Goal: Use online tool/utility: Utilize a website feature to perform a specific function

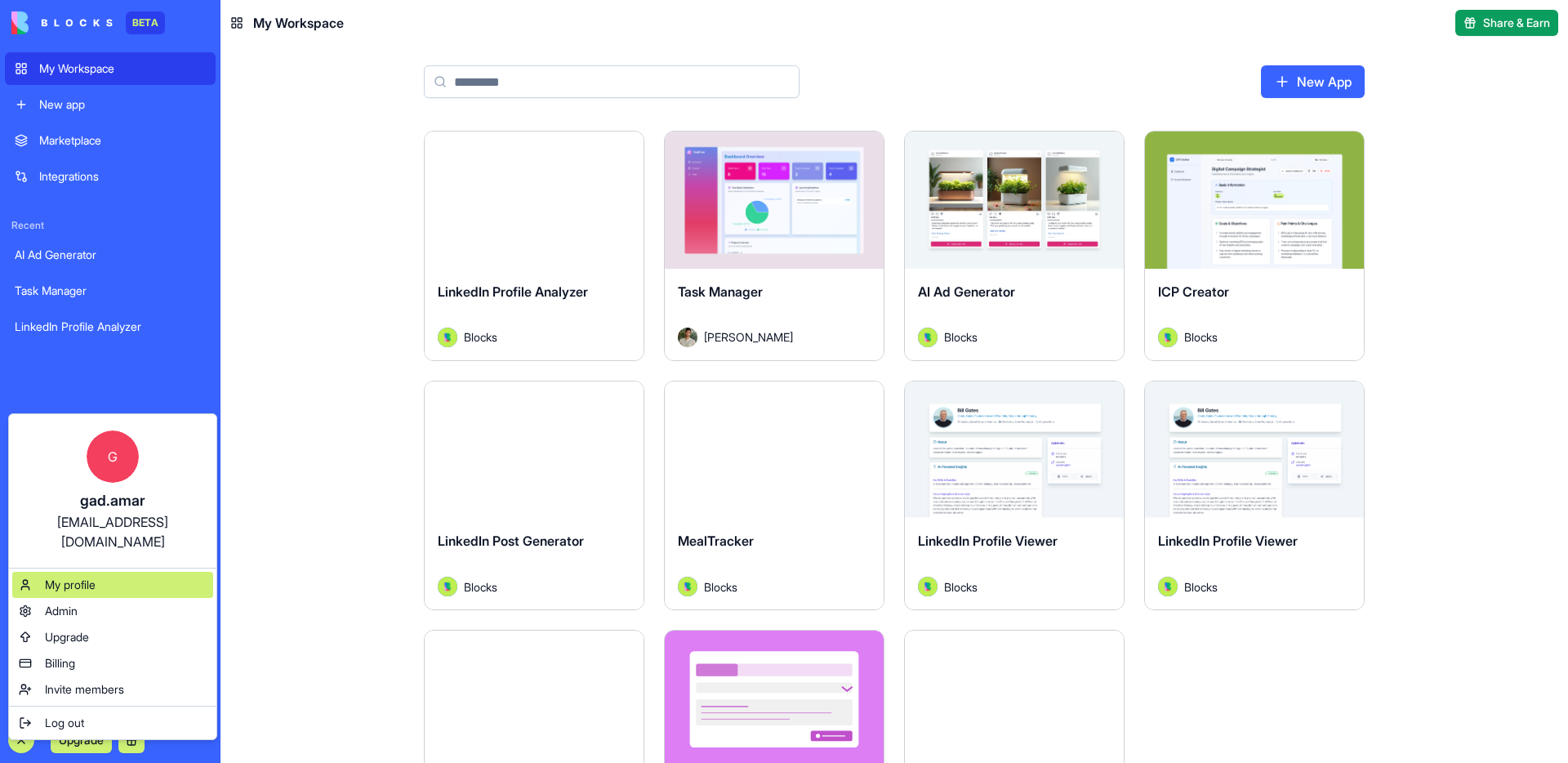
click at [134, 572] on div "My profile" at bounding box center [113, 585] width 201 height 26
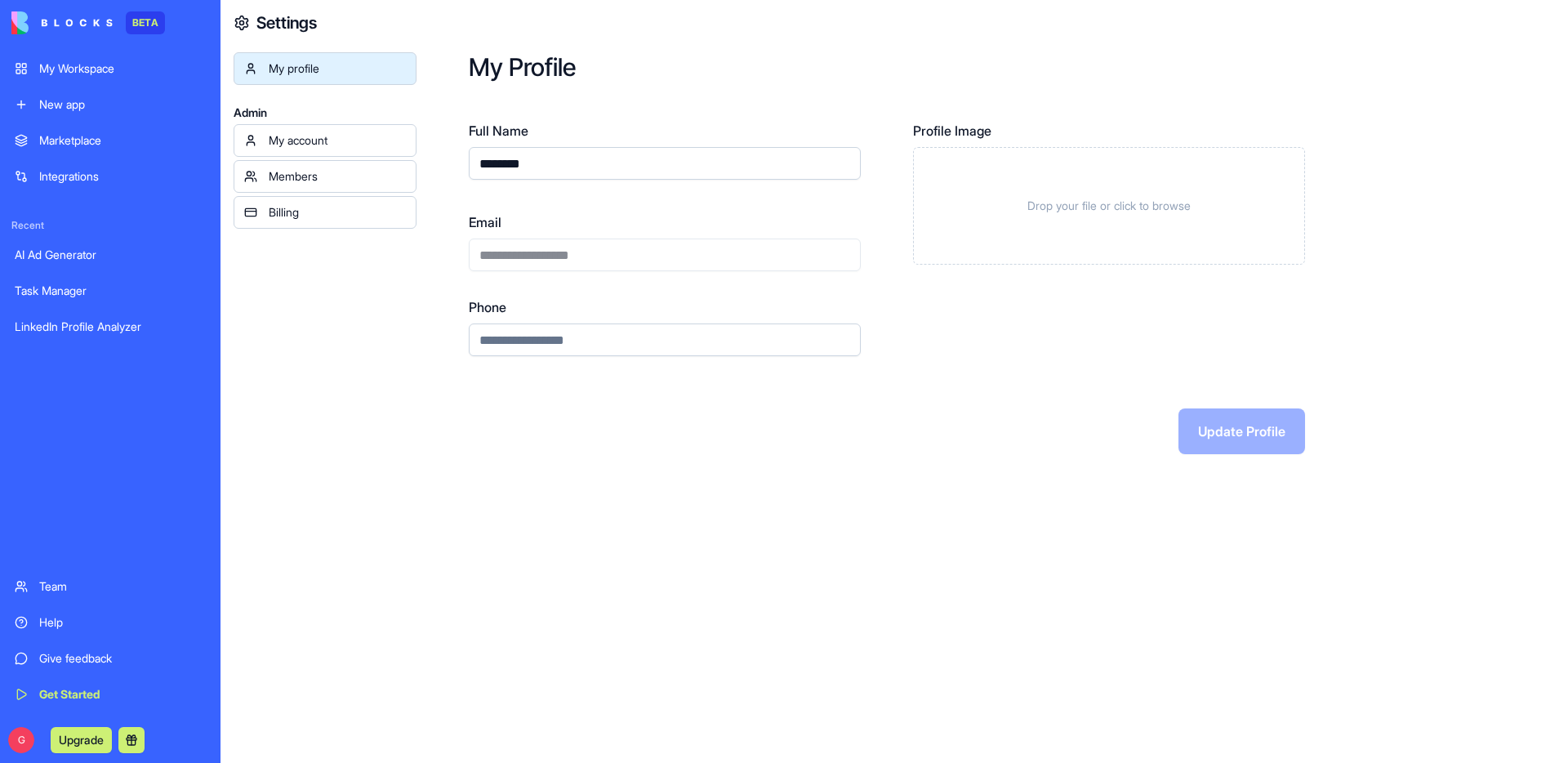
click at [334, 134] on div "My account" at bounding box center [338, 140] width 138 height 17
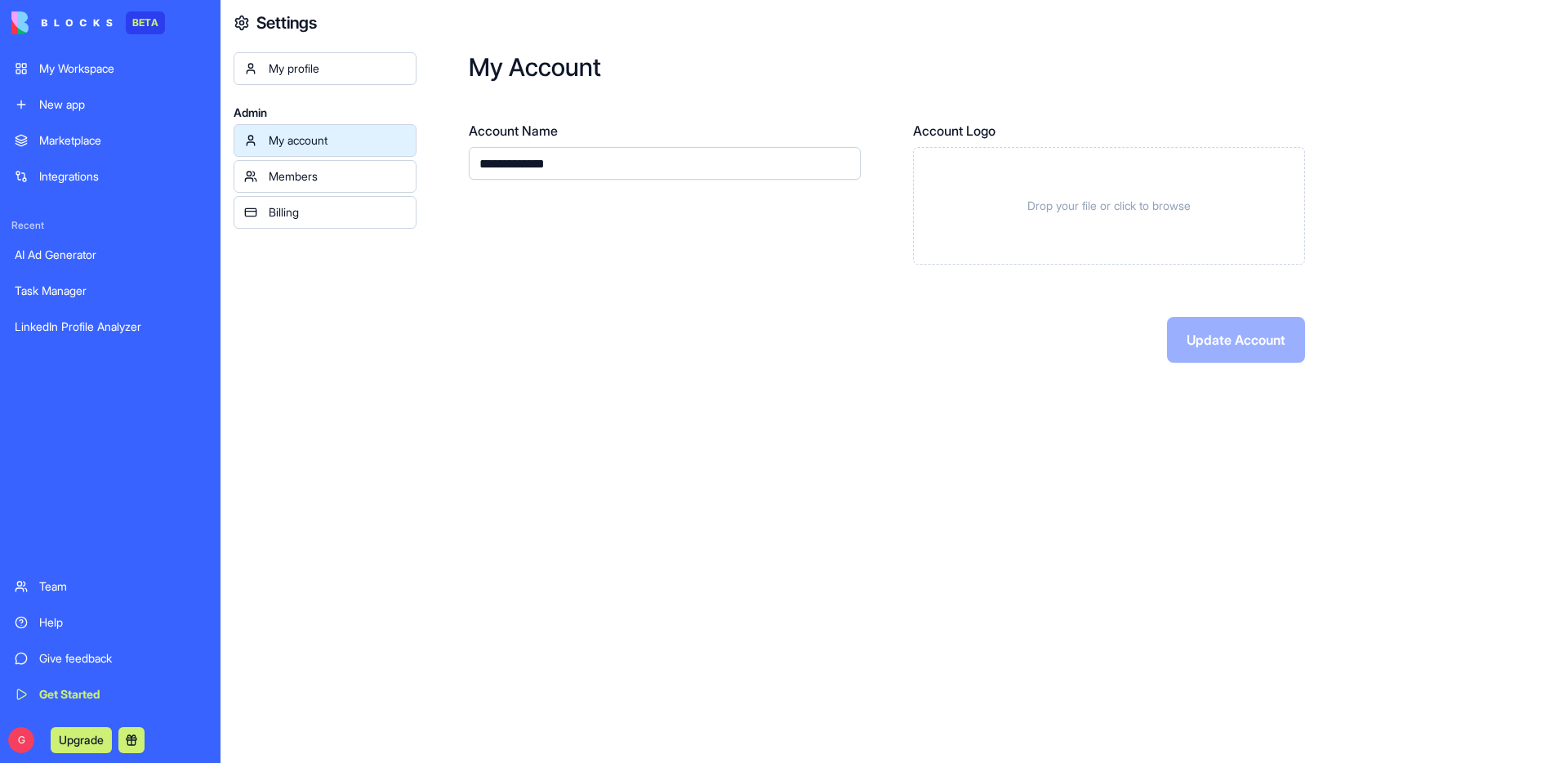
click at [317, 160] on div "My account Members Billing" at bounding box center [325, 176] width 183 height 105
click at [312, 171] on div "Members" at bounding box center [338, 176] width 138 height 17
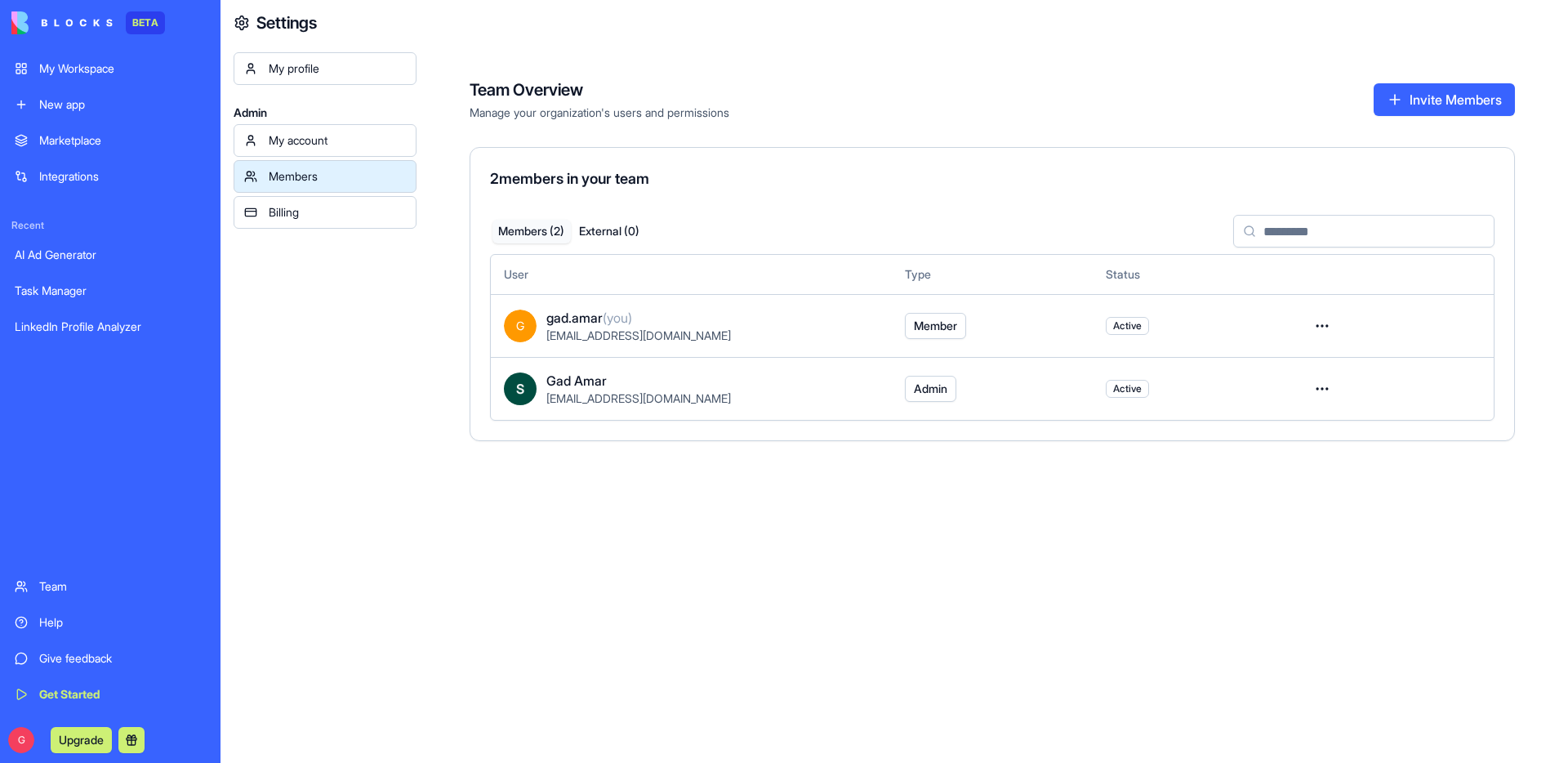
click at [932, 382] on span "Admin" at bounding box center [930, 389] width 34 height 17
click at [931, 338] on button "Member" at bounding box center [935, 326] width 61 height 26
click at [84, 686] on div "Get Started" at bounding box center [122, 694] width 167 height 17
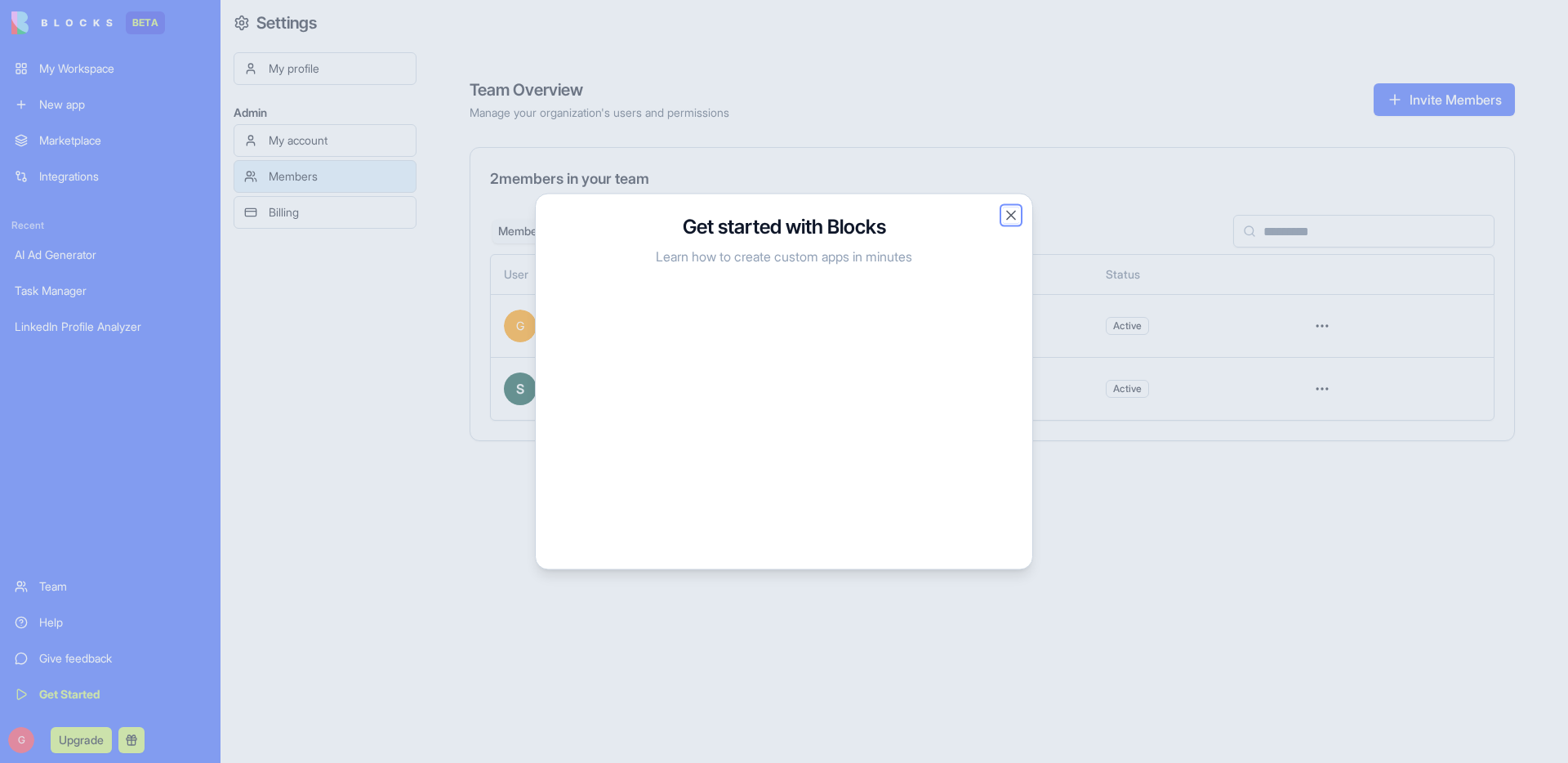
click at [1012, 219] on button "Close" at bounding box center [1011, 215] width 17 height 17
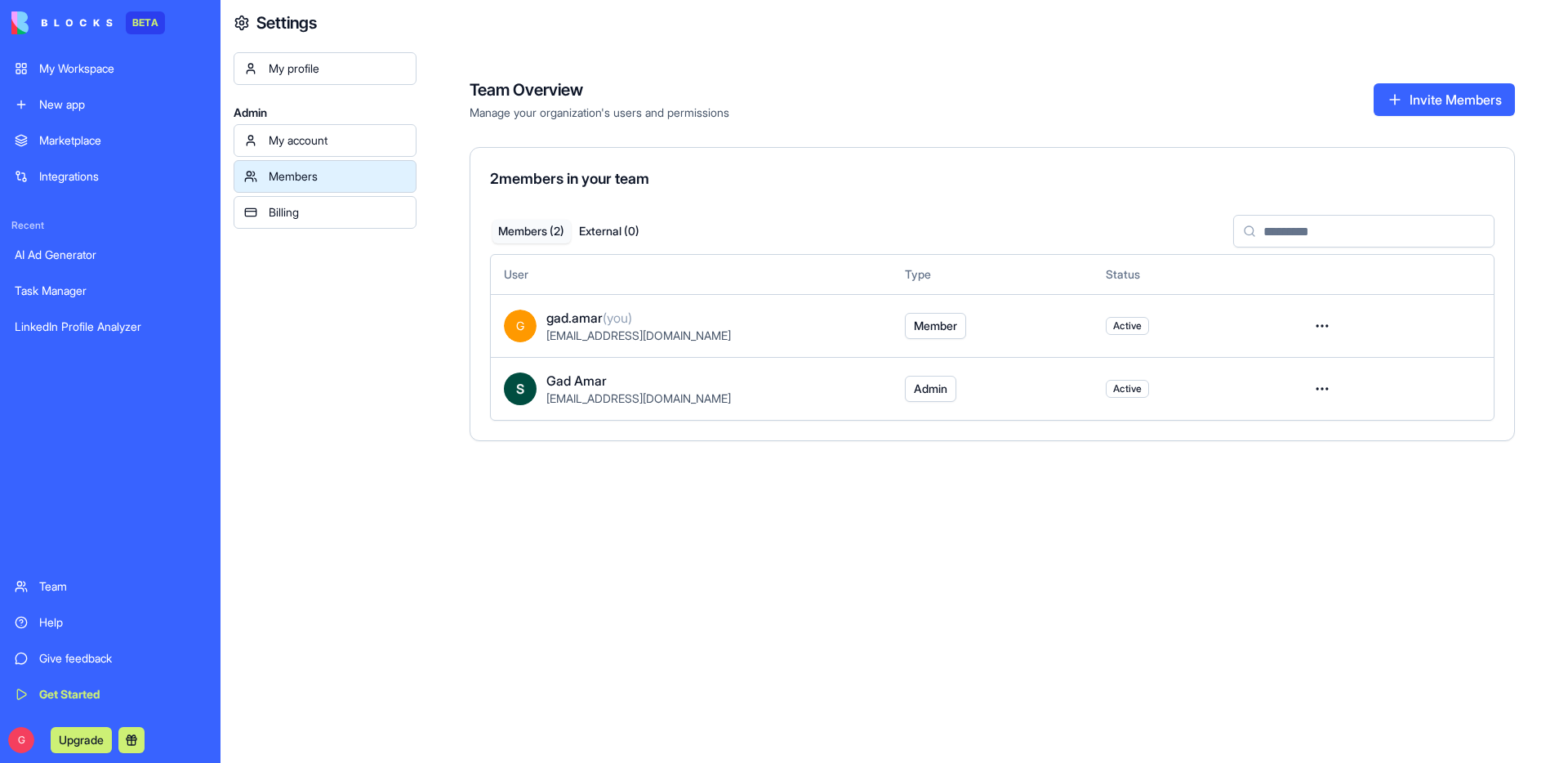
click at [83, 738] on button "Upgrade" at bounding box center [80, 740] width 61 height 26
click at [138, 739] on button at bounding box center [131, 740] width 26 height 26
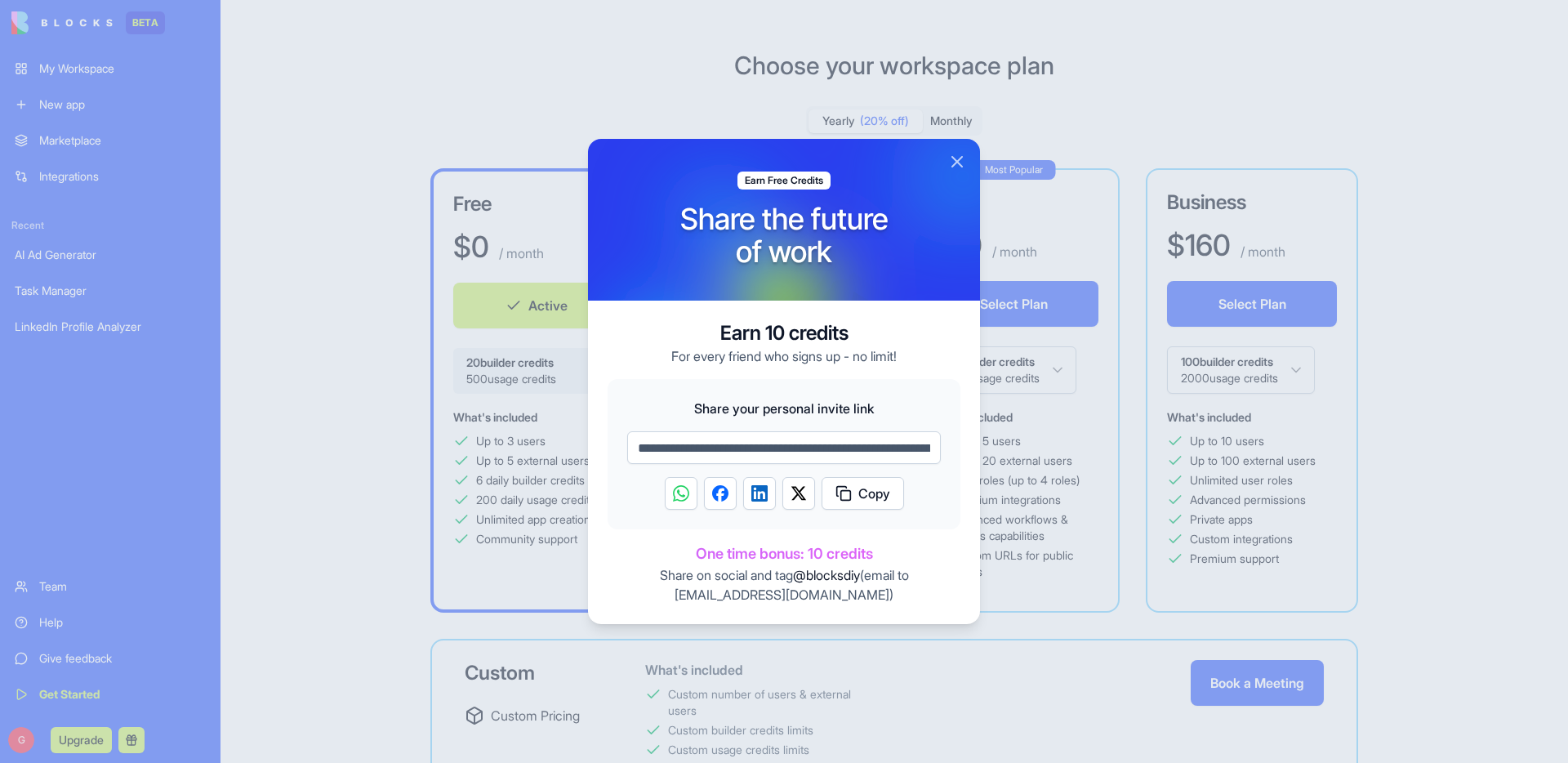
click at [955, 162] on button "Close" at bounding box center [957, 161] width 19 height 19
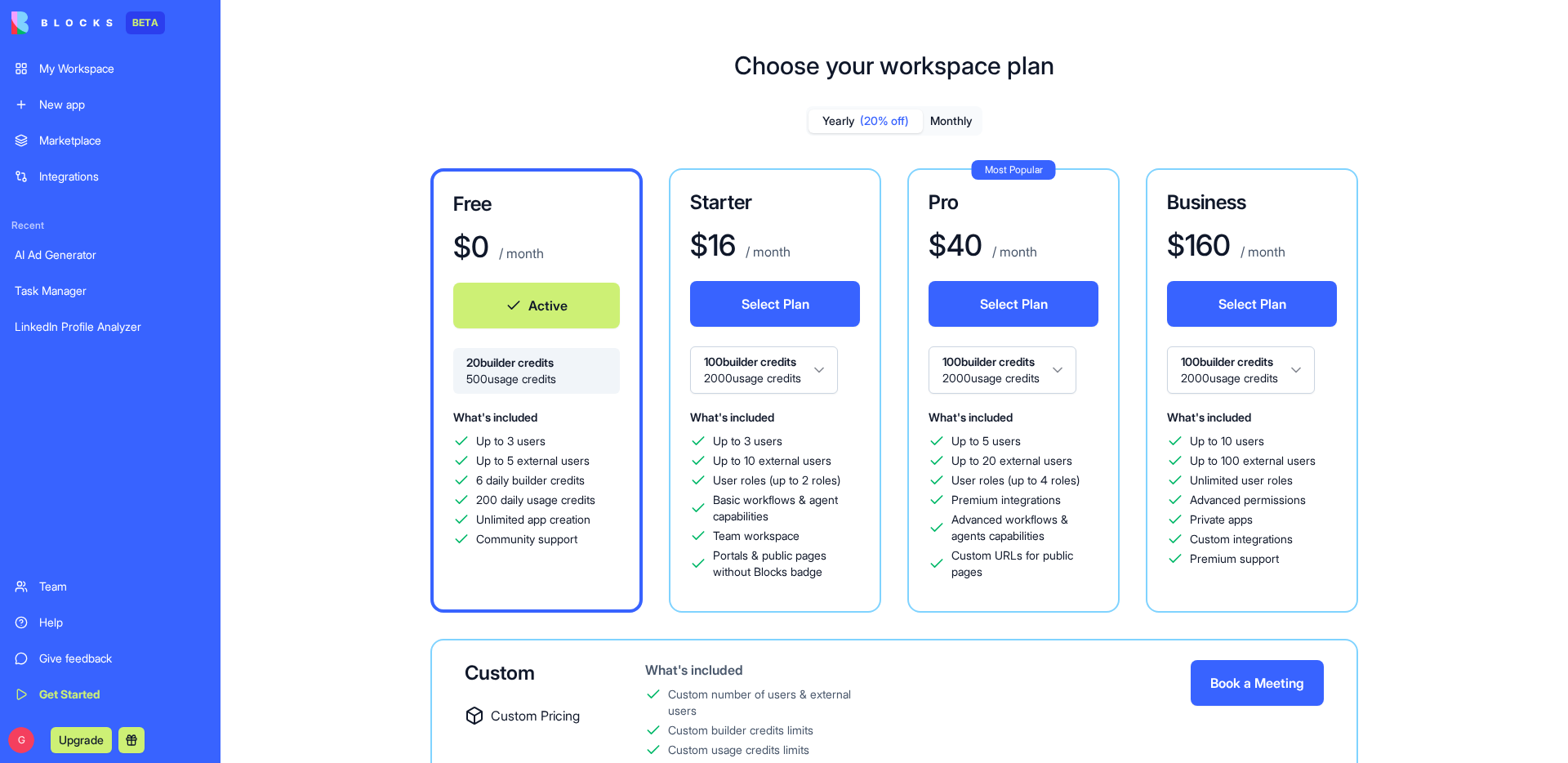
click at [788, 211] on h3 "Starter" at bounding box center [775, 203] width 170 height 26
click at [798, 233] on div "$ 16 / month" at bounding box center [775, 244] width 170 height 33
click at [975, 258] on h1 "$ 40" at bounding box center [955, 244] width 54 height 33
drag, startPoint x: 839, startPoint y: 482, endPoint x: 777, endPoint y: 475, distance: 62.4
click at [777, 475] on span "User roles (up to 2 roles)" at bounding box center [777, 480] width 127 height 17
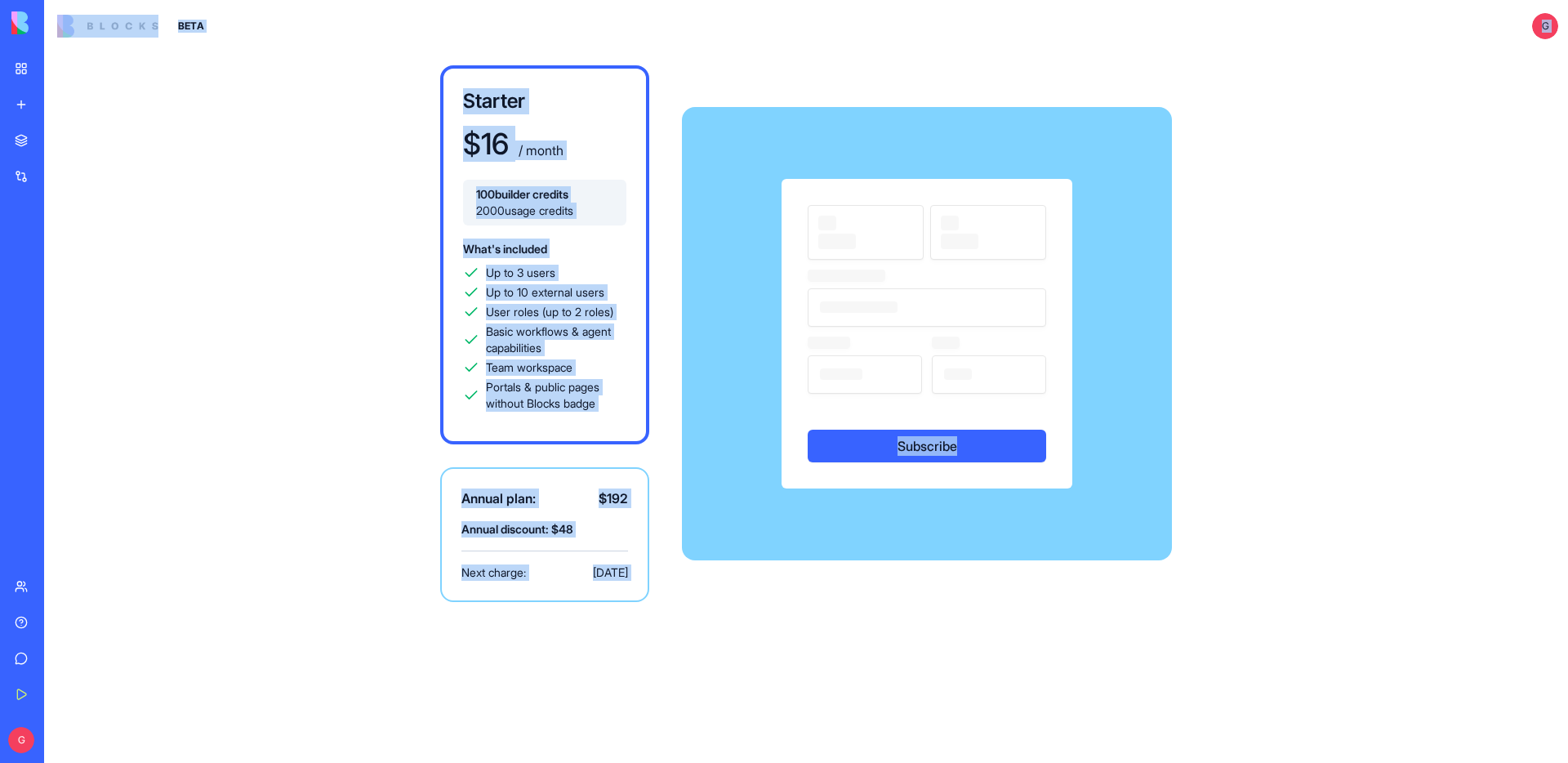
drag, startPoint x: 773, startPoint y: 514, endPoint x: 716, endPoint y: 500, distance: 58.7
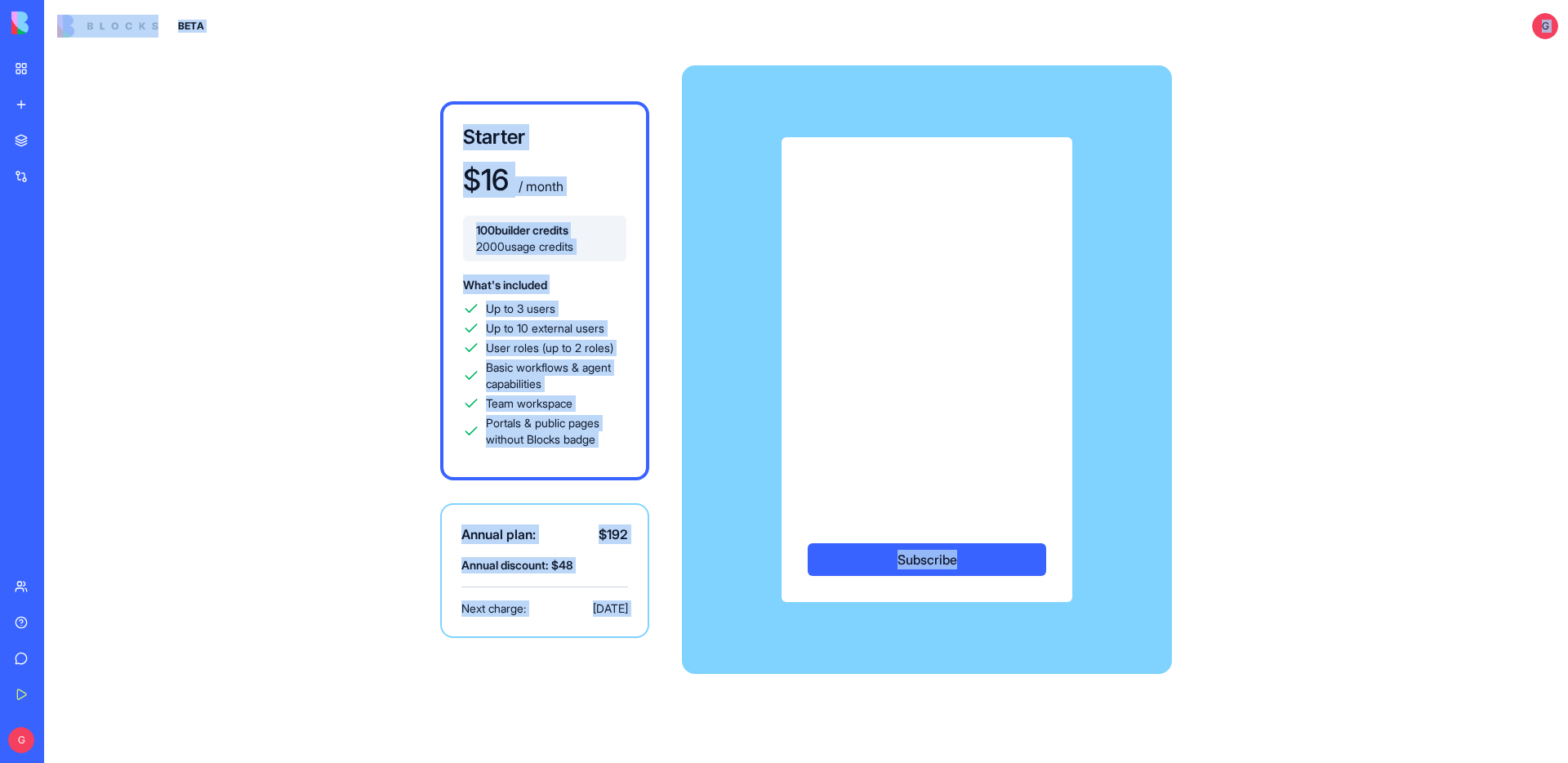
click at [268, 246] on div "Starter $ 16 / month 100 builder credits 2000 usage credits What's included Up …" at bounding box center [806, 408] width 1524 height 711
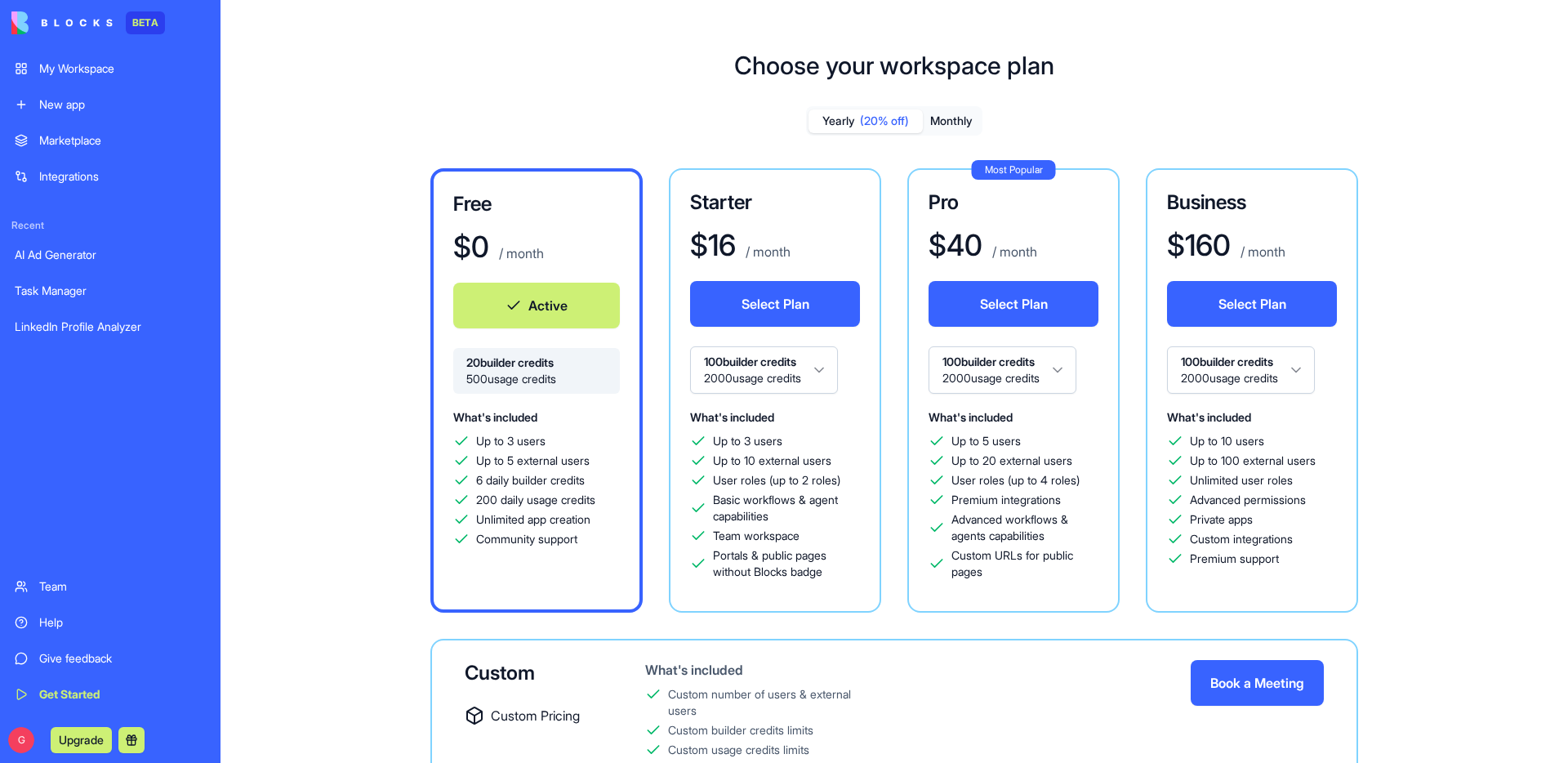
click at [949, 123] on button "Monthly" at bounding box center [952, 121] width 57 height 24
click at [895, 116] on span "(20% off)" at bounding box center [885, 121] width 49 height 17
click at [956, 118] on button "Monthly" at bounding box center [952, 121] width 57 height 24
drag, startPoint x: 978, startPoint y: 243, endPoint x: 930, endPoint y: 243, distance: 48.0
click at [930, 243] on h1 "$ 50" at bounding box center [955, 244] width 53 height 33
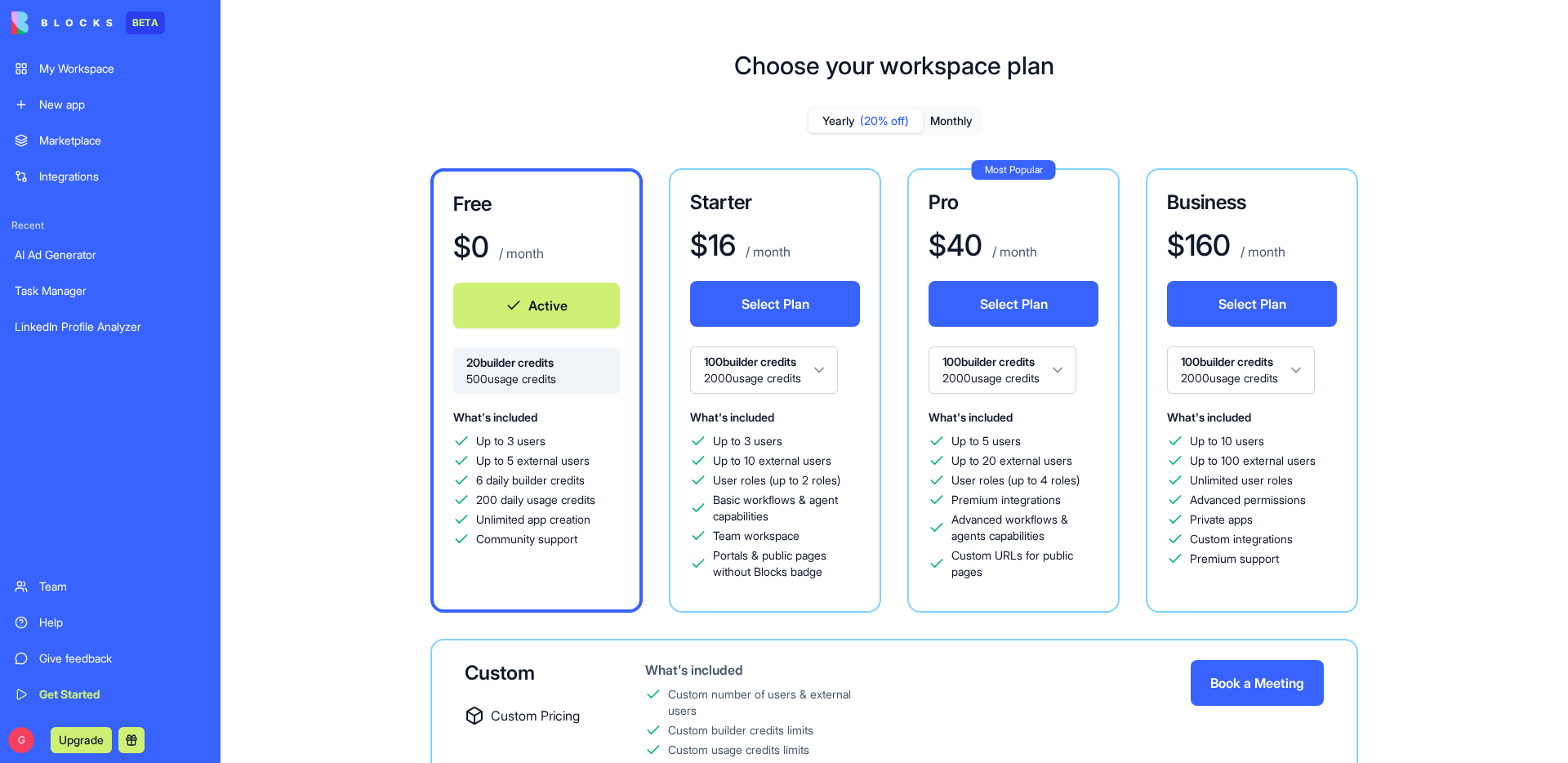
click at [825, 221] on div "Starter $ 16 / month Select Plan 100 builder credits 2000 usage credits What's …" at bounding box center [775, 391] width 213 height 445
click at [814, 366] on html "BETA My Workspace New app Marketplace Integrations Recent AI Ad Generator Task …" at bounding box center [784, 381] width 1568 height 763
click at [780, 376] on html "BETA My Workspace New app Marketplace Integrations Recent AI Ad Generator Task …" at bounding box center [784, 381] width 1568 height 763
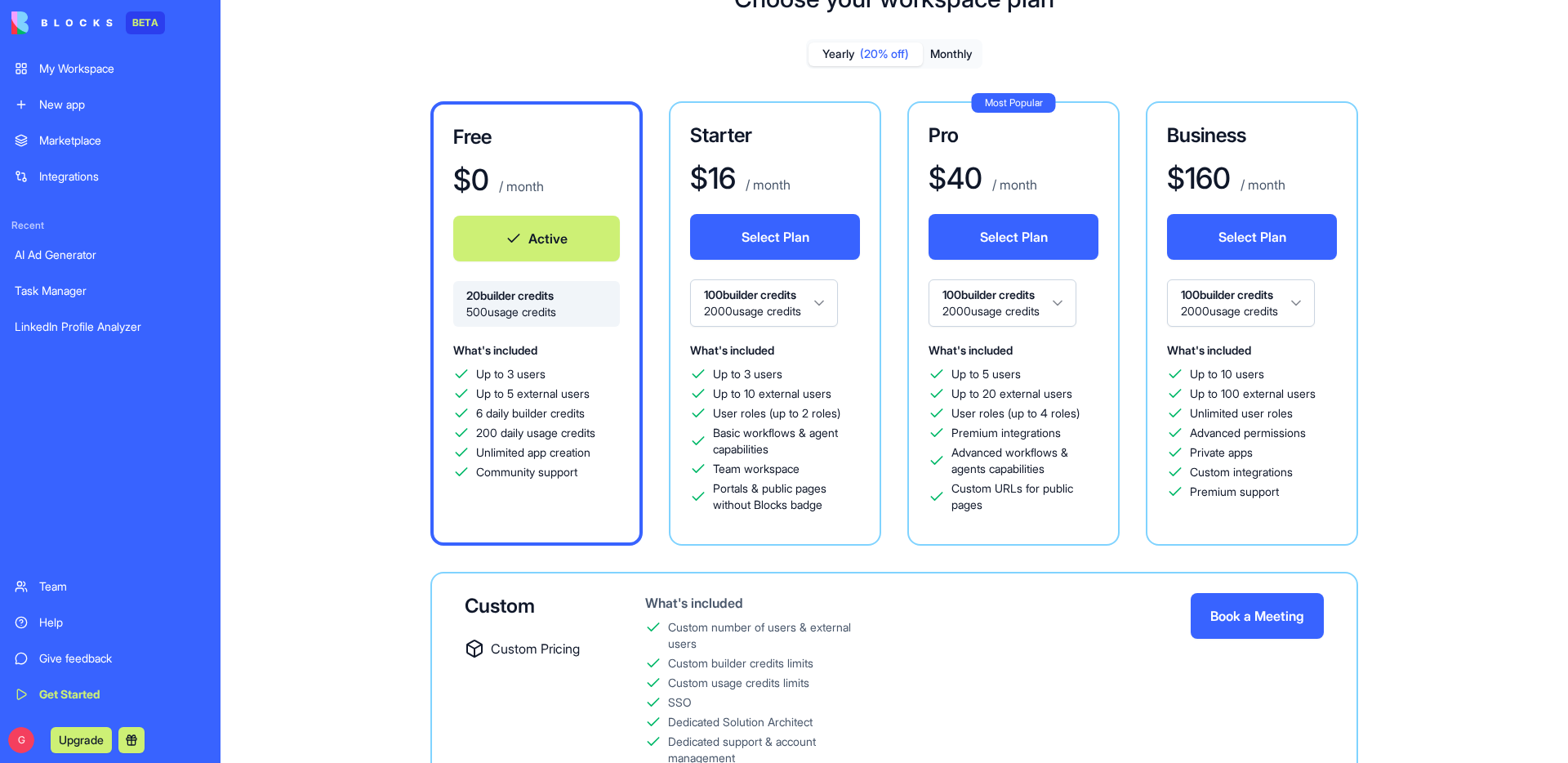
scroll to position [27, 0]
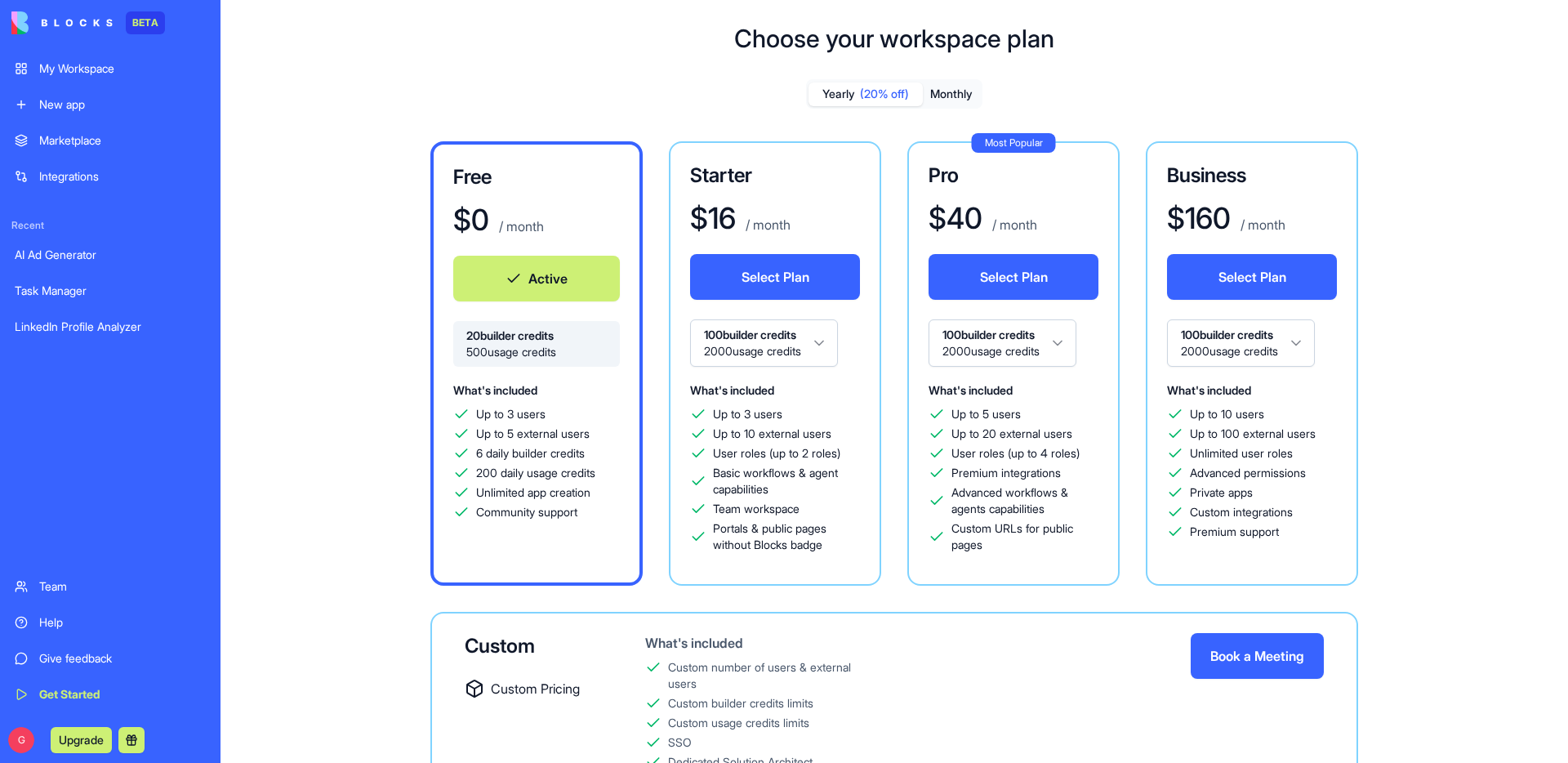
click at [952, 97] on button "Monthly" at bounding box center [952, 94] width 57 height 24
click at [897, 97] on span "(20% off)" at bounding box center [885, 94] width 49 height 17
click at [961, 97] on button "Monthly" at bounding box center [952, 94] width 57 height 24
click at [726, 106] on div "Yearly (20% off) Monthly Free $ 0 / month Active 20 builder credits 500 usage c…" at bounding box center [894, 468] width 1176 height 778
drag, startPoint x: 739, startPoint y: 34, endPoint x: 1048, endPoint y: 45, distance: 309.2
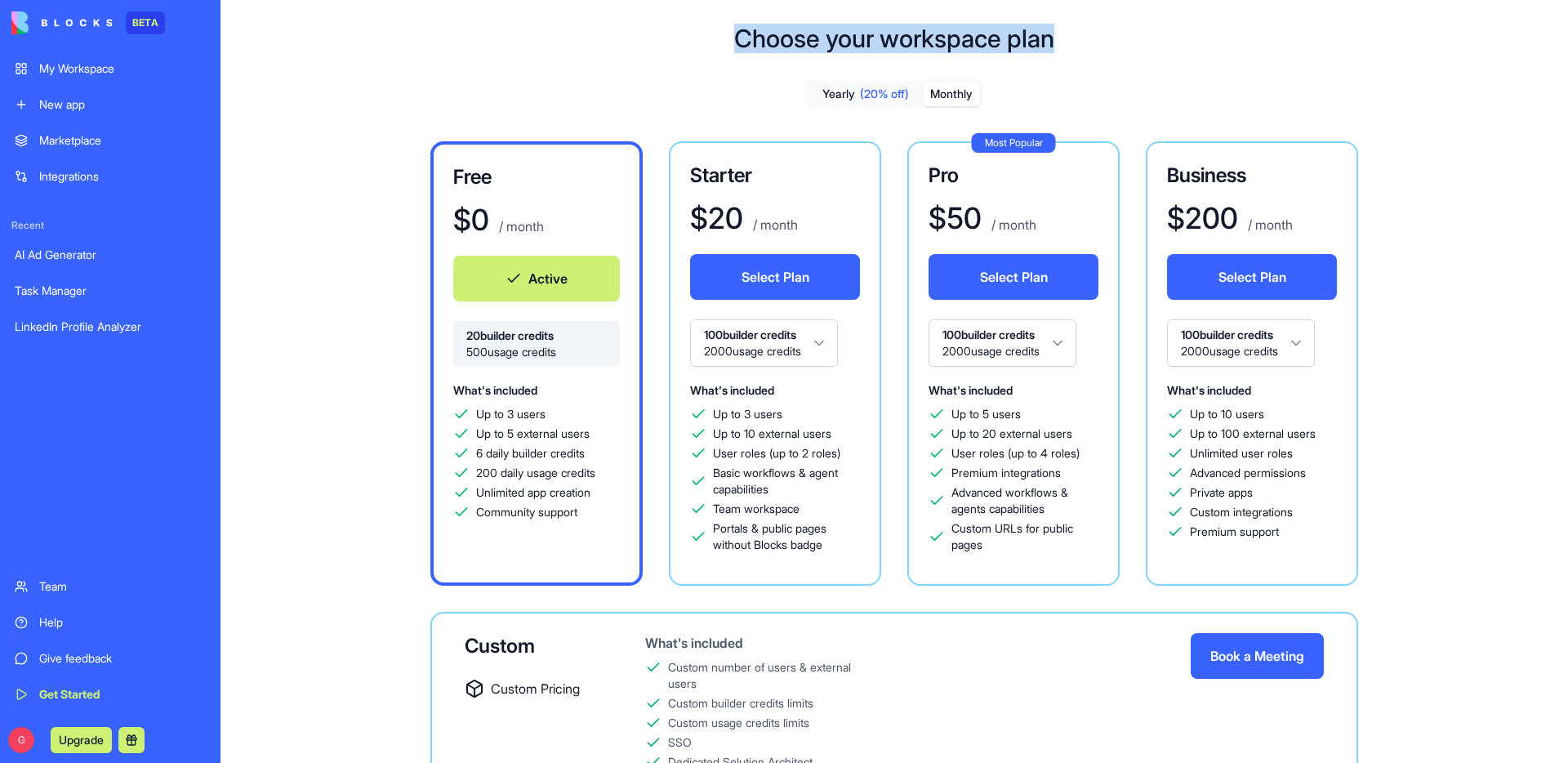
click at [1048, 45] on h1 "Choose your workspace plan" at bounding box center [894, 38] width 320 height 29
click at [1062, 44] on div "Choose your workspace plan Yearly (20% off) Monthly Free $ 0 / month Active 20 …" at bounding box center [894, 440] width 1348 height 886
click at [957, 105] on button "Monthly" at bounding box center [952, 94] width 57 height 24
click at [773, 278] on button "Select Plan" at bounding box center [775, 277] width 170 height 46
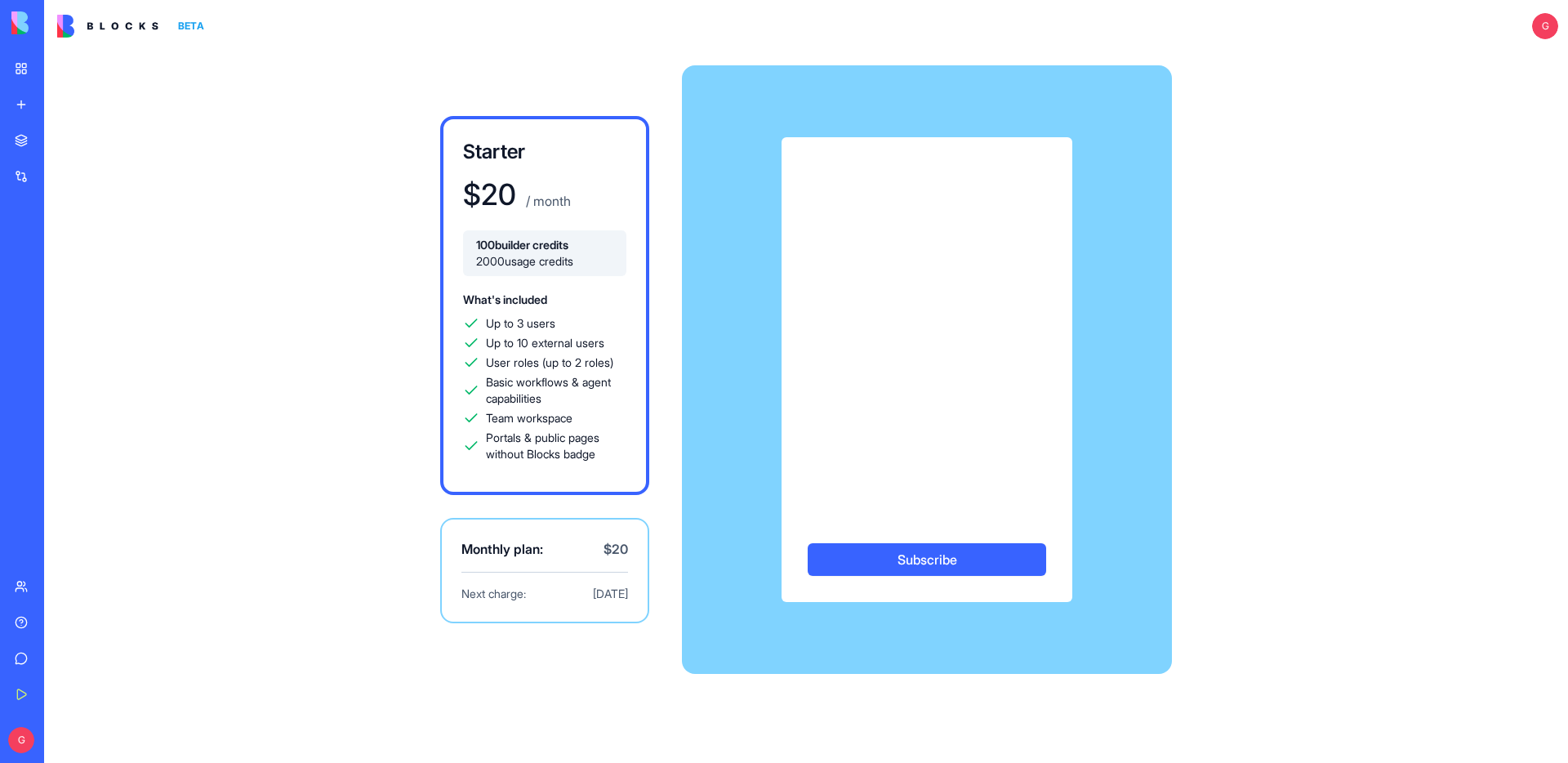
click at [902, 560] on button "Subscribe" at bounding box center [927, 559] width 238 height 33
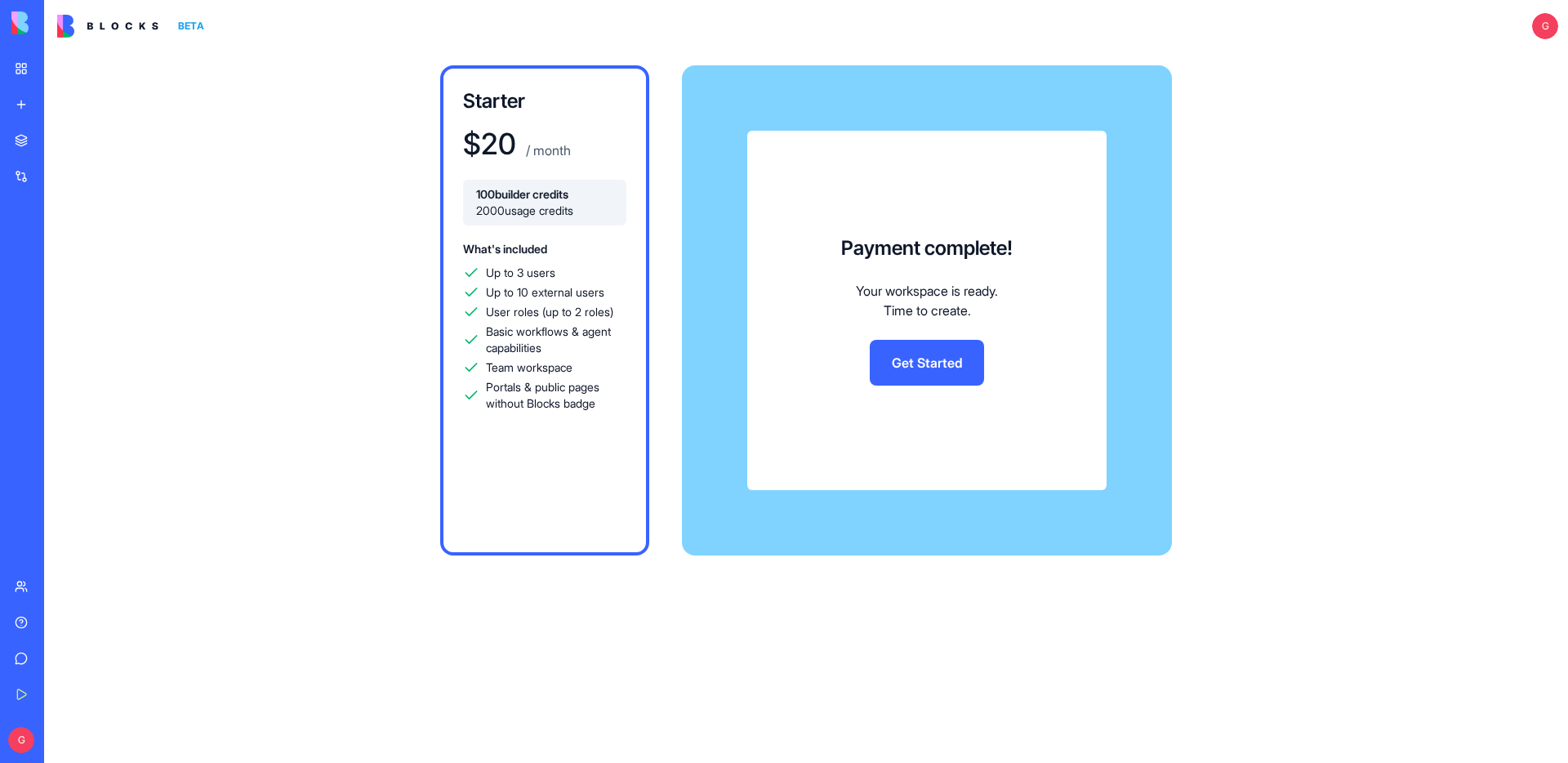
click at [937, 361] on link "Get Started" at bounding box center [927, 363] width 115 height 46
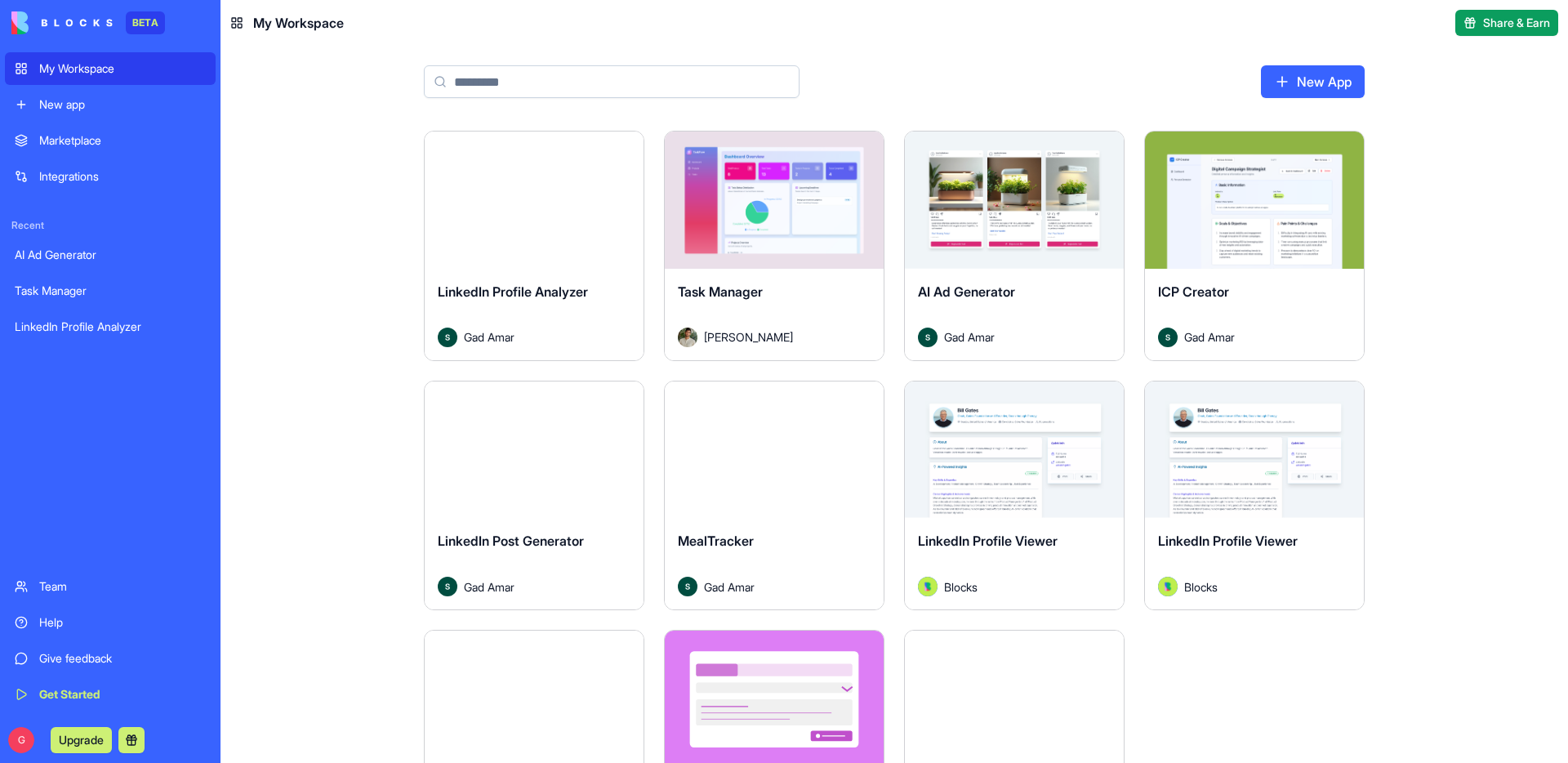
click at [145, 322] on div "LinkedIn Profile Analyzer" at bounding box center [110, 326] width 191 height 17
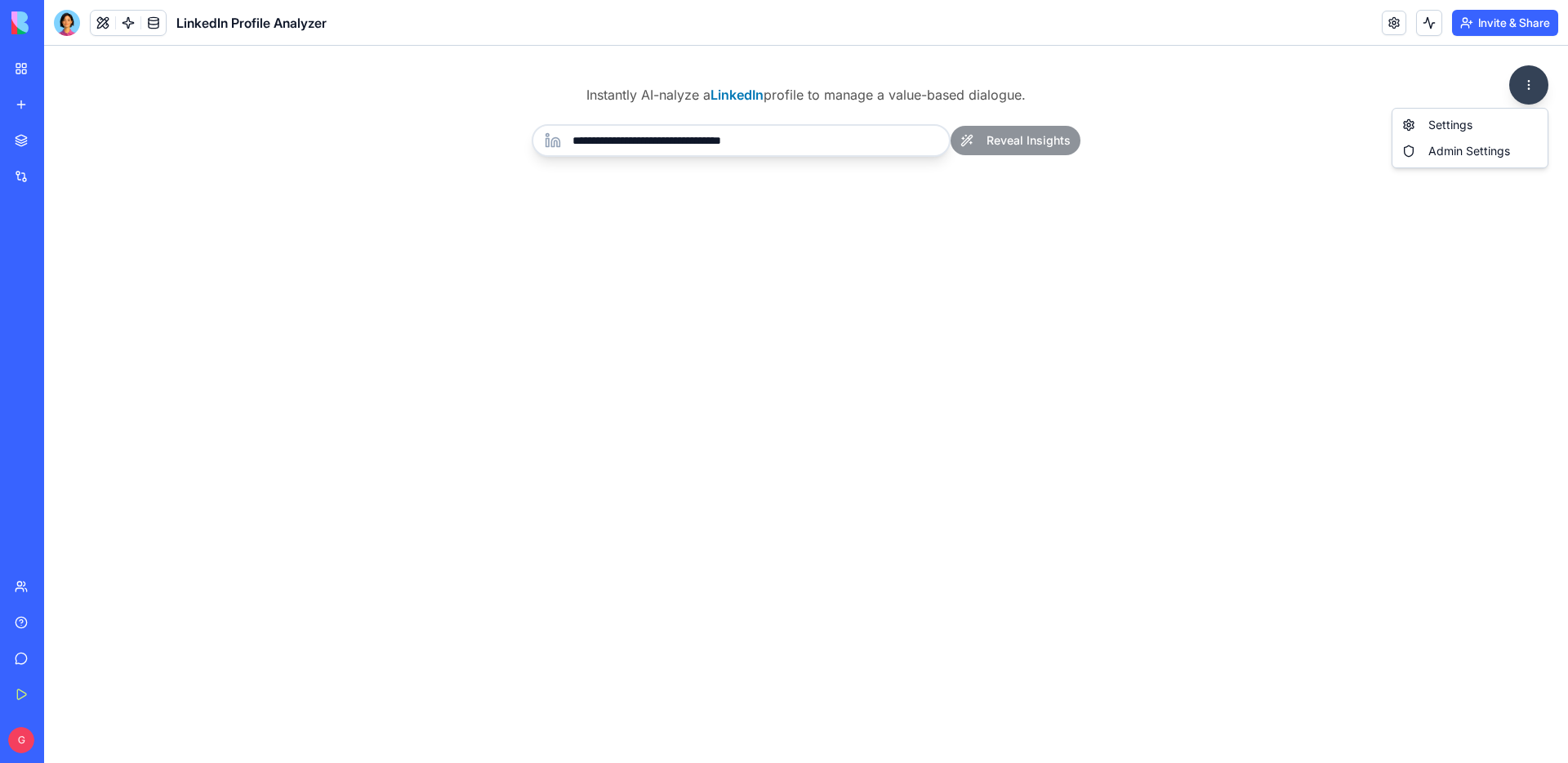
click at [1534, 86] on html "**********" at bounding box center [806, 404] width 1524 height 717
click at [855, 138] on html "**********" at bounding box center [806, 404] width 1524 height 717
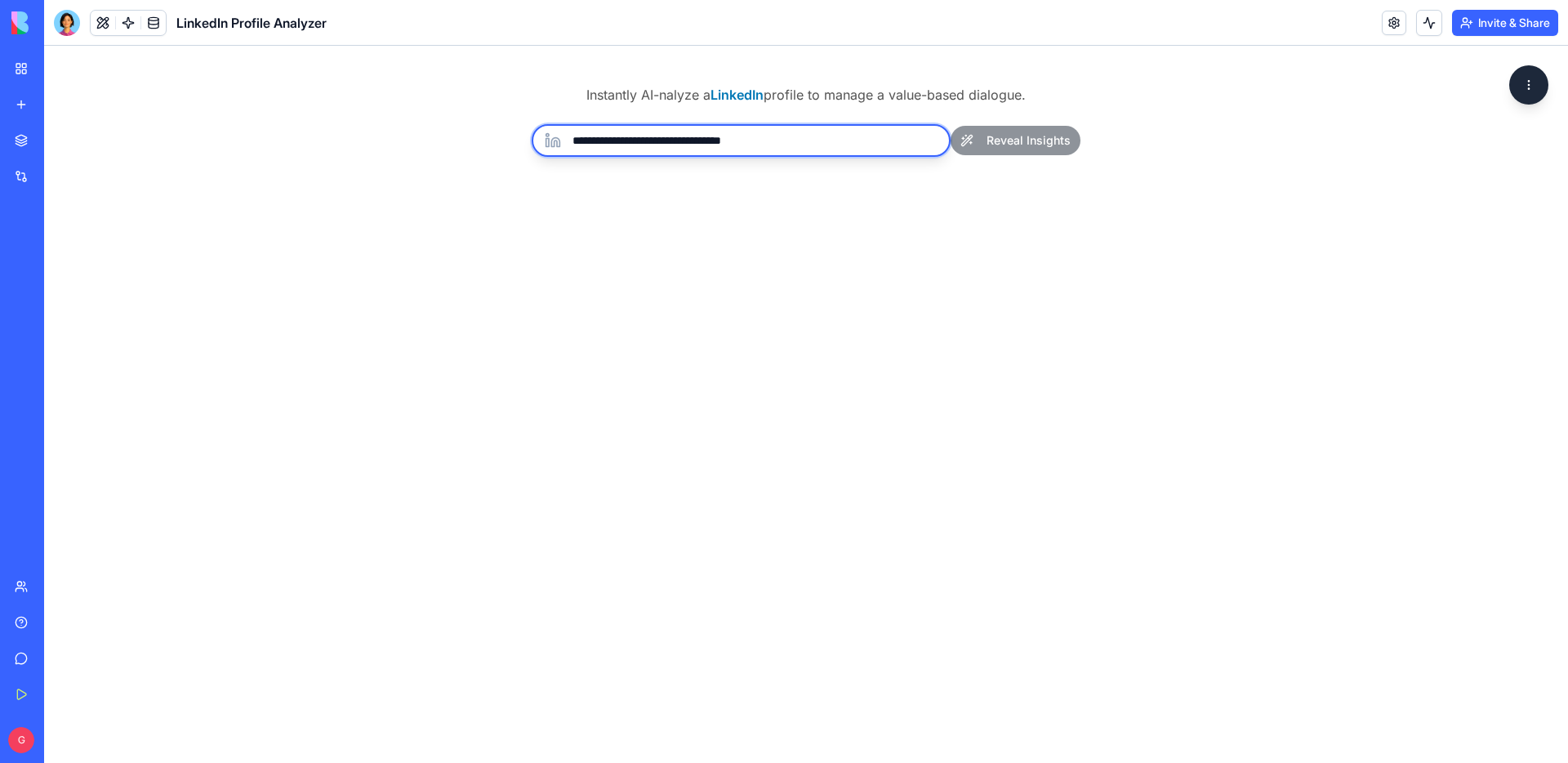
click at [855, 138] on input "**********" at bounding box center [741, 140] width 419 height 33
click at [783, 221] on div "**********" at bounding box center [806, 404] width 1524 height 717
click at [796, 142] on input "**********" at bounding box center [741, 140] width 419 height 33
click at [1000, 236] on div "**********" at bounding box center [806, 404] width 1524 height 717
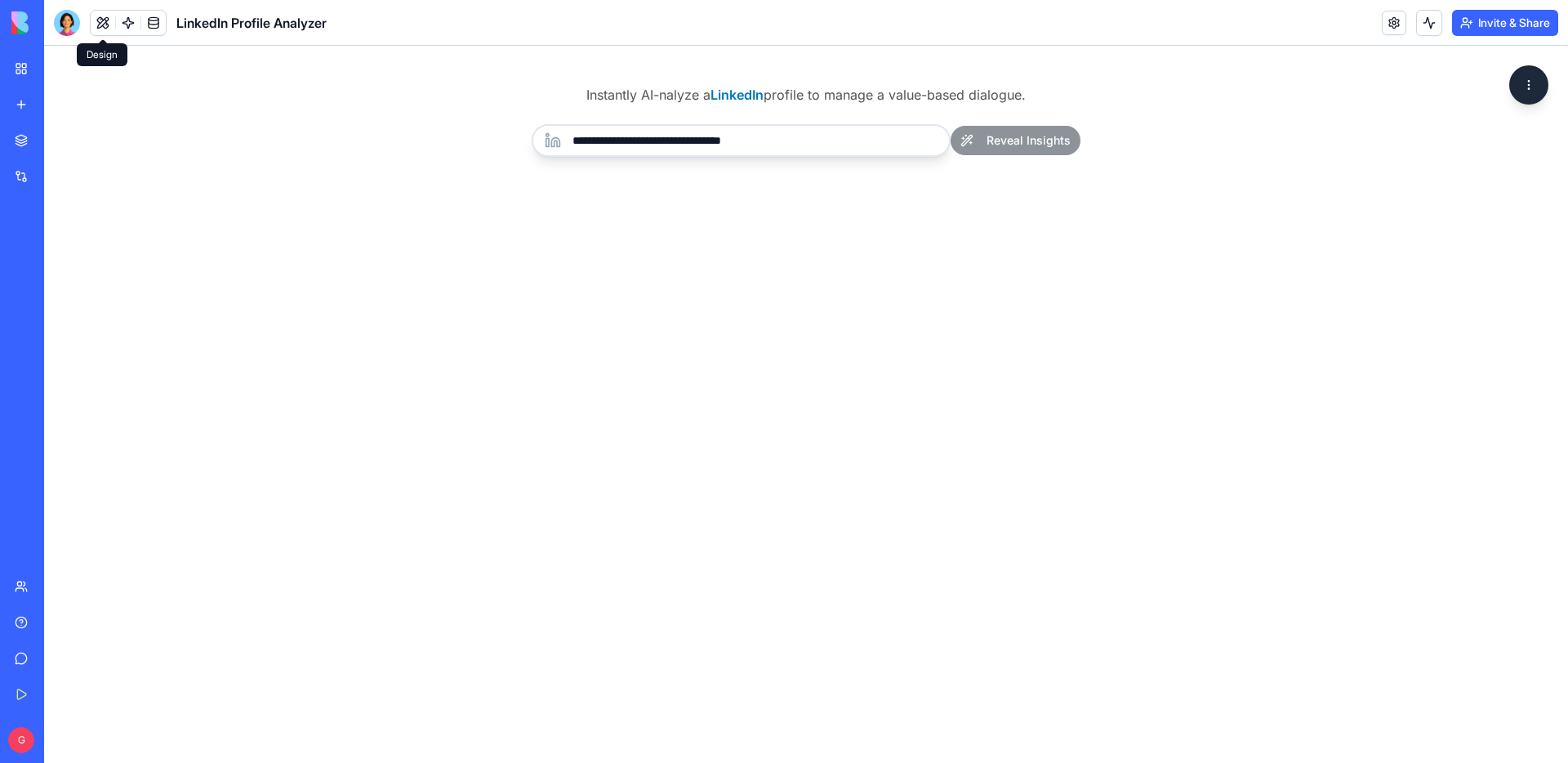
click at [103, 29] on button at bounding box center [103, 23] width 25 height 25
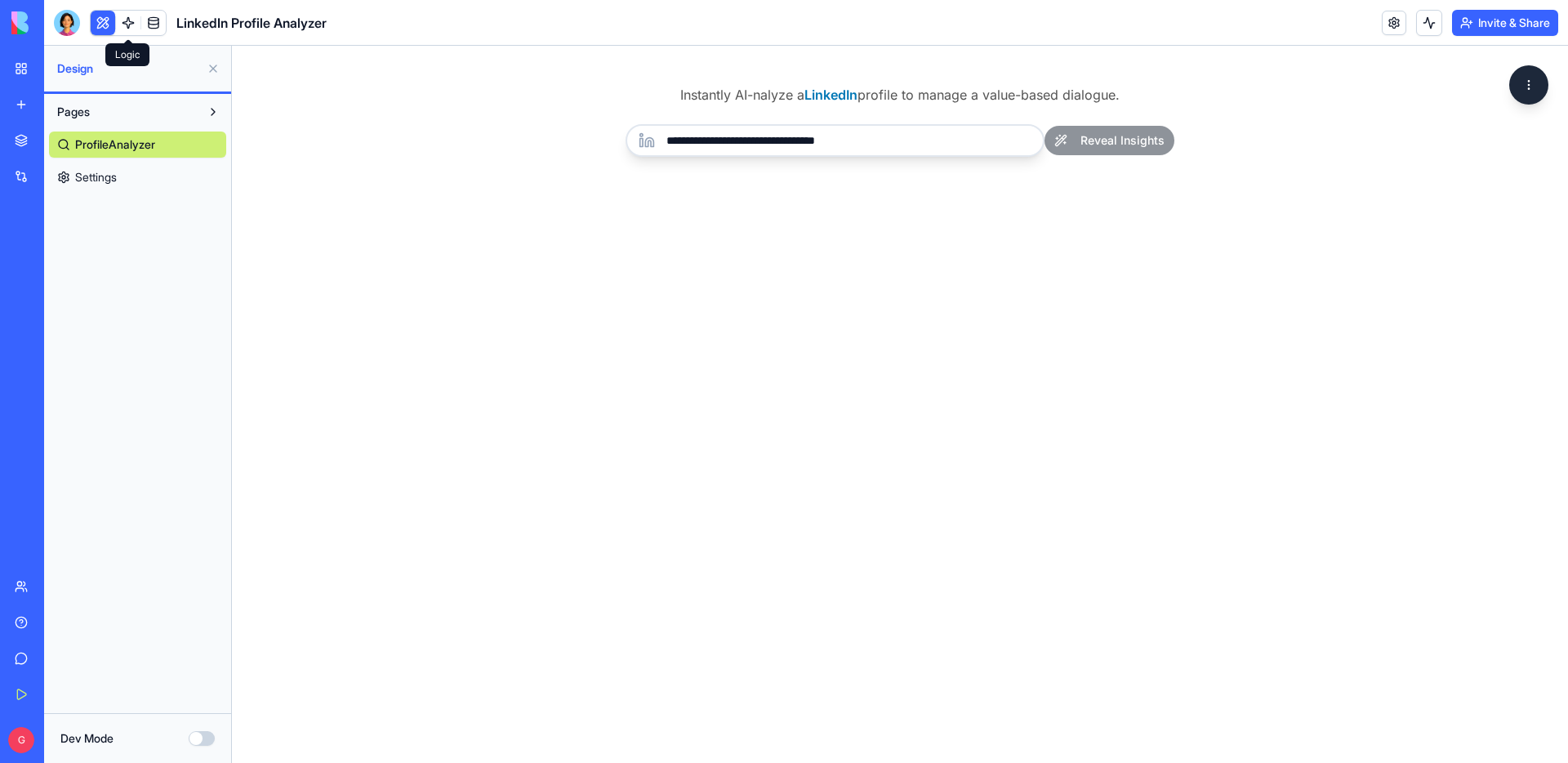
click at [131, 17] on link at bounding box center [129, 23] width 25 height 25
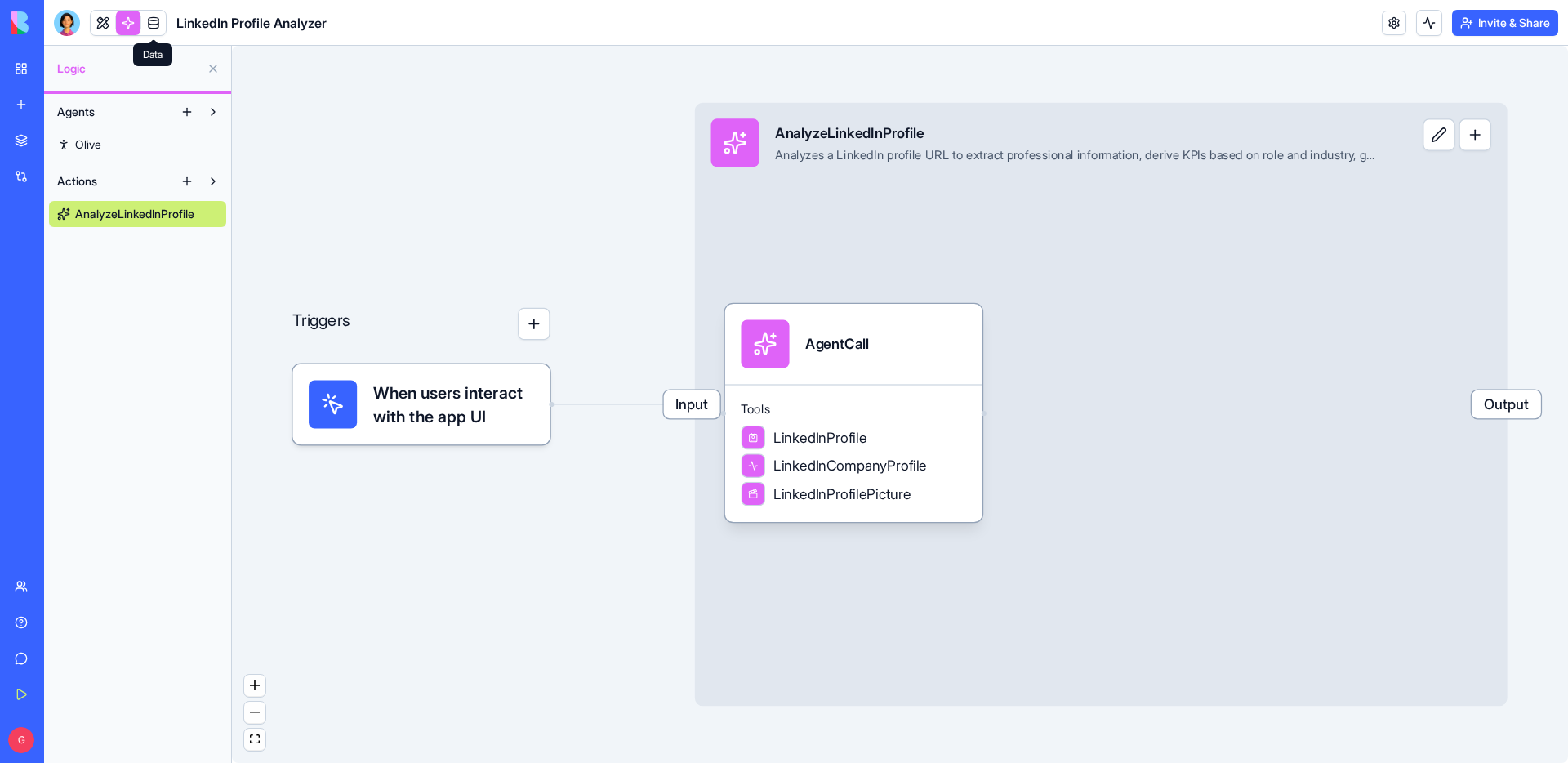
click at [160, 17] on link at bounding box center [153, 23] width 25 height 25
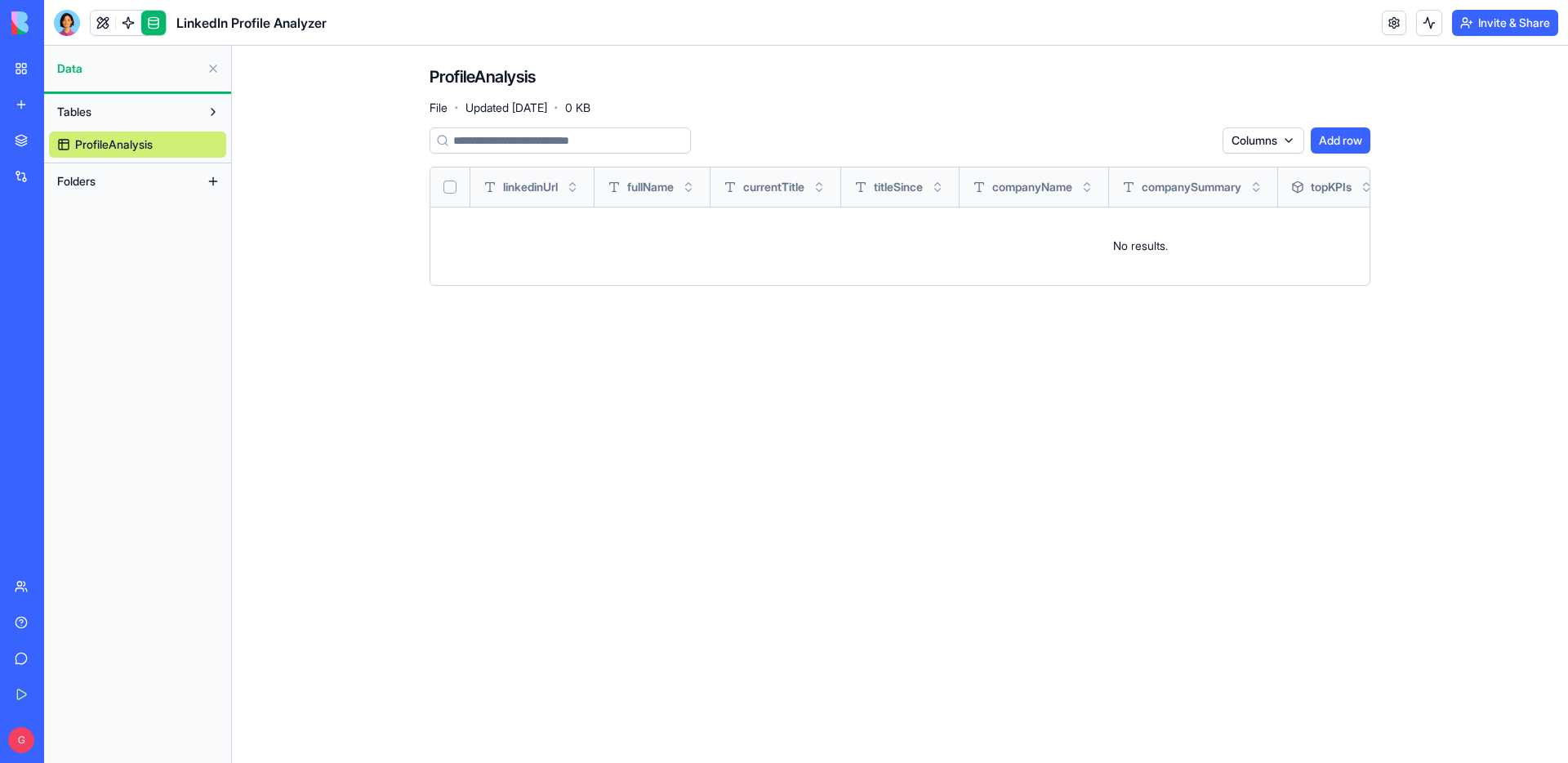
click at [1150, 255] on td "No results." at bounding box center [1140, 245] width 1420 height 79
click at [1107, 196] on th "profileImageUrl" at bounding box center [1112, 187] width 150 height 39
click at [1336, 146] on button "Add row" at bounding box center [1341, 140] width 60 height 26
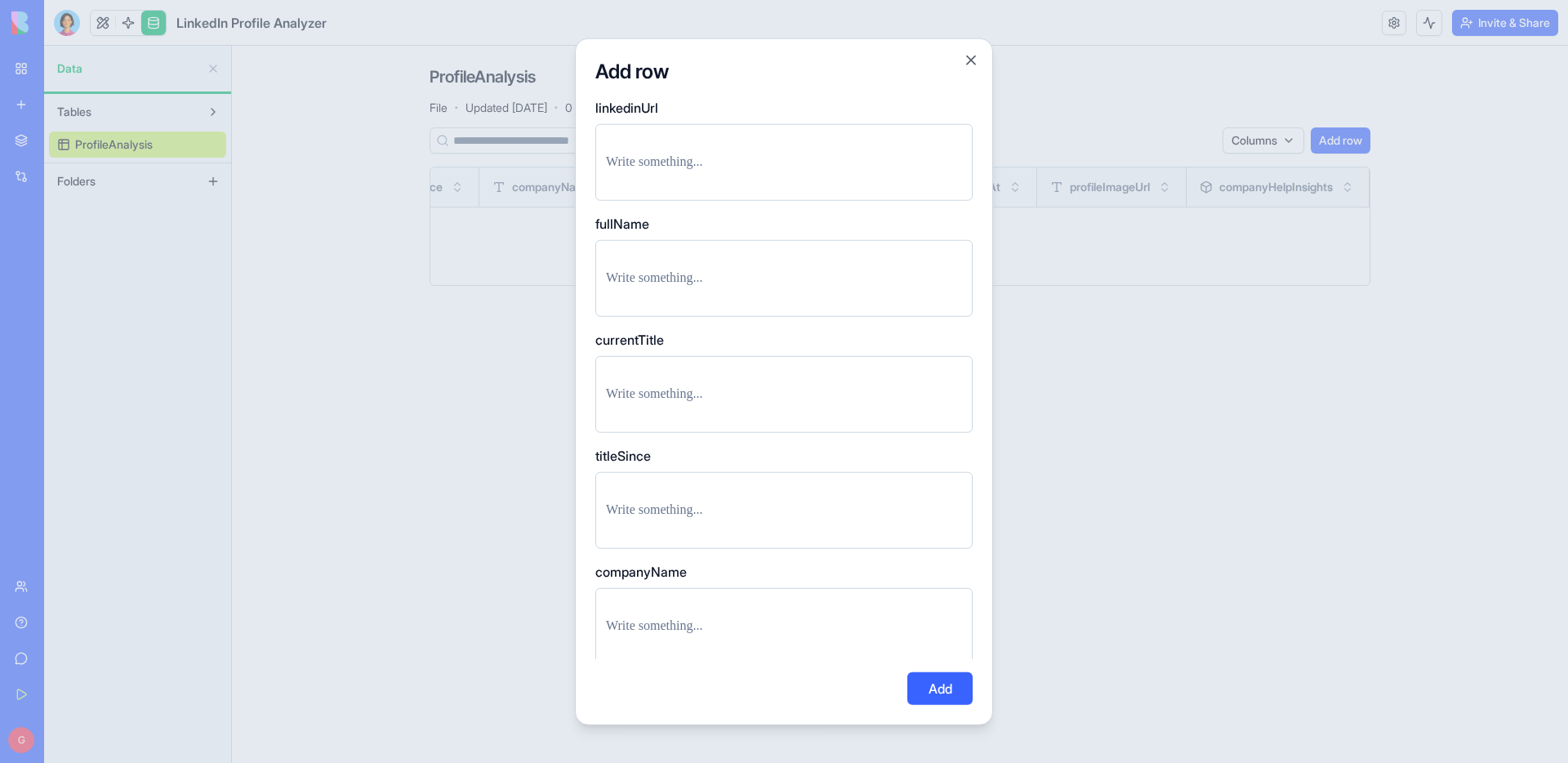
click at [774, 145] on div at bounding box center [784, 162] width 377 height 77
click at [701, 168] on p at bounding box center [784, 162] width 356 height 23
click at [704, 143] on div at bounding box center [784, 162] width 377 height 77
click at [686, 158] on p at bounding box center [784, 162] width 356 height 23
click at [683, 264] on div at bounding box center [784, 278] width 377 height 77
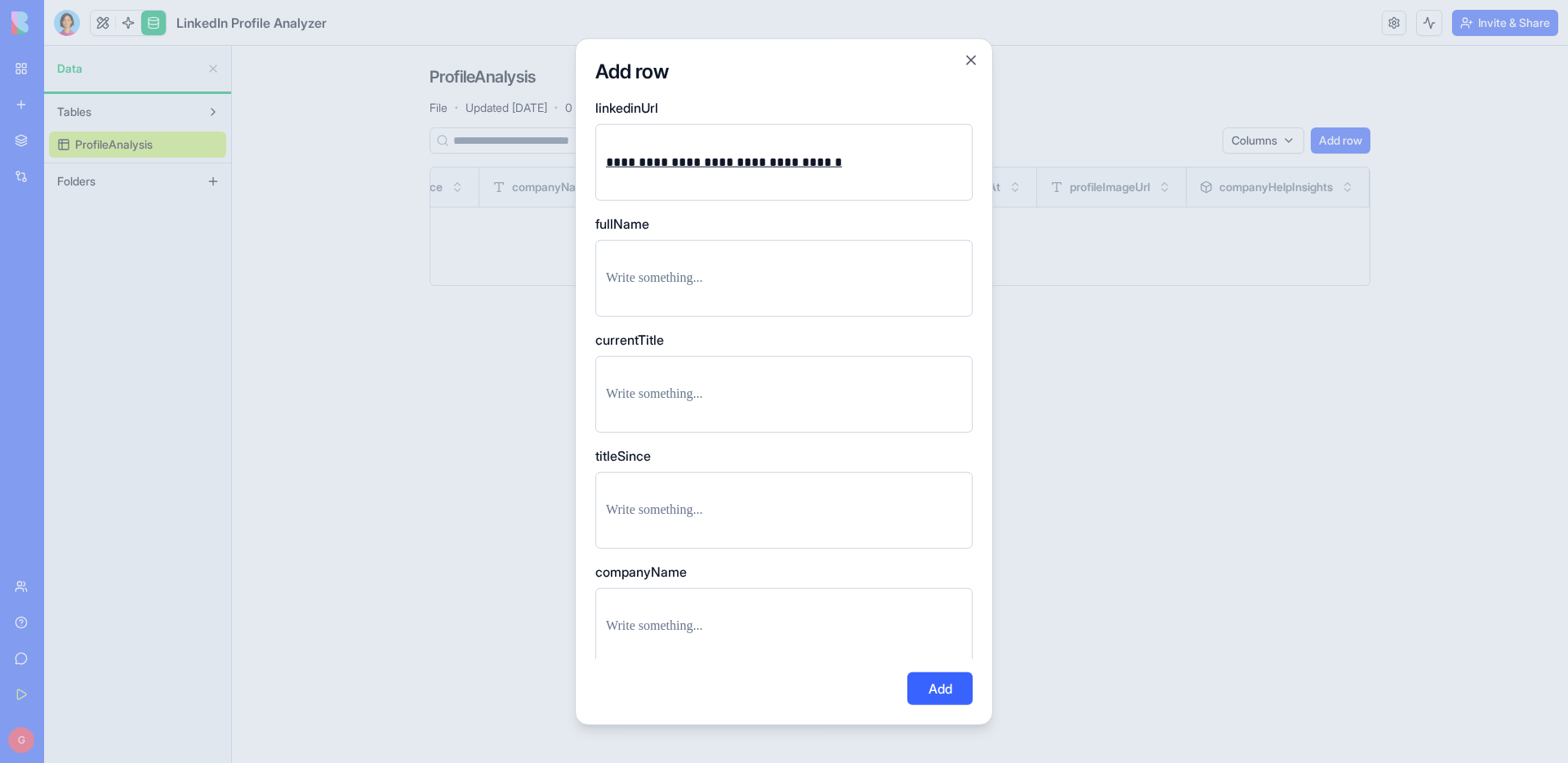
click at [615, 281] on p at bounding box center [784, 279] width 356 height 23
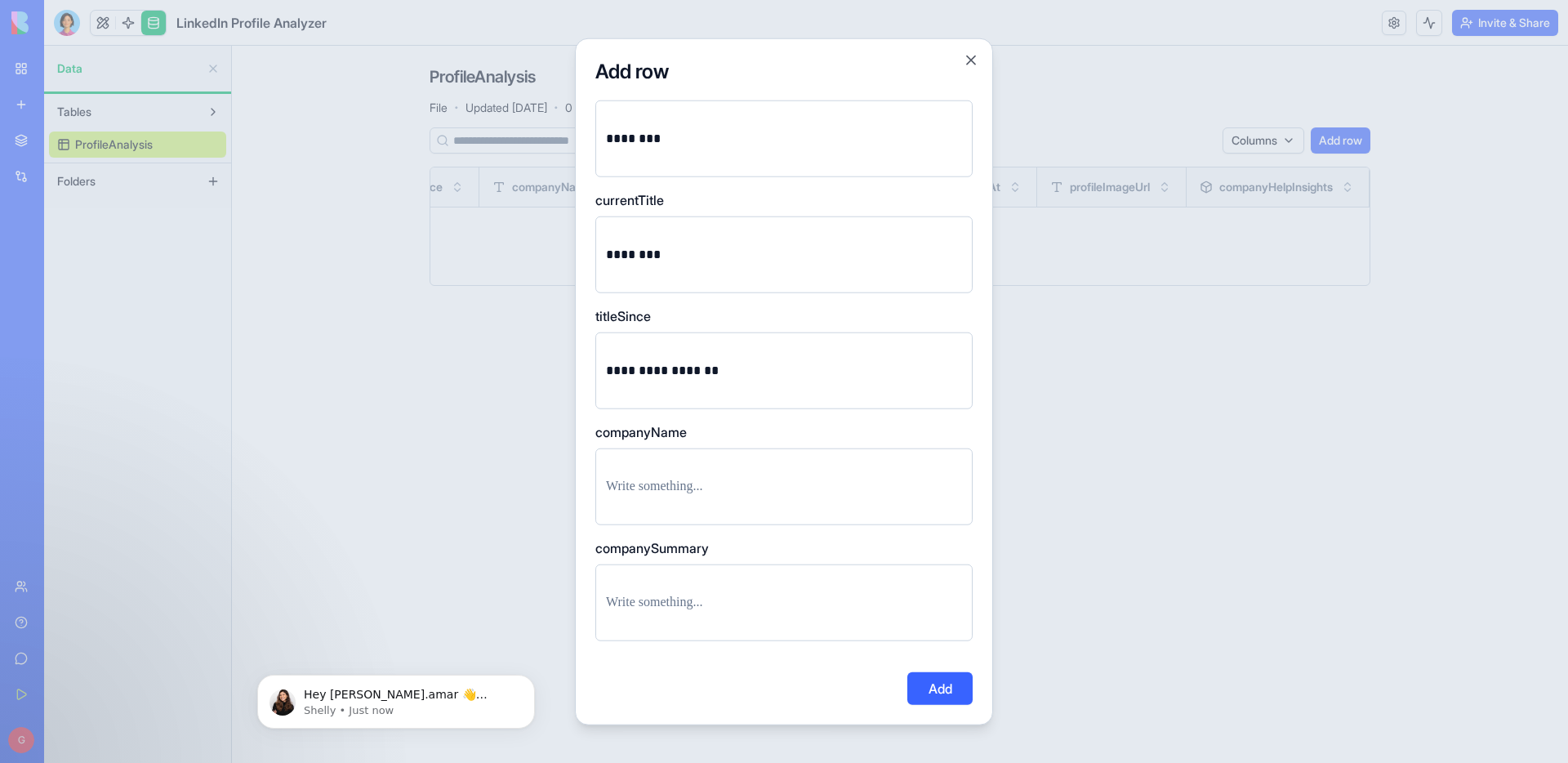
scroll to position [172, 0]
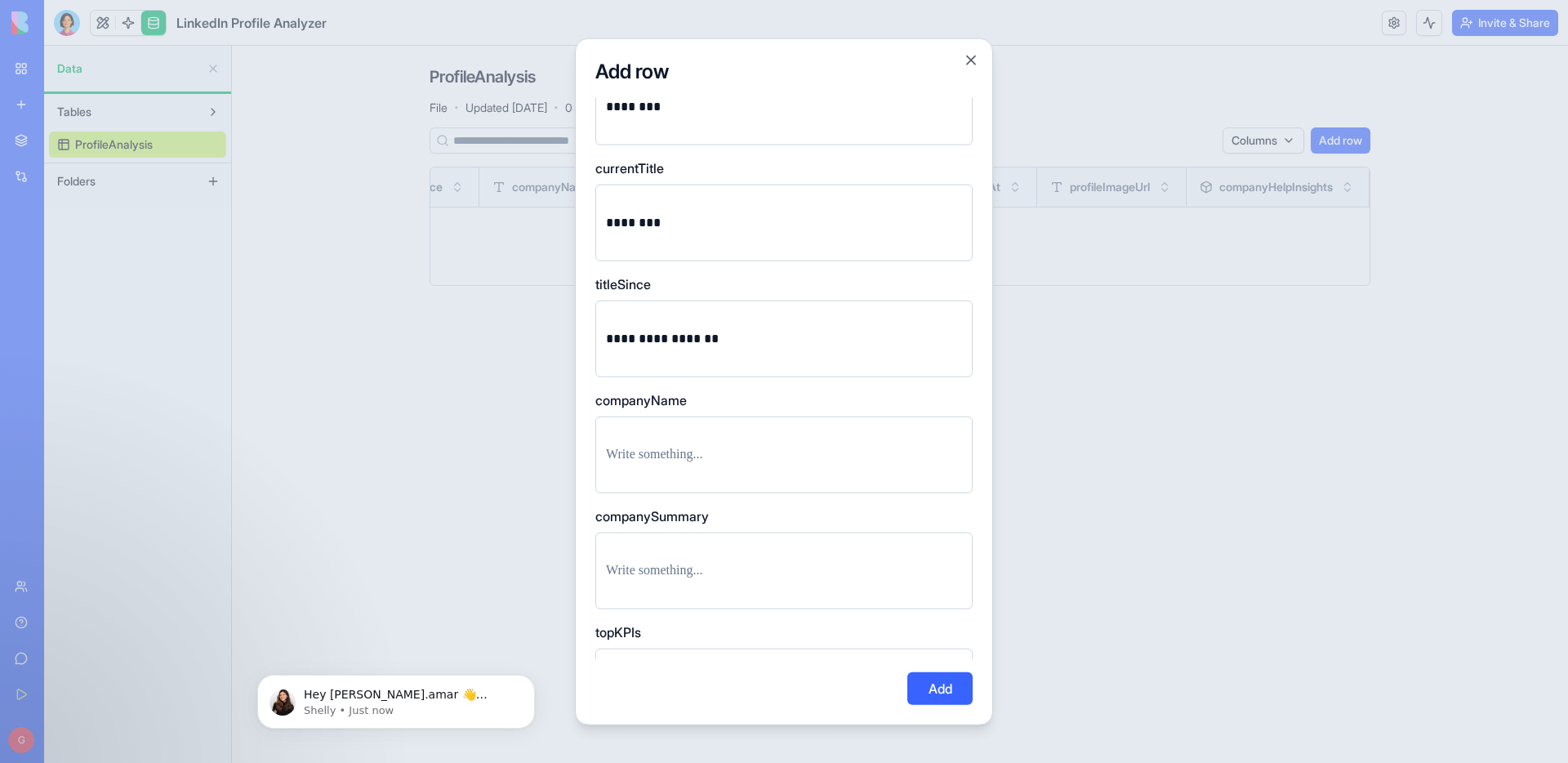
click at [684, 430] on div at bounding box center [784, 454] width 377 height 77
click at [675, 452] on p at bounding box center [784, 455] width 356 height 23
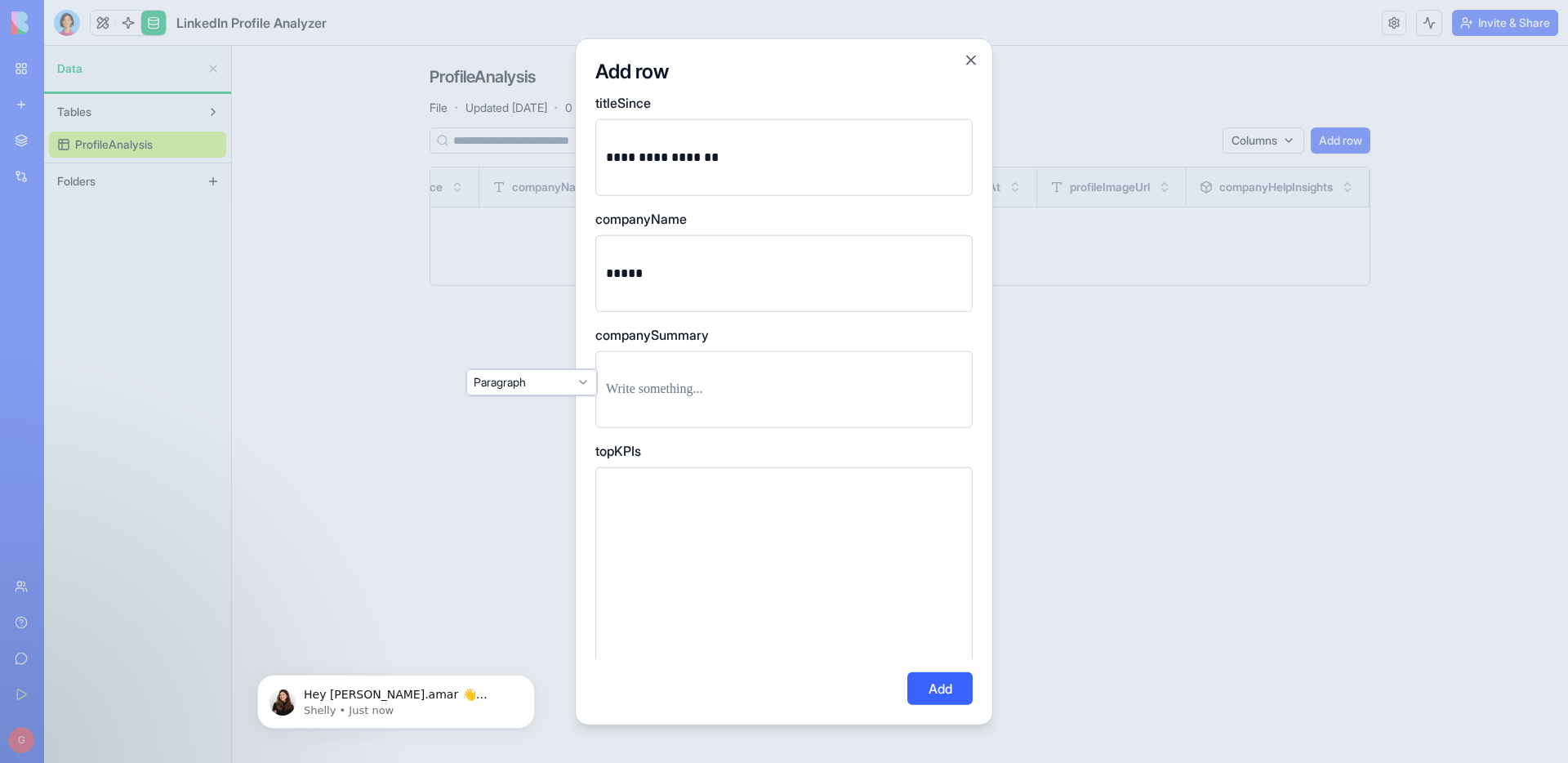
scroll to position [375, 0]
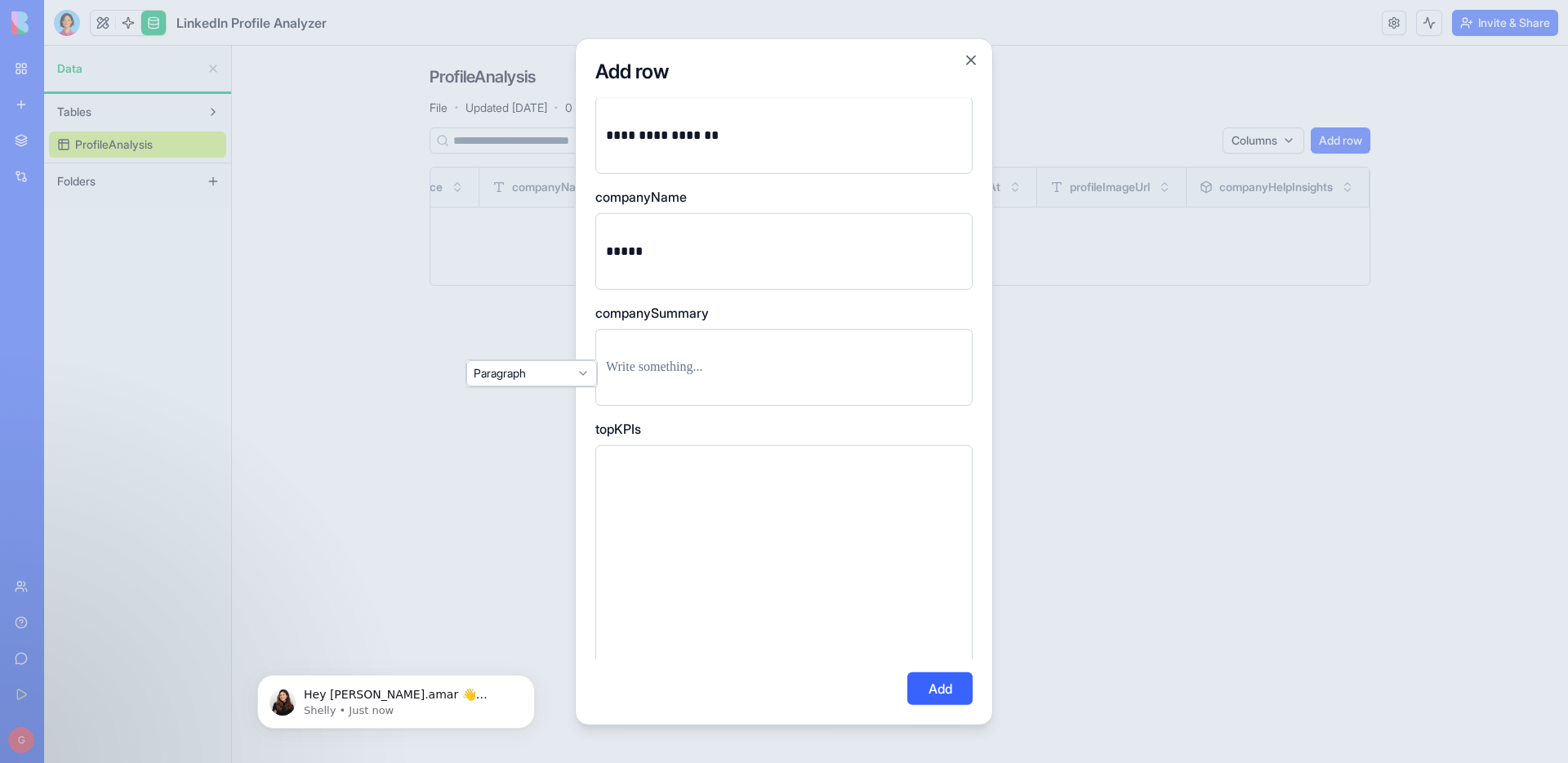
click at [706, 499] on textarea at bounding box center [784, 602] width 377 height 314
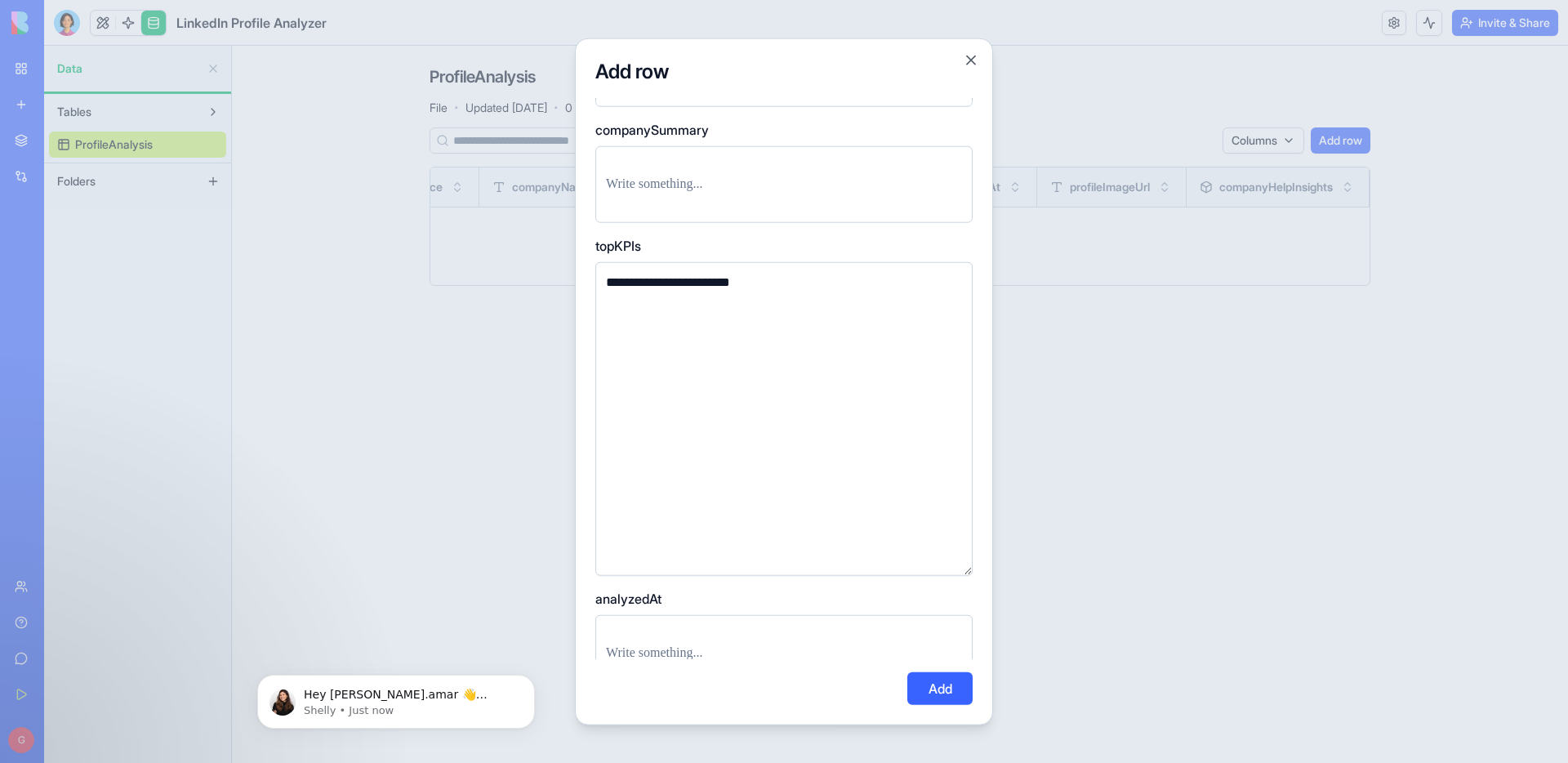
scroll to position [773, 0]
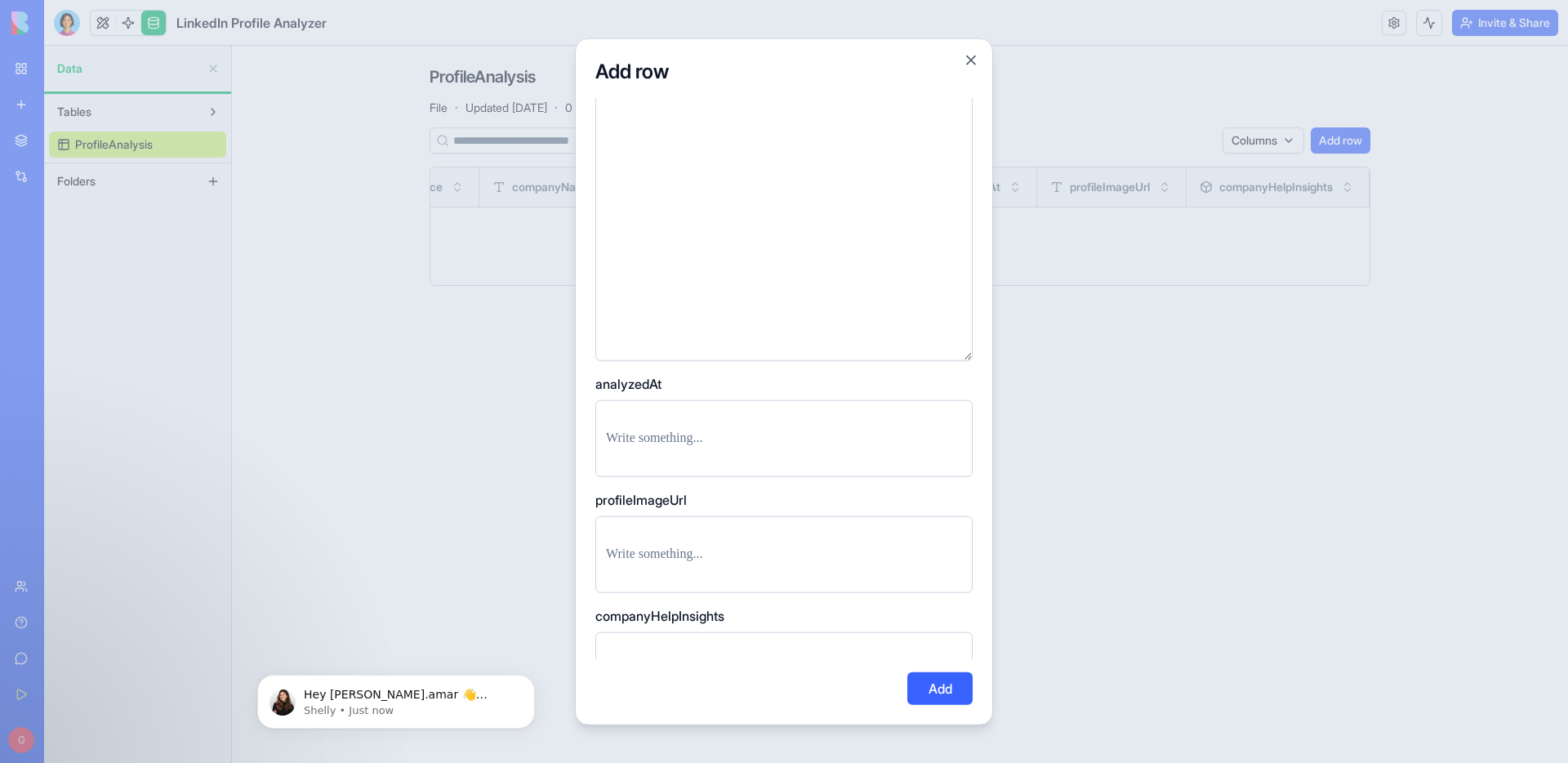
type textarea "**********"
click at [728, 430] on p at bounding box center [784, 438] width 356 height 23
click at [720, 531] on div at bounding box center [784, 554] width 377 height 77
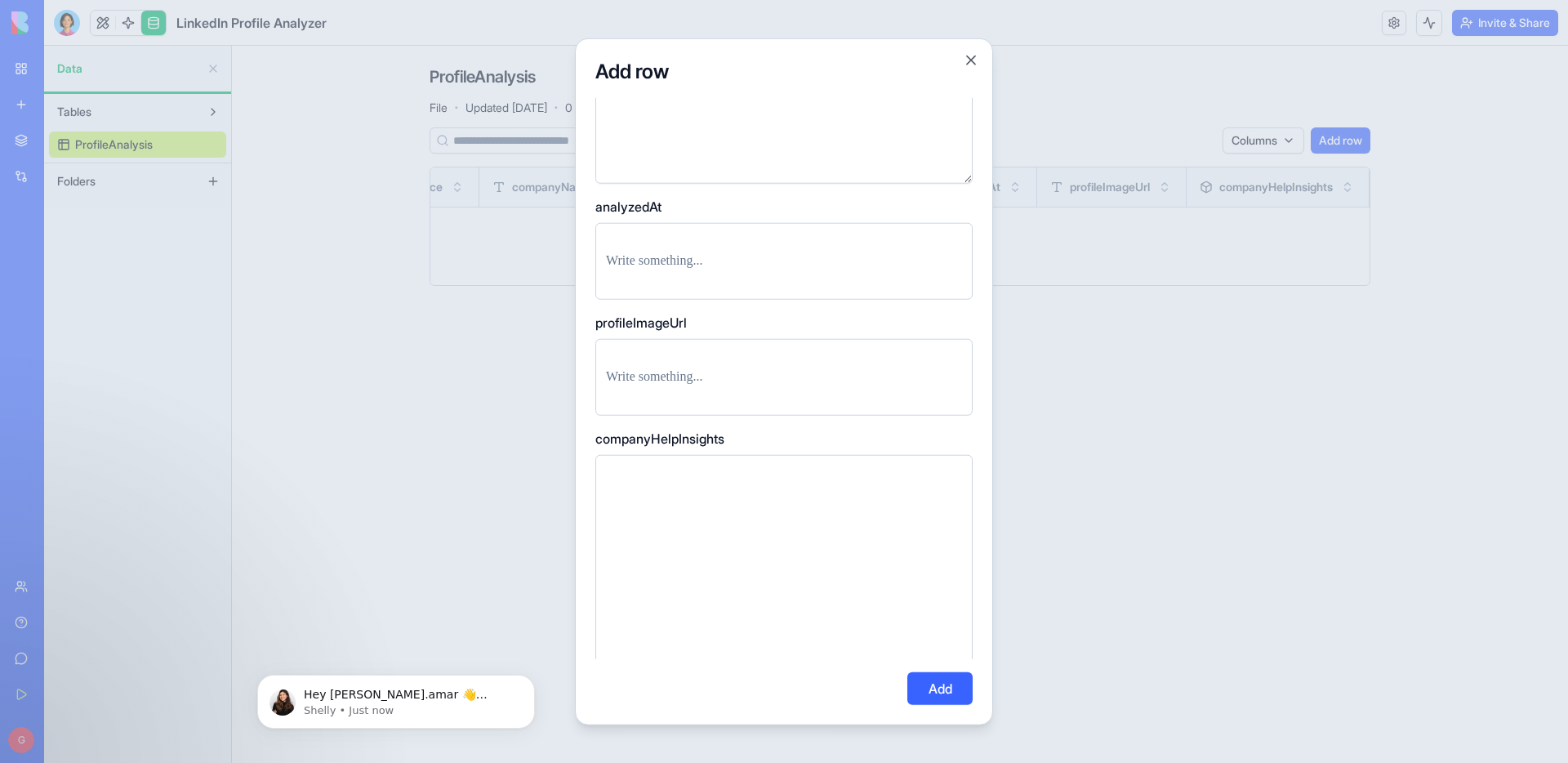
scroll to position [951, 0]
click at [709, 556] on textarea at bounding box center [784, 611] width 377 height 314
type textarea "**********"
click at [944, 693] on button "Add" at bounding box center [940, 687] width 65 height 33
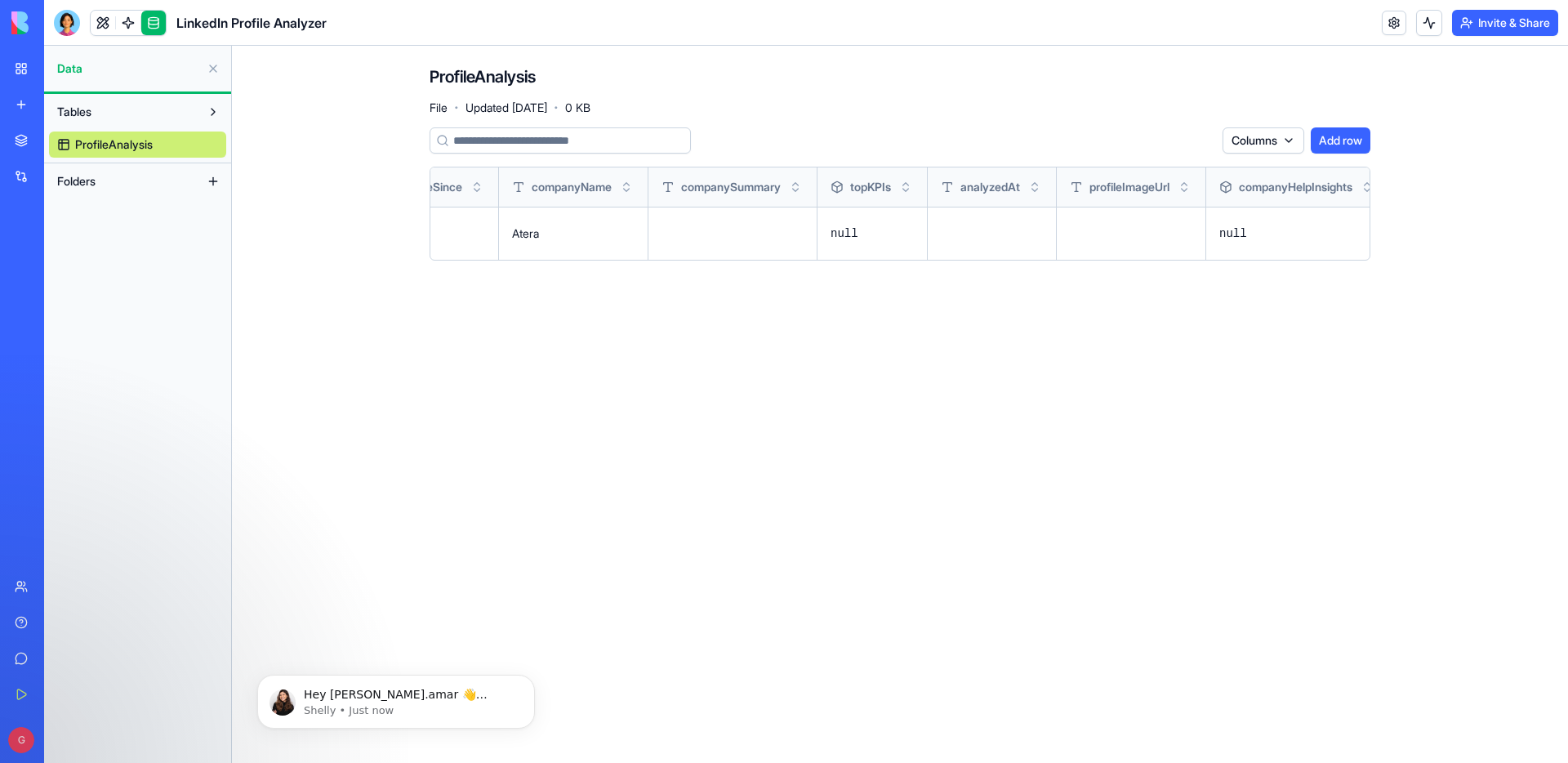
click at [130, 178] on button "Folders" at bounding box center [124, 182] width 151 height 26
click at [563, 139] on input at bounding box center [560, 140] width 261 height 26
click at [115, 13] on link at bounding box center [103, 23] width 25 height 25
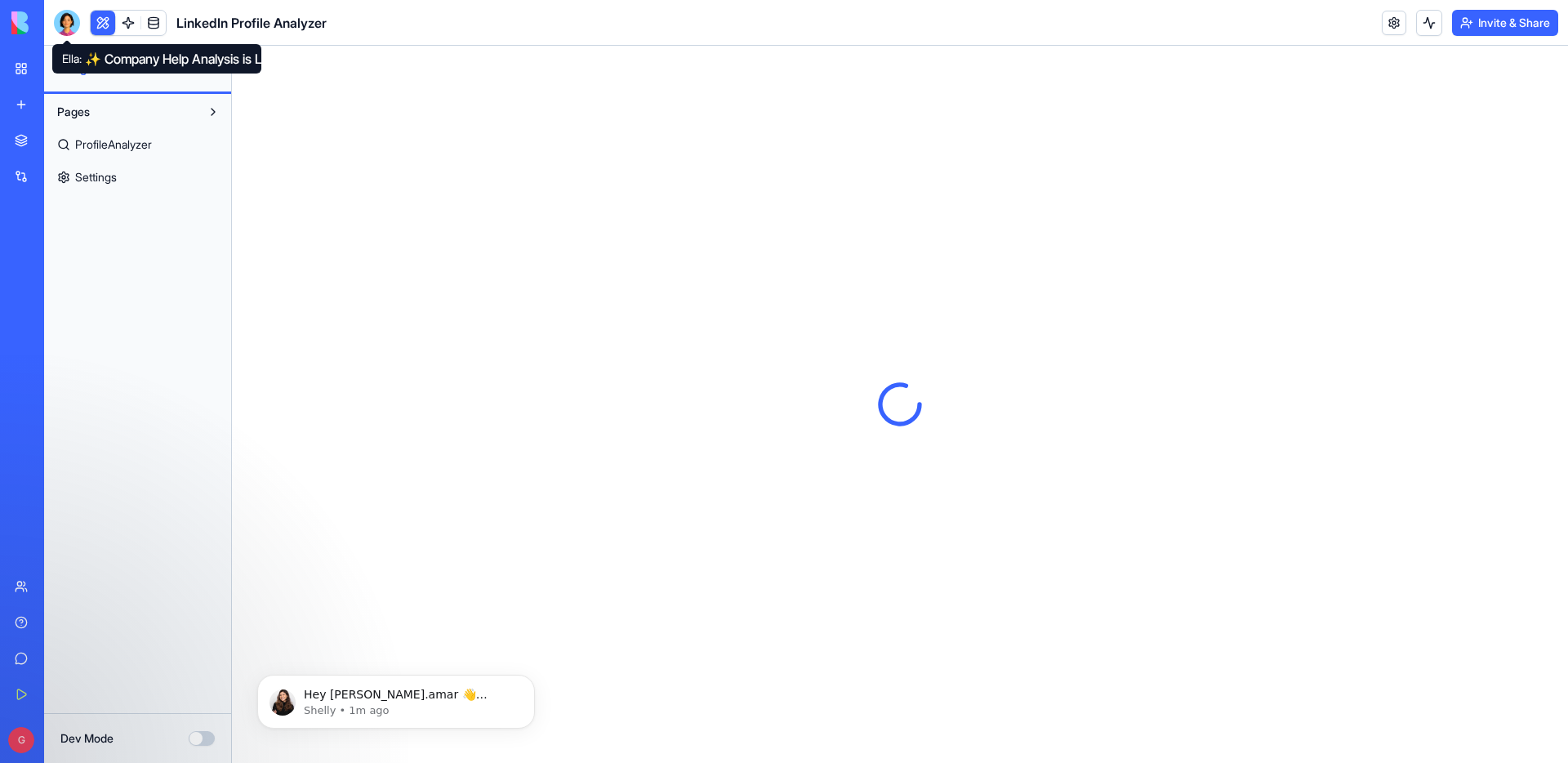
click at [63, 30] on div at bounding box center [67, 23] width 26 height 26
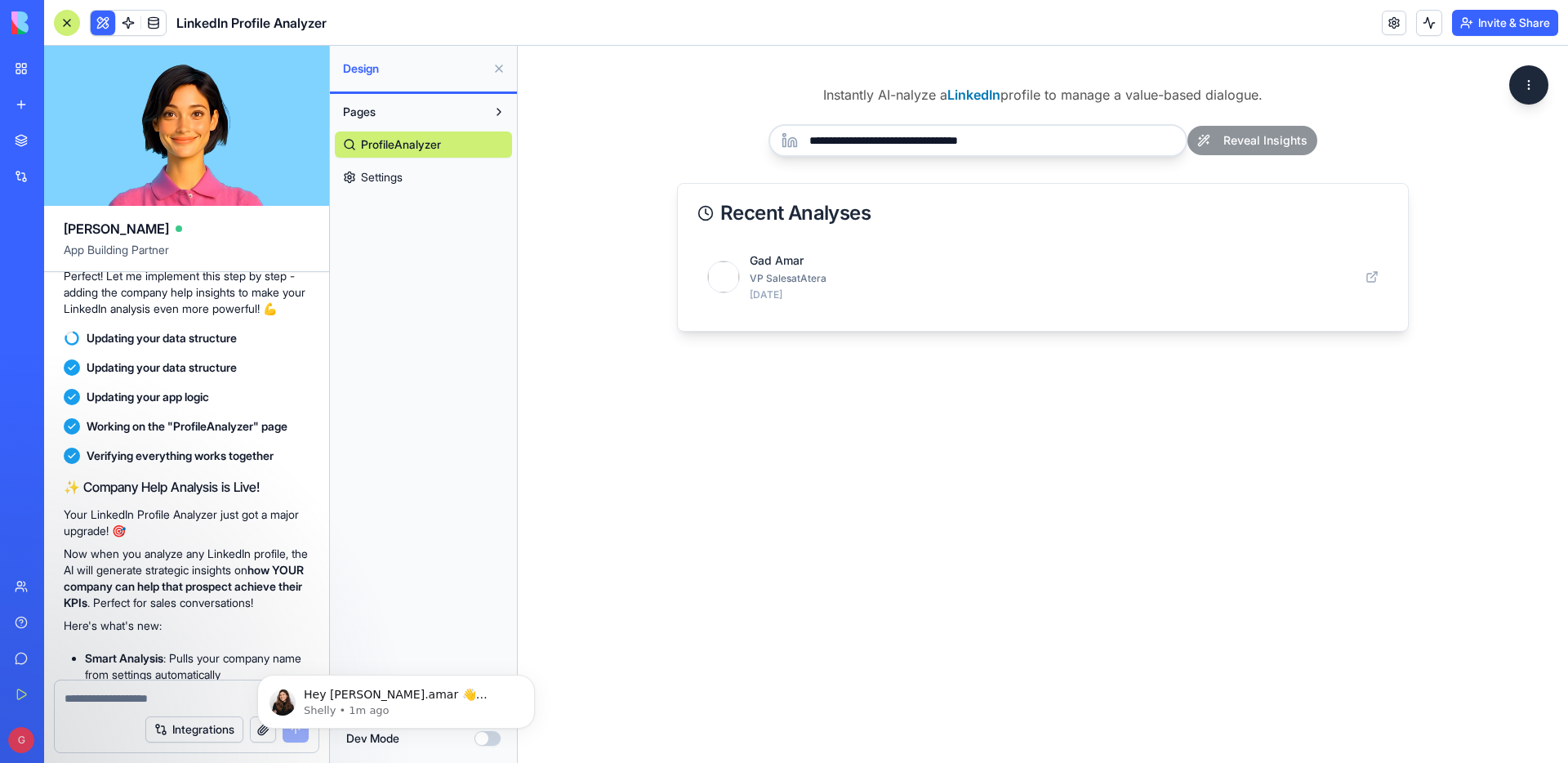
scroll to position [3523, 0]
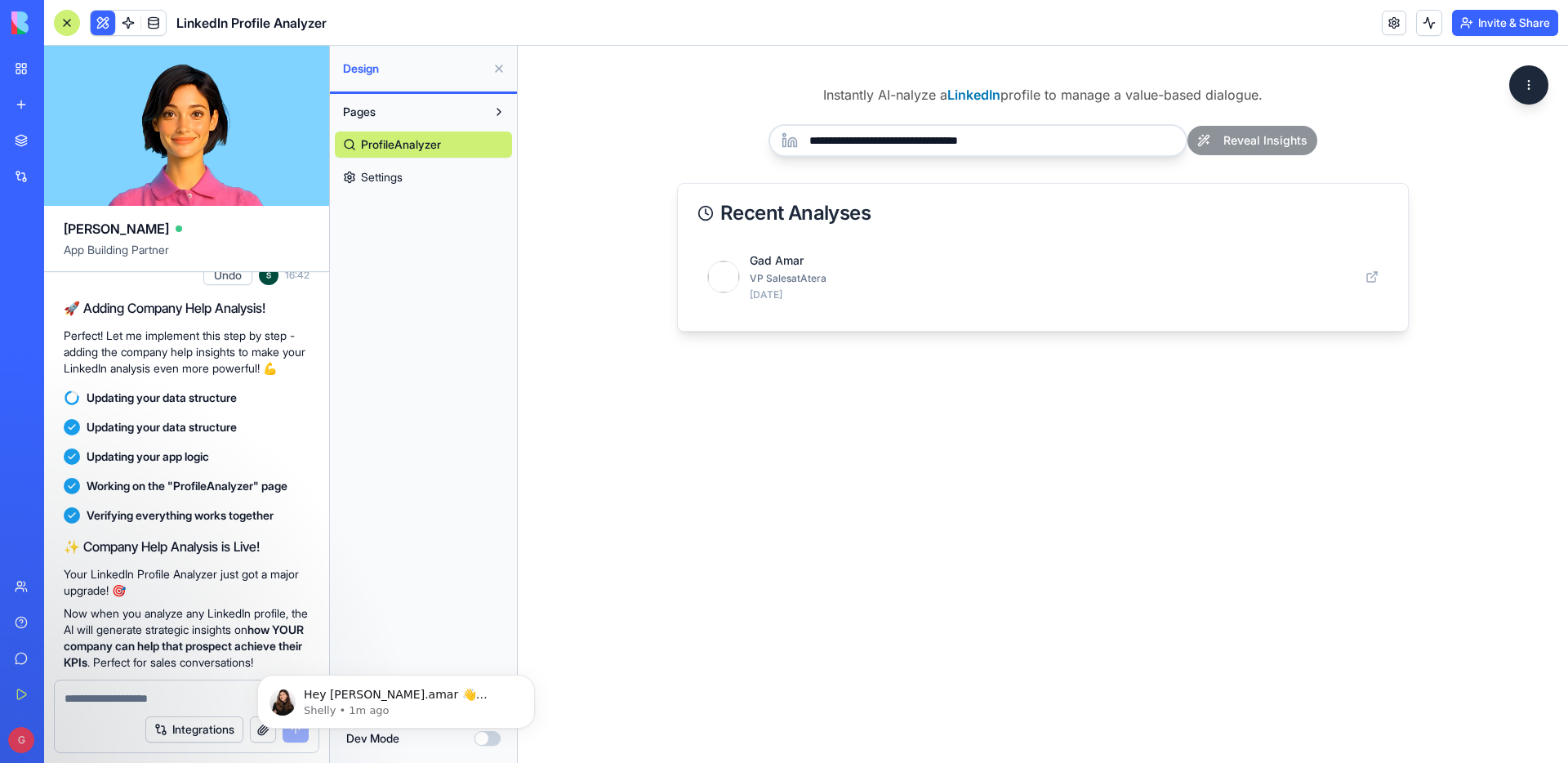
click at [432, 545] on div "Pages ProfileAnalyzer Settings" at bounding box center [423, 404] width 187 height 619
click at [317, 739] on body "Hey [PERSON_NAME].amar 👋 Welcome to Blocks 🙌 I'm here if you have any questions…" at bounding box center [396, 698] width 314 height 101
click at [530, 681] on icon "Dismiss notification" at bounding box center [529, 679] width 5 height 5
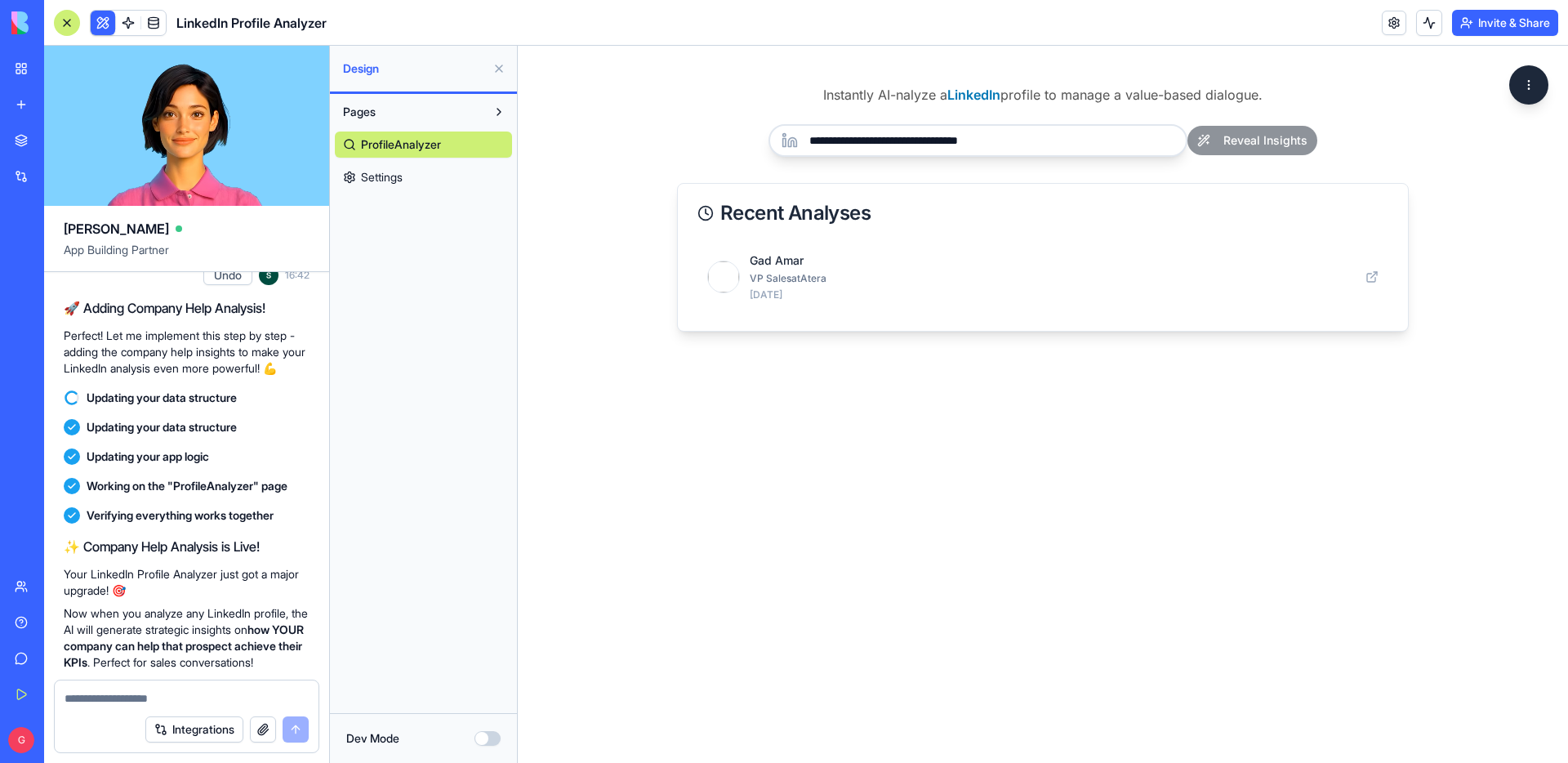
click at [299, 729] on div "Integrations" at bounding box center [227, 729] width 163 height 26
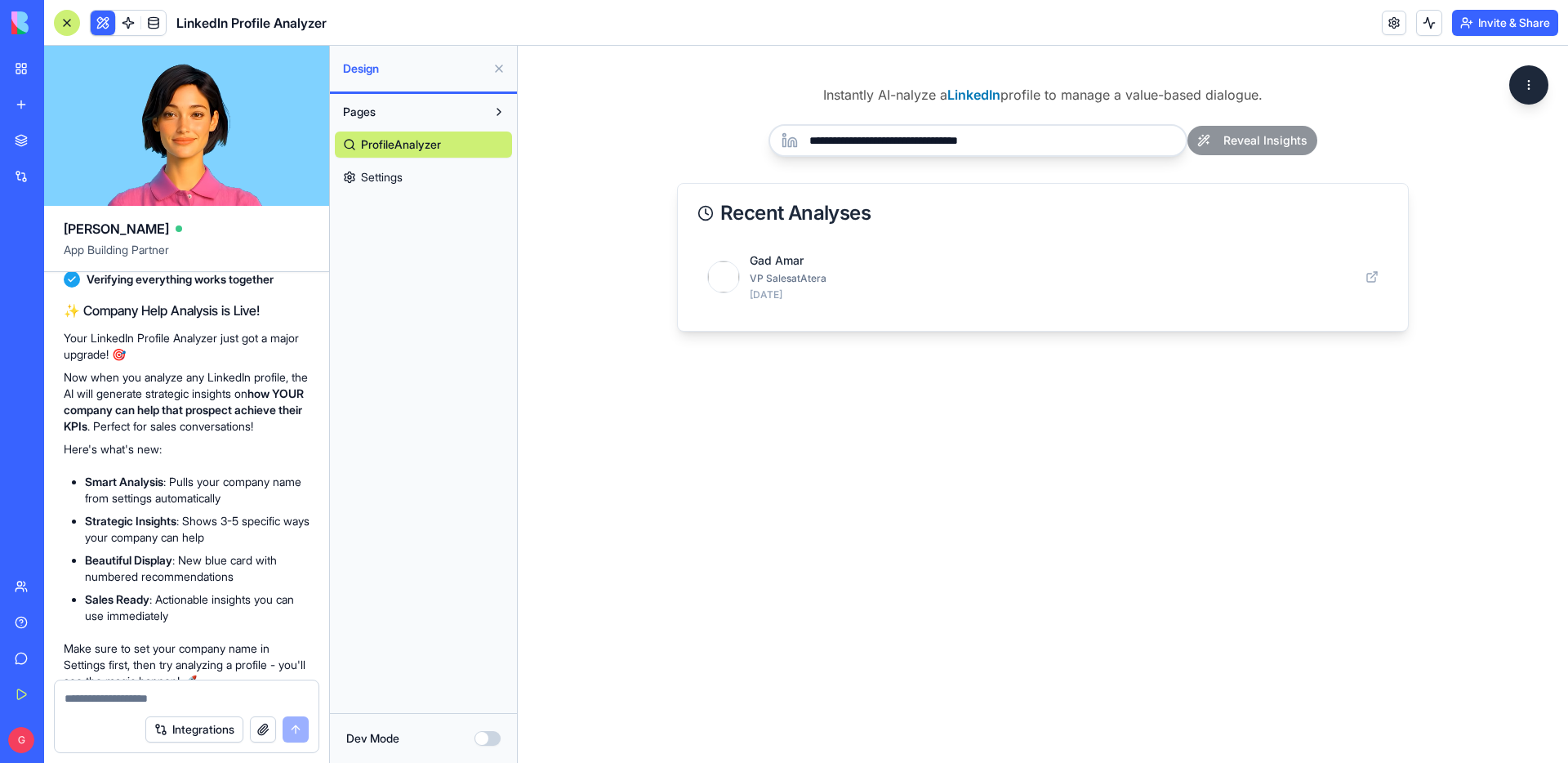
scroll to position [3975, 0]
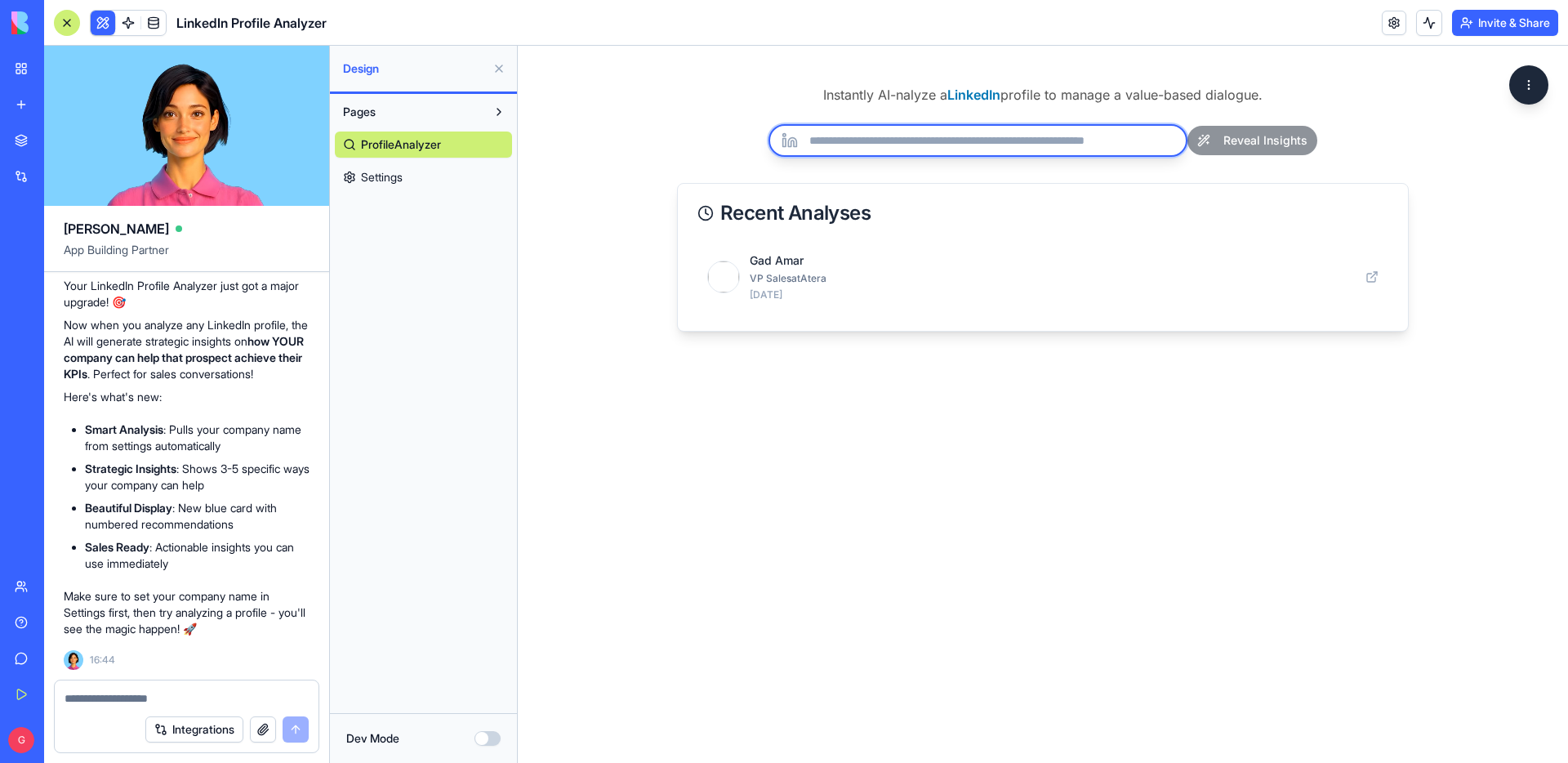
click at [847, 138] on input "url" at bounding box center [978, 140] width 419 height 33
paste input "**********"
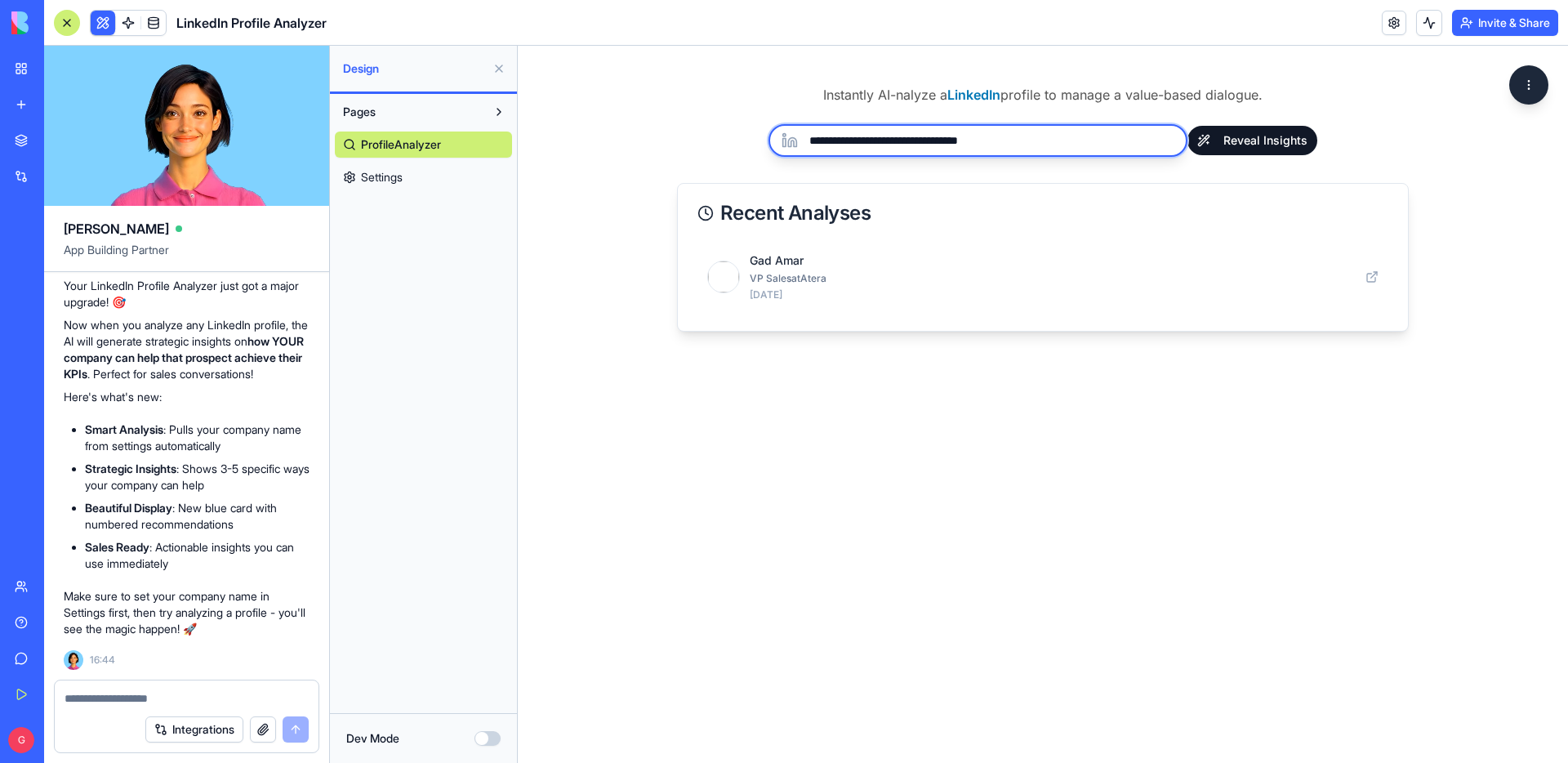
type input "**********"
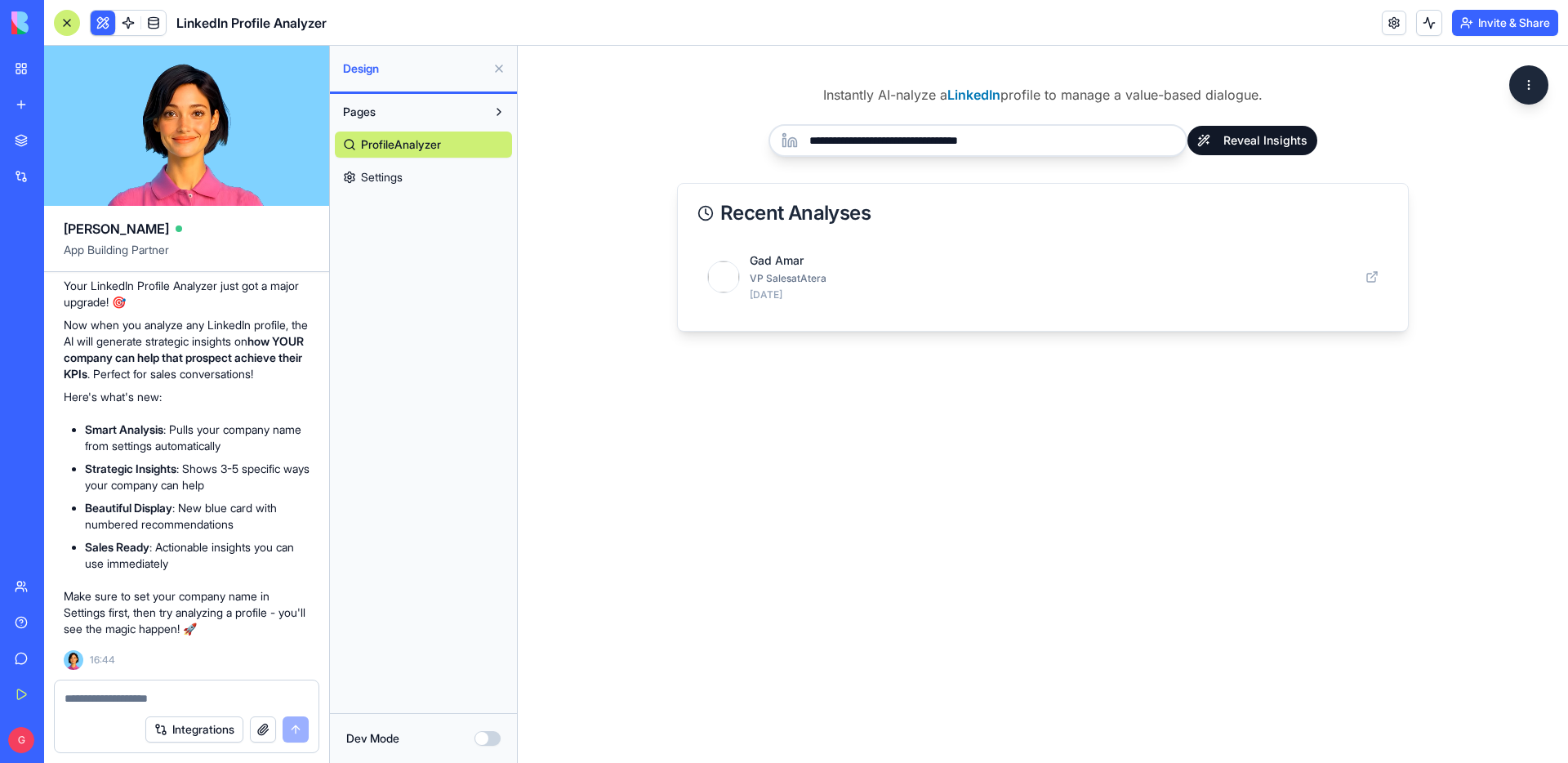
click at [1268, 135] on button "Reveal Insights" at bounding box center [1252, 140] width 130 height 29
click at [1545, 100] on div at bounding box center [1529, 85] width 39 height 39
click at [1529, 82] on html "**********" at bounding box center [1042, 404] width 1050 height 717
click at [1460, 131] on link "Settings" at bounding box center [1470, 125] width 149 height 26
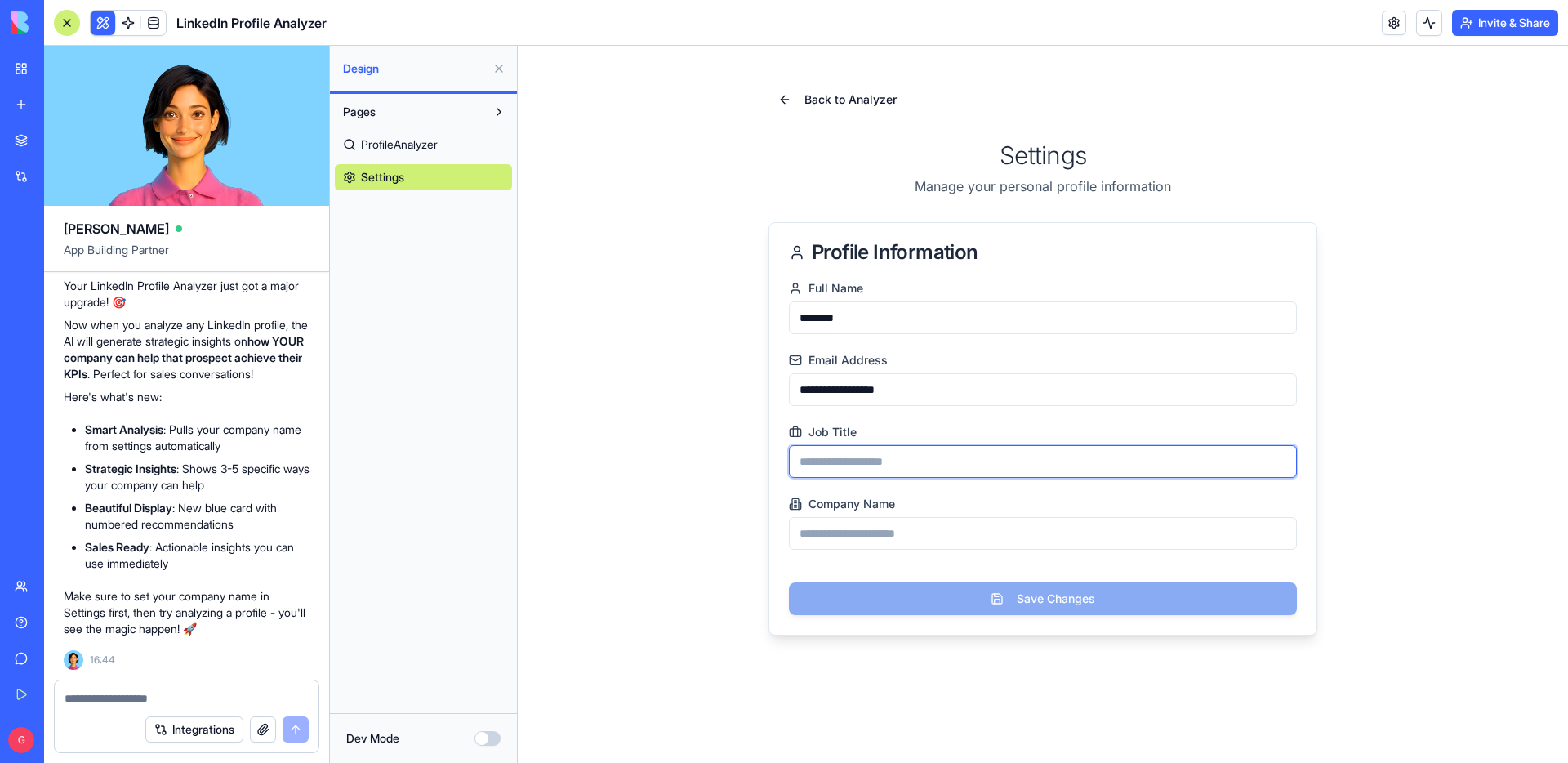
click at [948, 463] on input "Job Title" at bounding box center [1043, 461] width 508 height 33
type input "********"
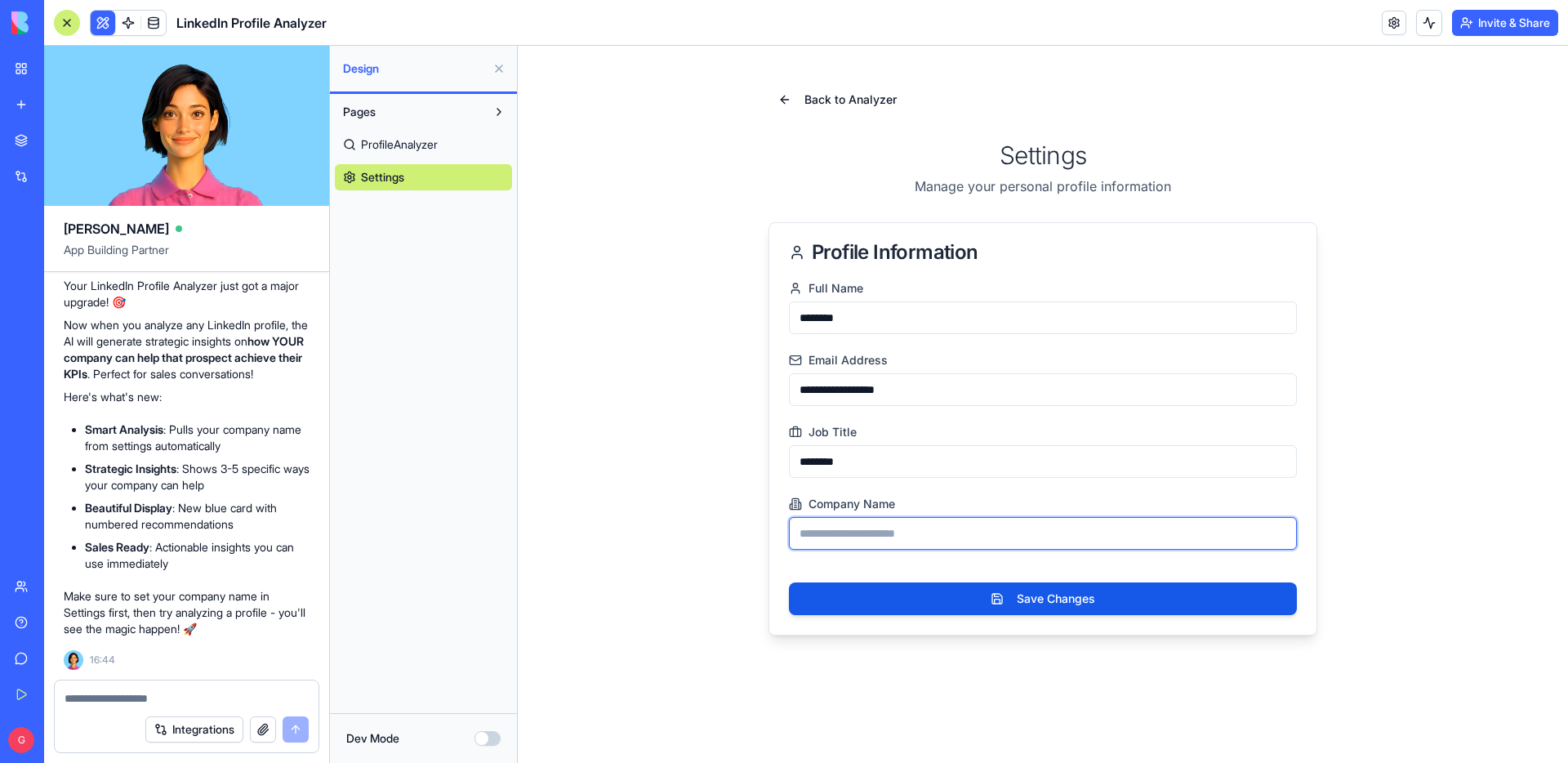
click at [901, 548] on input "Company Name" at bounding box center [1043, 533] width 508 height 33
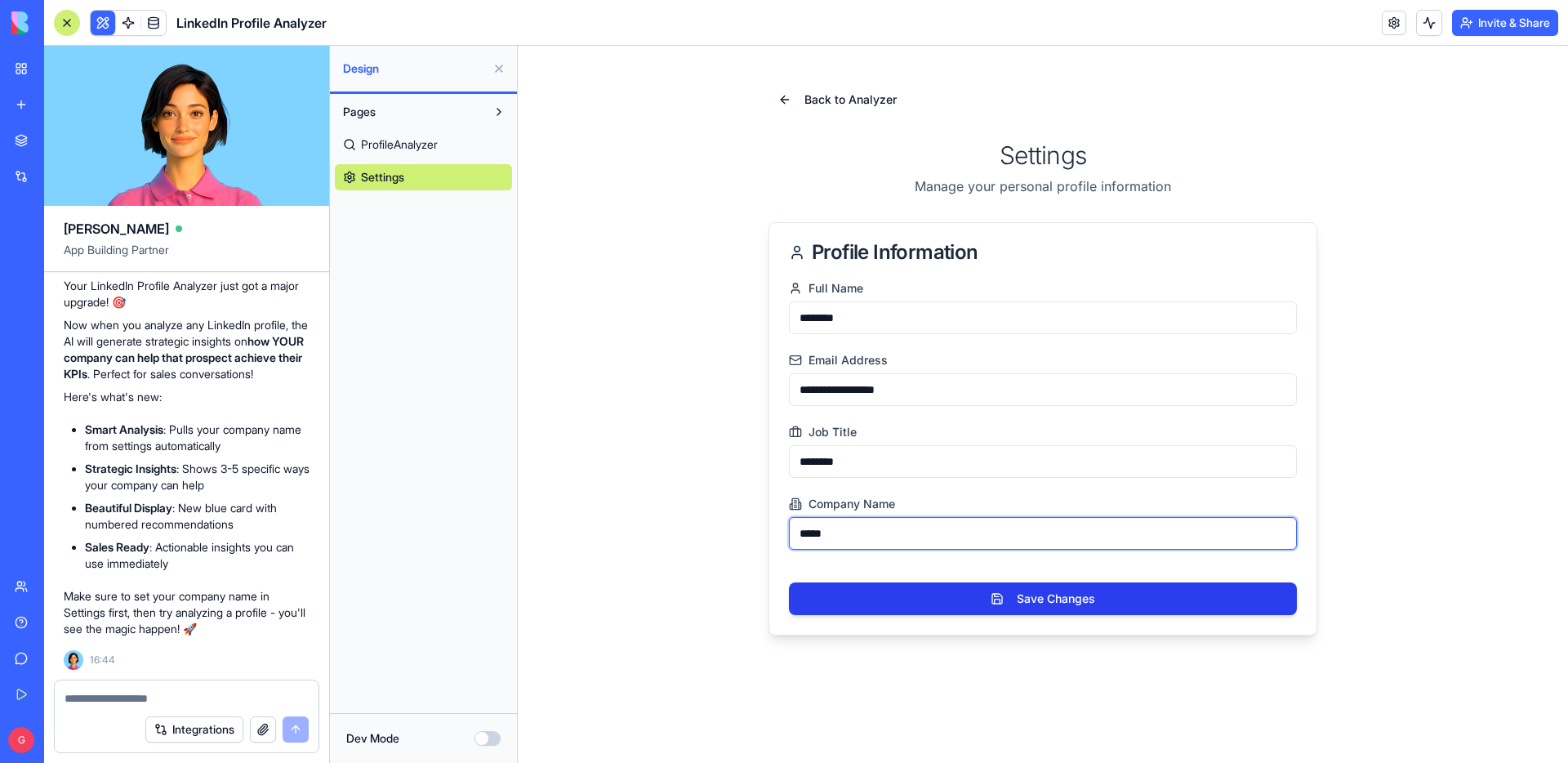
type input "*****"
click at [1035, 591] on button "Save Changes" at bounding box center [1043, 598] width 508 height 33
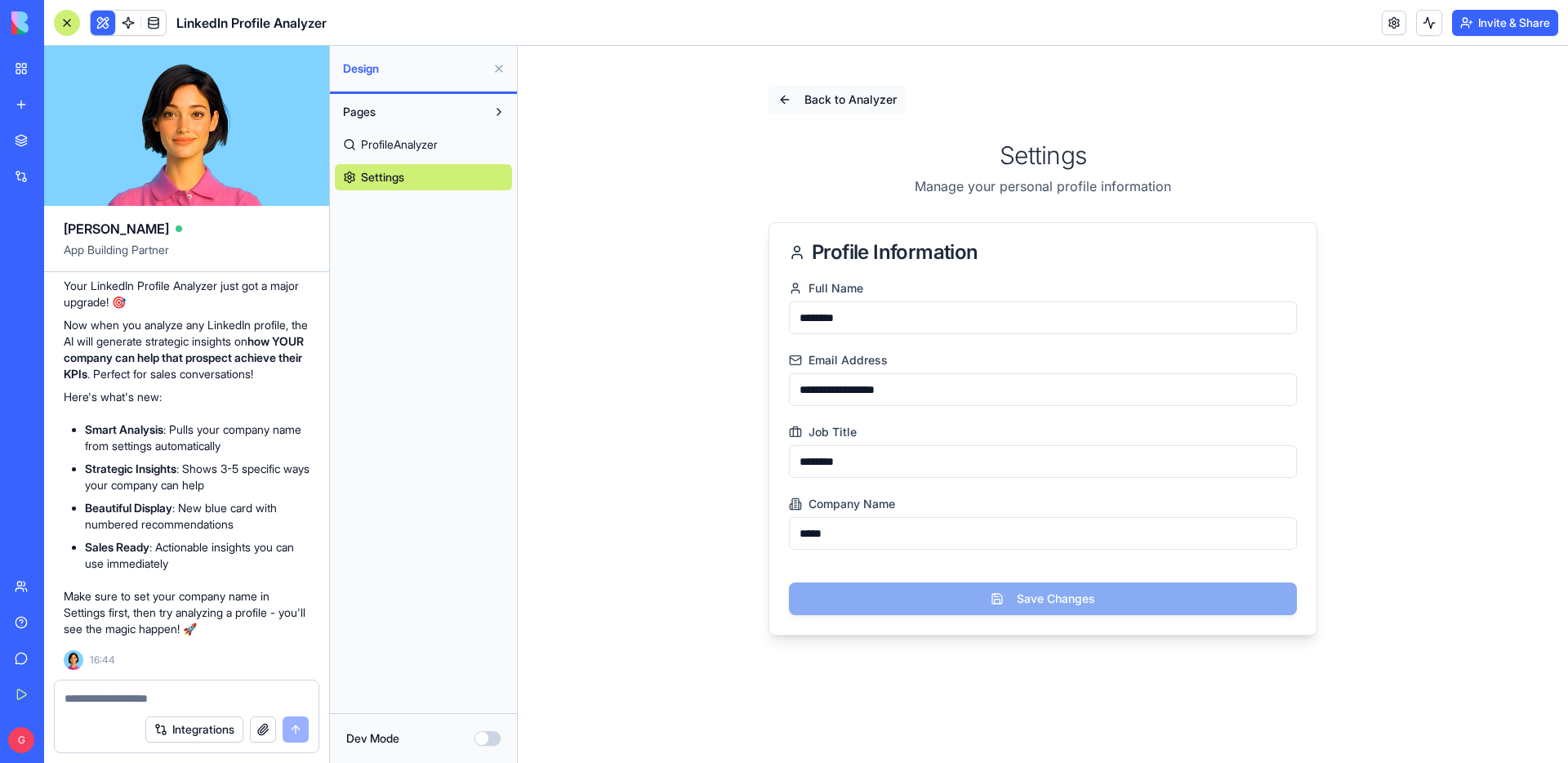
click at [846, 105] on span "Back to Analyzer" at bounding box center [850, 100] width 93 height 17
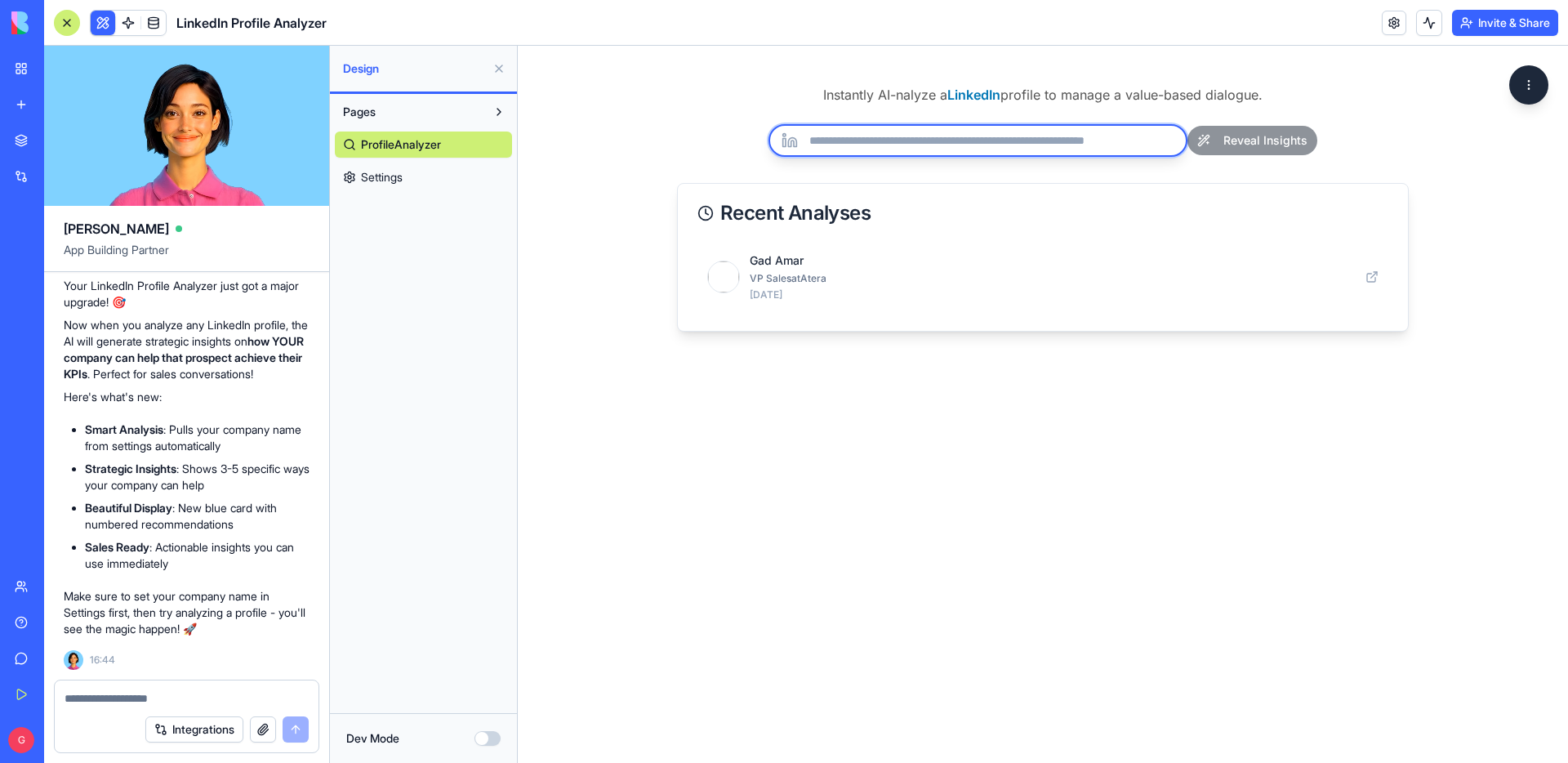
click at [1086, 131] on input "url" at bounding box center [978, 140] width 419 height 33
paste input "**********"
type input "**********"
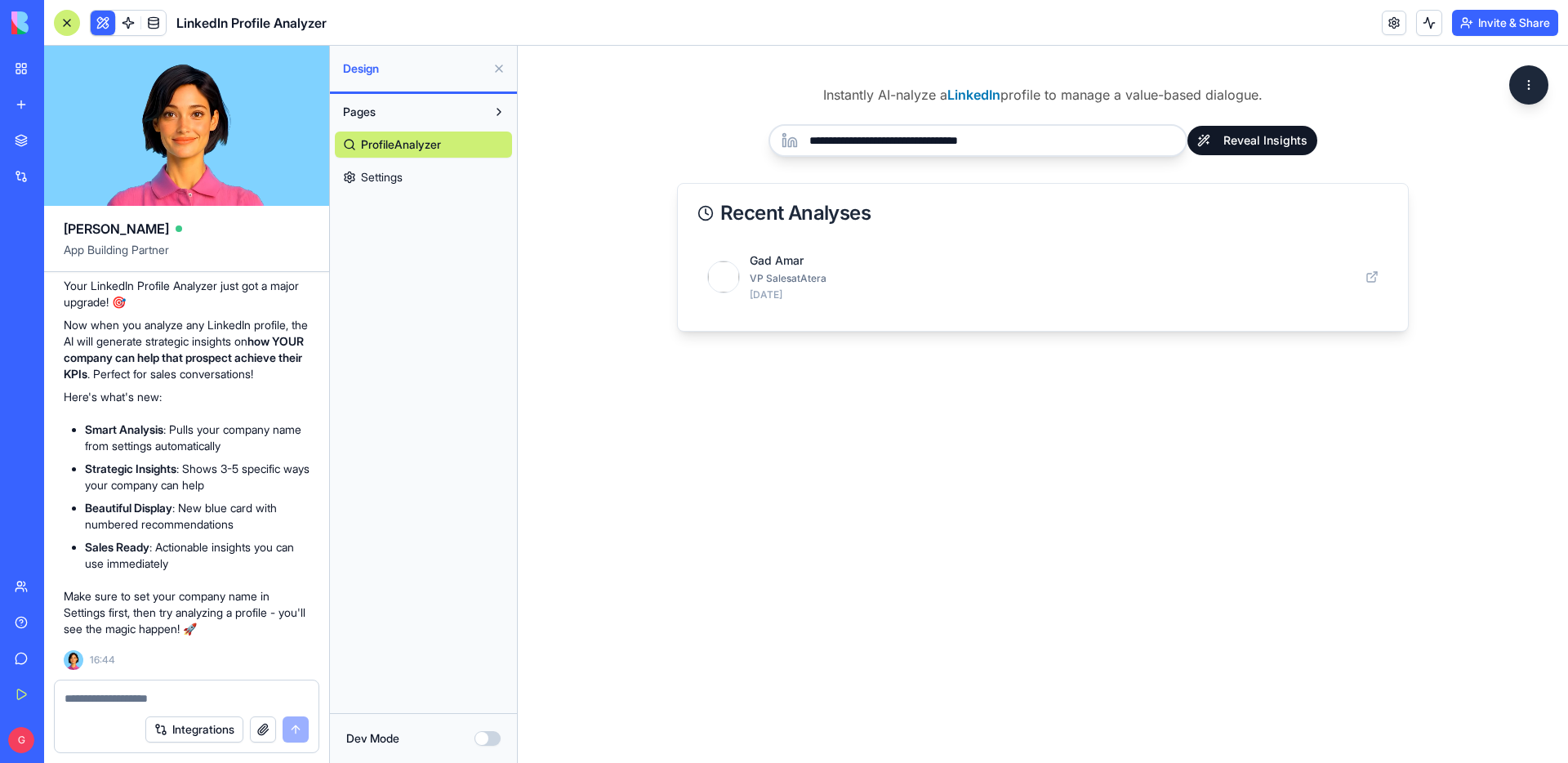
click at [1246, 130] on button "Reveal Insights" at bounding box center [1252, 140] width 130 height 29
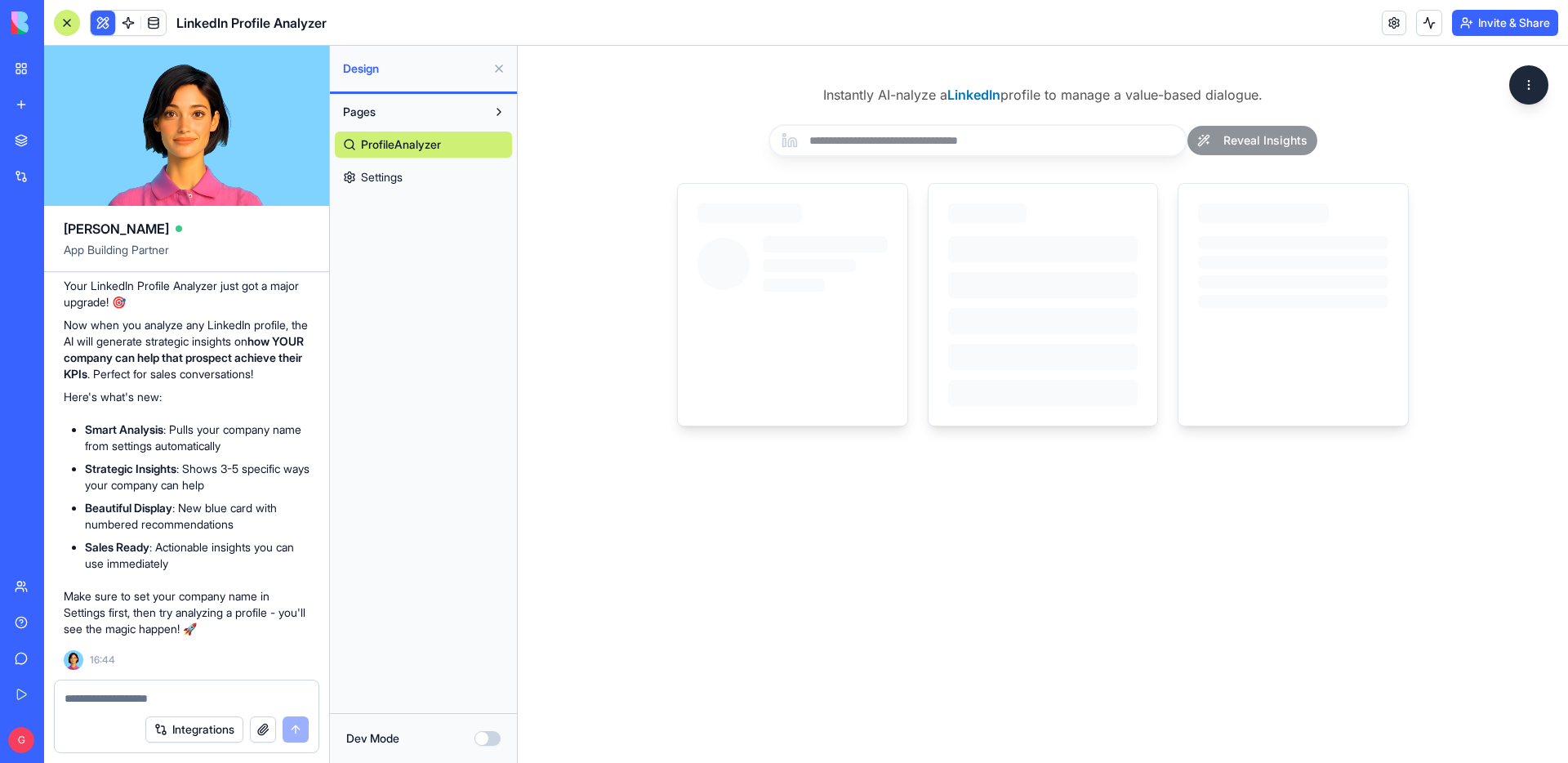
click at [104, 699] on textarea at bounding box center [186, 699] width 244 height 17
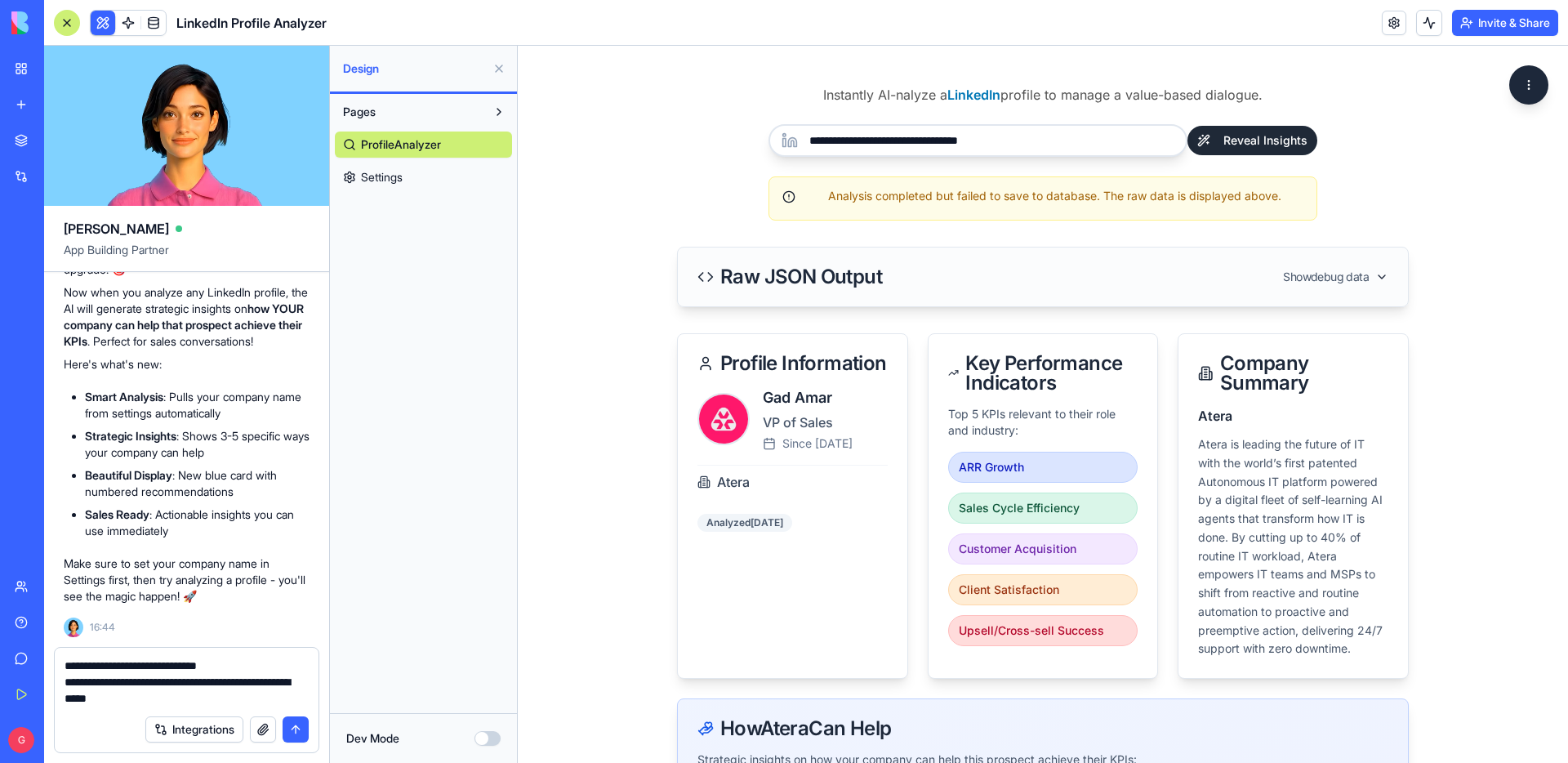
click at [258, 684] on textarea "**********" at bounding box center [186, 683] width 244 height 49
click at [192, 692] on textarea "**********" at bounding box center [186, 683] width 244 height 49
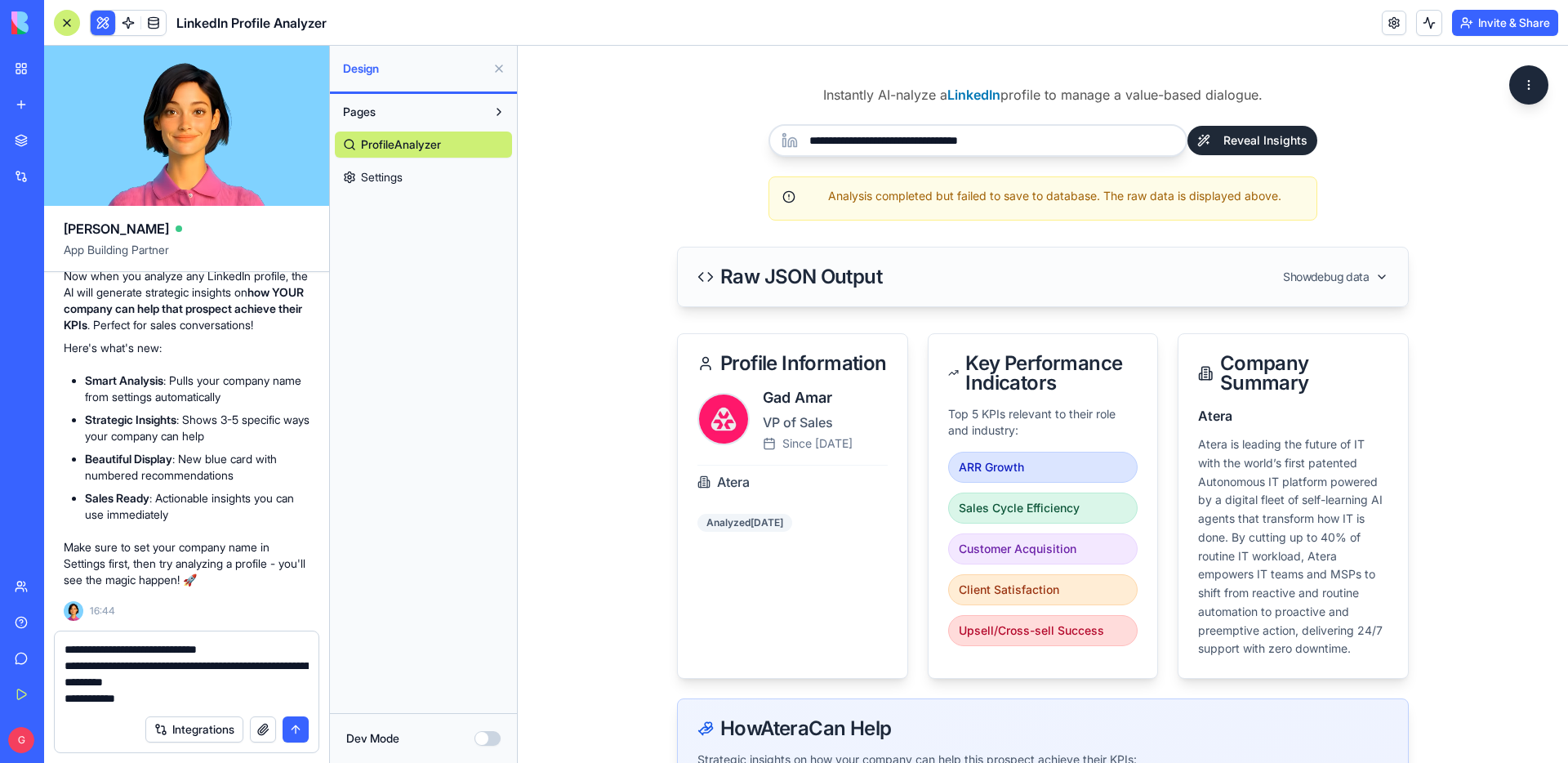
click at [180, 693] on textarea "**********" at bounding box center [186, 674] width 244 height 65
drag, startPoint x: 180, startPoint y: 693, endPoint x: 59, endPoint y: 693, distance: 121.0
click at [59, 693] on div "**********" at bounding box center [186, 669] width 264 height 75
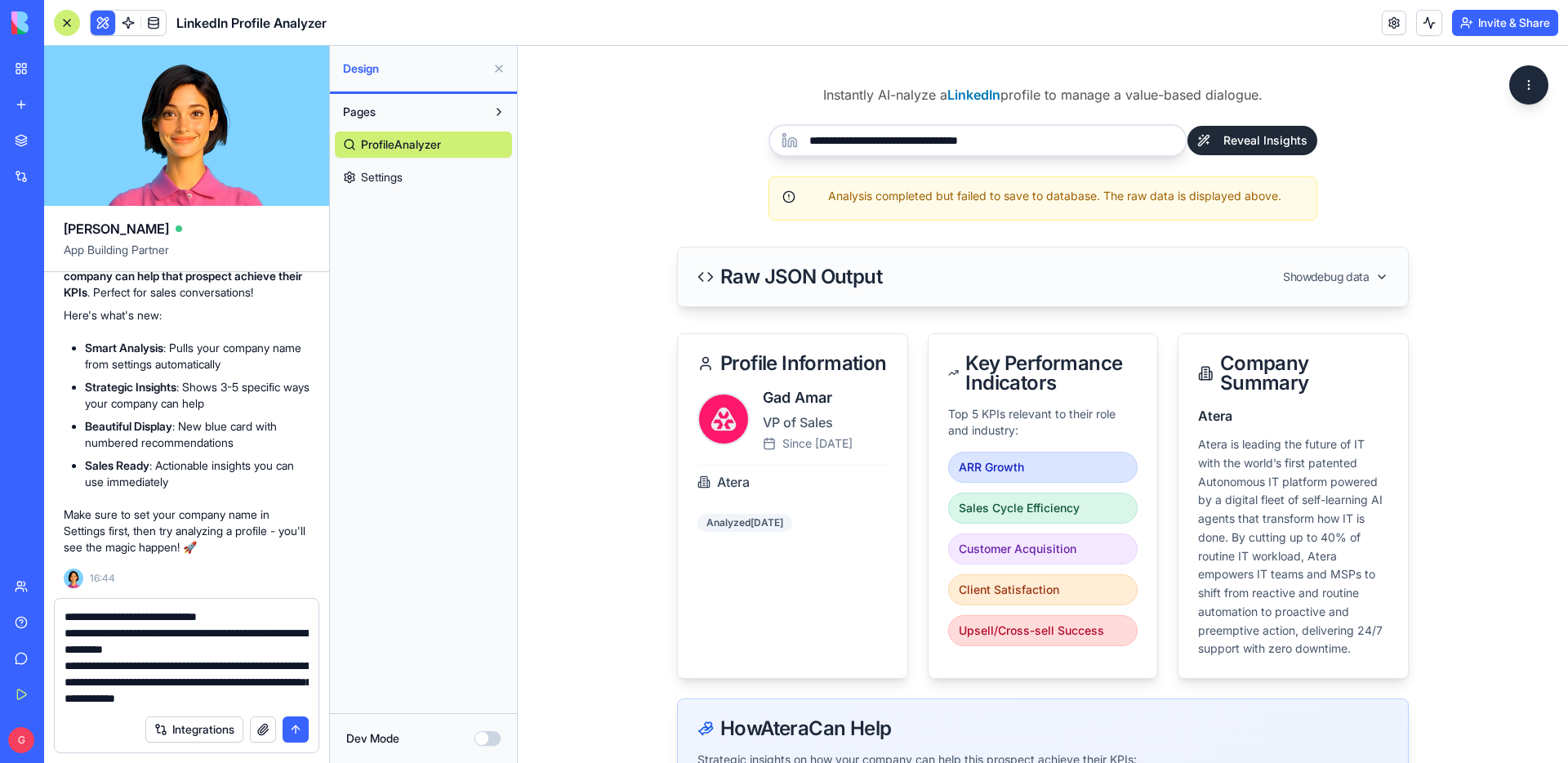
scroll to position [15, 0]
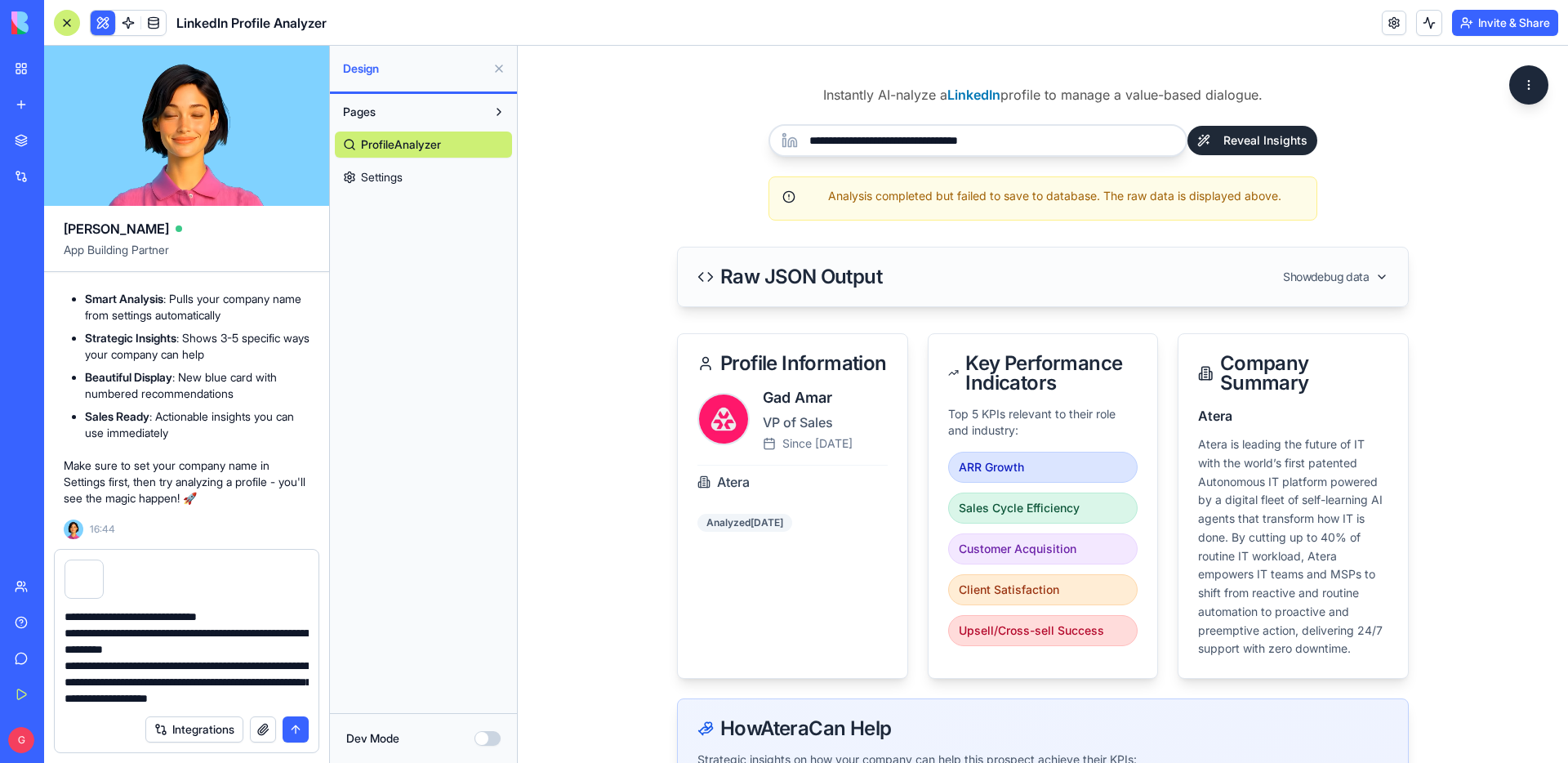
click at [87, 583] on div at bounding box center [84, 579] width 39 height 39
click at [102, 563] on button "button" at bounding box center [102, 563] width 0 height 0
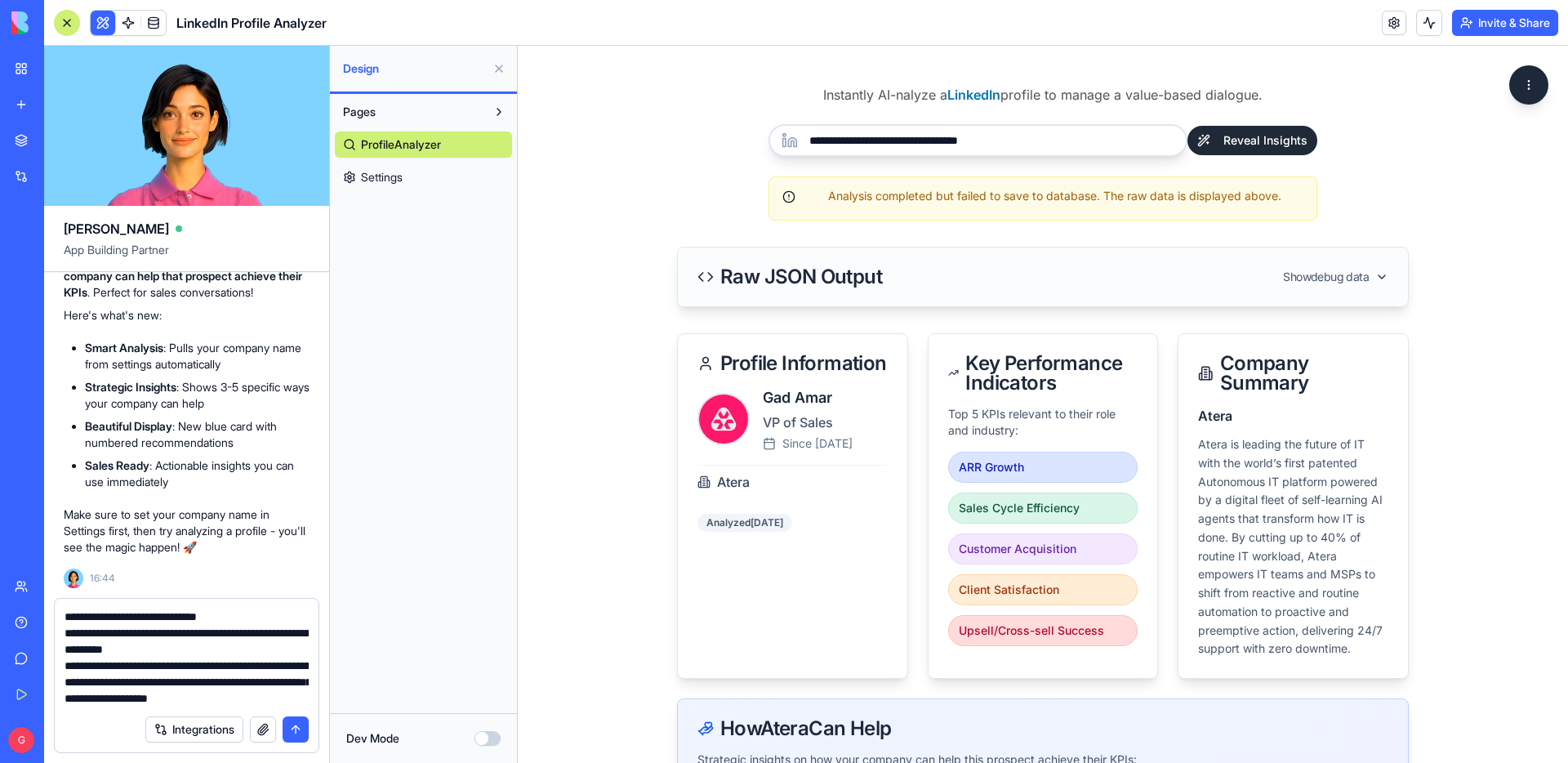
click at [136, 703] on textarea "**********" at bounding box center [186, 657] width 244 height 98
paste textarea
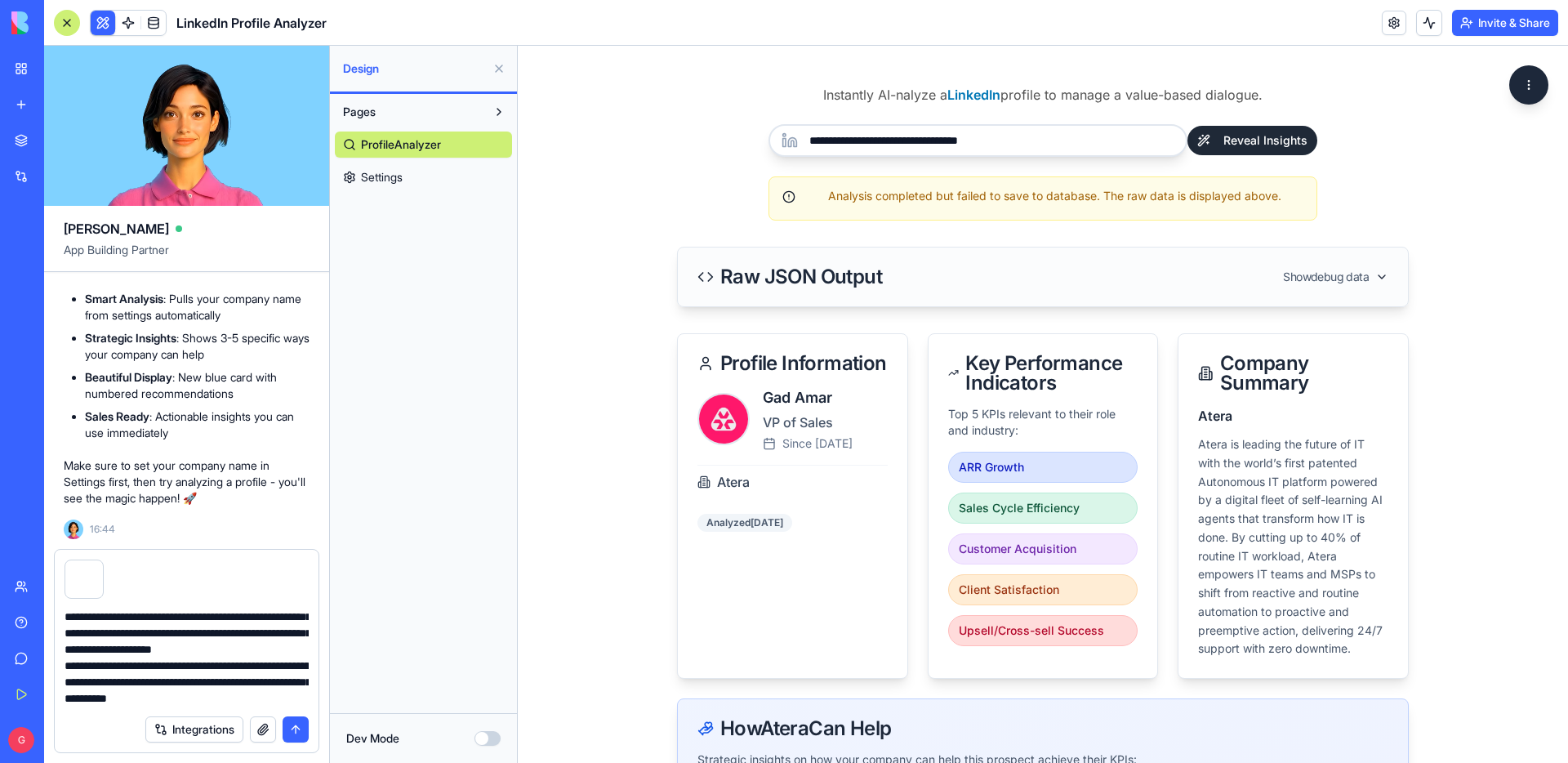
scroll to position [113, 0]
drag, startPoint x: 1198, startPoint y: 447, endPoint x: 1224, endPoint y: 447, distance: 26.0
click at [1224, 447] on p "Atera is leading the future of IT with the world’s first patented Autonomous IT…" at bounding box center [1294, 547] width 190 height 223
click at [209, 696] on textarea "**********" at bounding box center [186, 657] width 244 height 98
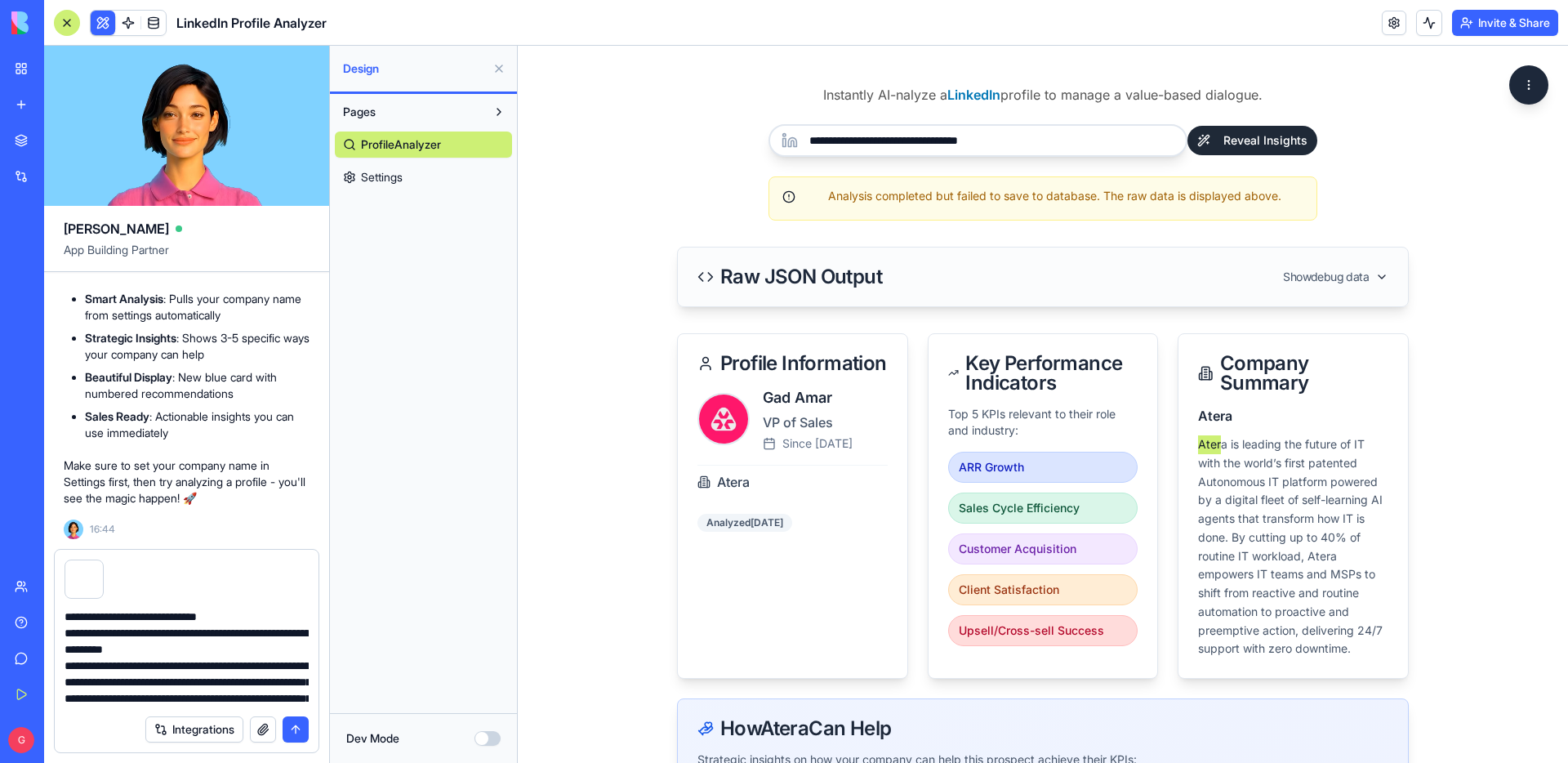
click at [240, 653] on textarea "**********" at bounding box center [186, 657] width 244 height 98
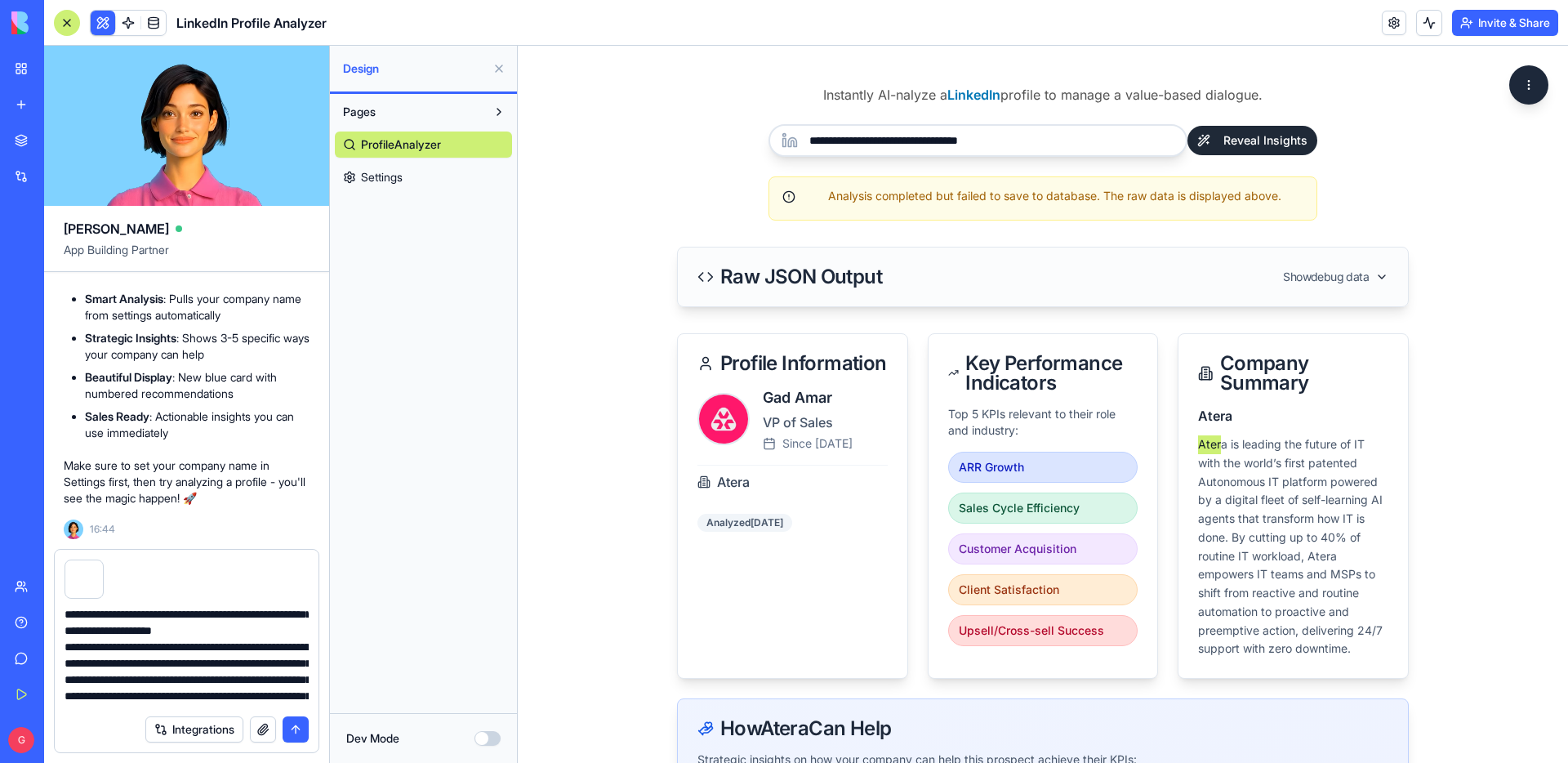
scroll to position [228, 0]
drag, startPoint x: 245, startPoint y: 618, endPoint x: 289, endPoint y: 725, distance: 115.7
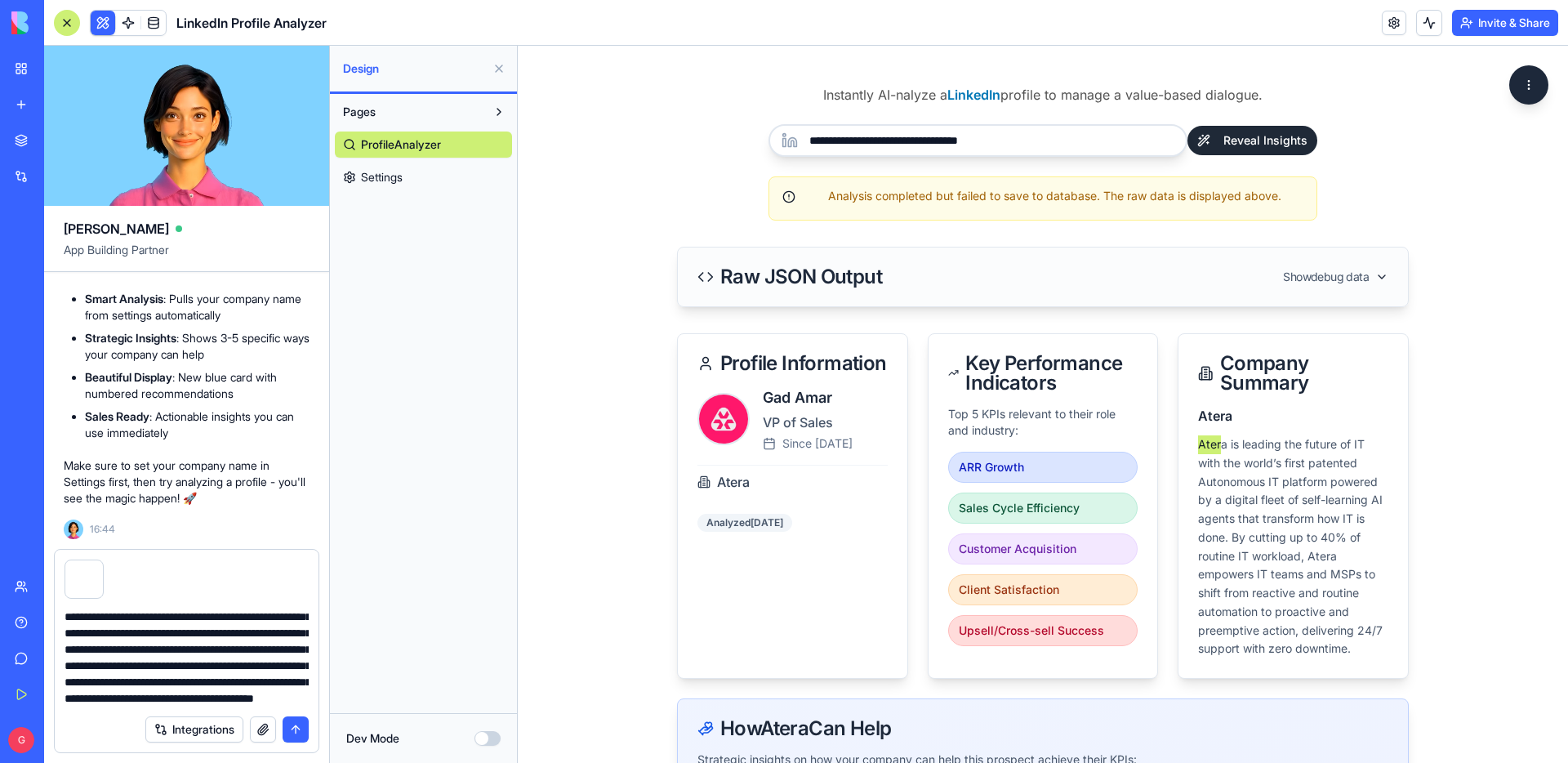
click at [289, 725] on form "**********" at bounding box center [186, 651] width 265 height 205
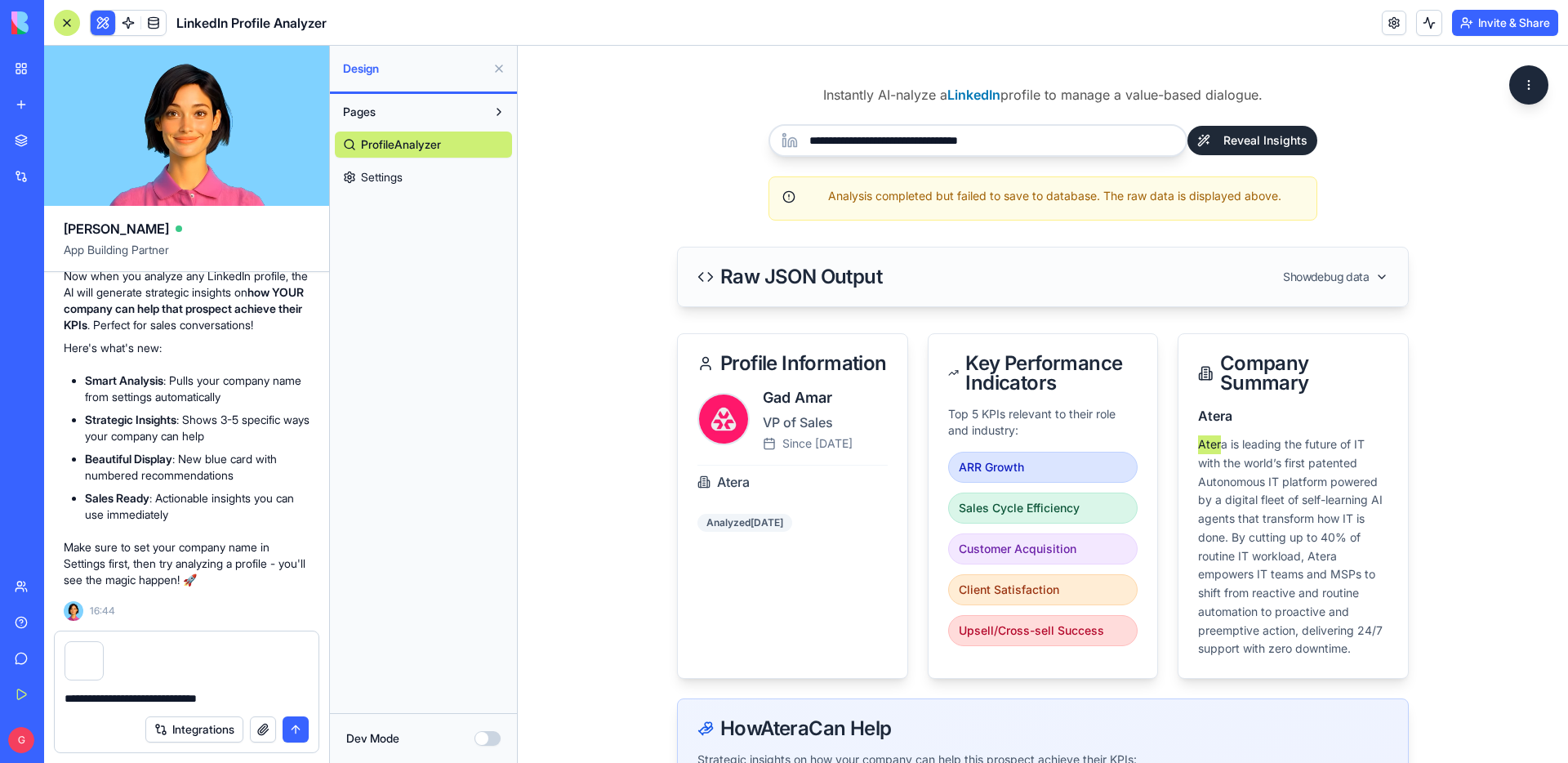
scroll to position [0, 0]
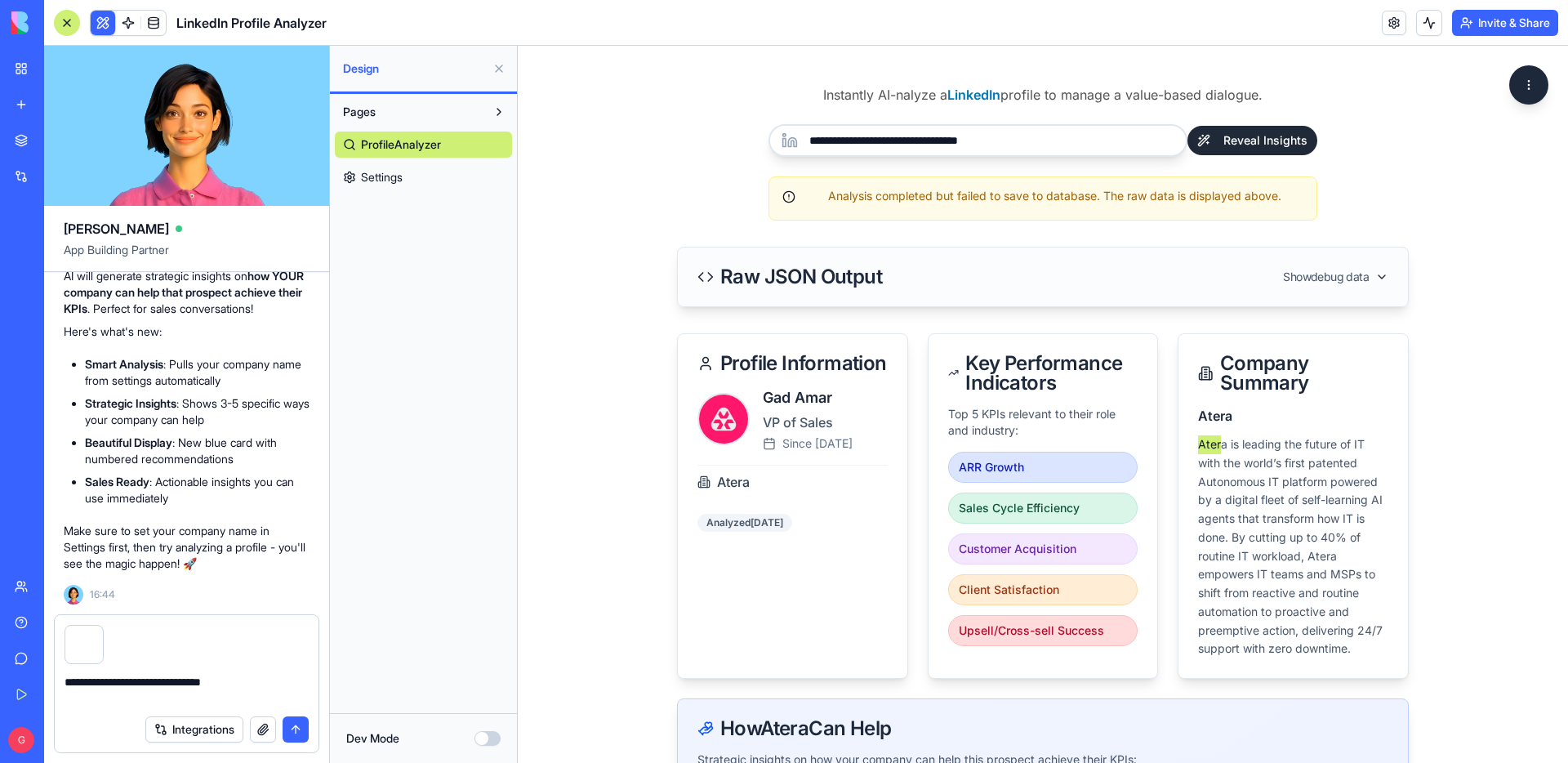
paste textarea "**********"
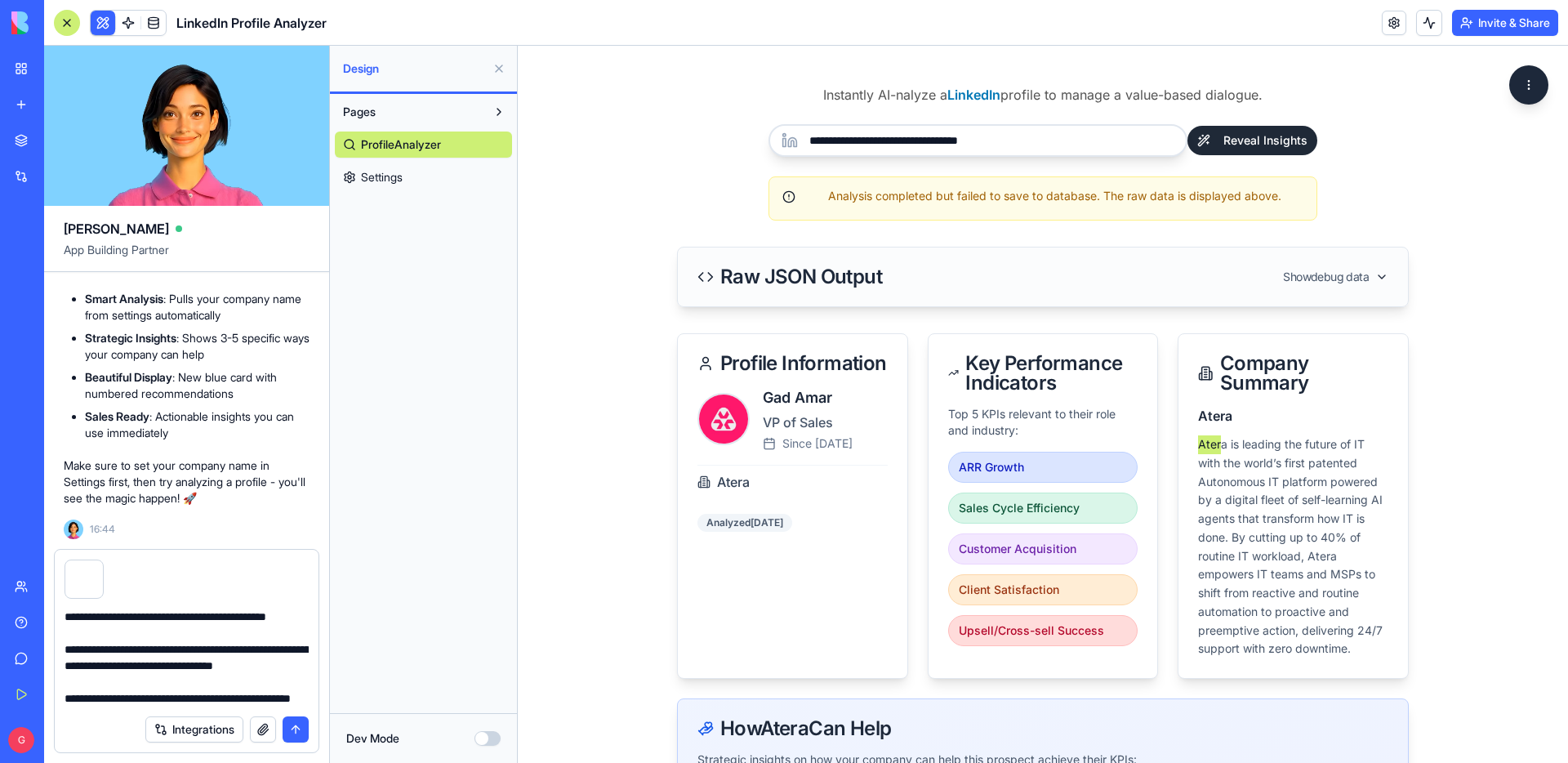
type textarea "**********"
click at [298, 732] on button "submit" at bounding box center [295, 729] width 26 height 26
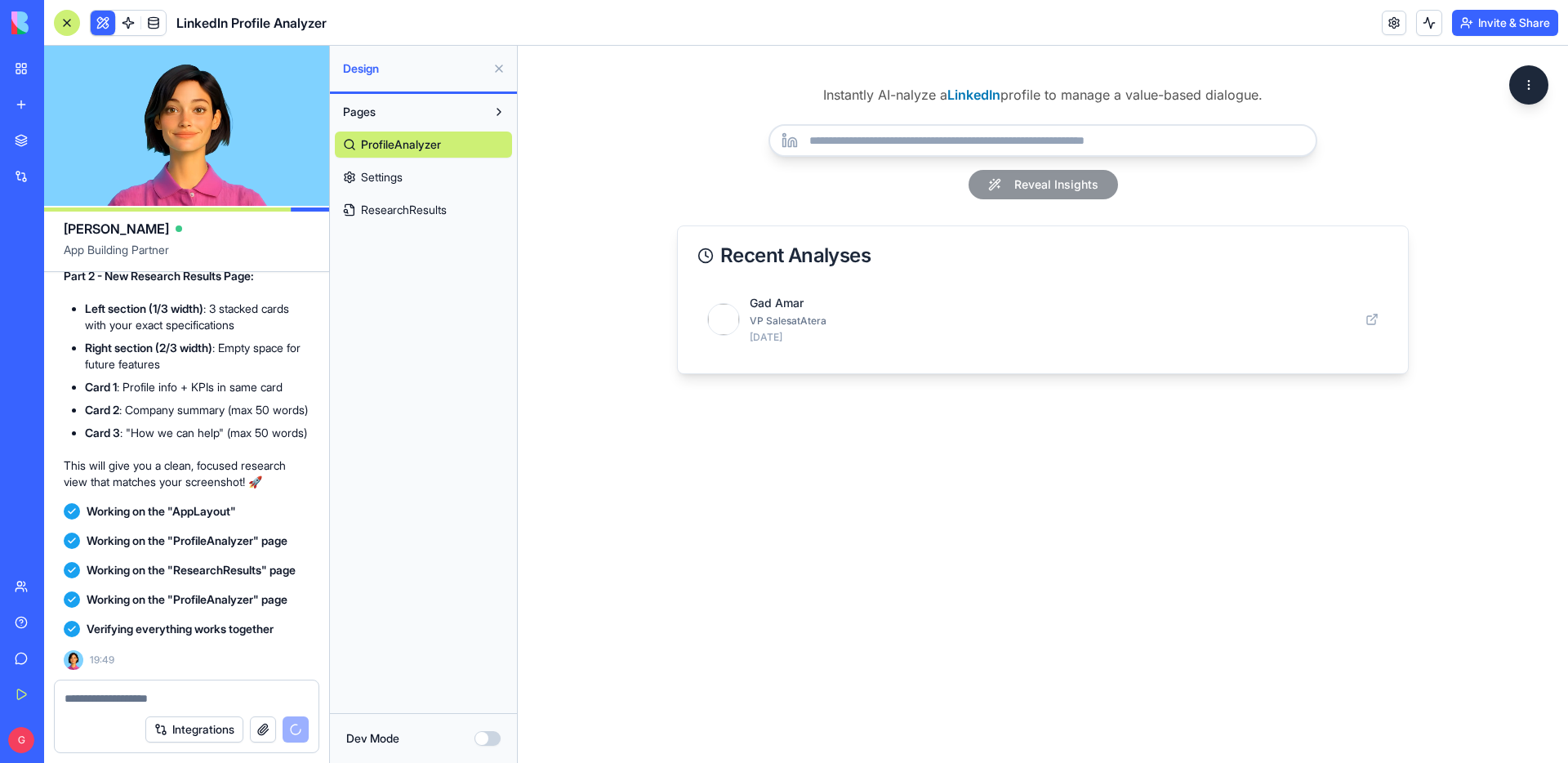
scroll to position [5661, 0]
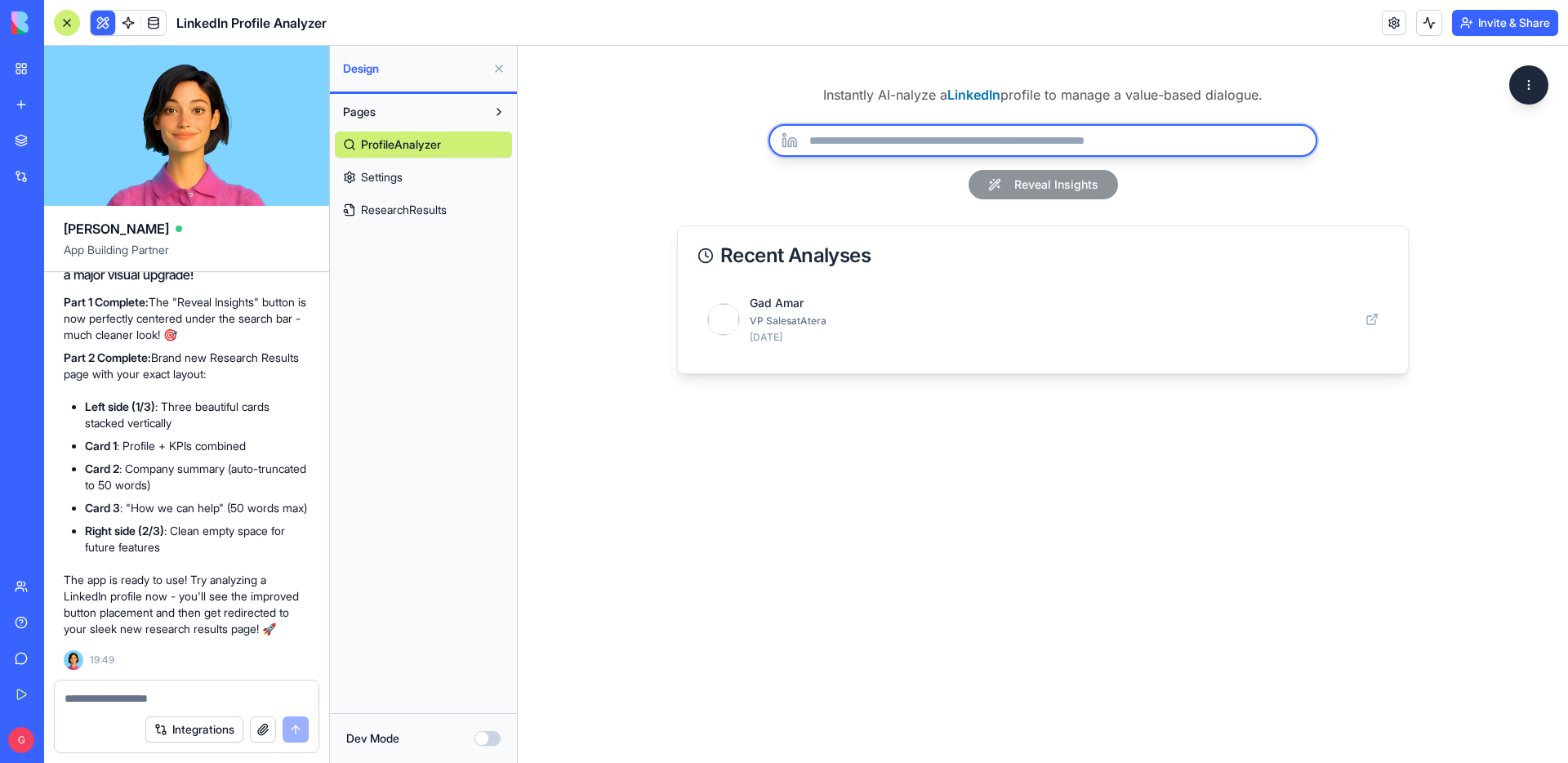
click at [1008, 129] on input "url" at bounding box center [1043, 140] width 549 height 33
click at [1005, 138] on input "url" at bounding box center [1043, 140] width 549 height 33
click at [862, 147] on input "url" at bounding box center [1043, 140] width 549 height 33
paste input "**********"
type input "**********"
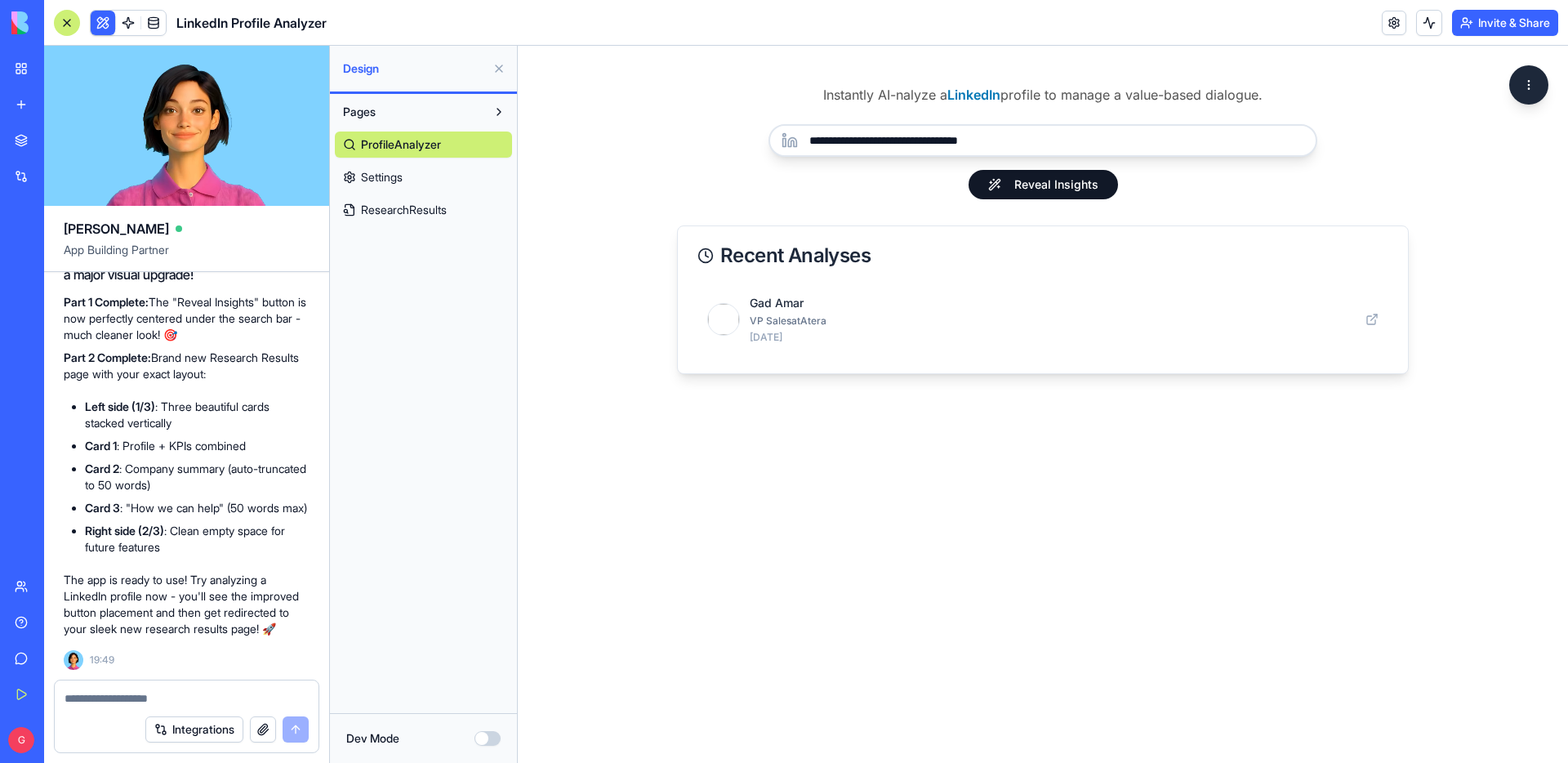
click at [1044, 189] on button "Reveal Insights" at bounding box center [1044, 184] width 150 height 29
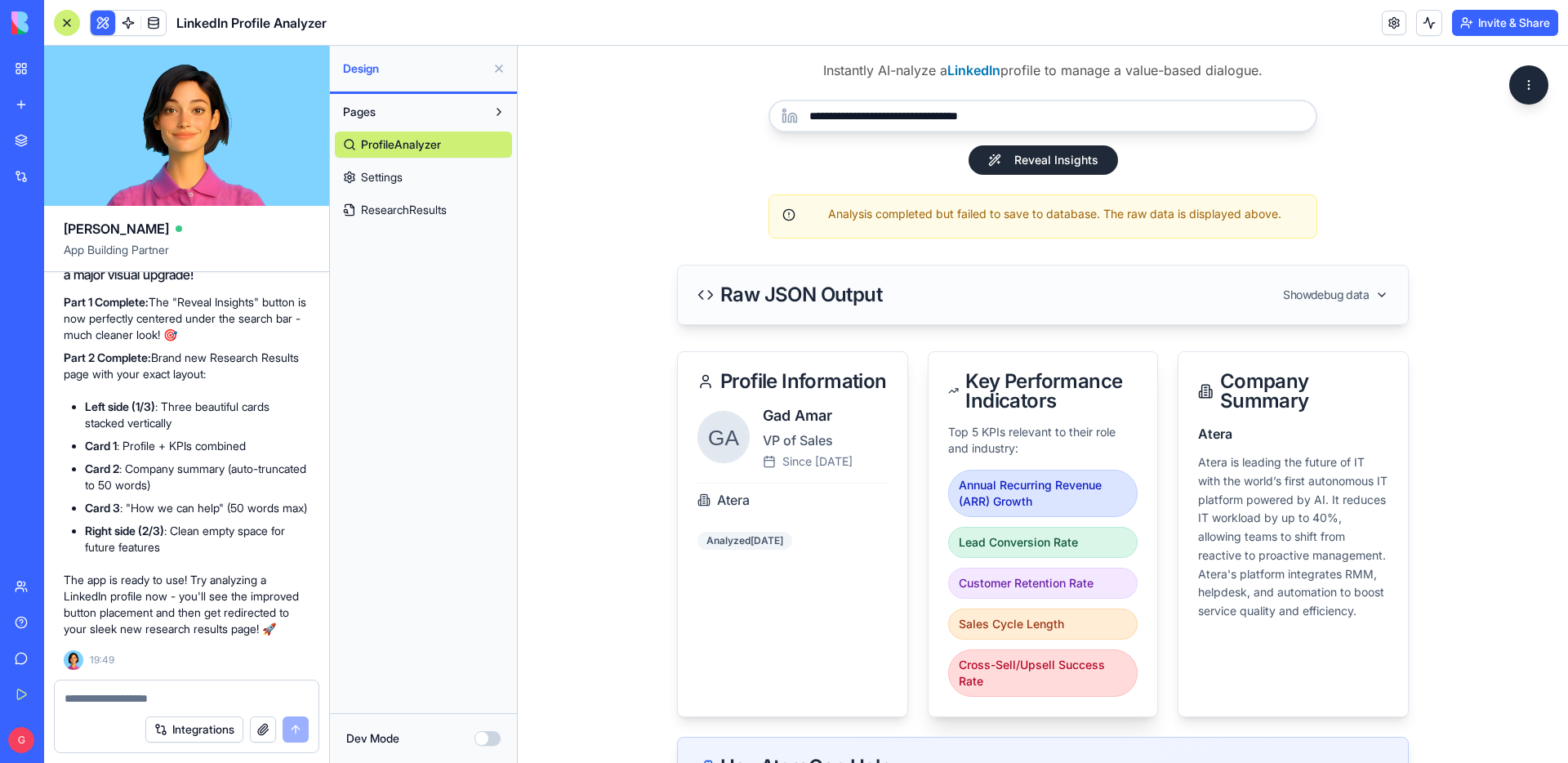
scroll to position [0, 0]
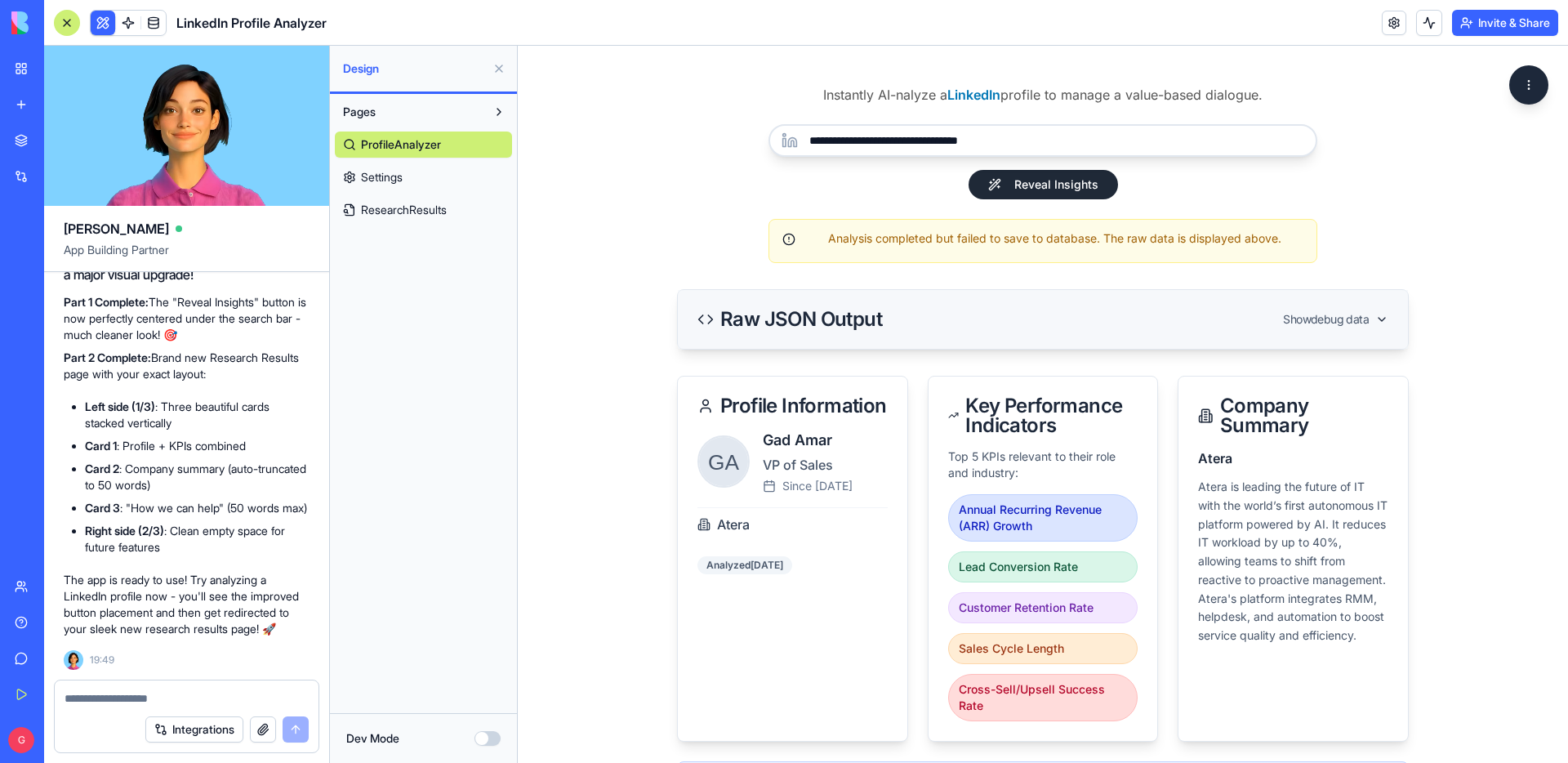
click at [1221, 325] on div "Raw JSON Output Show debug data" at bounding box center [1043, 319] width 691 height 19
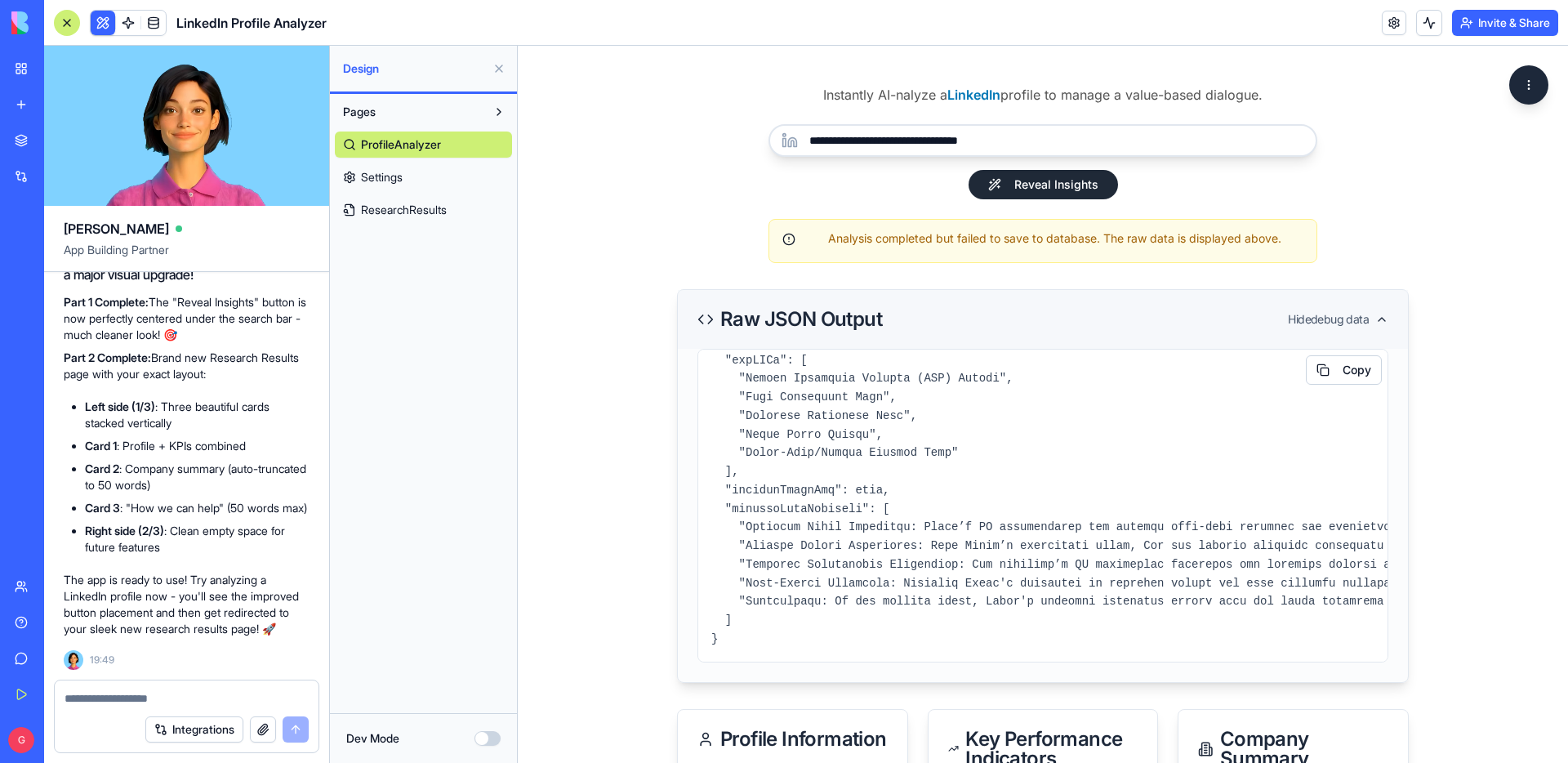
click at [1376, 316] on icon at bounding box center [1382, 319] width 13 height 13
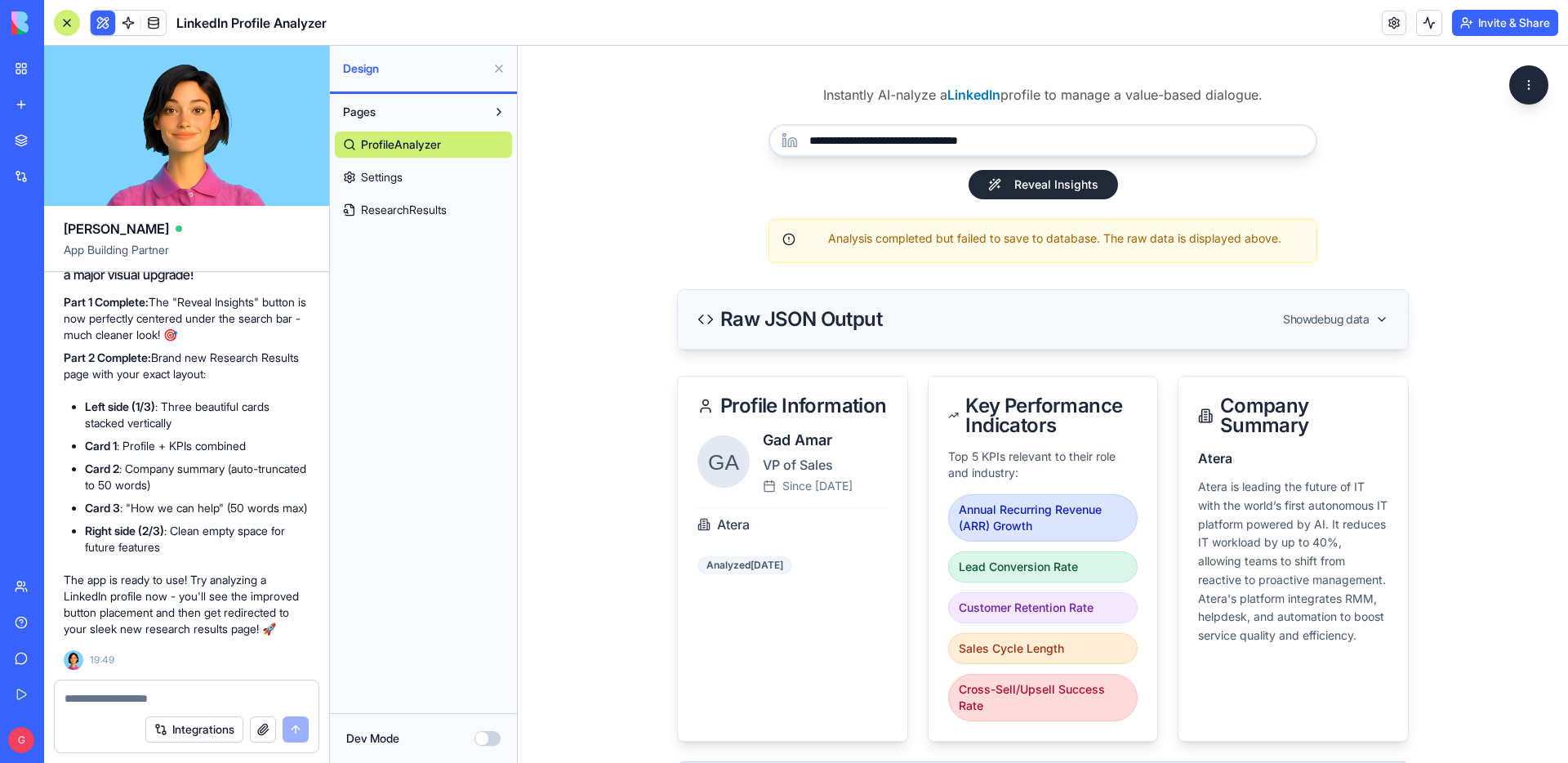
scroll to position [5632, 0]
click at [127, 23] on span at bounding box center [128, 23] width 46 height 46
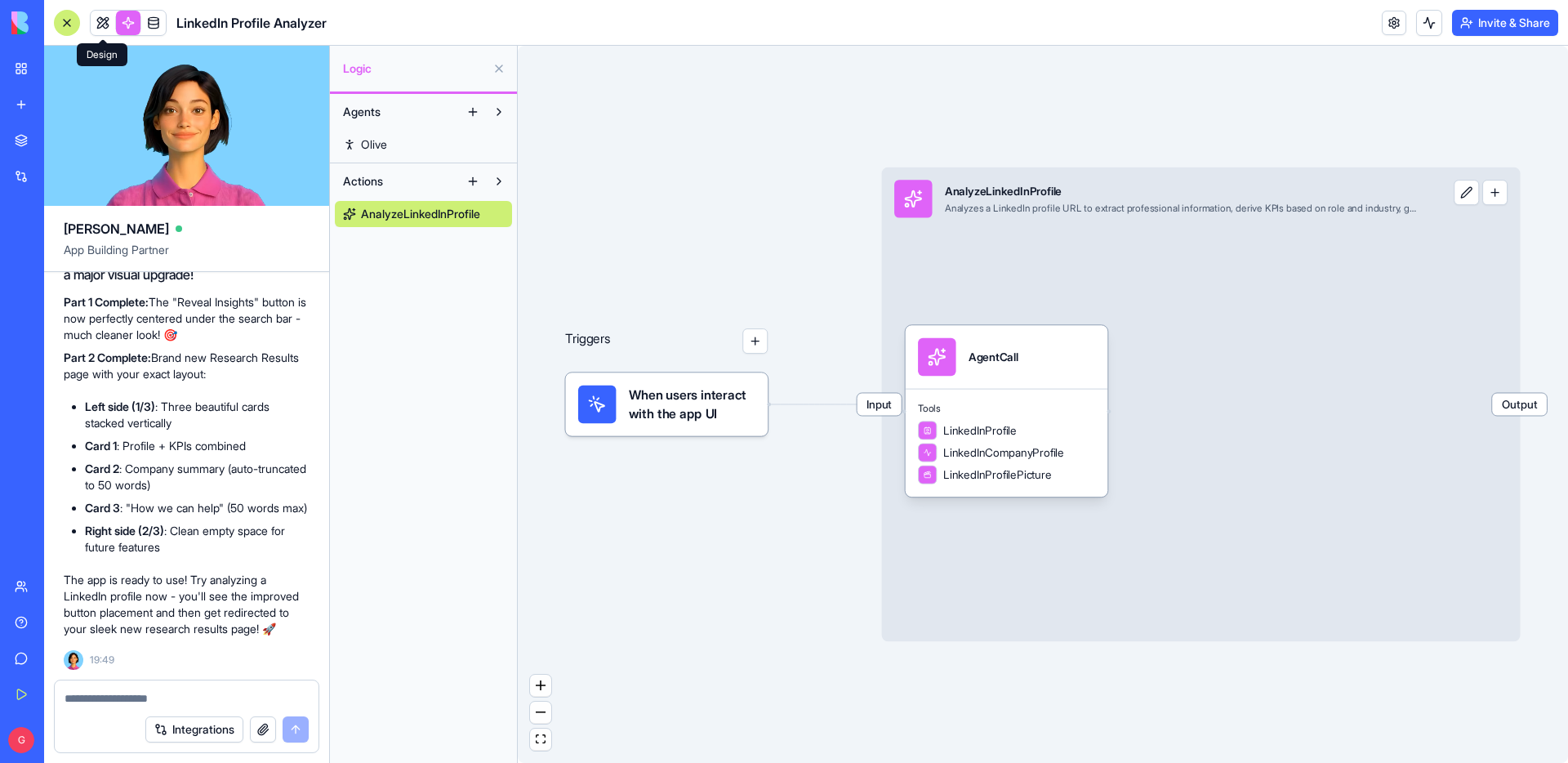
click at [105, 19] on link at bounding box center [103, 23] width 25 height 25
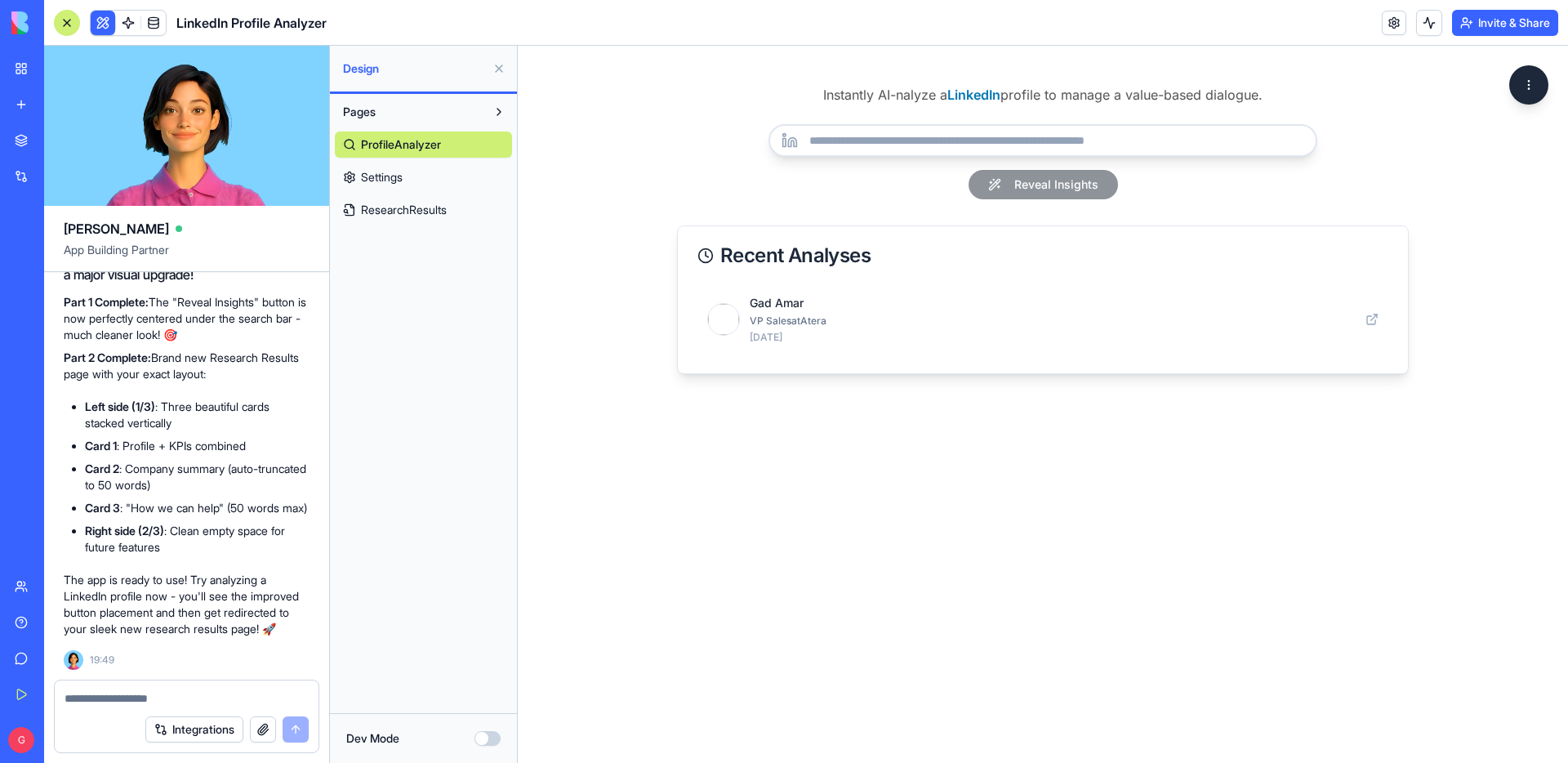
click at [967, 168] on div "Reveal Insights" at bounding box center [1043, 161] width 549 height 75
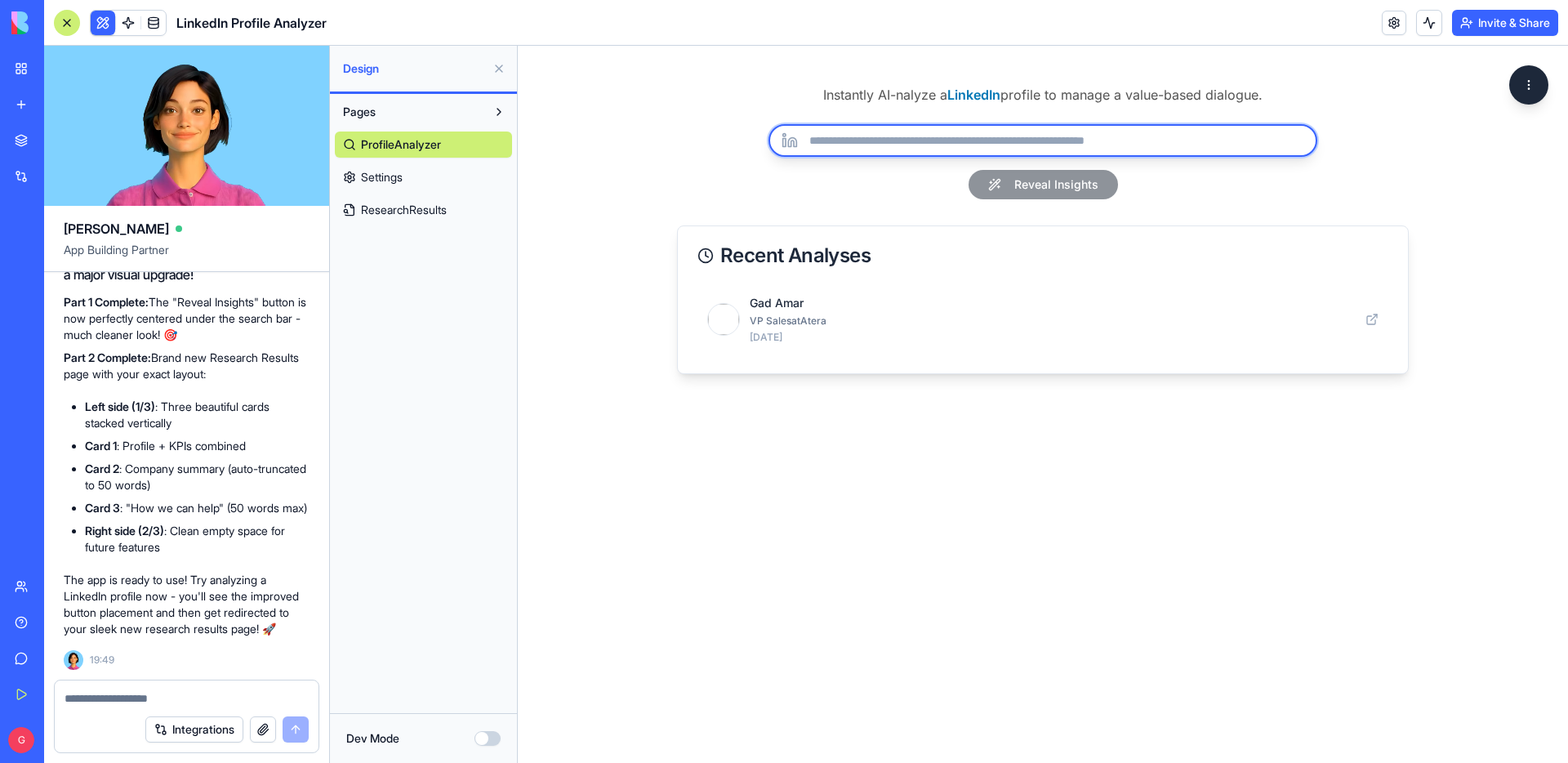
click at [964, 146] on input "url" at bounding box center [1043, 140] width 549 height 33
paste input "**********"
type input "**********"
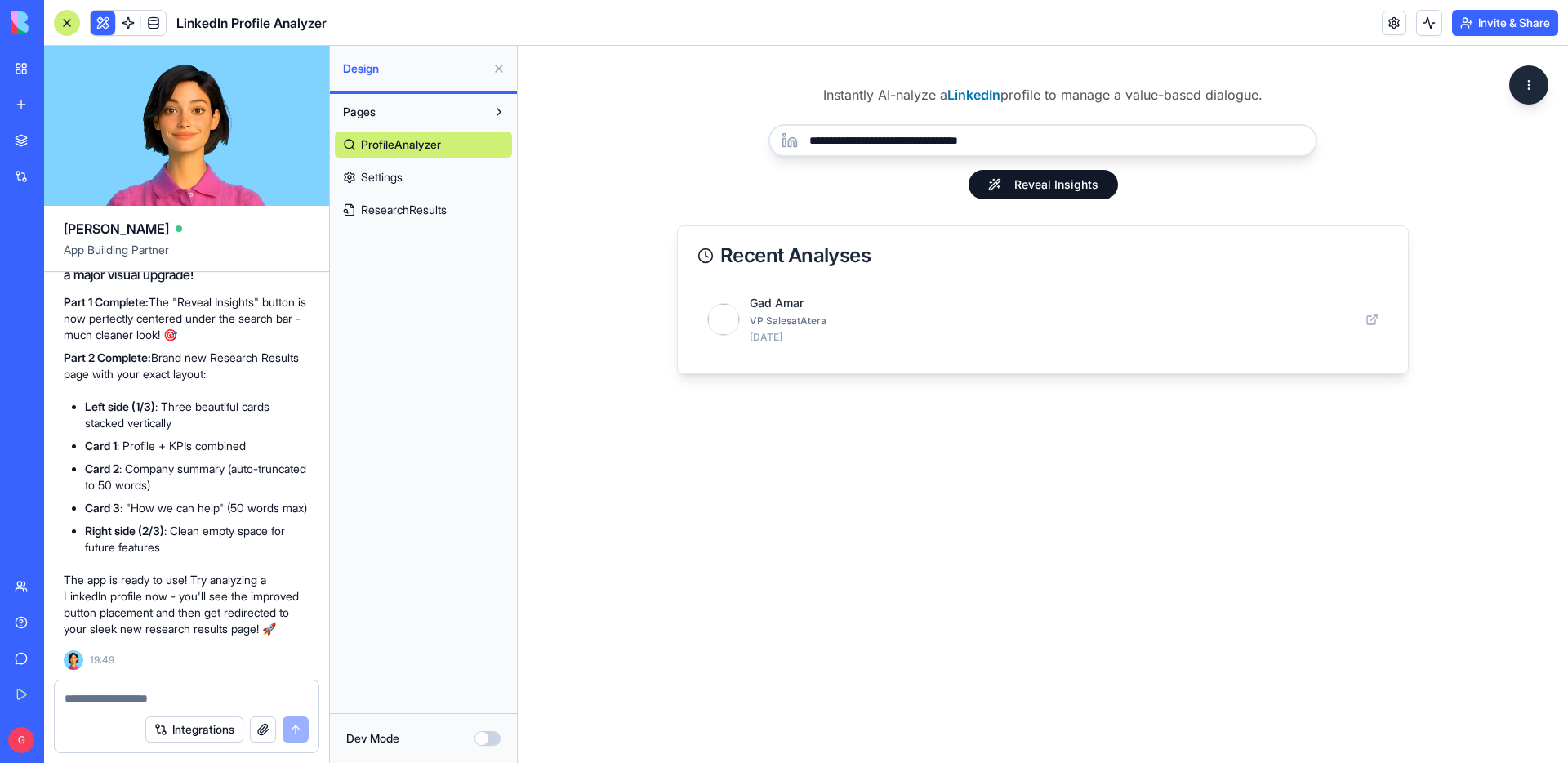
click at [1065, 180] on button "Reveal Insights" at bounding box center [1044, 184] width 150 height 29
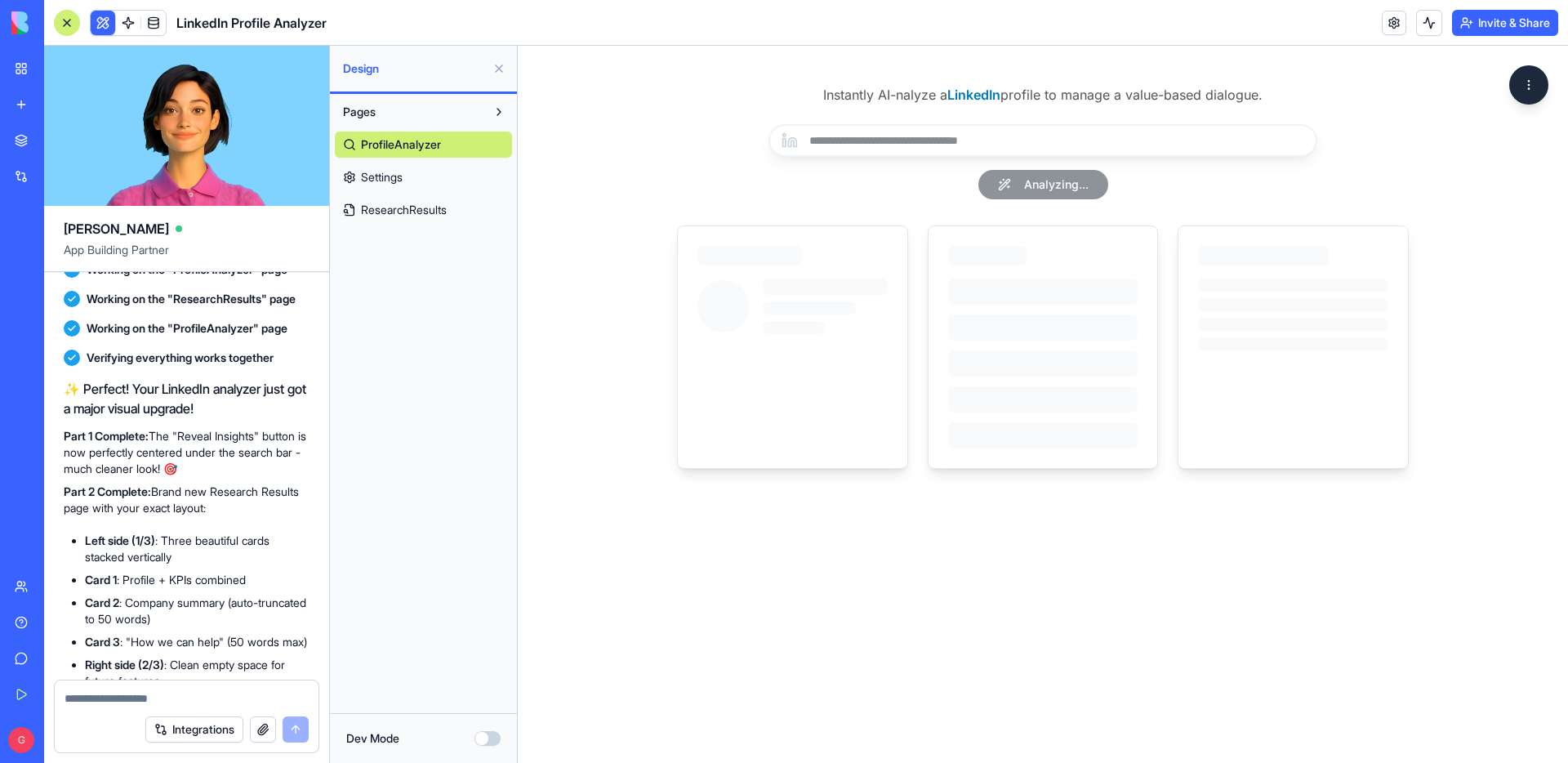
scroll to position [5247, 0]
drag, startPoint x: 269, startPoint y: 545, endPoint x: 180, endPoint y: 545, distance: 89.0
click at [180, 310] on span "Working on the "ResearchResults" page" at bounding box center [190, 302] width 209 height 17
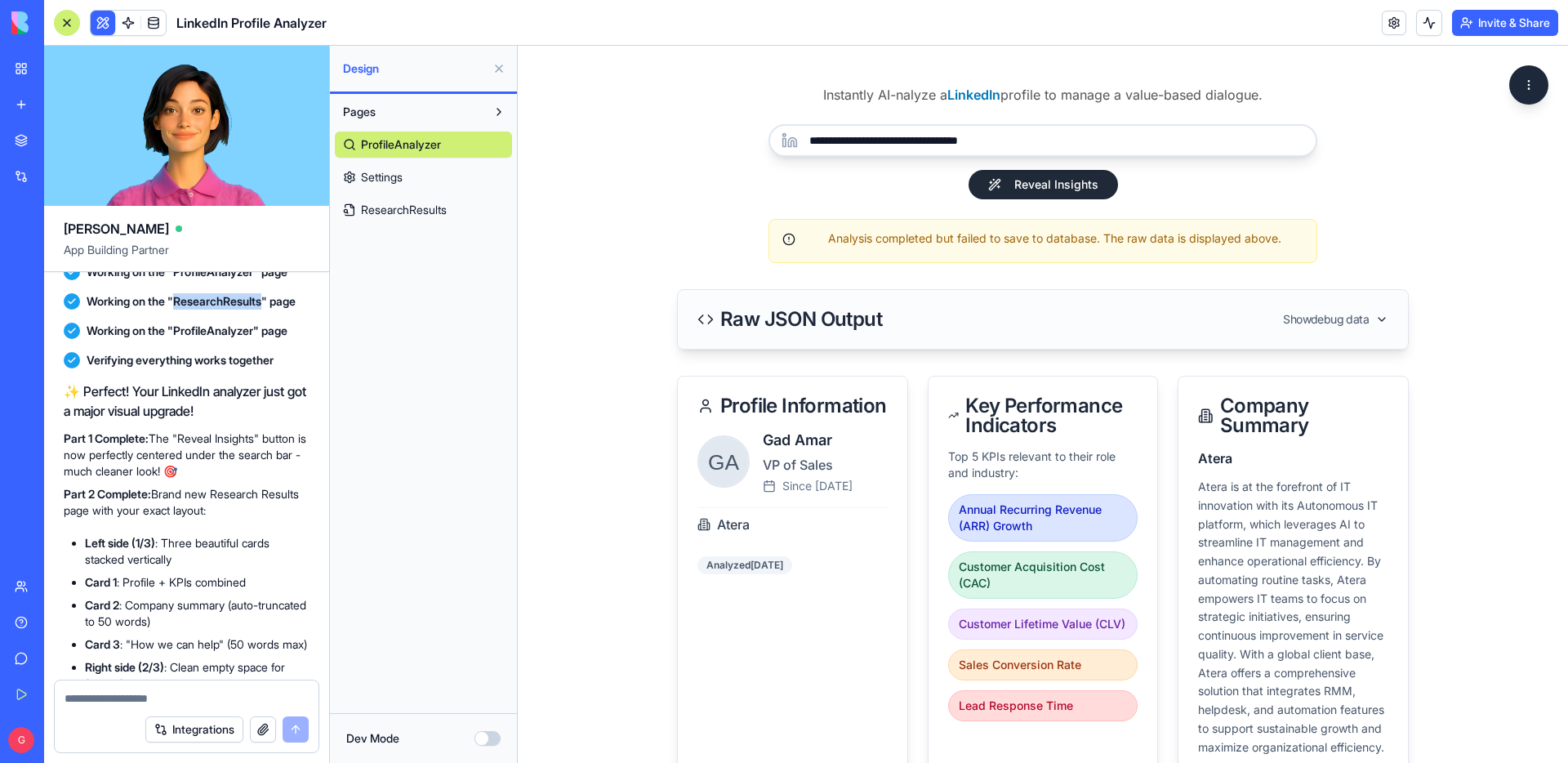
drag, startPoint x: 270, startPoint y: 546, endPoint x: 183, endPoint y: 539, distance: 87.3
click at [183, 310] on span "Working on the "ResearchResults" page" at bounding box center [190, 302] width 209 height 17
click at [190, 696] on textarea at bounding box center [186, 699] width 244 height 17
type textarea "*"
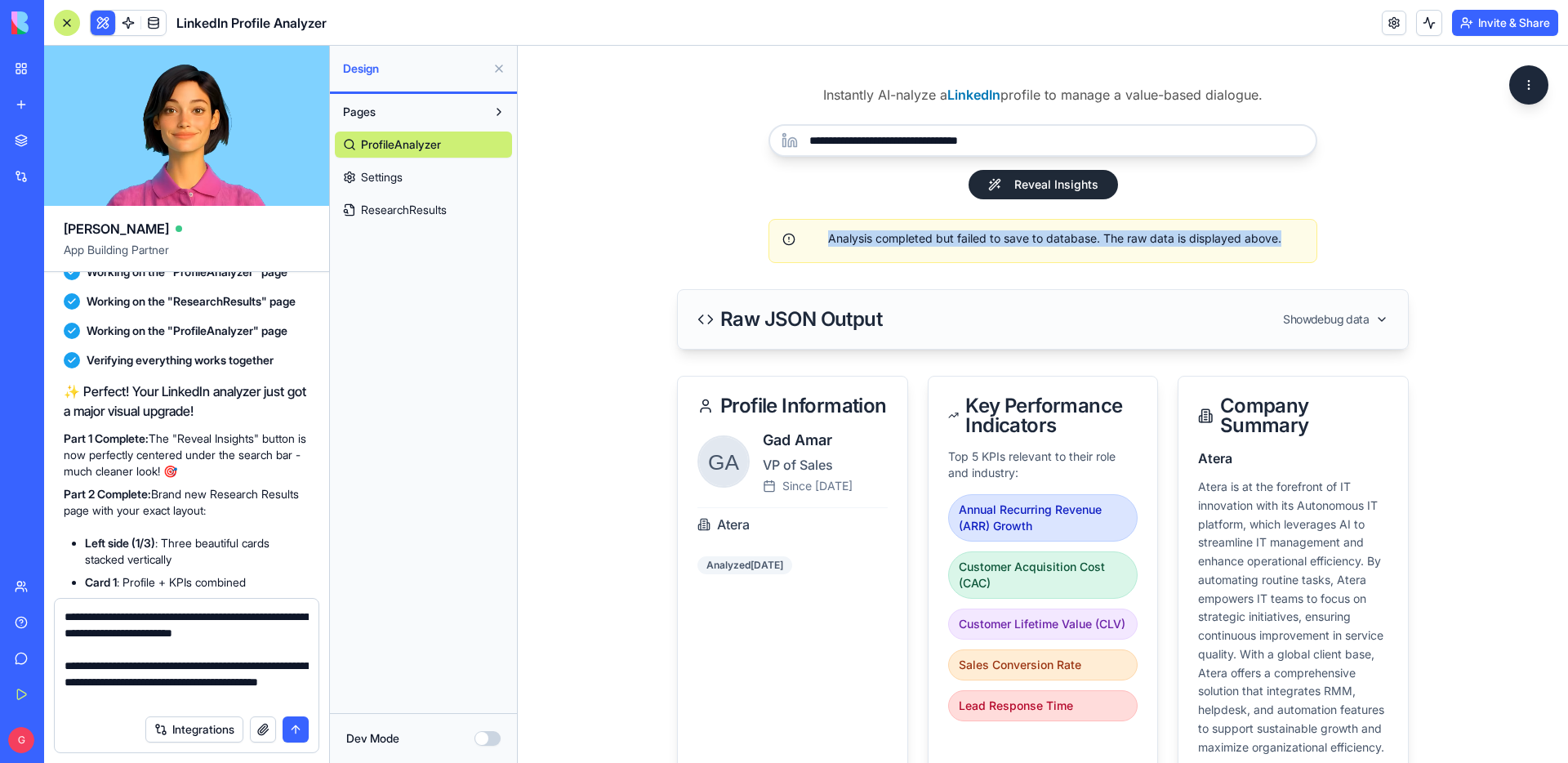
drag, startPoint x: 1288, startPoint y: 238, endPoint x: 825, endPoint y: 237, distance: 463.0
click at [825, 237] on div "Analysis completed but failed to save to database. The raw data is displayed ab…" at bounding box center [1042, 238] width 521 height 17
copy div "Analysis completed but failed to save to database. The raw data is displayed ab…"
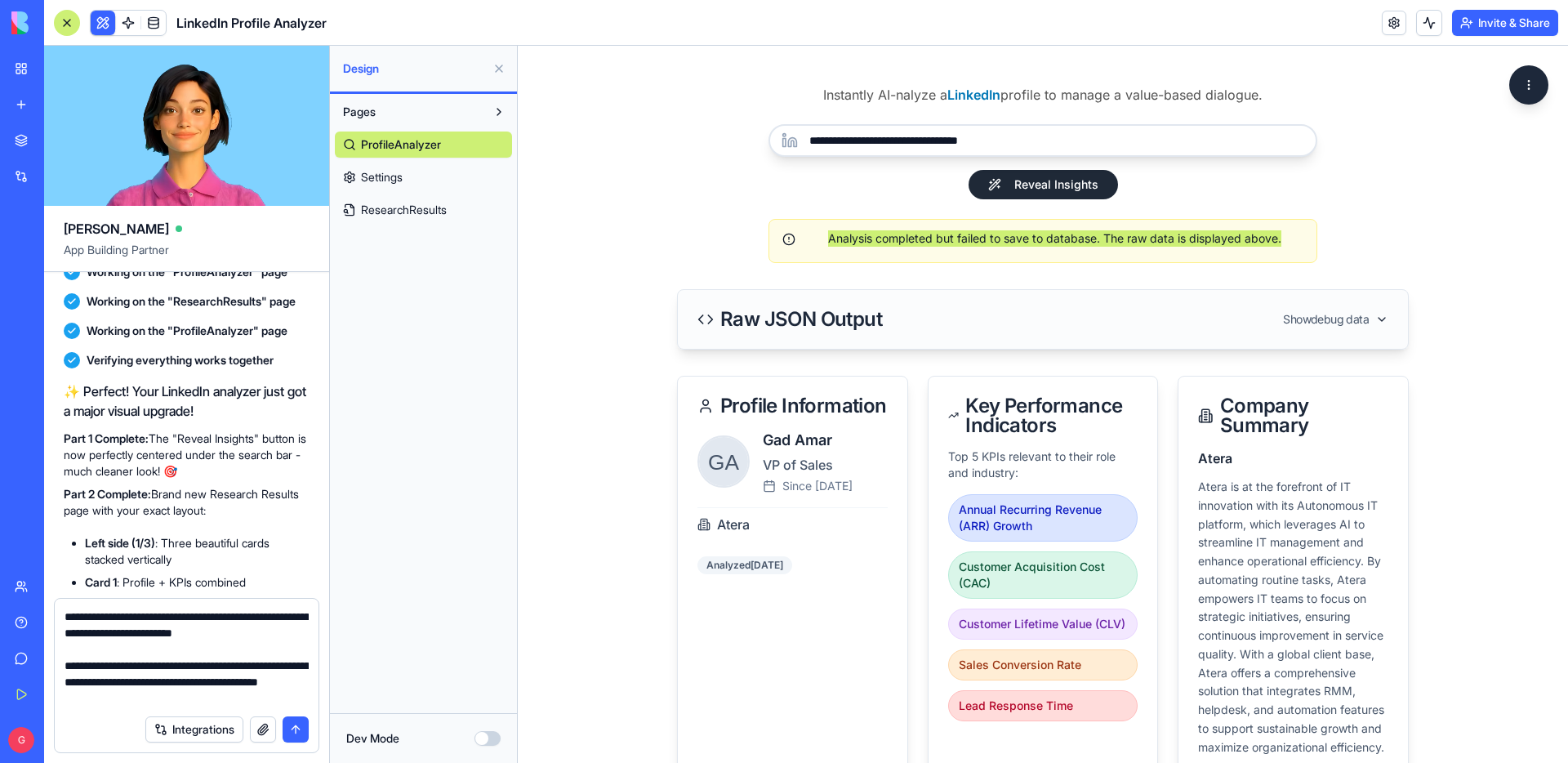
click at [200, 699] on textarea "**********" at bounding box center [186, 657] width 244 height 98
paste textarea "**********"
click at [174, 686] on textarea "**********" at bounding box center [186, 657] width 244 height 98
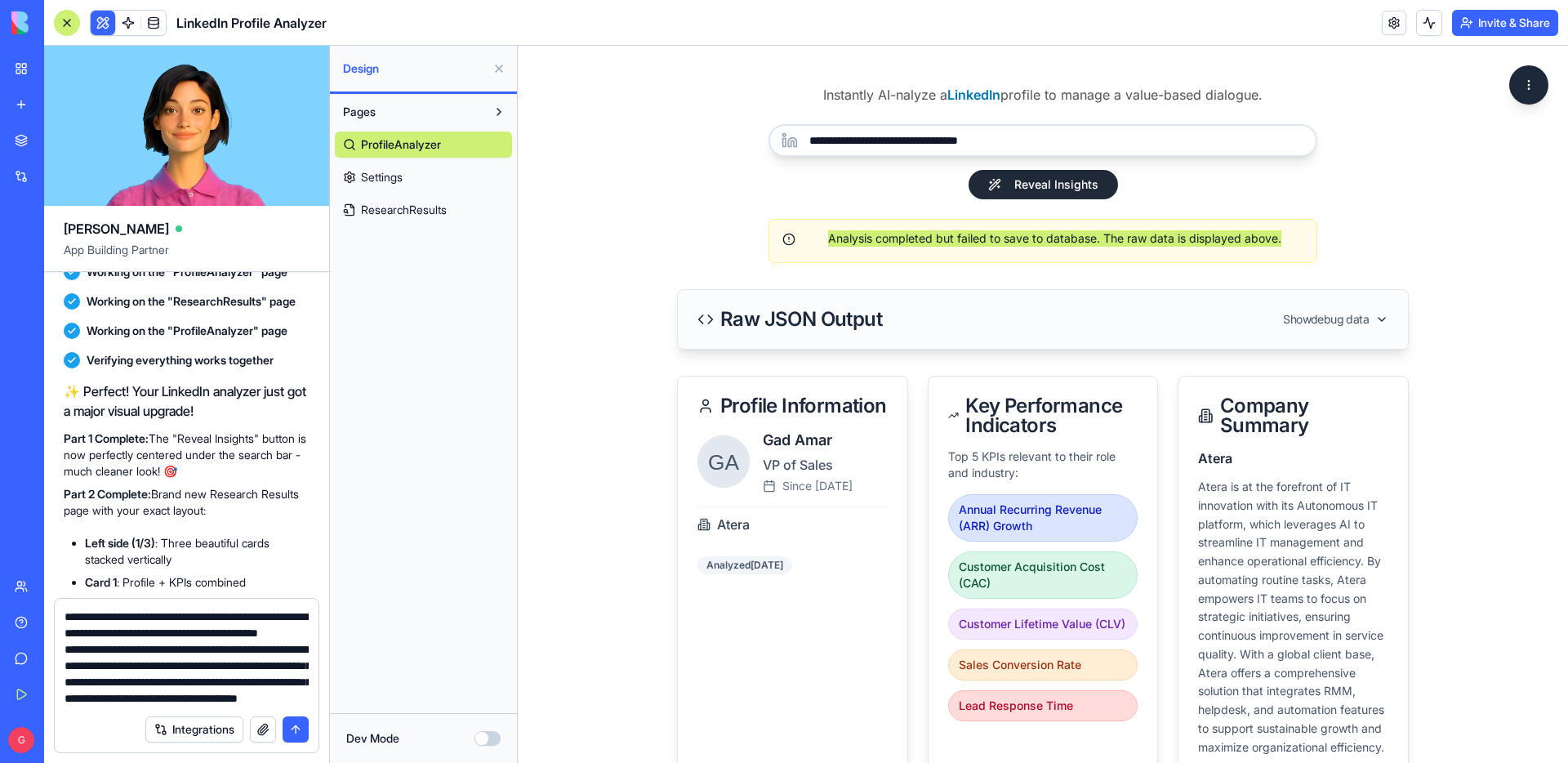
click at [488, 736] on button "Dev Mode" at bounding box center [488, 738] width 26 height 15
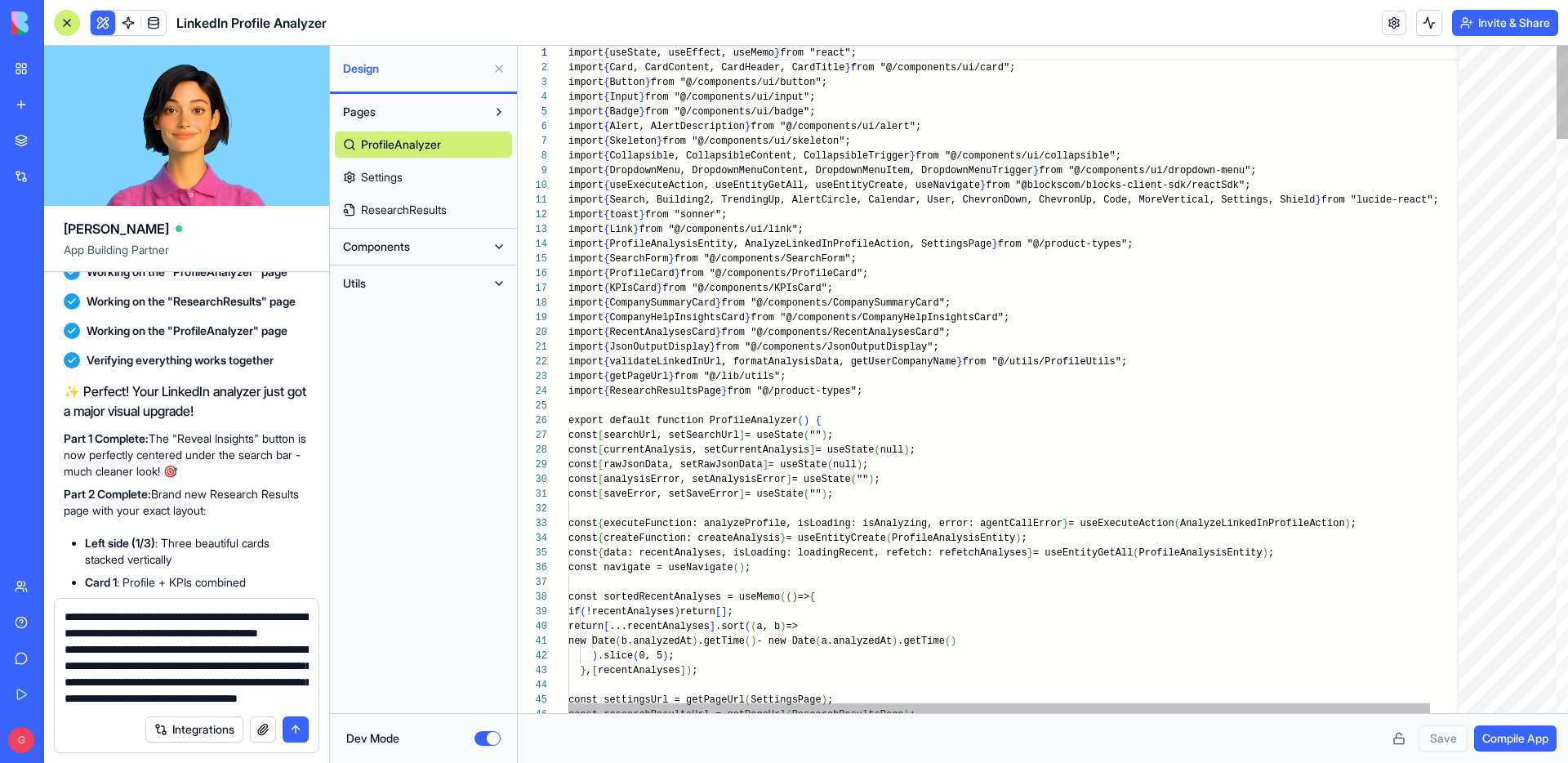
scroll to position [117, 0]
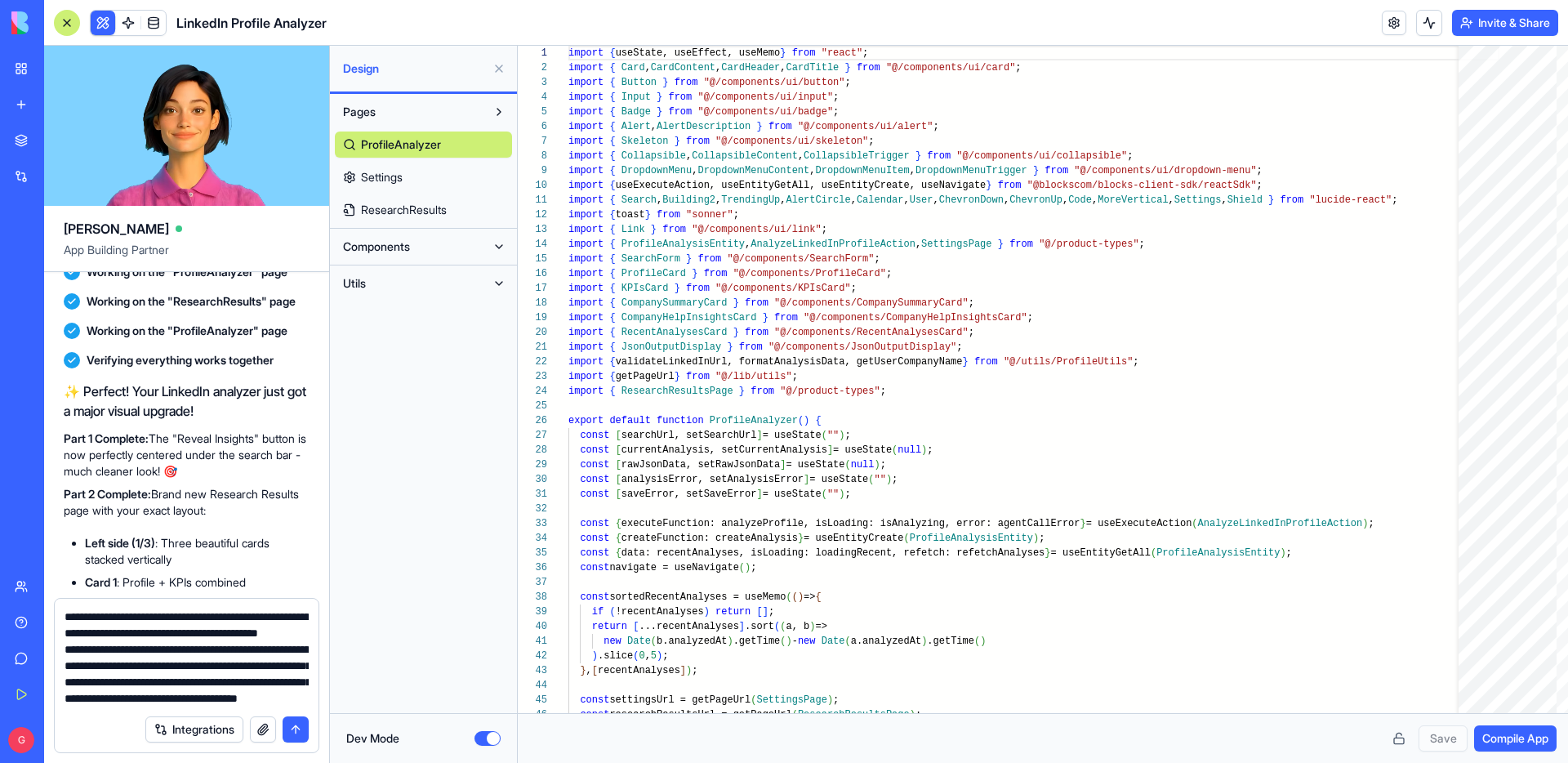
click at [446, 106] on button "Pages" at bounding box center [410, 112] width 151 height 26
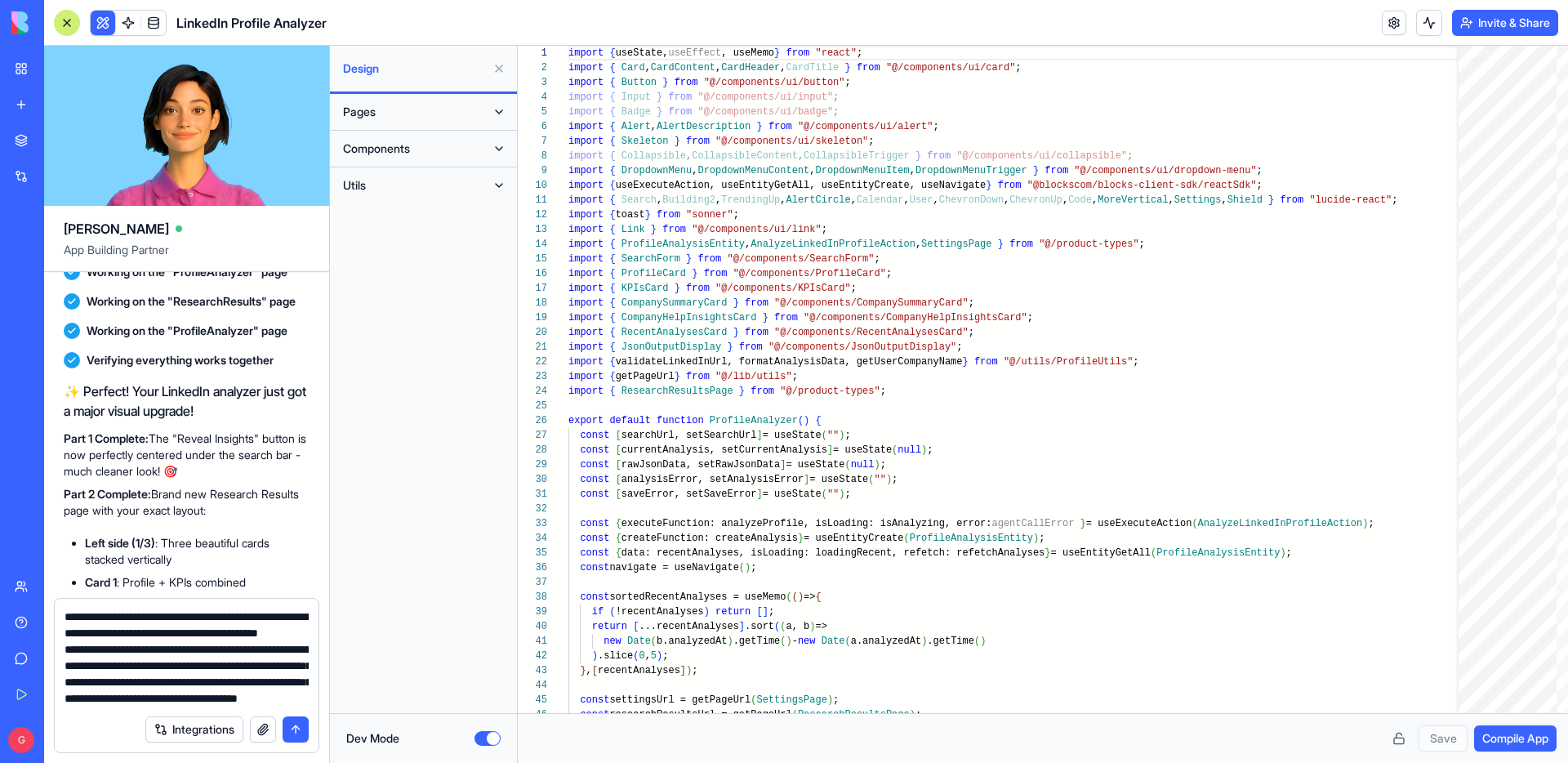
click at [446, 106] on button "Pages" at bounding box center [410, 112] width 151 height 26
click at [178, 693] on textarea "**********" at bounding box center [186, 657] width 244 height 98
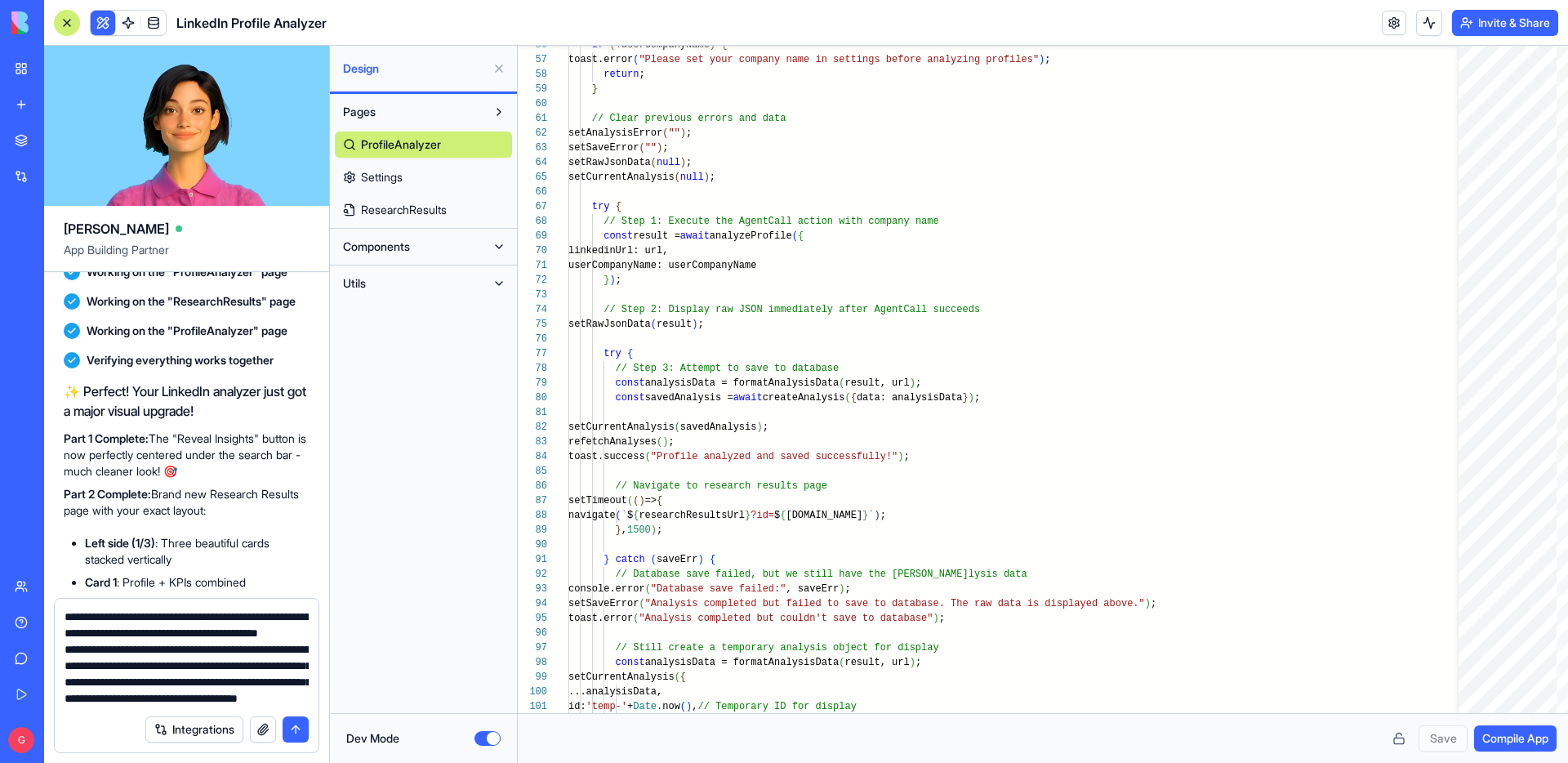
click at [501, 236] on button at bounding box center [499, 247] width 26 height 26
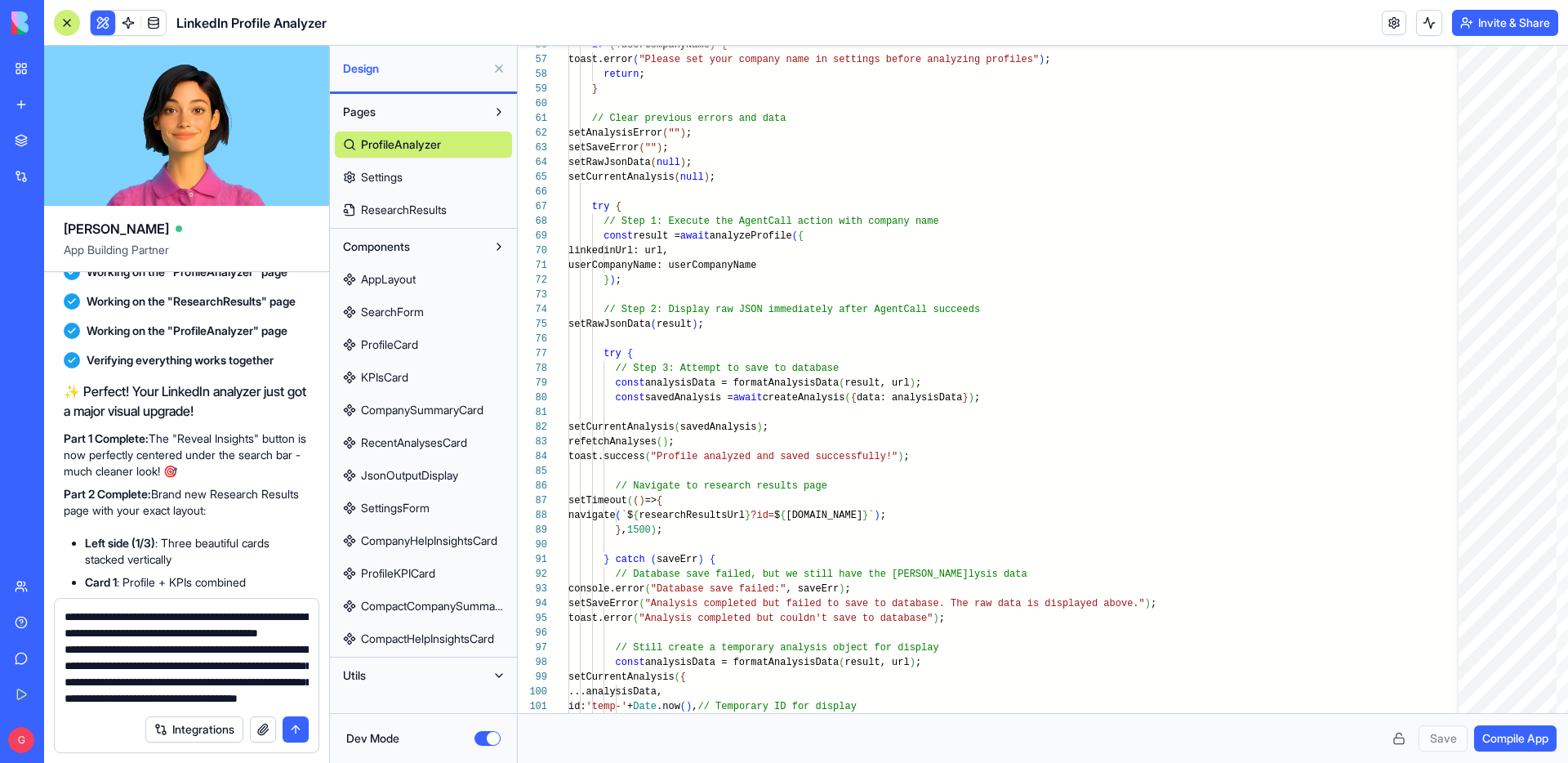
click at [492, 246] on button at bounding box center [499, 247] width 26 height 26
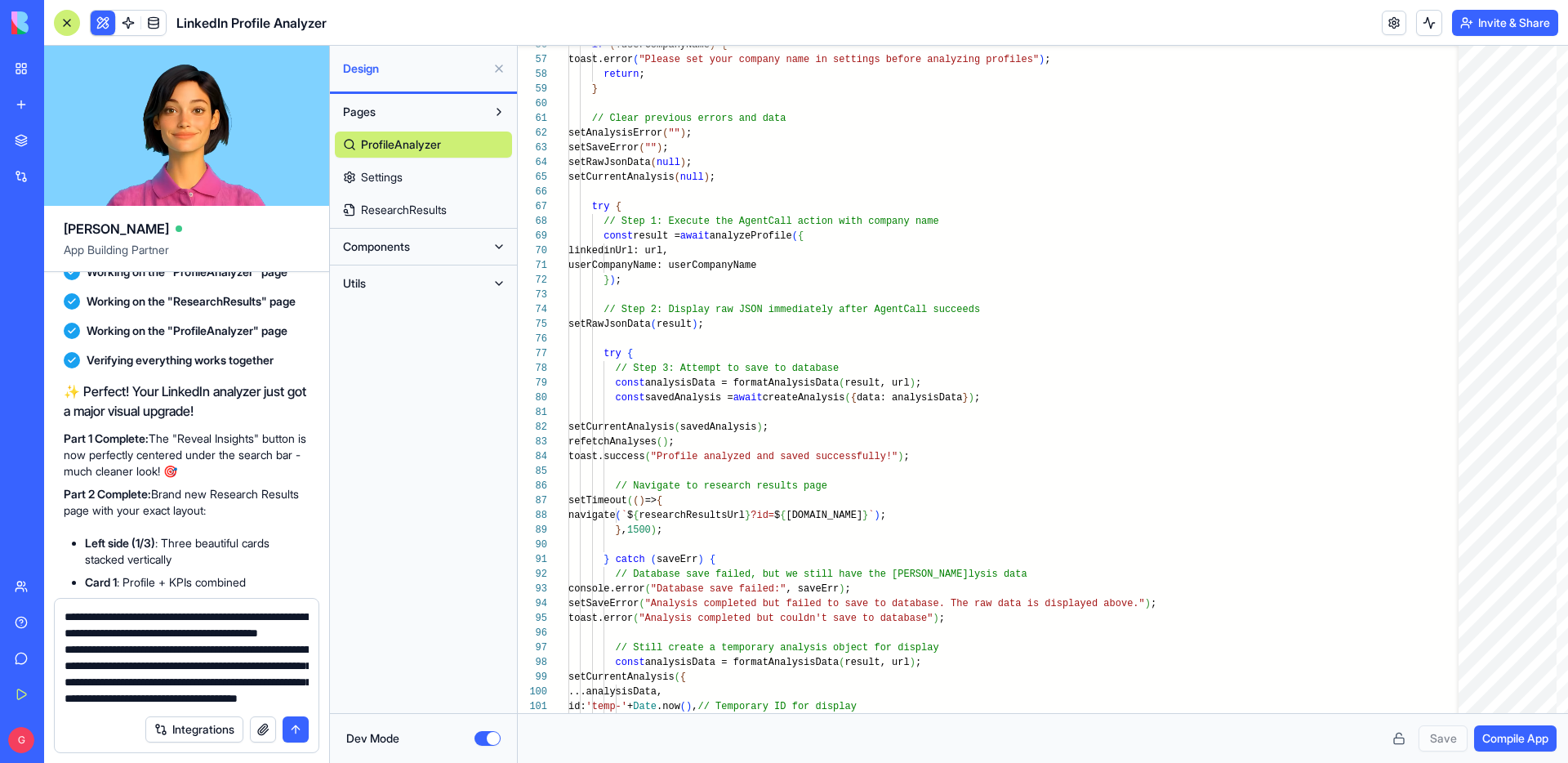
click at [484, 735] on button "Dev Mode" at bounding box center [488, 738] width 26 height 15
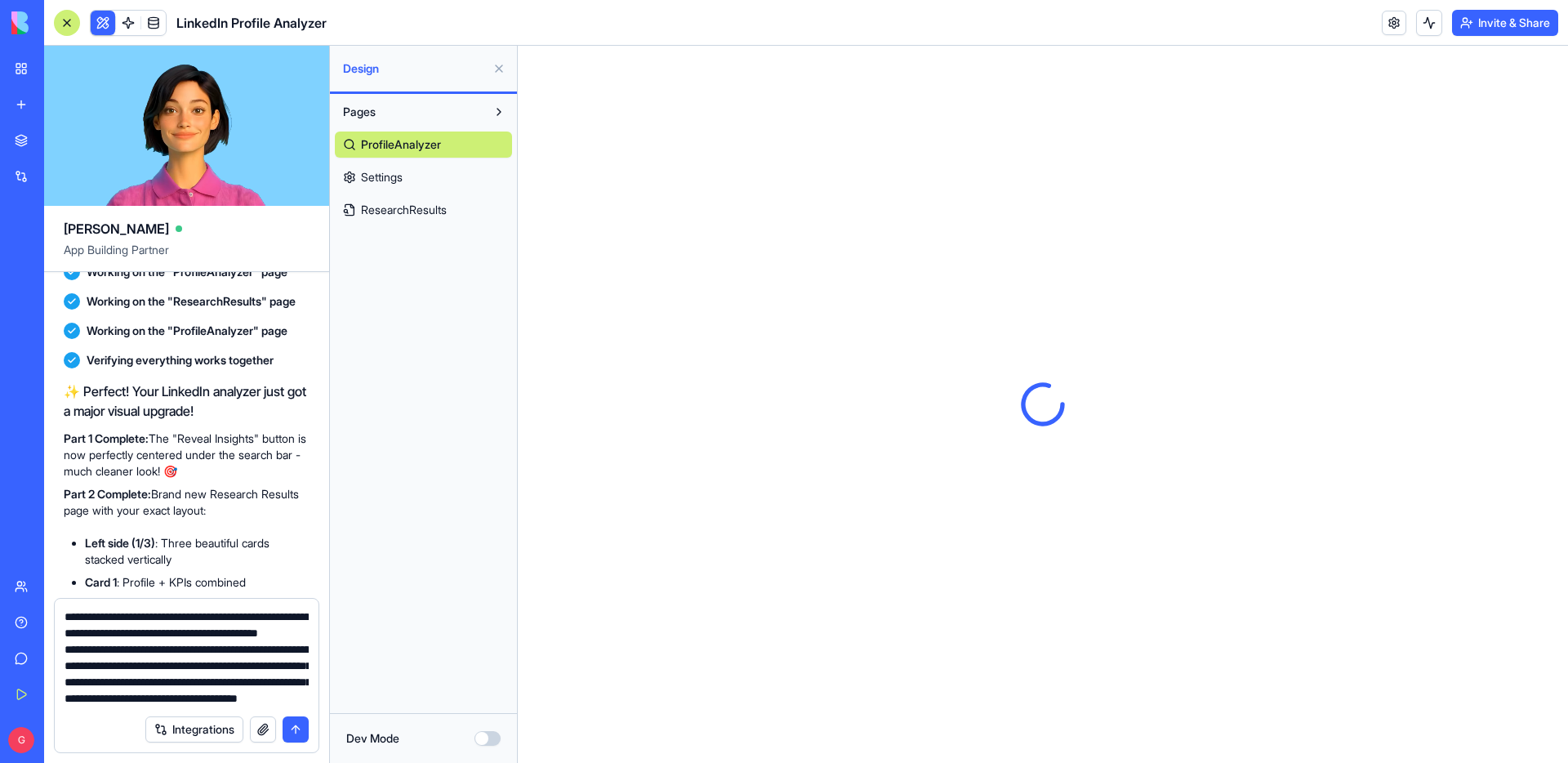
scroll to position [0, 0]
click at [166, 698] on textarea "**********" at bounding box center [186, 657] width 244 height 98
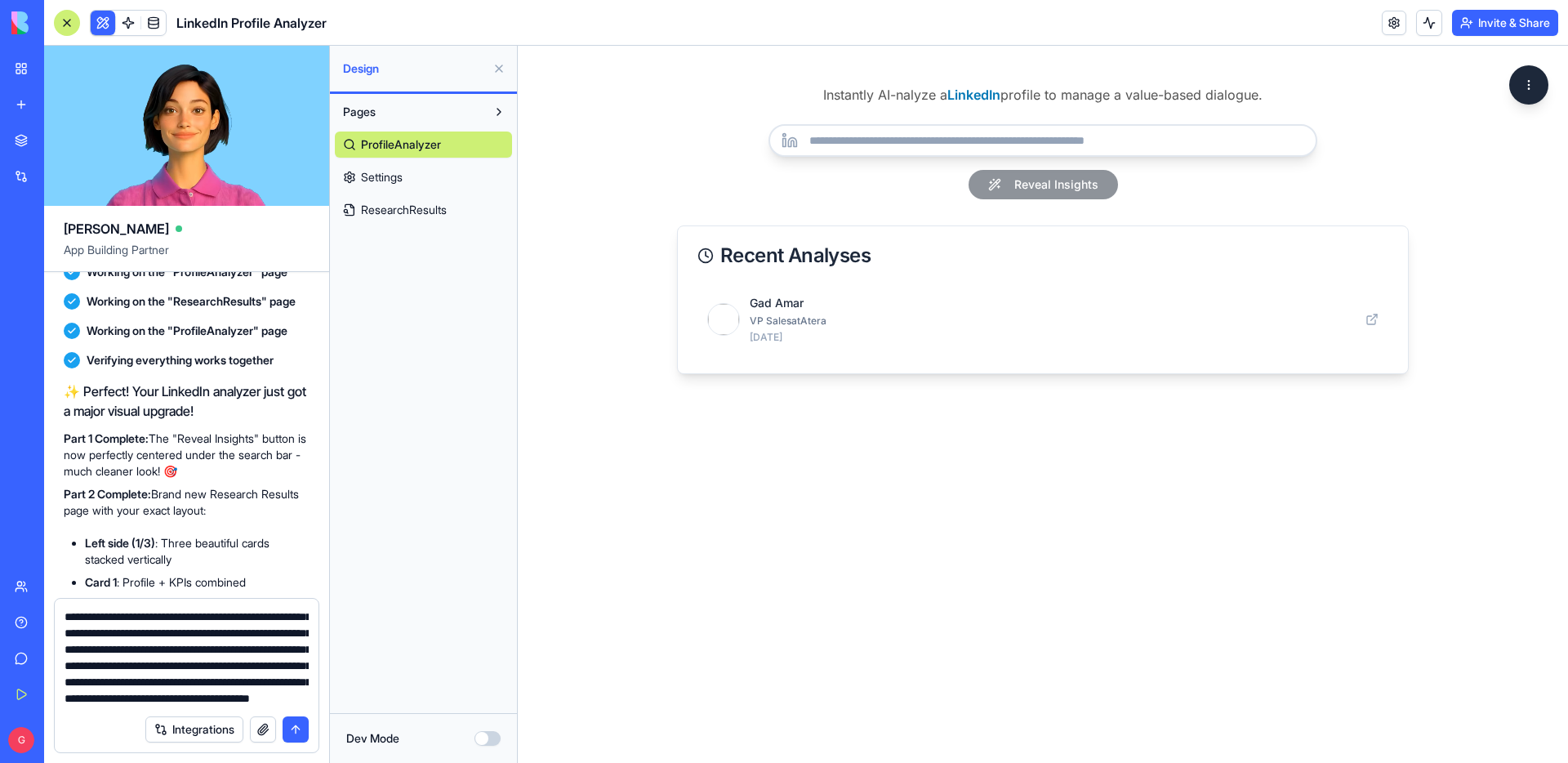
scroll to position [163, 0]
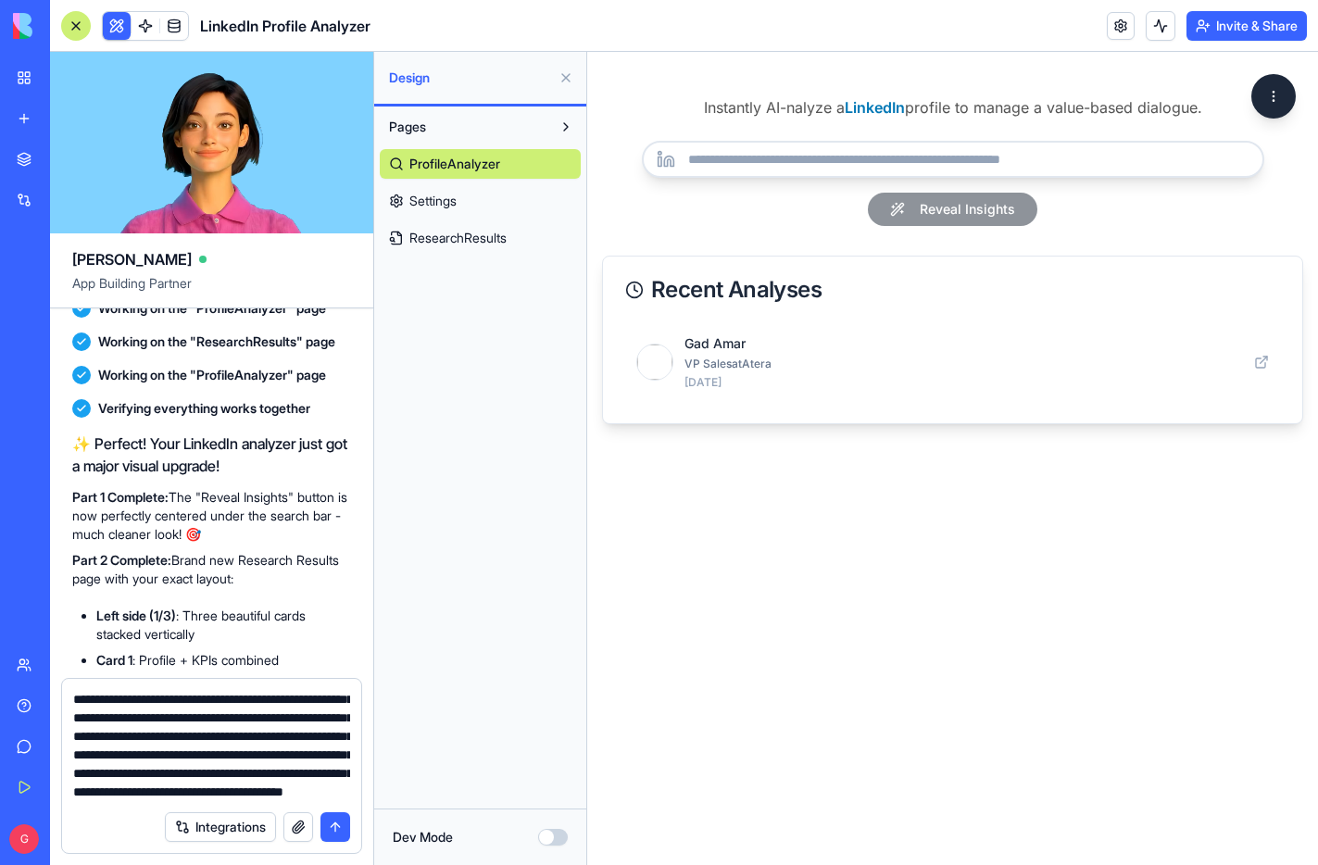
click at [288, 795] on textarea "**********" at bounding box center [211, 745] width 277 height 111
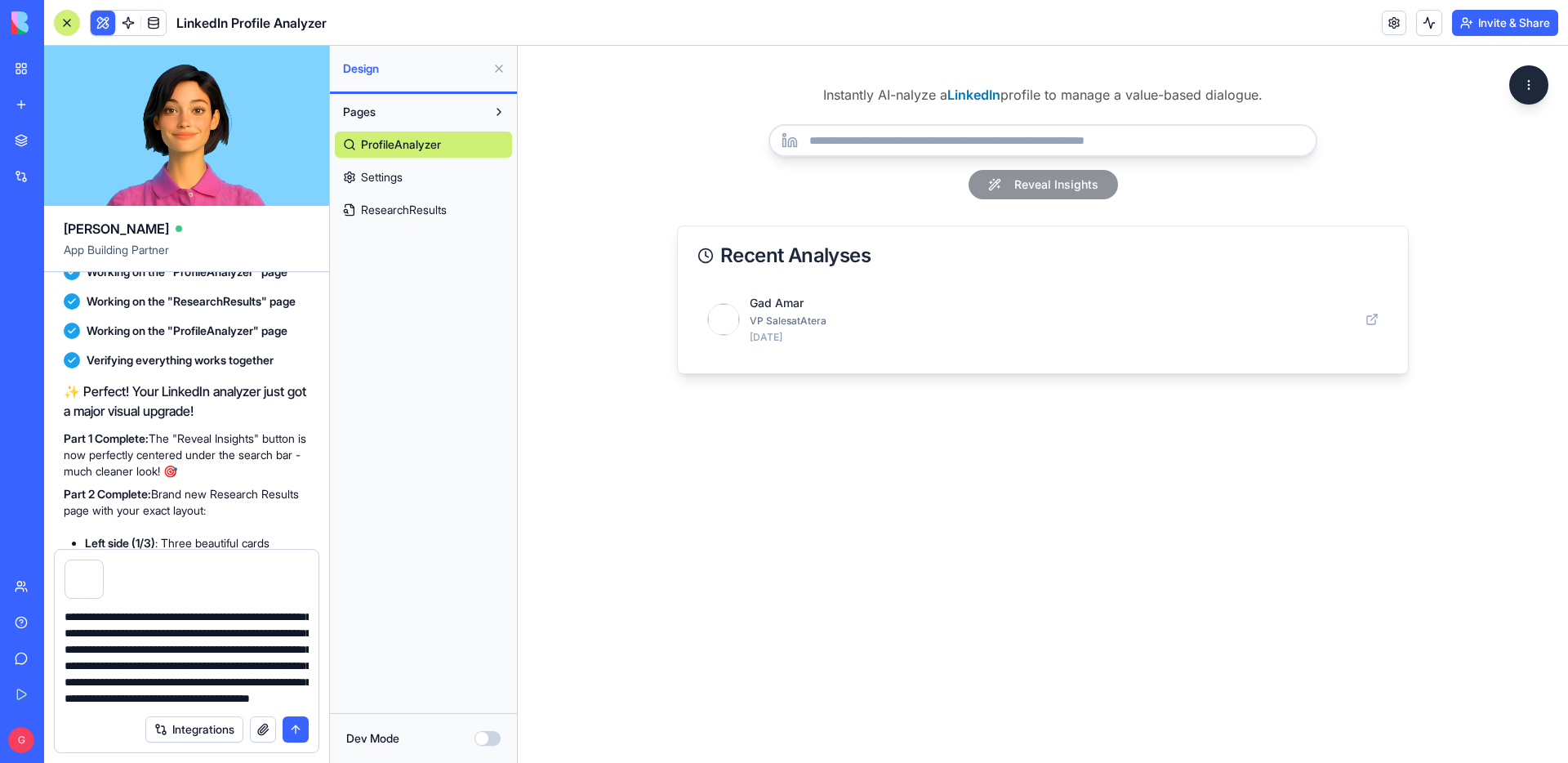
scroll to position [194, 0]
click at [206, 684] on textarea "**********" at bounding box center [186, 657] width 244 height 98
click at [188, 696] on textarea "**********" at bounding box center [186, 657] width 244 height 98
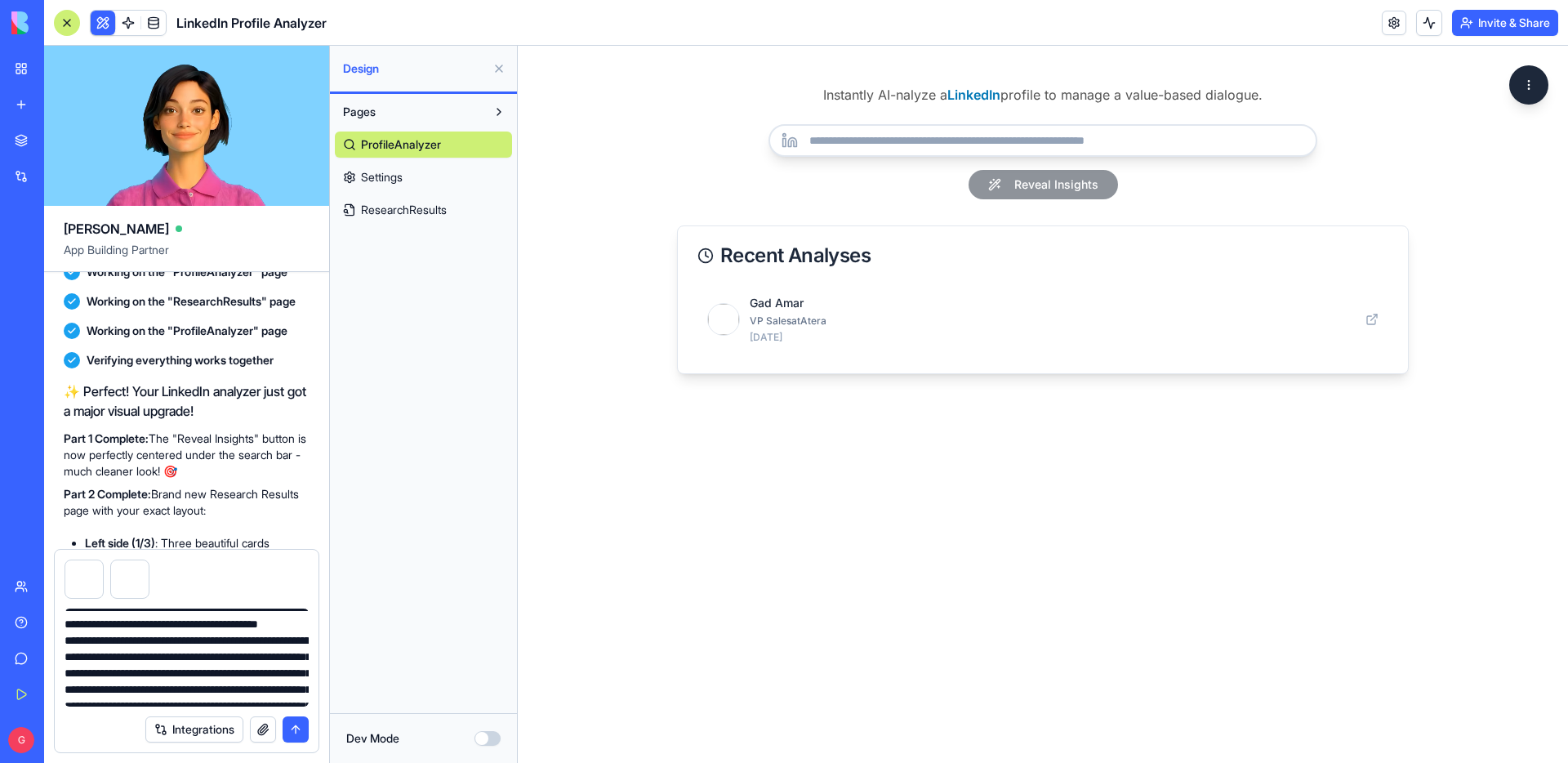
click at [161, 645] on textarea "**********" at bounding box center [186, 657] width 244 height 98
type textarea "**********"
click at [1529, 83] on html "Instantly AI-nalyze a LinkedIn profile to manage a value-based dialogue. Reveal…" at bounding box center [1042, 404] width 1050 height 717
click at [181, 654] on textarea "**********" at bounding box center [186, 657] width 244 height 98
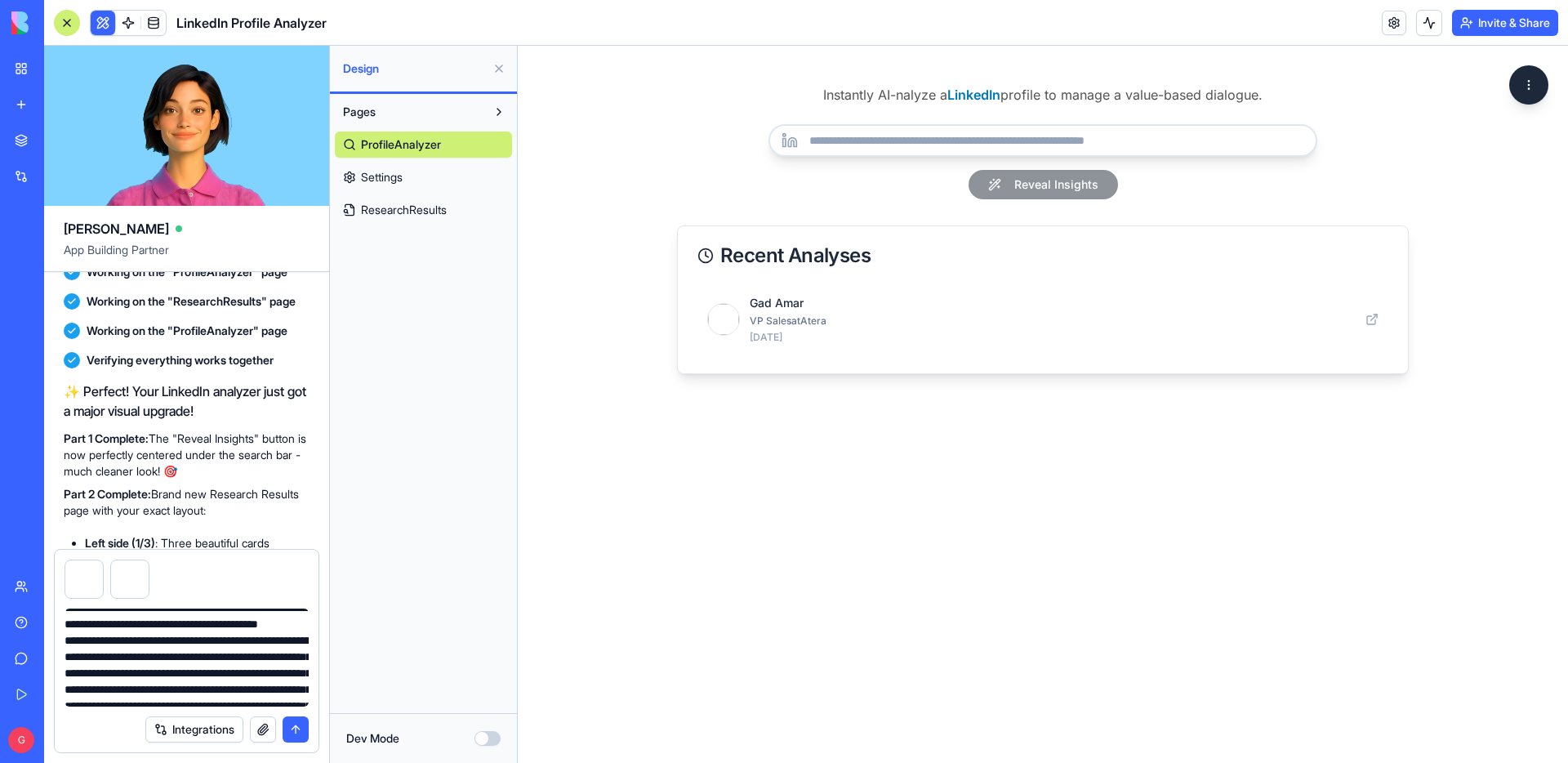
scroll to position [0, 0]
click at [83, 651] on textarea "**********" at bounding box center [186, 657] width 244 height 98
click at [64, 617] on textarea "**********" at bounding box center [186, 657] width 244 height 98
click at [205, 616] on textarea at bounding box center [186, 657] width 244 height 98
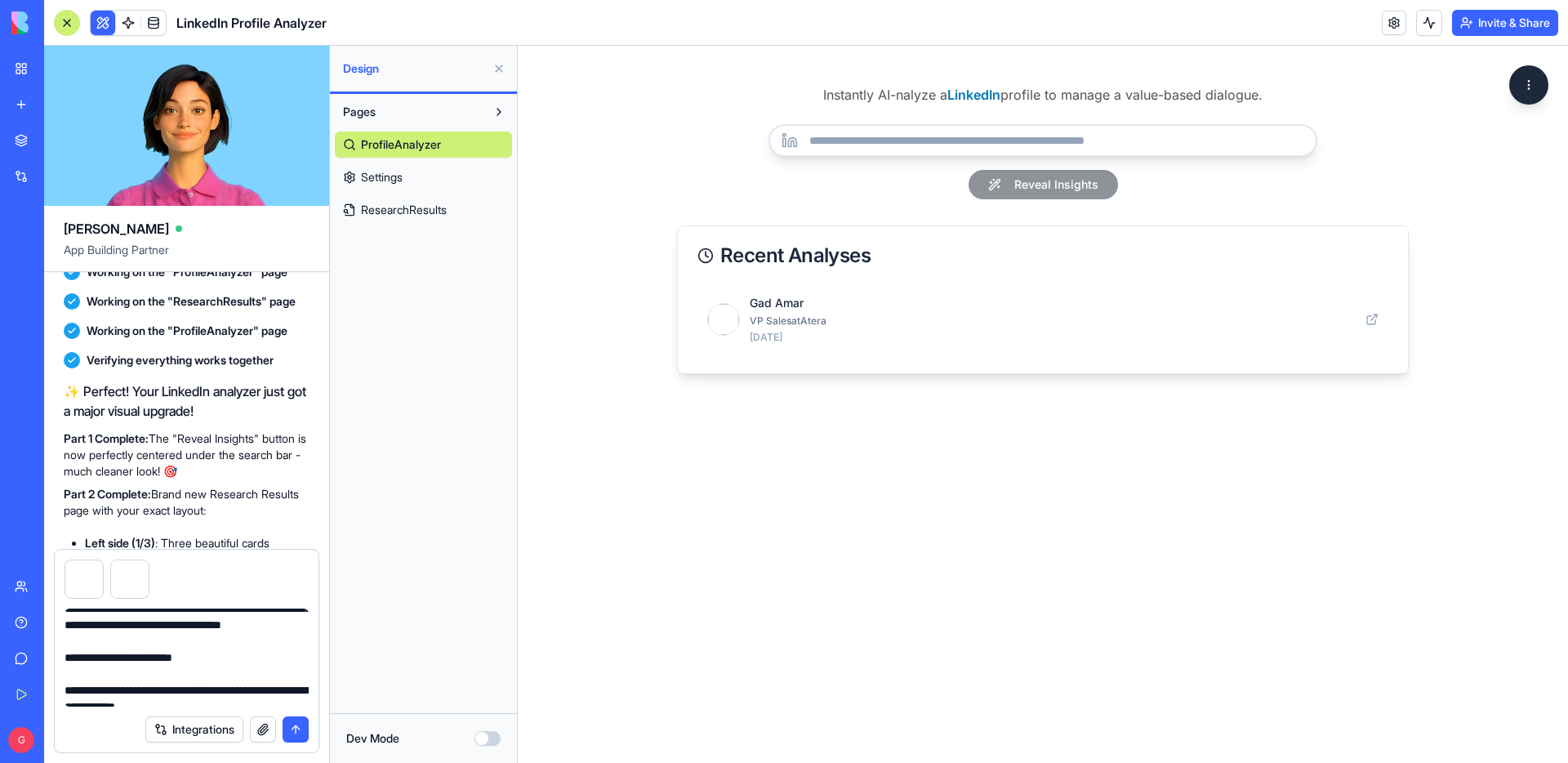
scroll to position [382, 0]
click at [113, 645] on textarea at bounding box center [186, 657] width 244 height 98
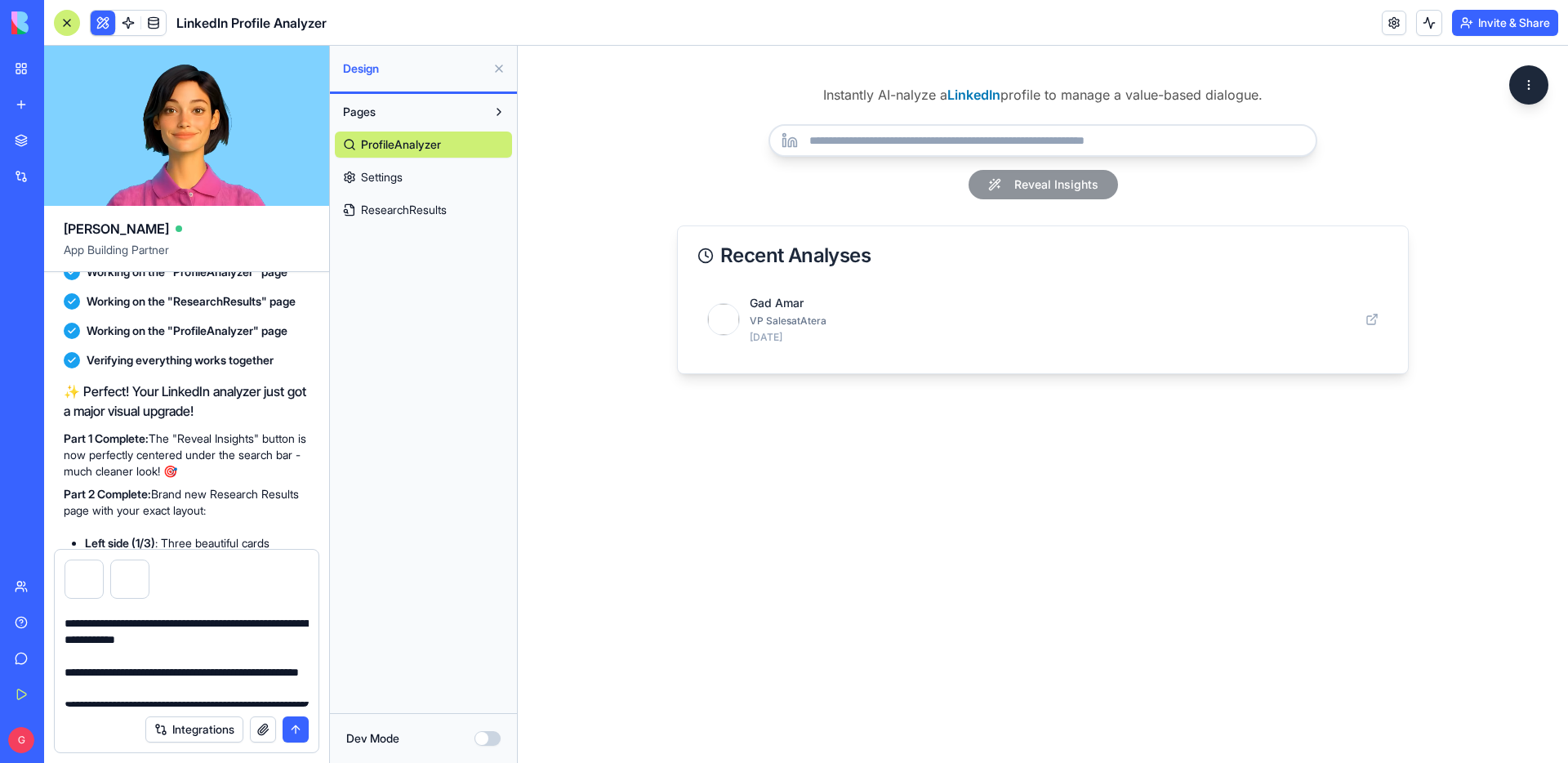
scroll to position [438, 0]
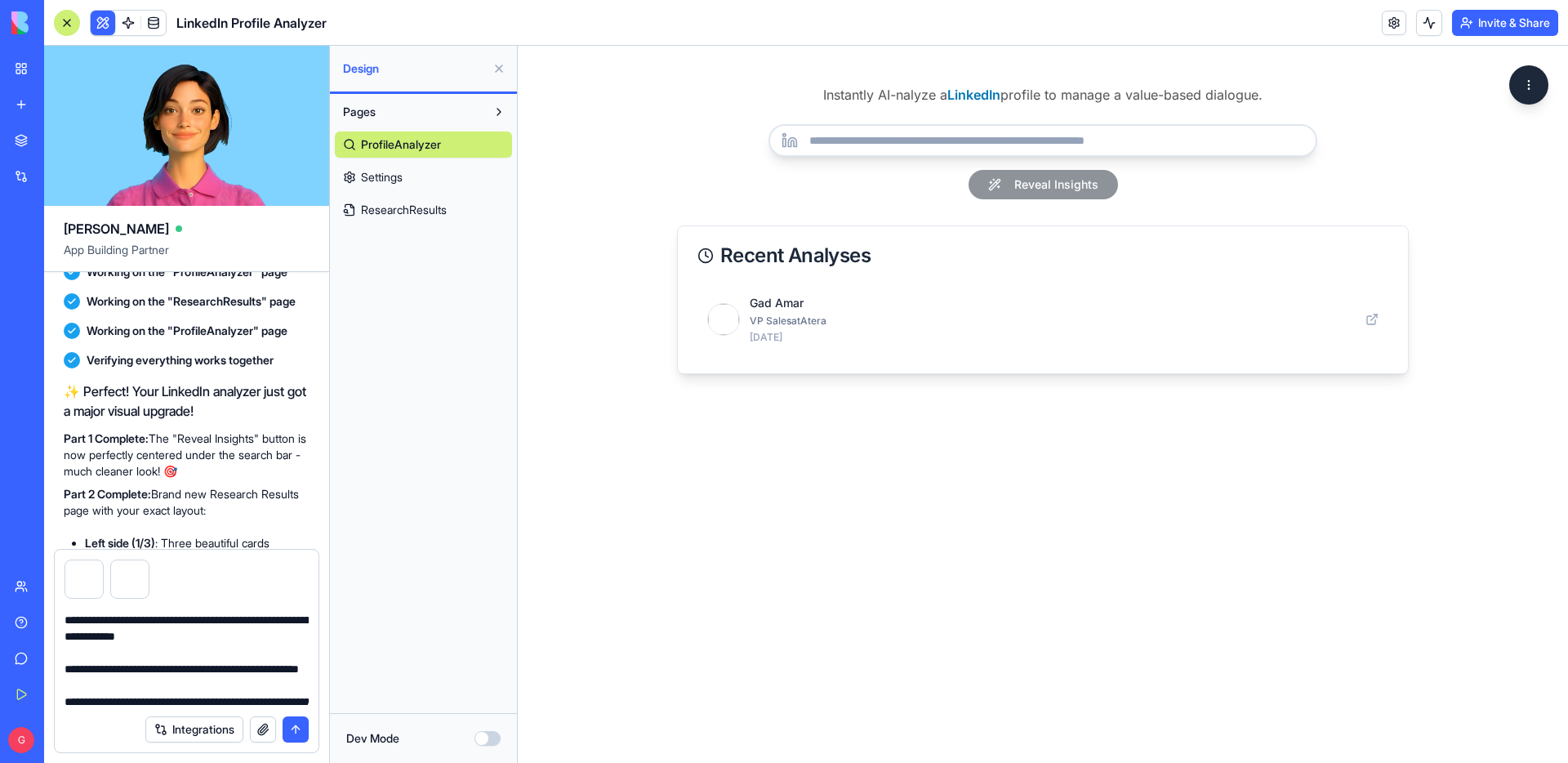
click at [231, 637] on textarea at bounding box center [186, 657] width 244 height 98
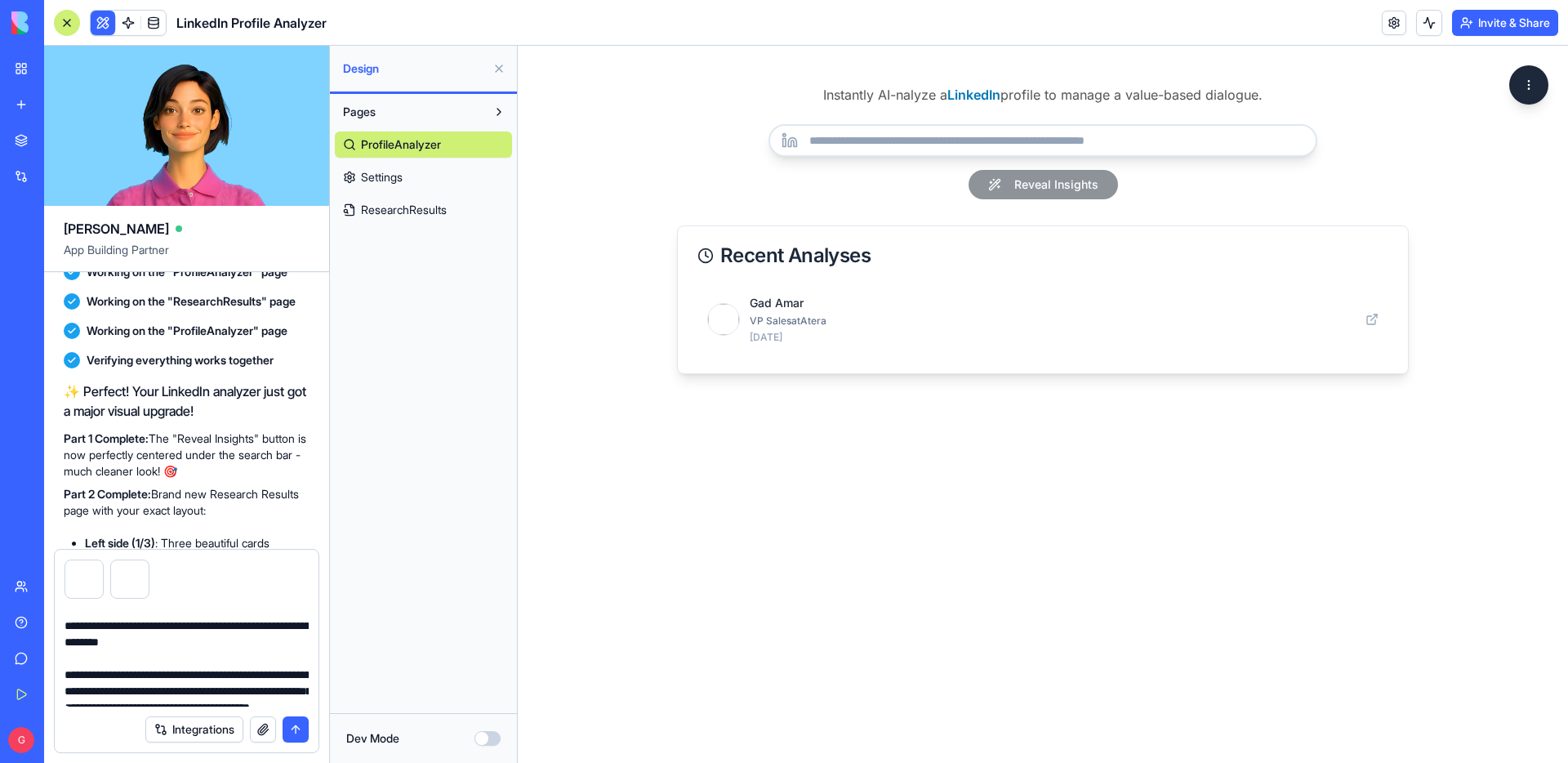
scroll to position [515, 0]
click at [306, 641] on textarea at bounding box center [186, 657] width 244 height 98
click at [216, 659] on textarea at bounding box center [186, 657] width 244 height 98
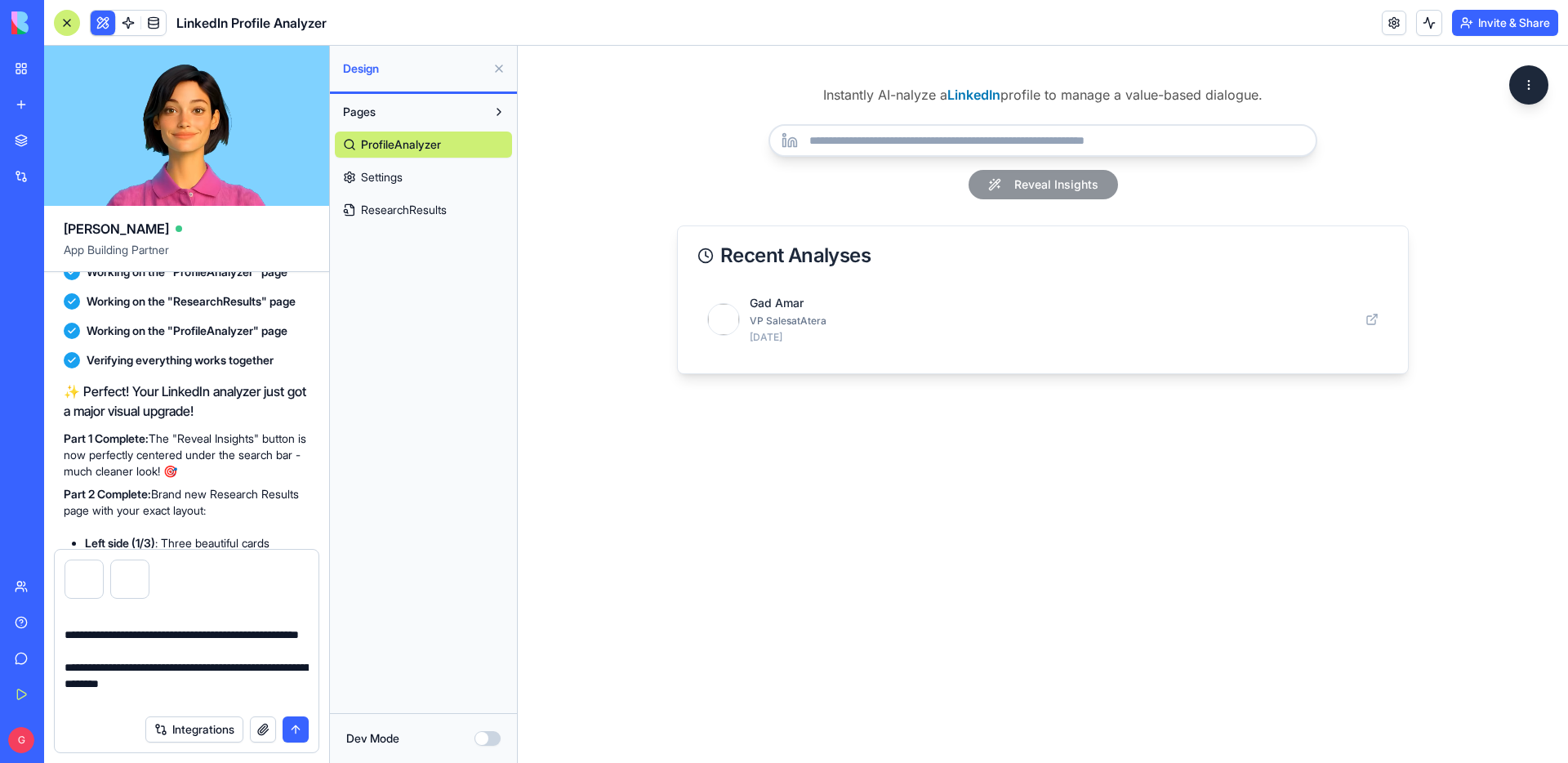
scroll to position [489, 0]
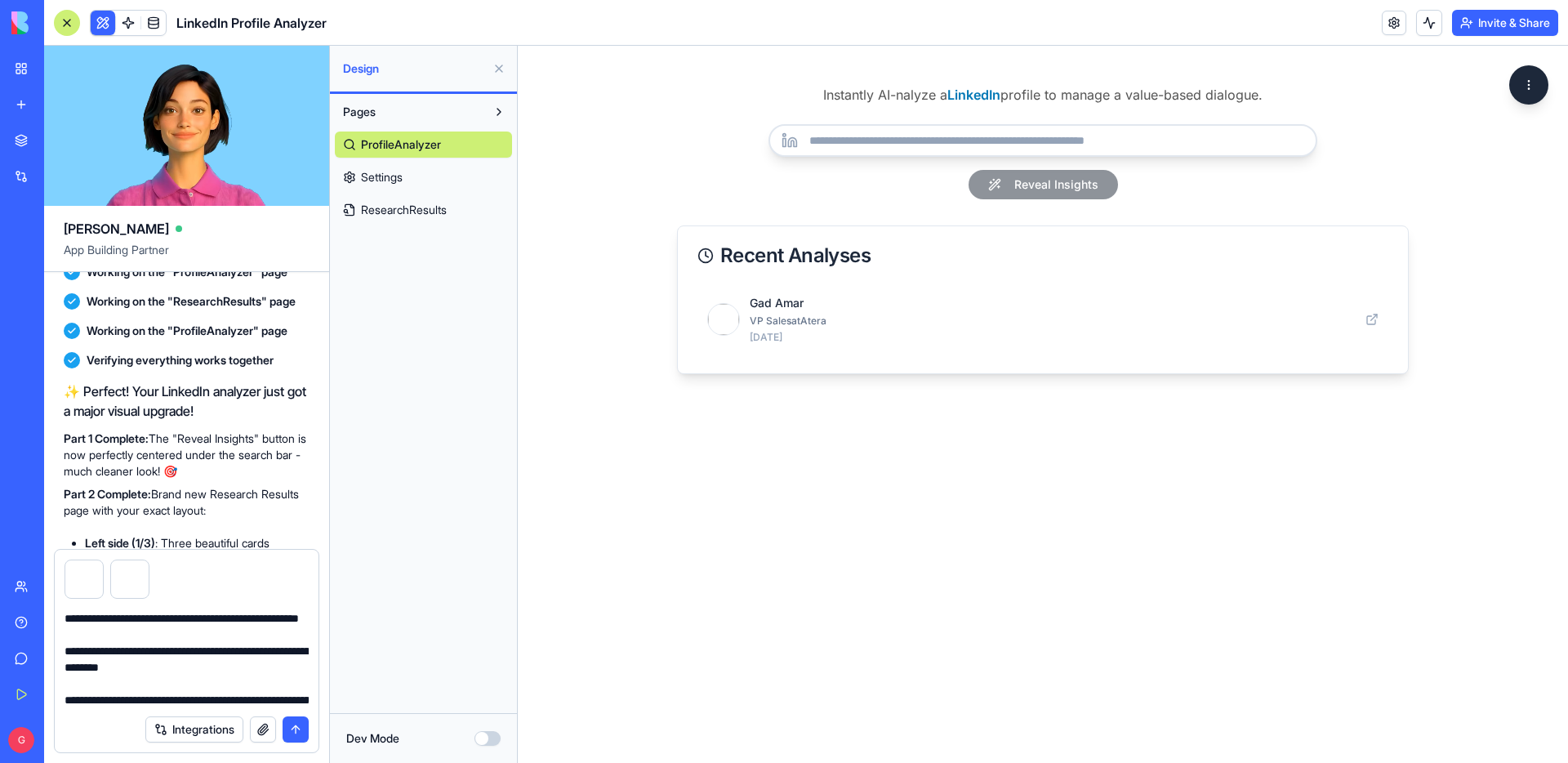
type textarea "**********"
click at [301, 727] on button "submit" at bounding box center [295, 729] width 26 height 26
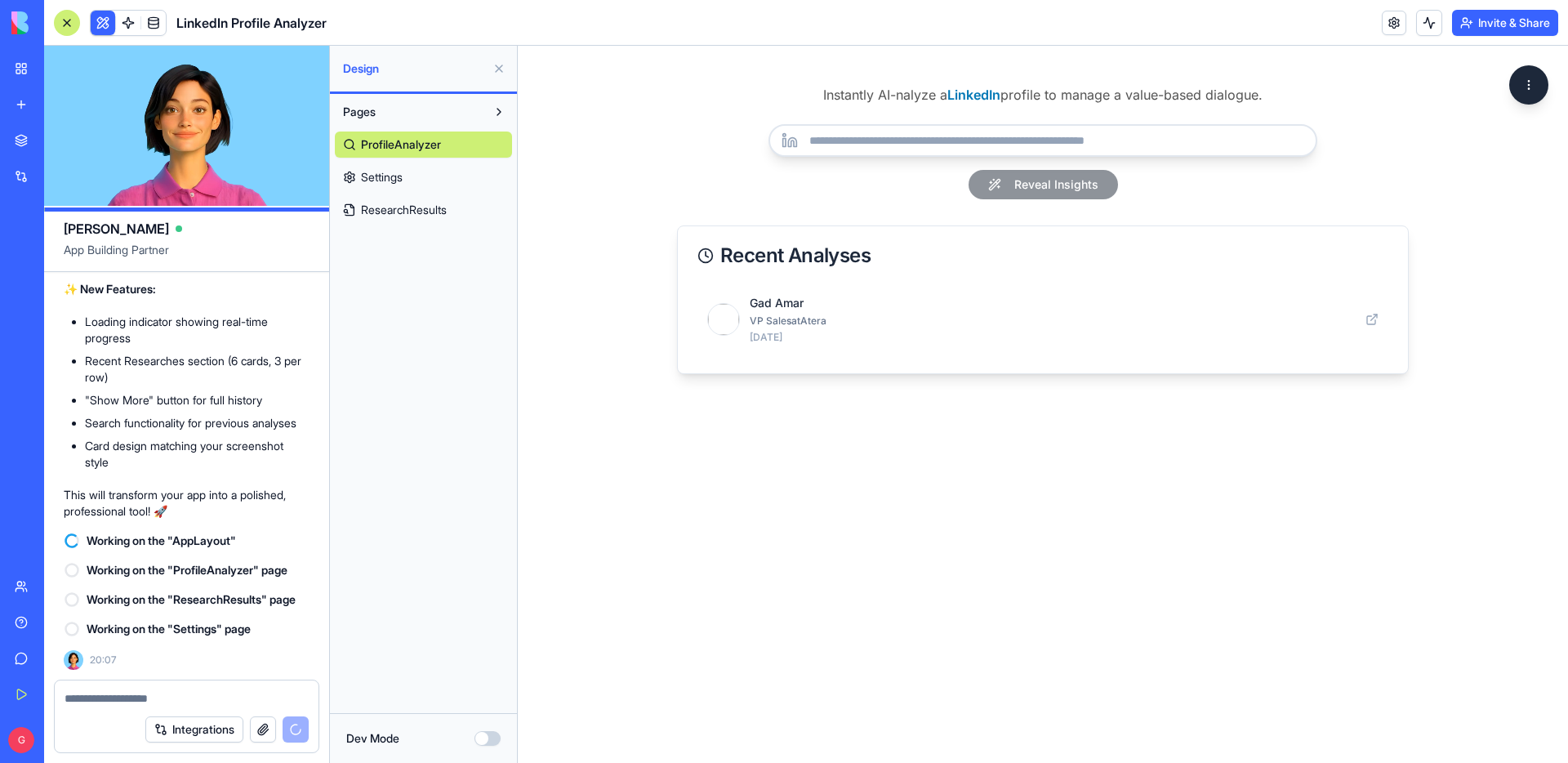
scroll to position [7014, 0]
click at [1481, 27] on button "Invite & Share" at bounding box center [1505, 23] width 106 height 26
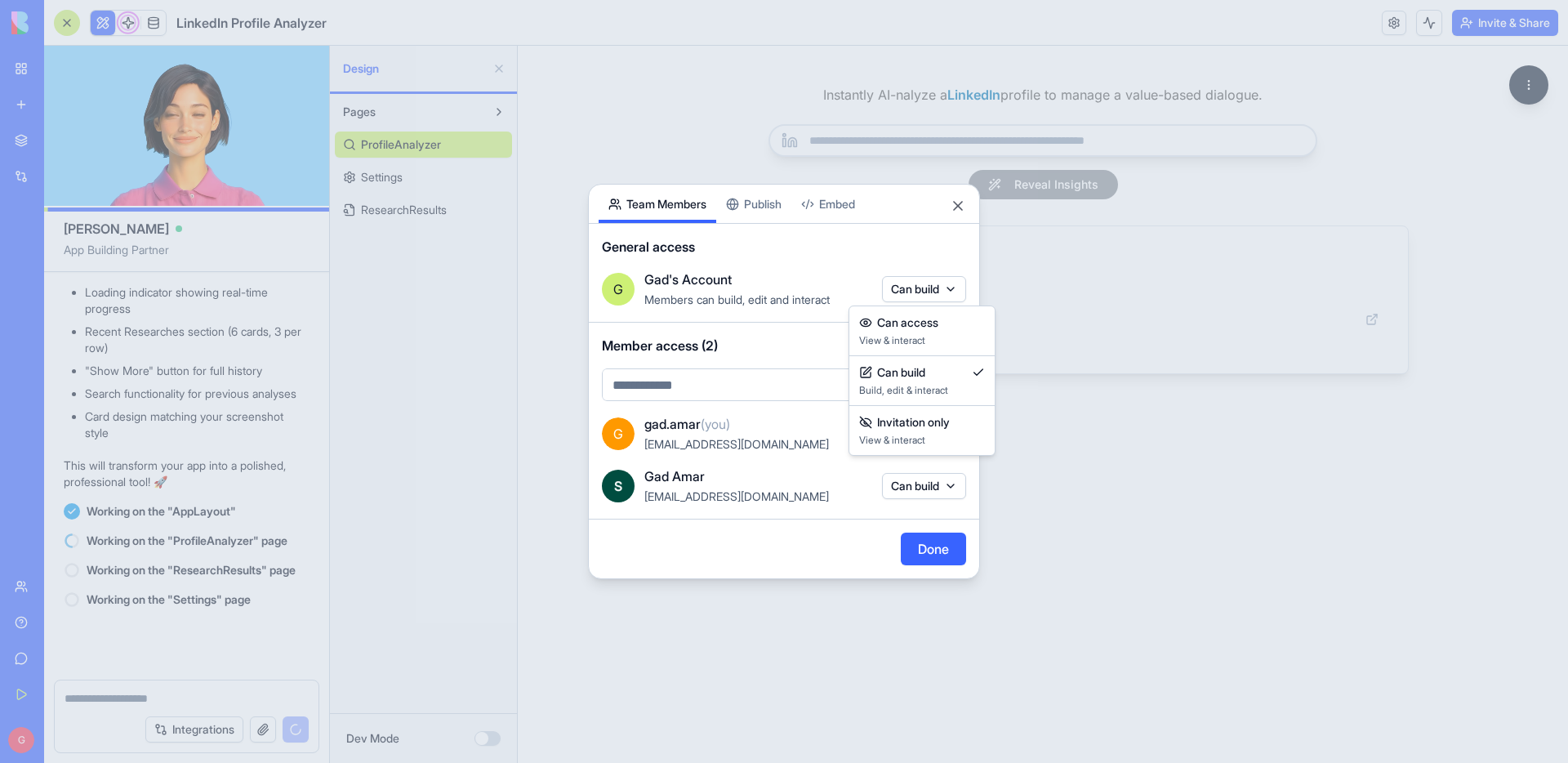
click at [913, 288] on body "BETA My Workspace New app Marketplace Integrations Recent AI Ad Generator Task …" at bounding box center [784, 381] width 1568 height 763
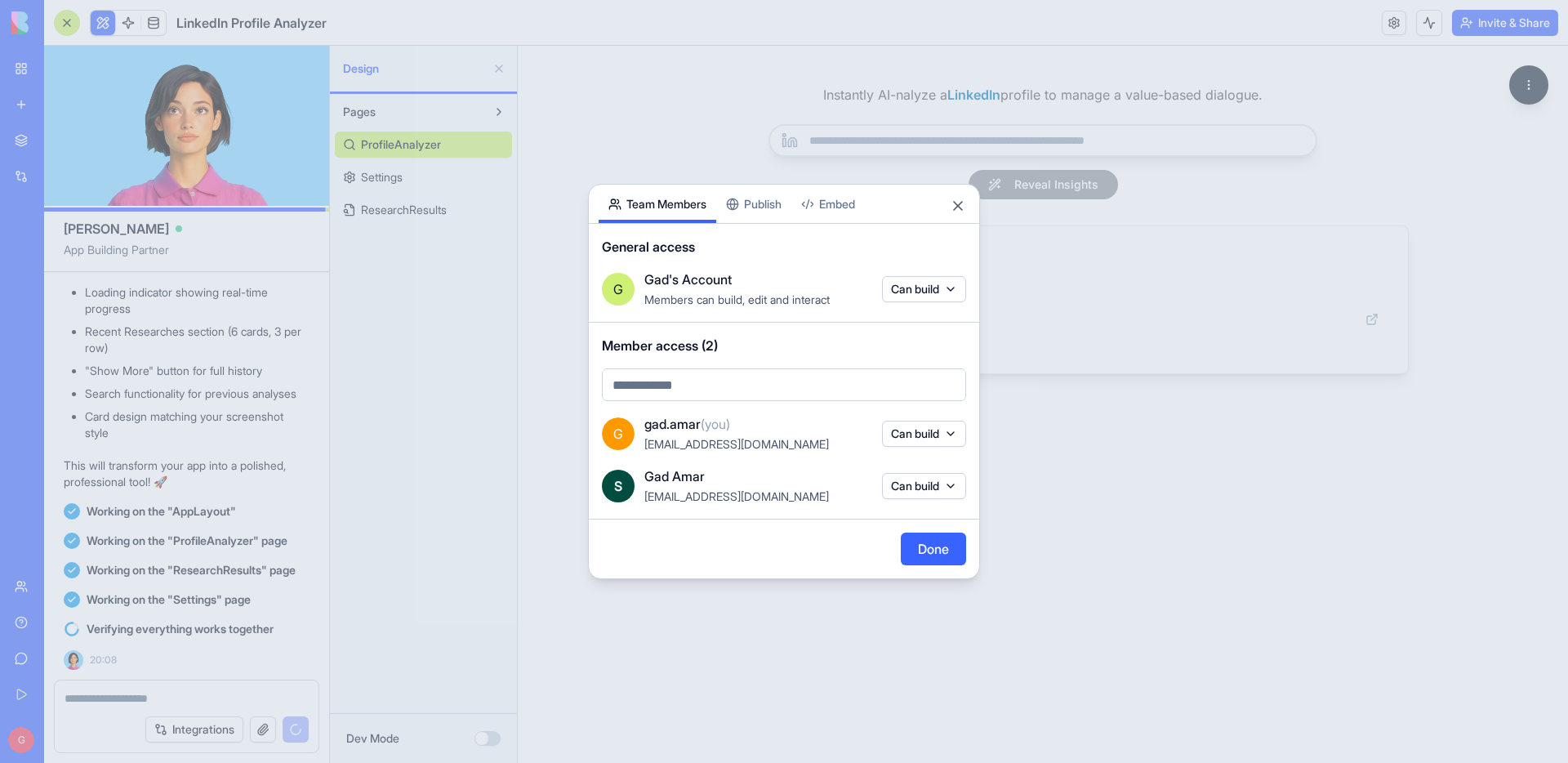
click at [765, 199] on button "Publish" at bounding box center [753, 204] width 75 height 39
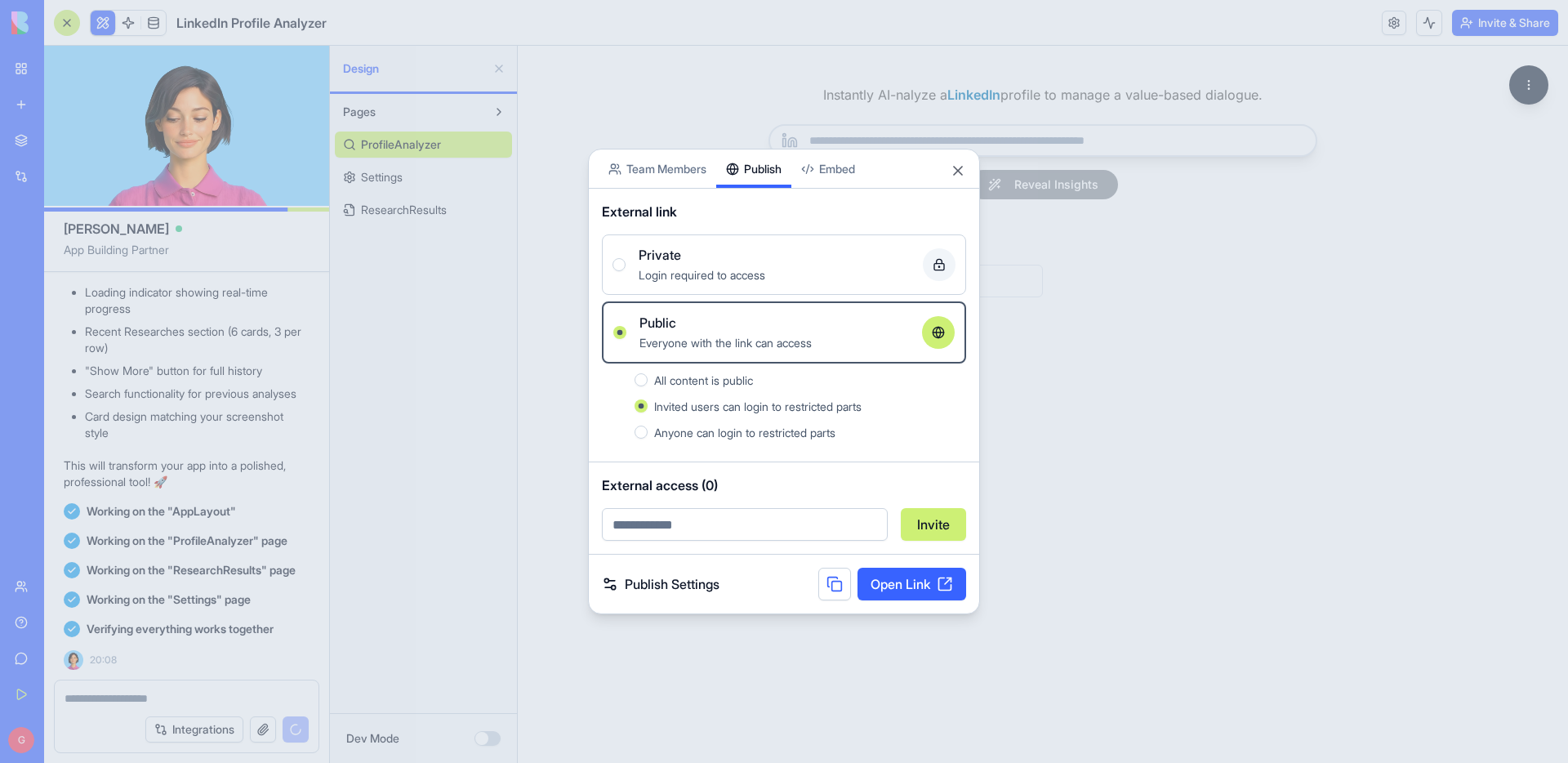
click at [751, 262] on div "Private" at bounding box center [774, 255] width 272 height 19
click at [626, 262] on button "Private Login required to access" at bounding box center [619, 265] width 13 height 13
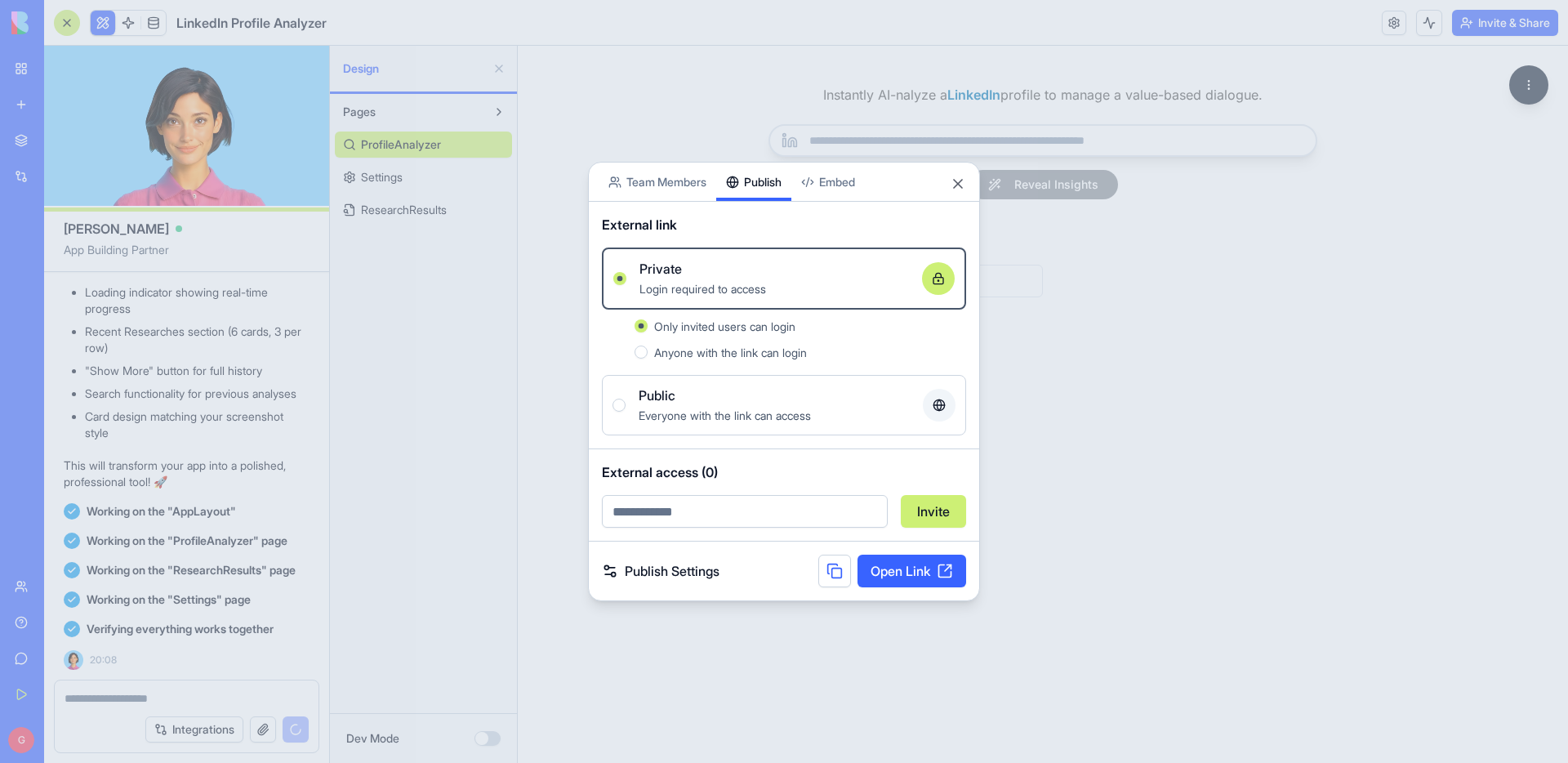
click at [702, 400] on div "Public" at bounding box center [774, 395] width 272 height 19
click at [626, 400] on button "Public Everyone with the link can access" at bounding box center [619, 405] width 13 height 13
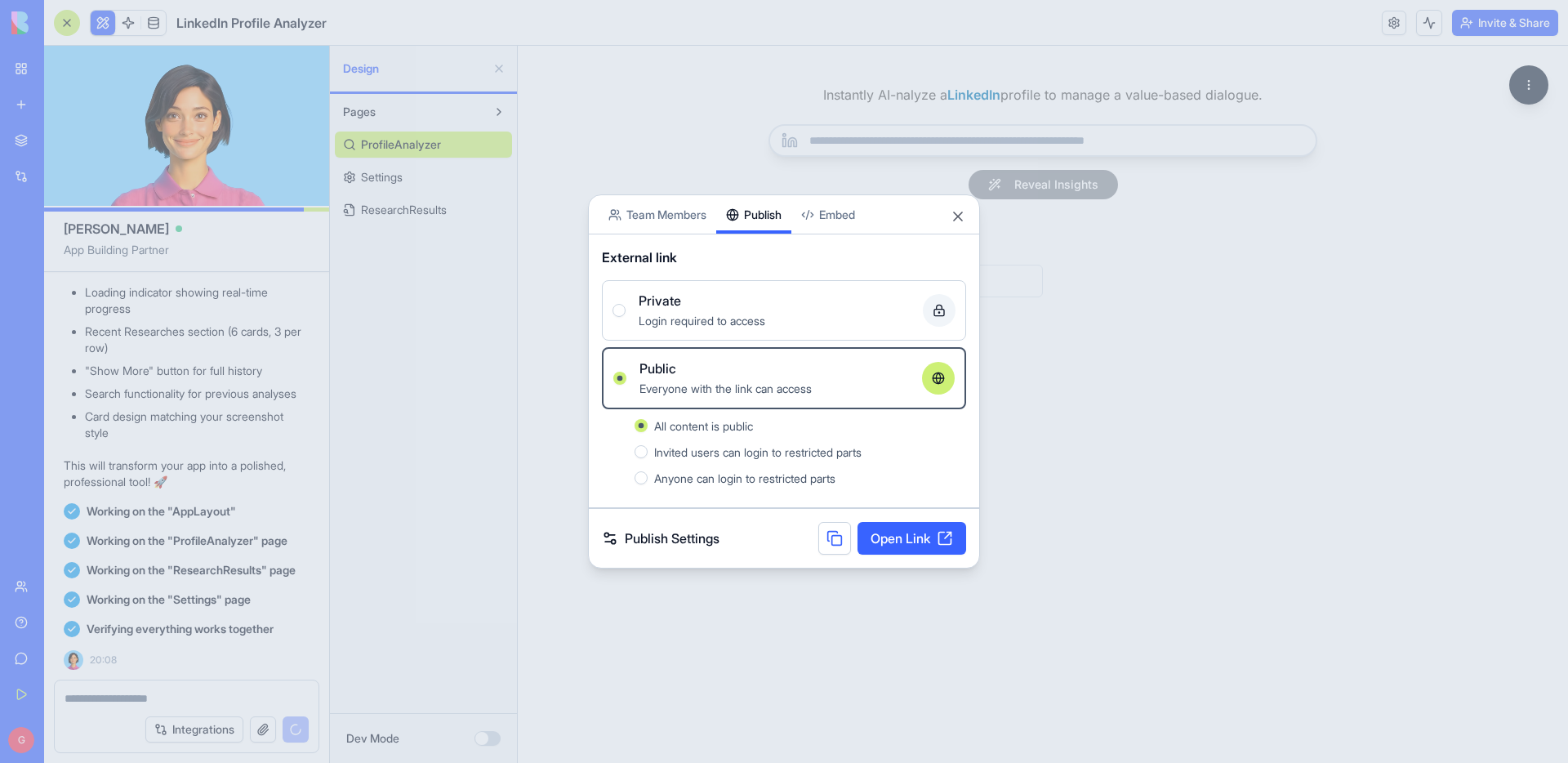
click at [674, 536] on link "Publish Settings" at bounding box center [661, 538] width 117 height 19
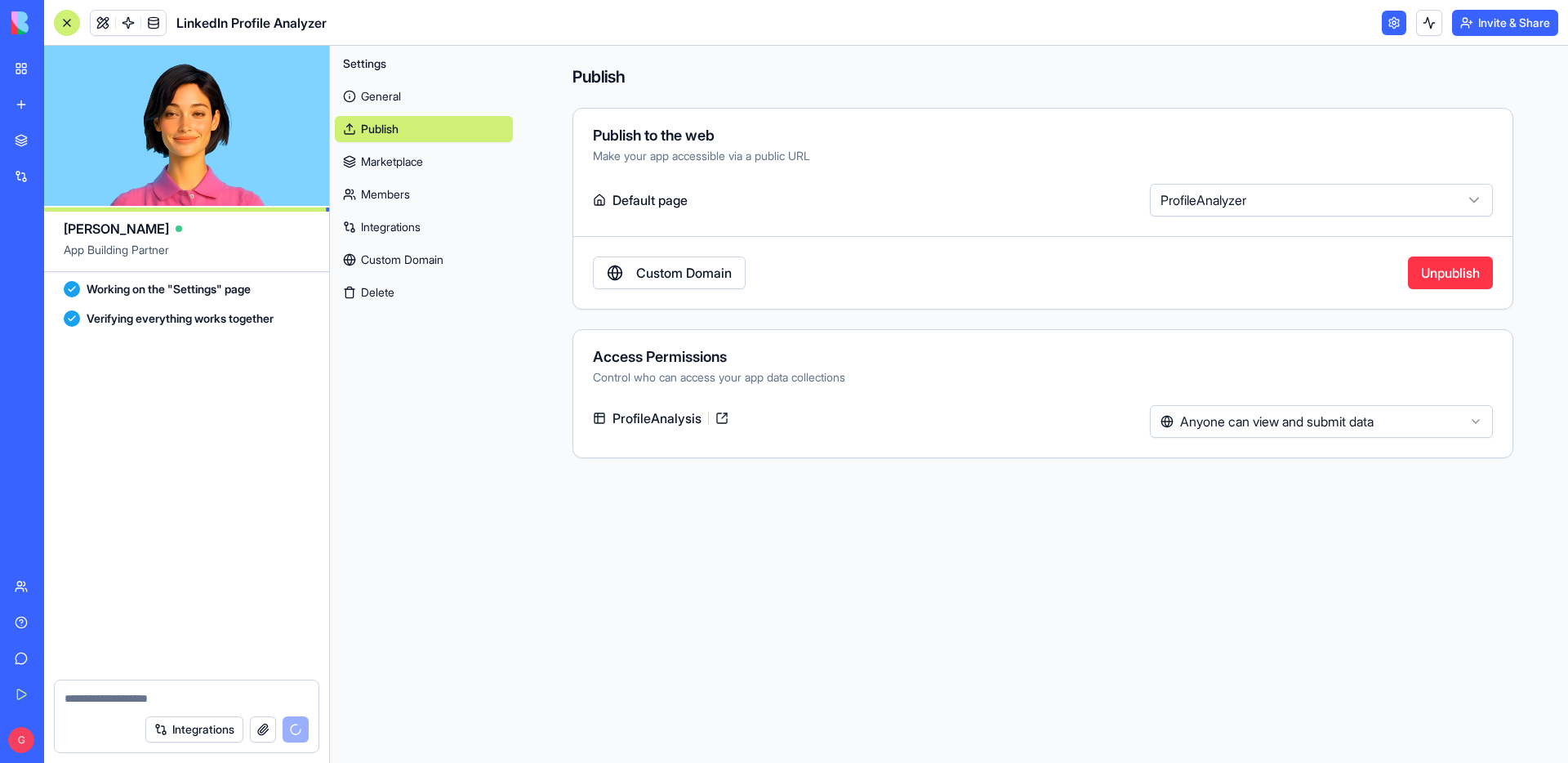
scroll to position [7651, 0]
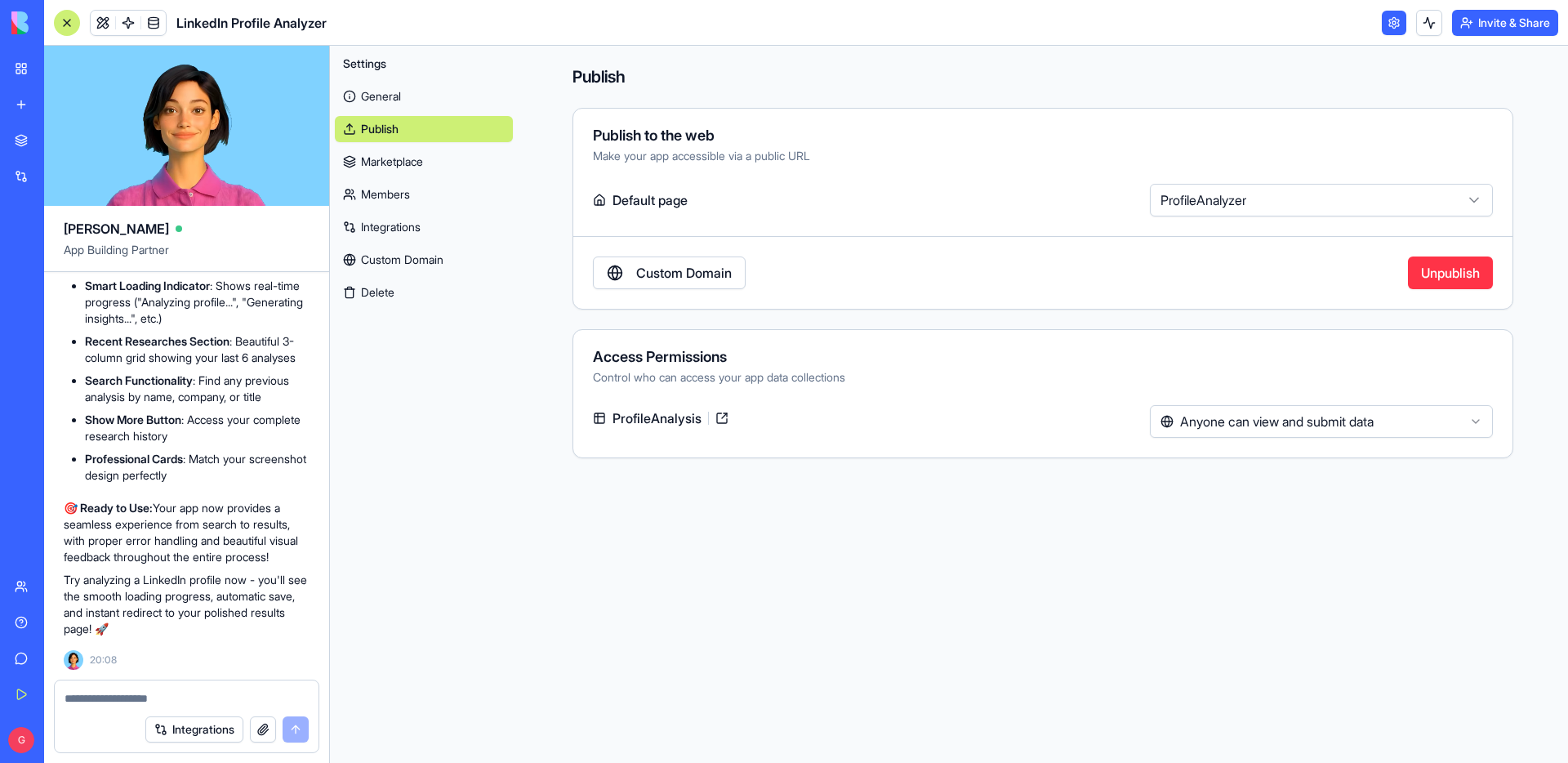
click at [720, 280] on link "Custom Domain" at bounding box center [668, 273] width 153 height 33
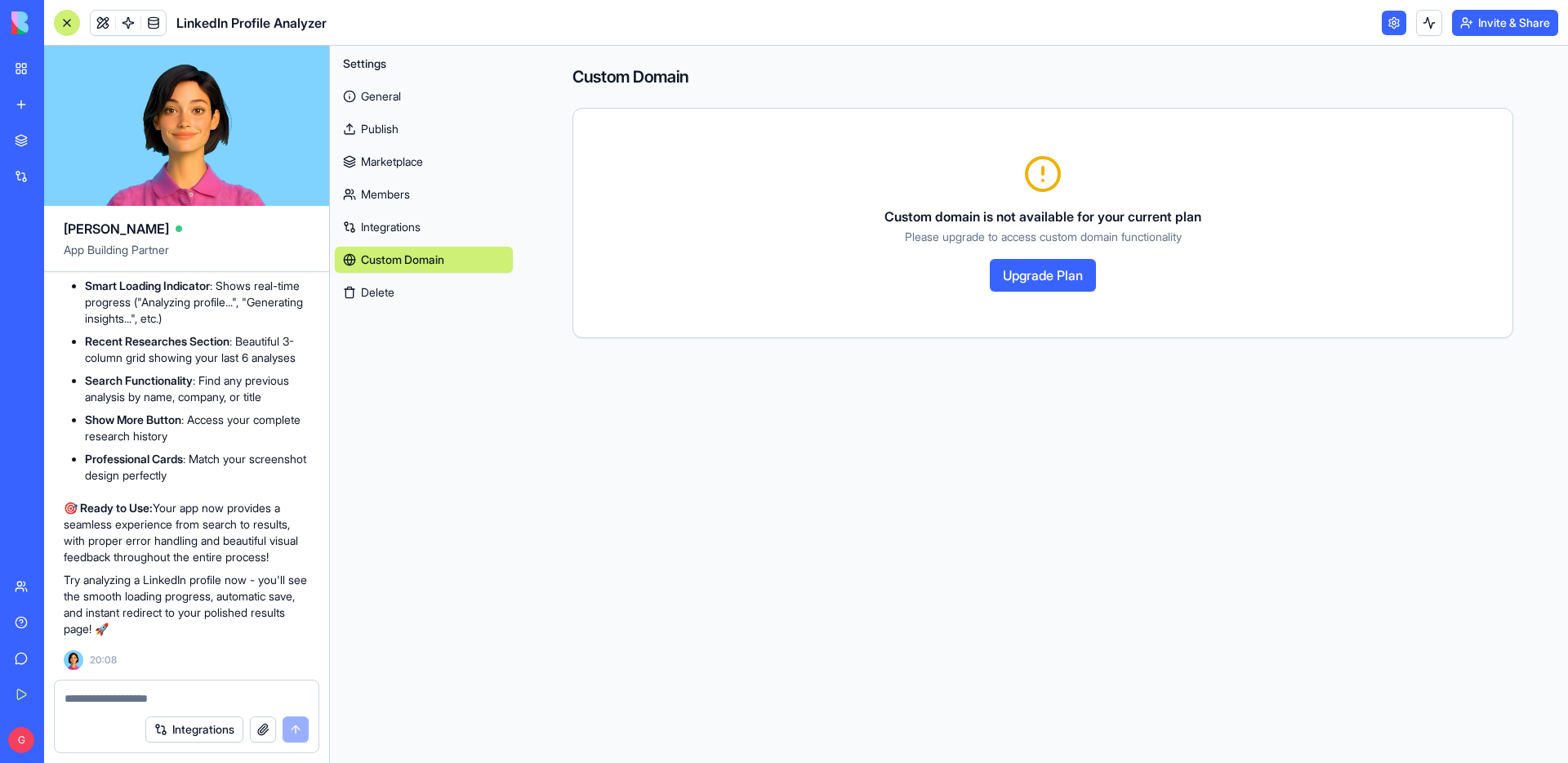
click at [447, 93] on link "General" at bounding box center [424, 96] width 178 height 26
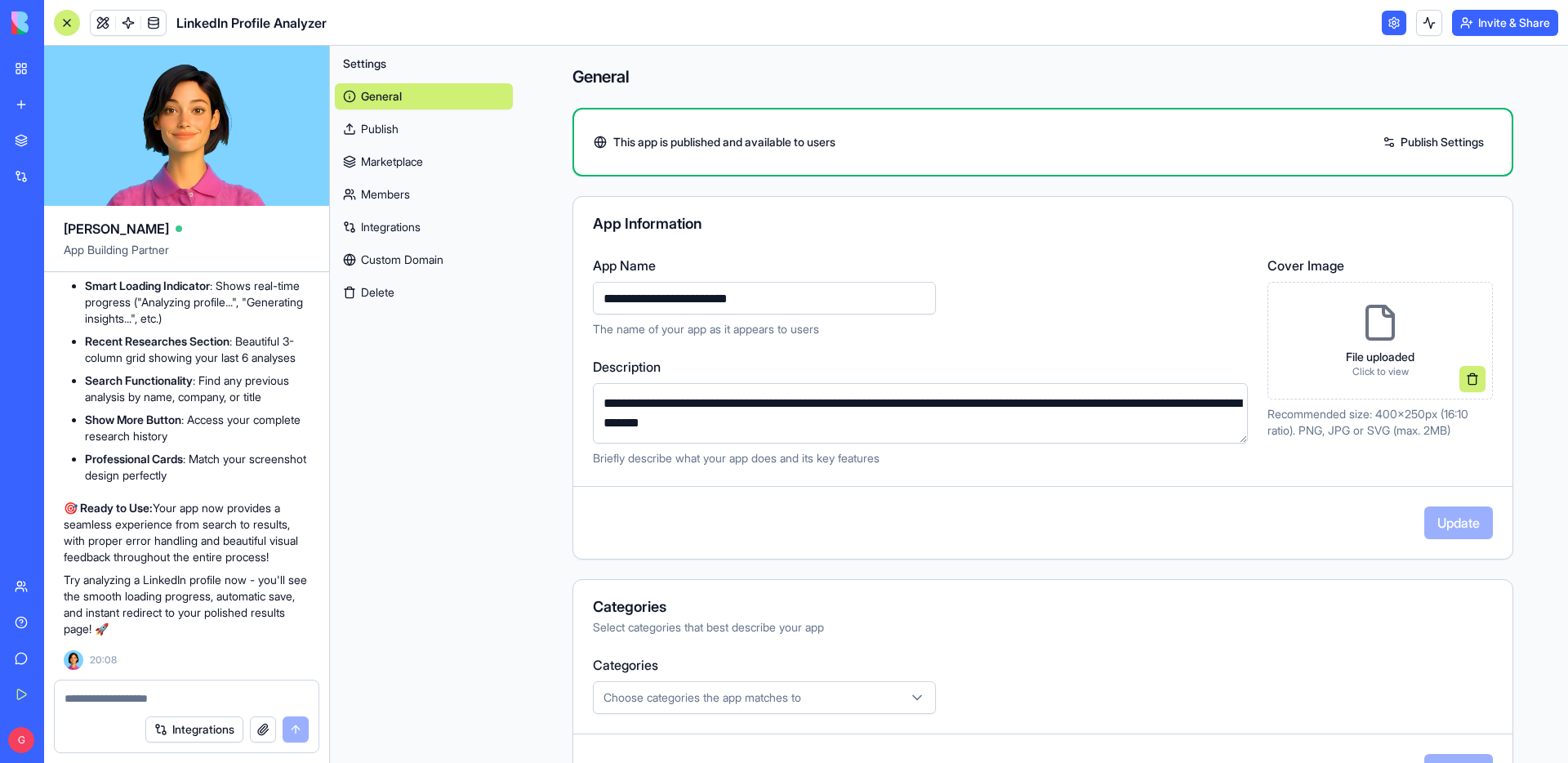
click at [1390, 13] on link at bounding box center [1394, 23] width 25 height 25
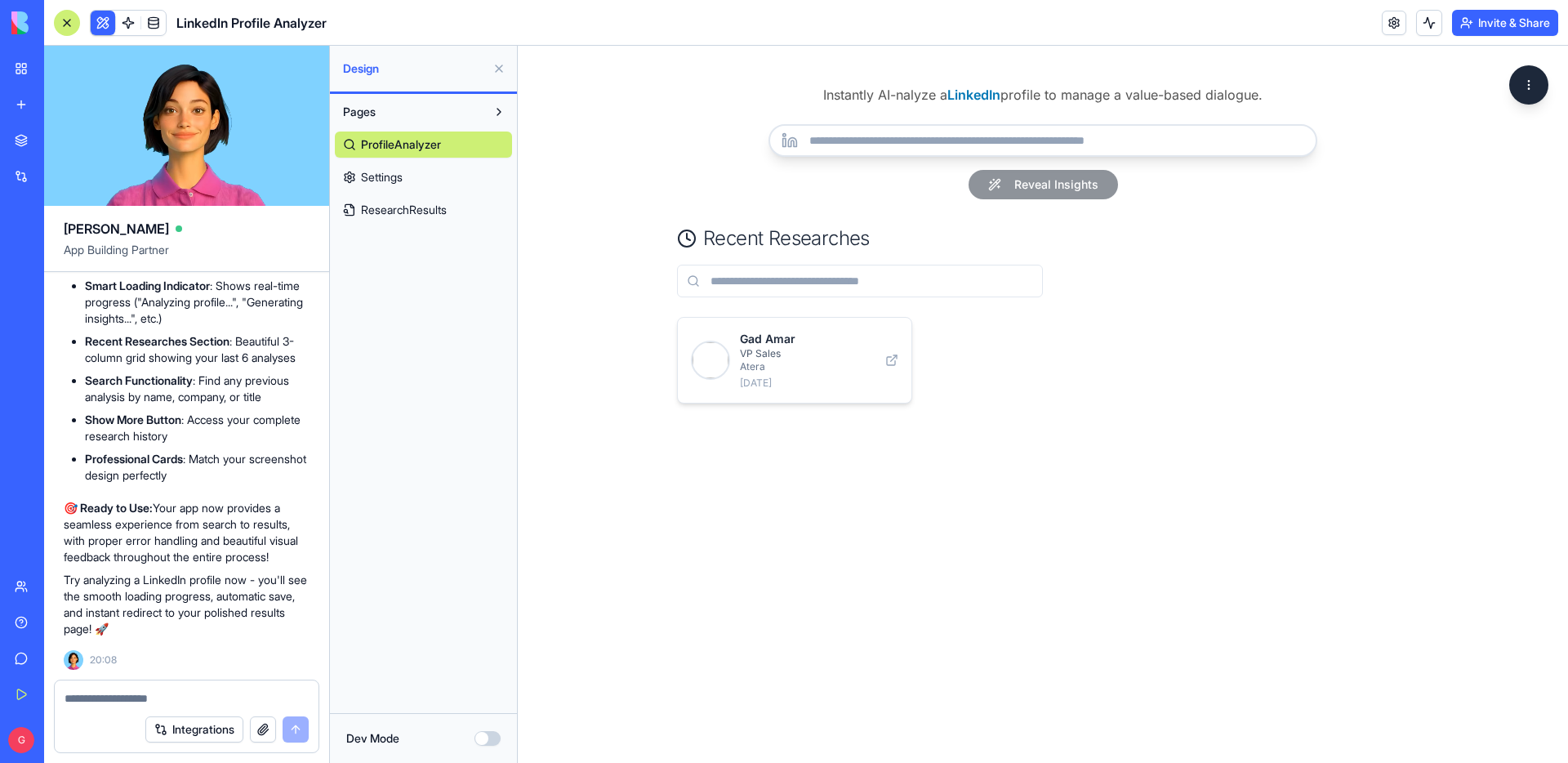
click at [1196, 131] on input "url" at bounding box center [1043, 140] width 549 height 33
type input "*"
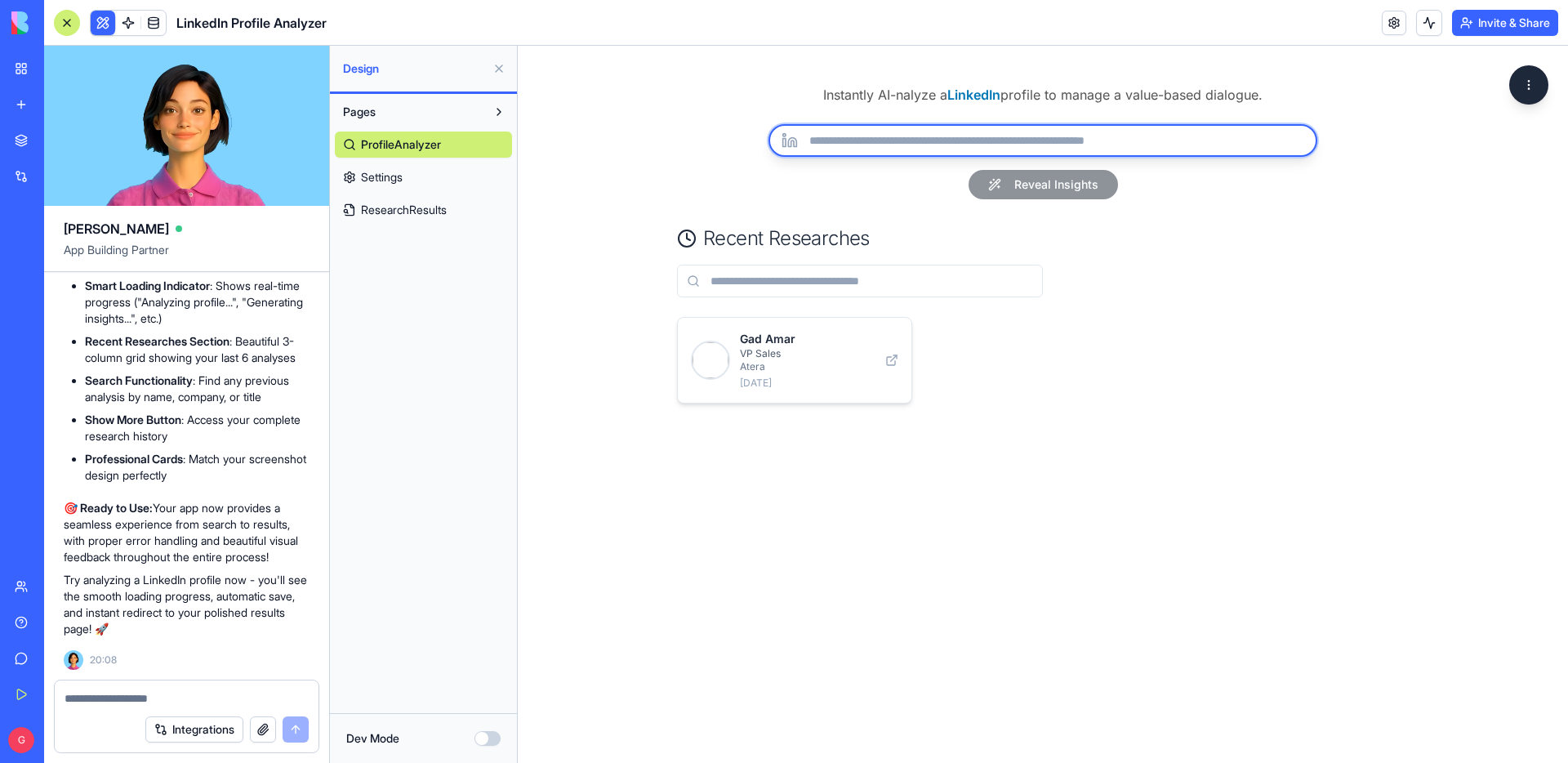
click at [803, 155] on input "url" at bounding box center [1043, 140] width 549 height 33
paste input "**********"
type input "**********"
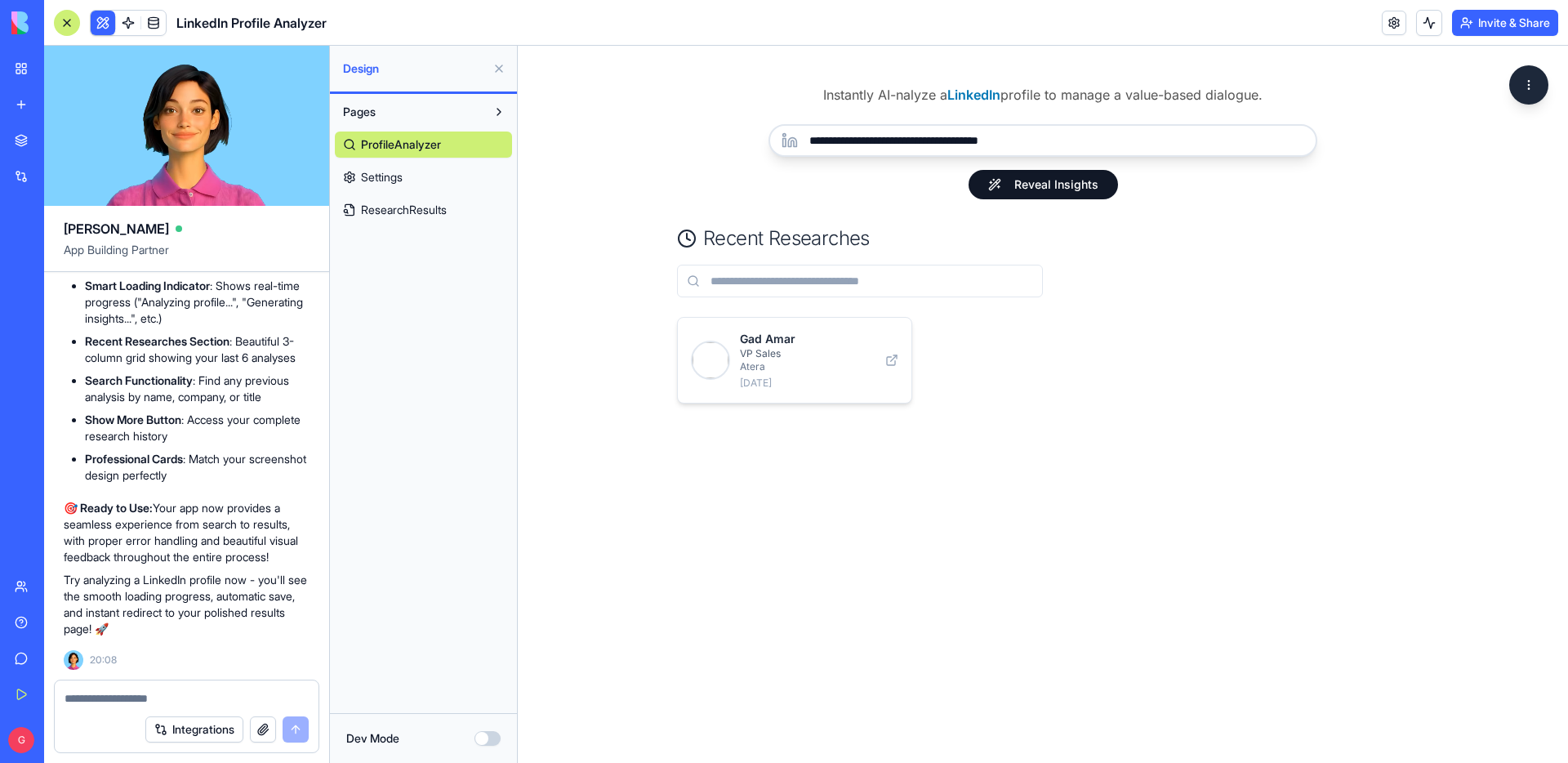
click at [1021, 186] on button "Reveal Insights" at bounding box center [1044, 184] width 150 height 29
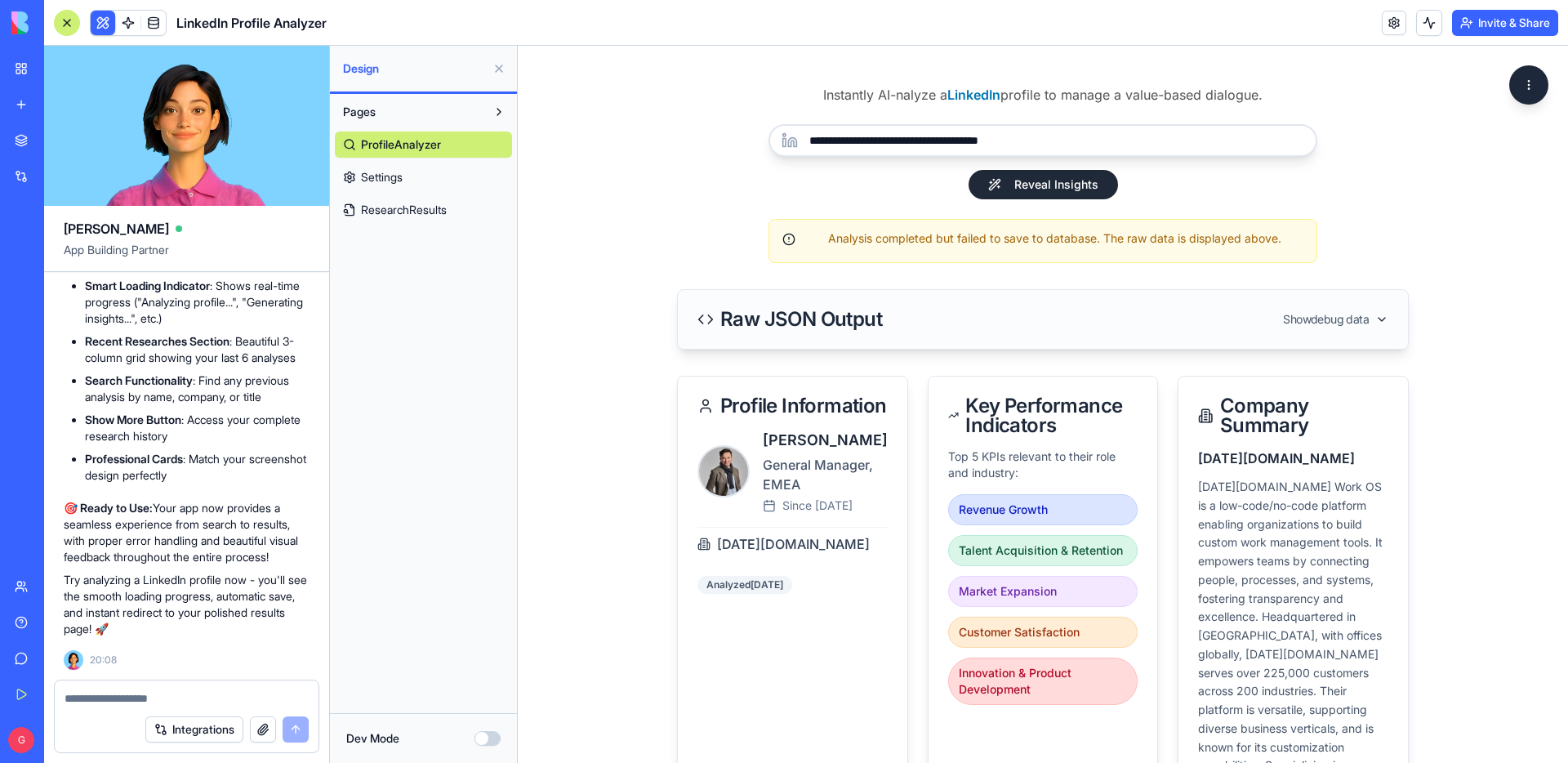
scroll to position [4, 0]
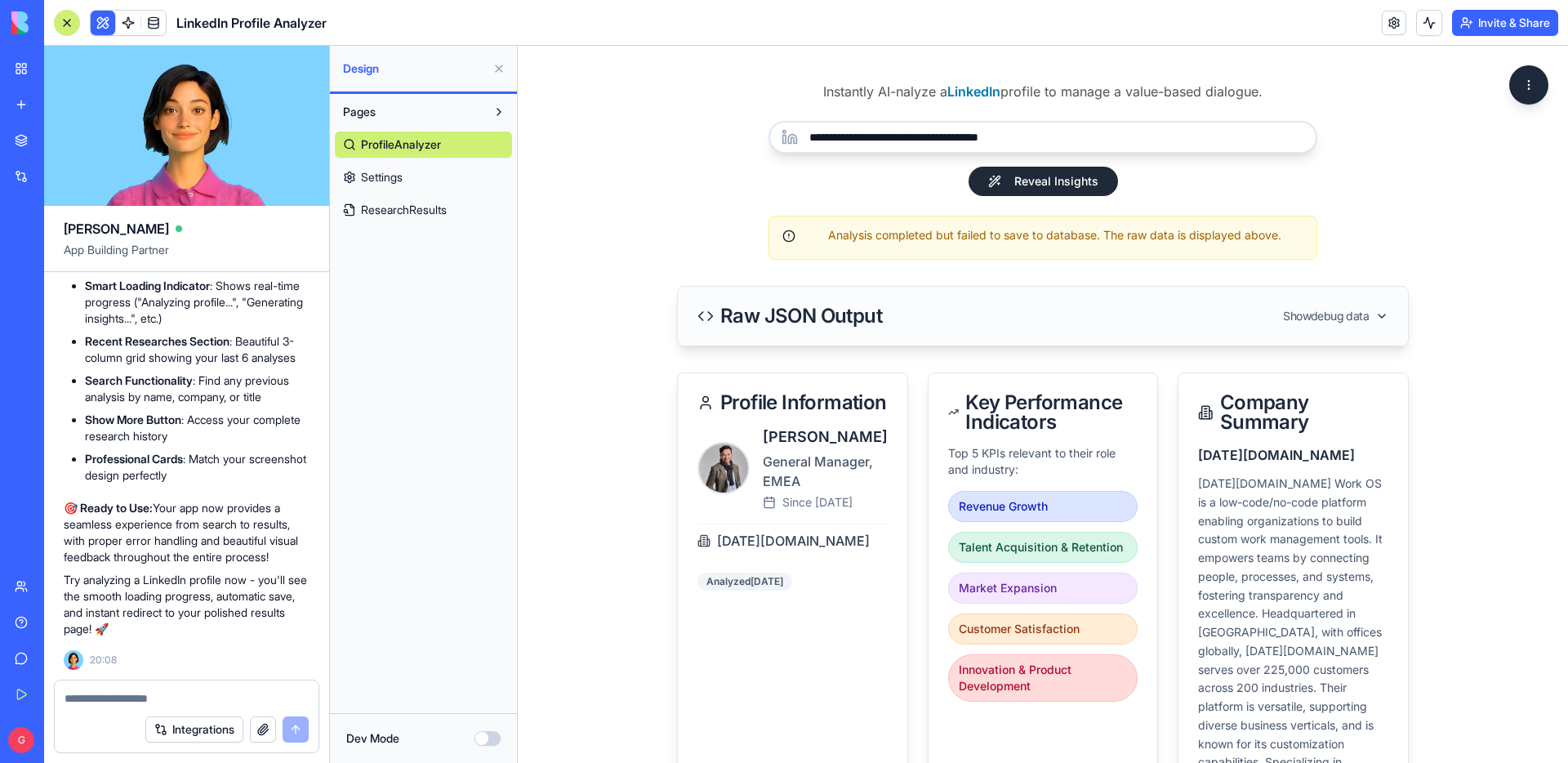
click at [396, 205] on span "ResearchResults" at bounding box center [403, 210] width 86 height 17
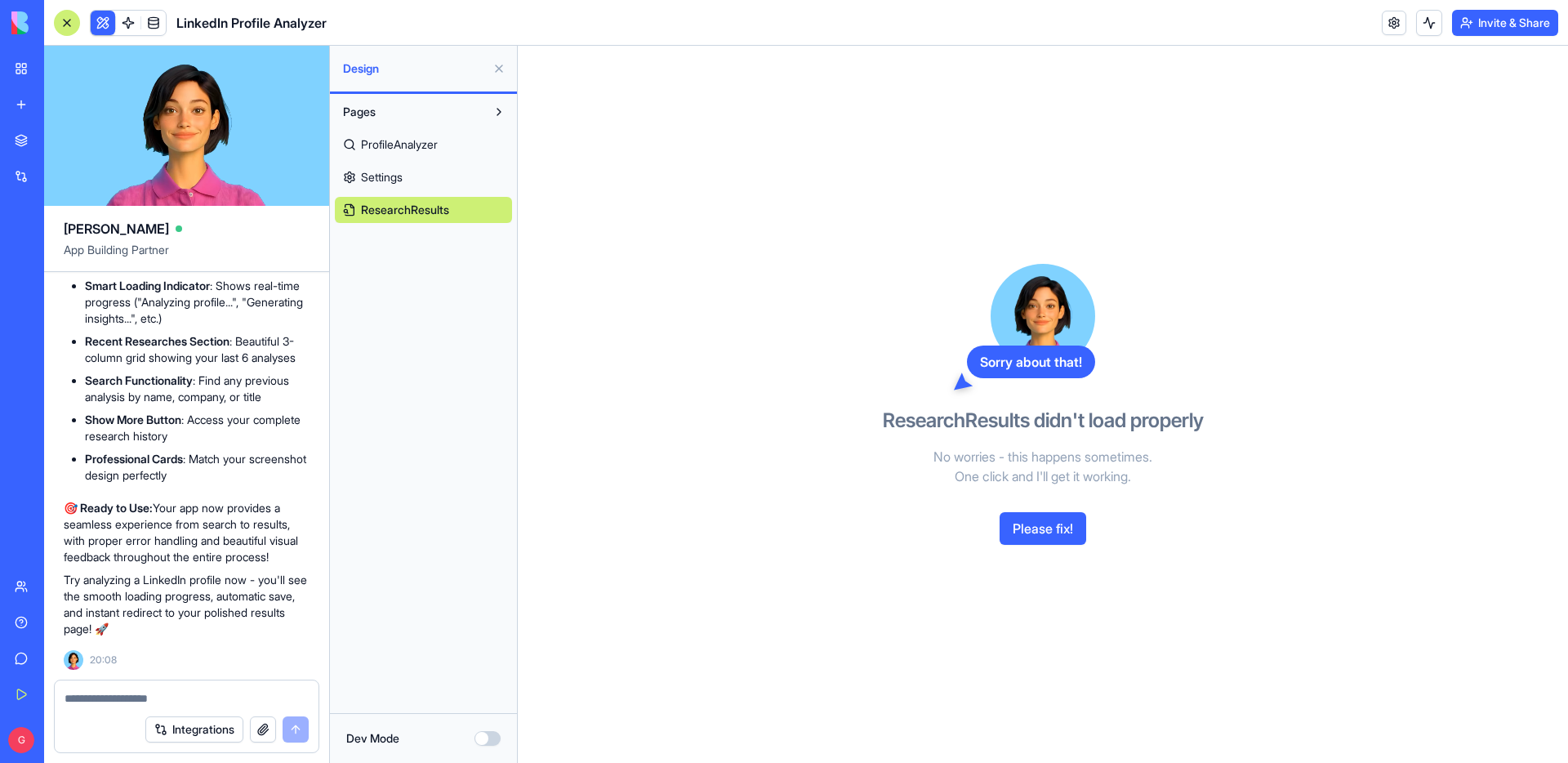
click at [1064, 534] on button "Please fix!" at bounding box center [1043, 528] width 86 height 33
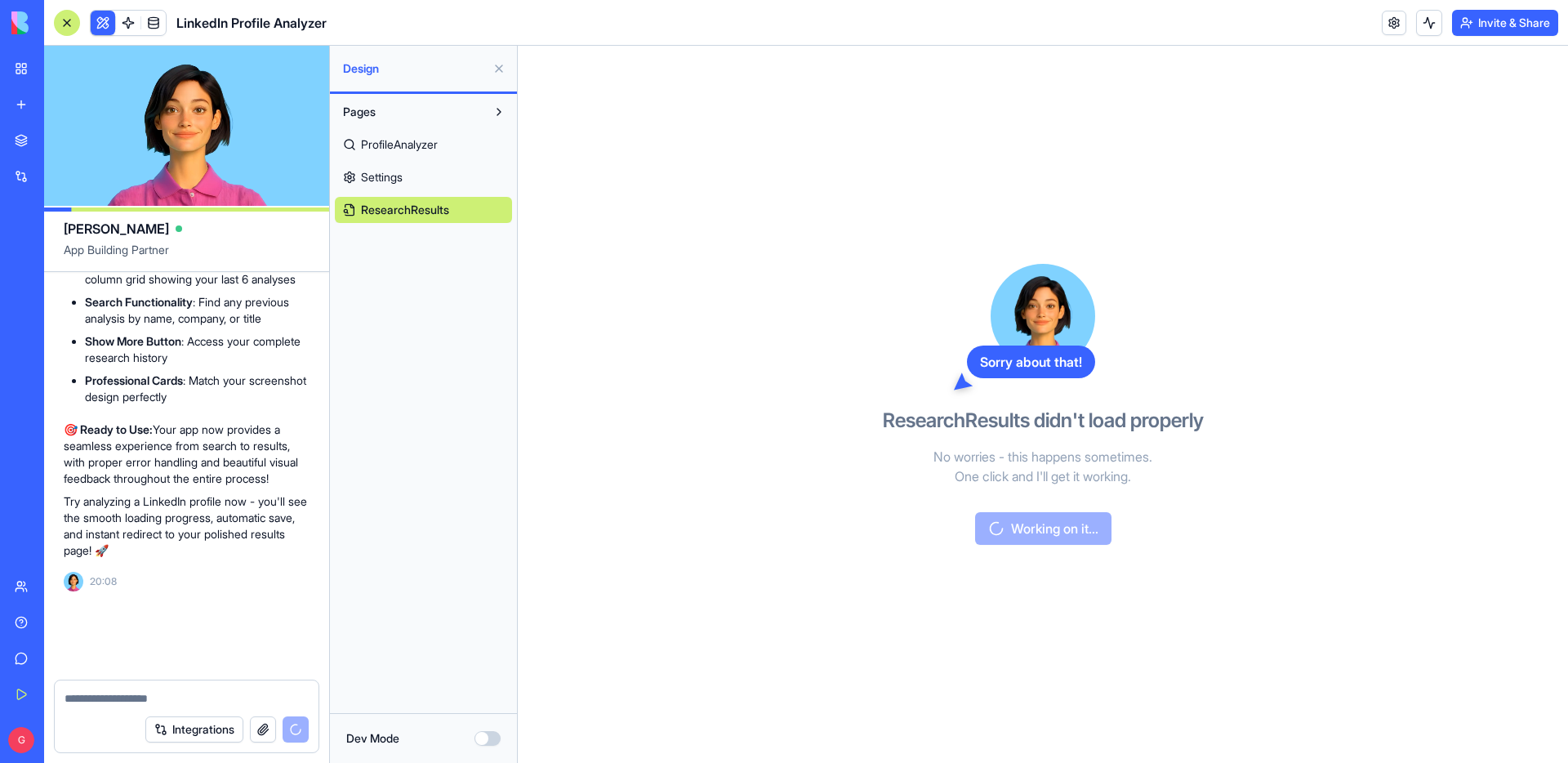
scroll to position [7746, 0]
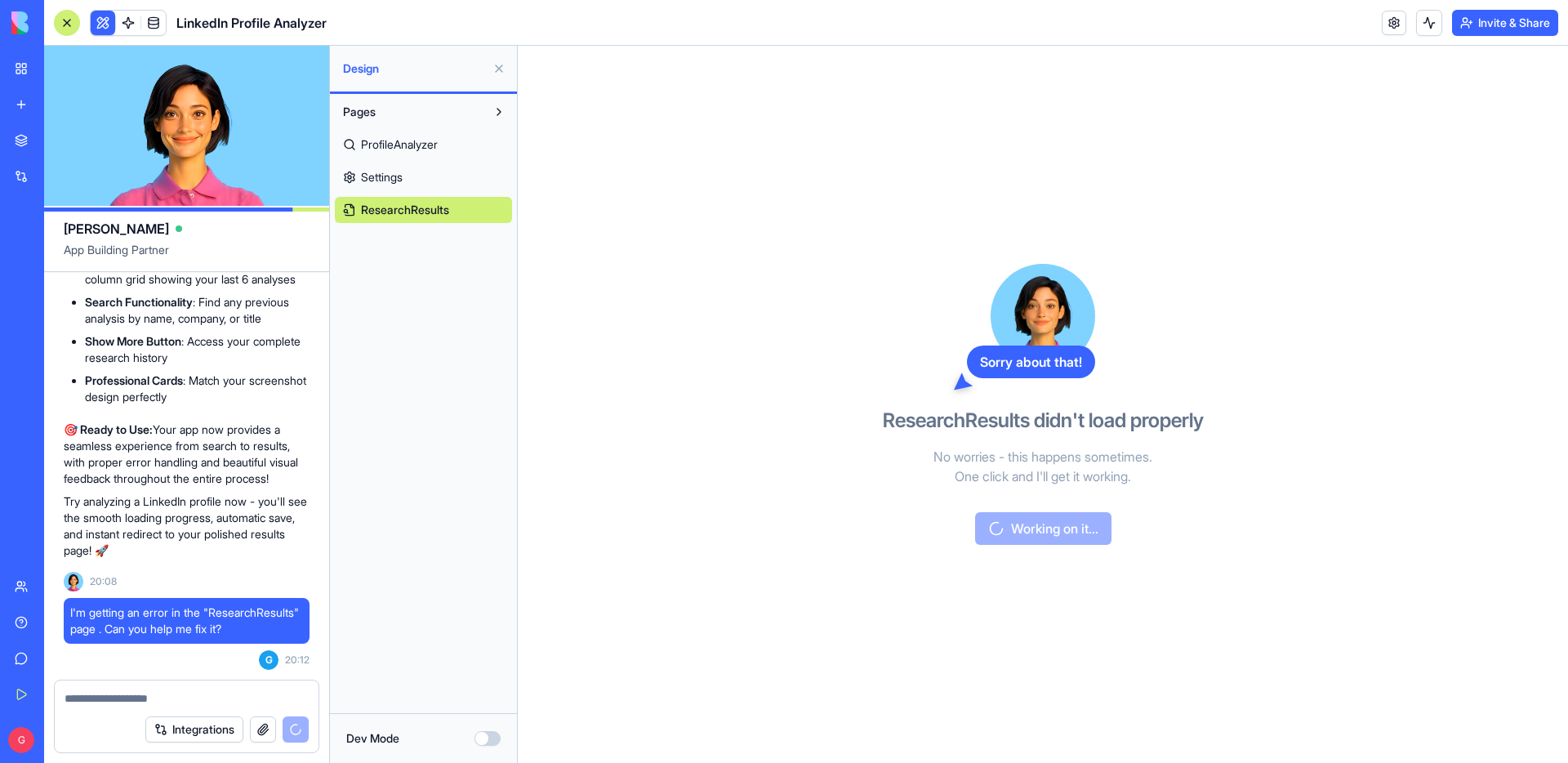
click at [393, 178] on span "Settings" at bounding box center [381, 177] width 41 height 17
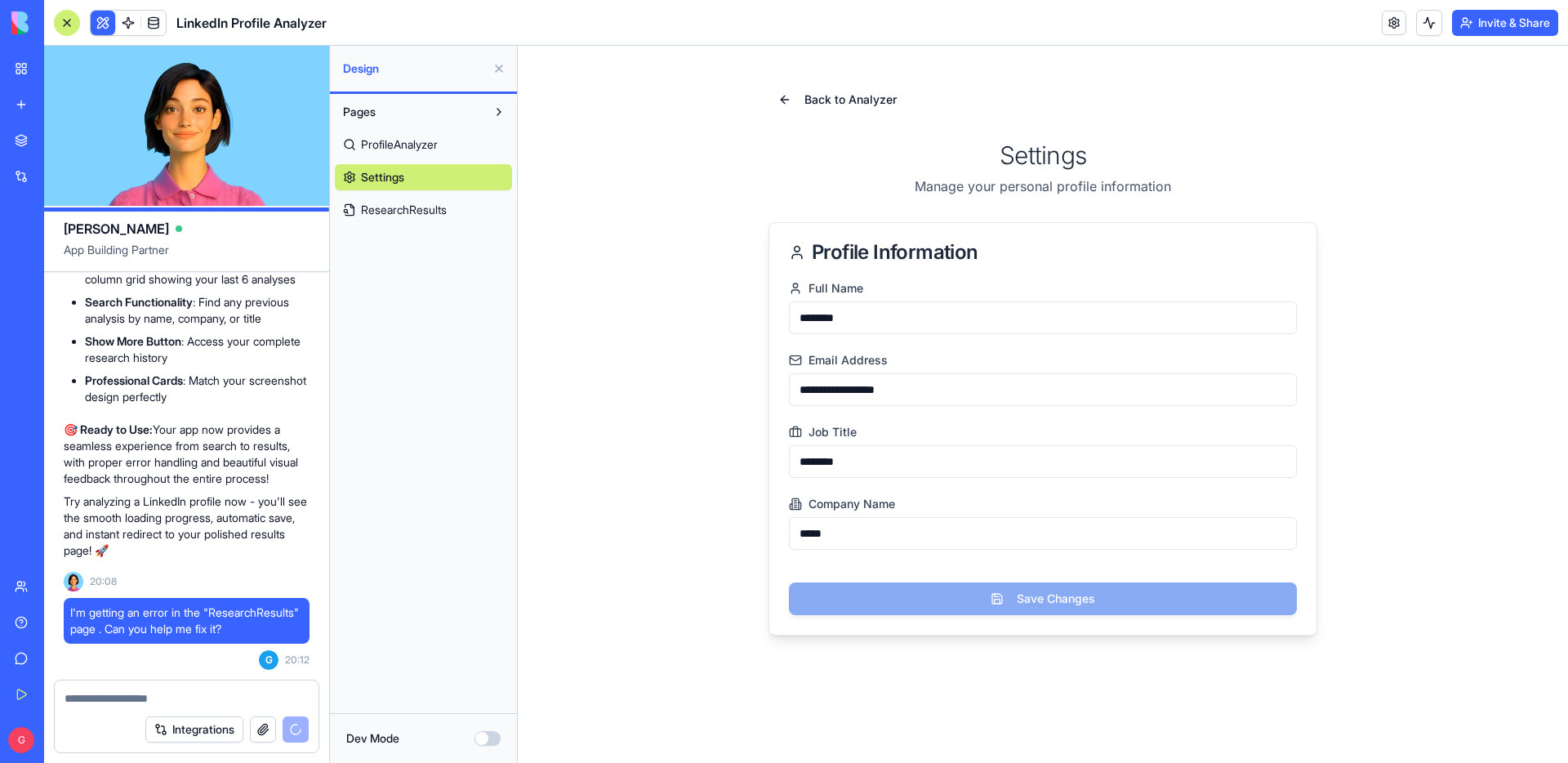
click at [399, 150] on span "ProfileAnalyzer" at bounding box center [399, 145] width 77 height 17
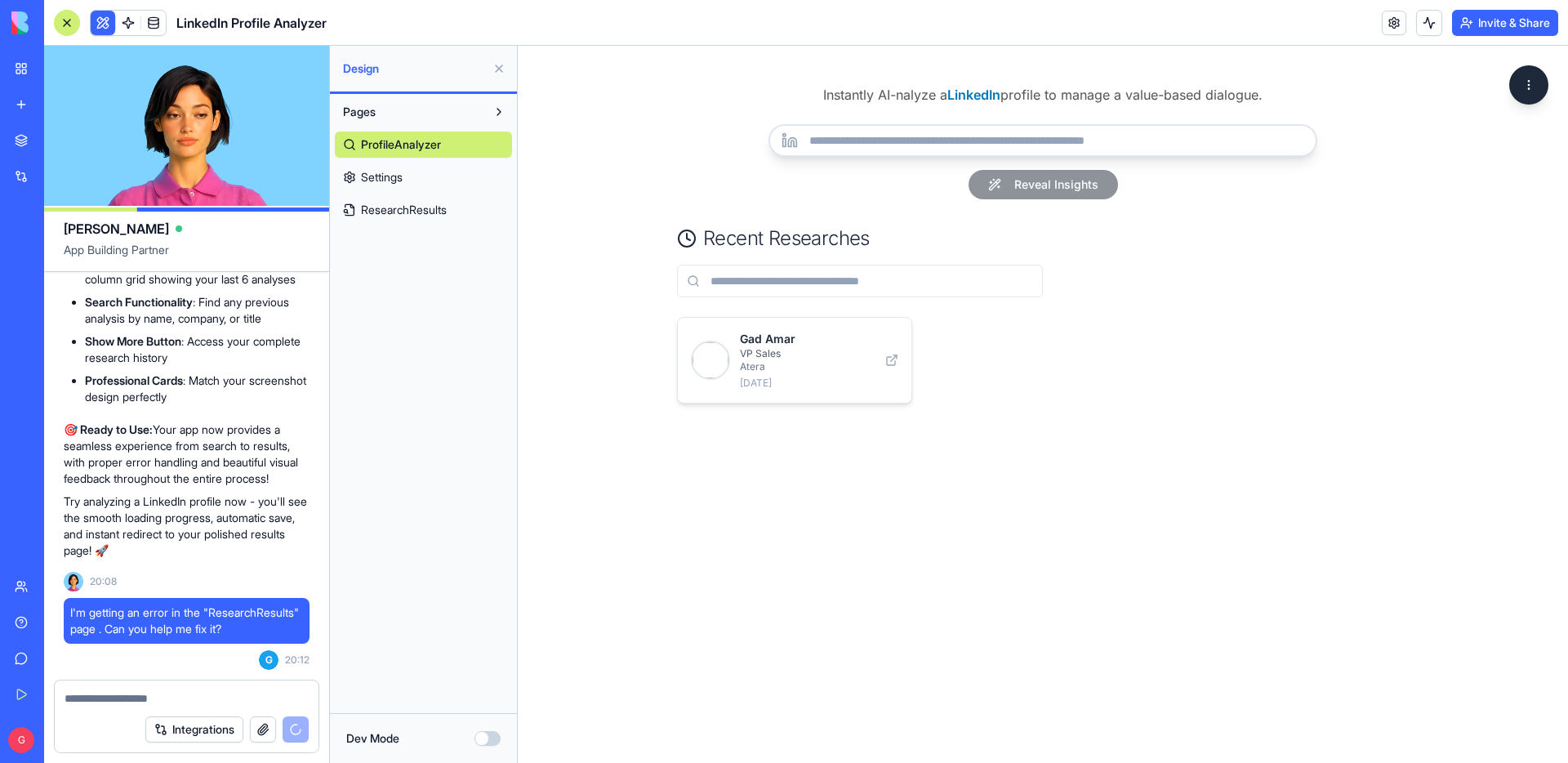
click at [385, 217] on span "ResearchResults" at bounding box center [403, 210] width 86 height 17
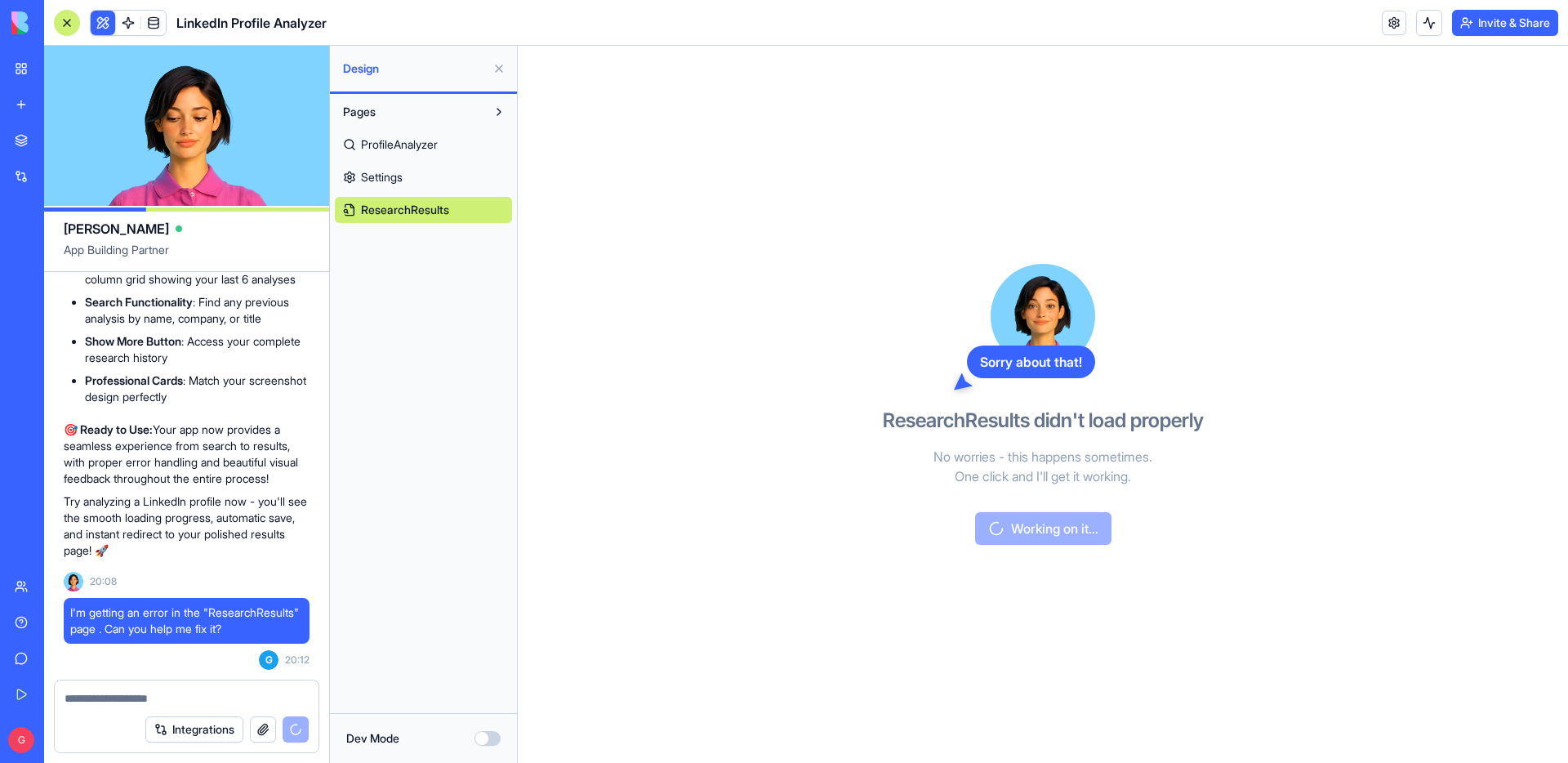
click at [388, 131] on link "ProfileAnalyzer" at bounding box center [423, 145] width 177 height 26
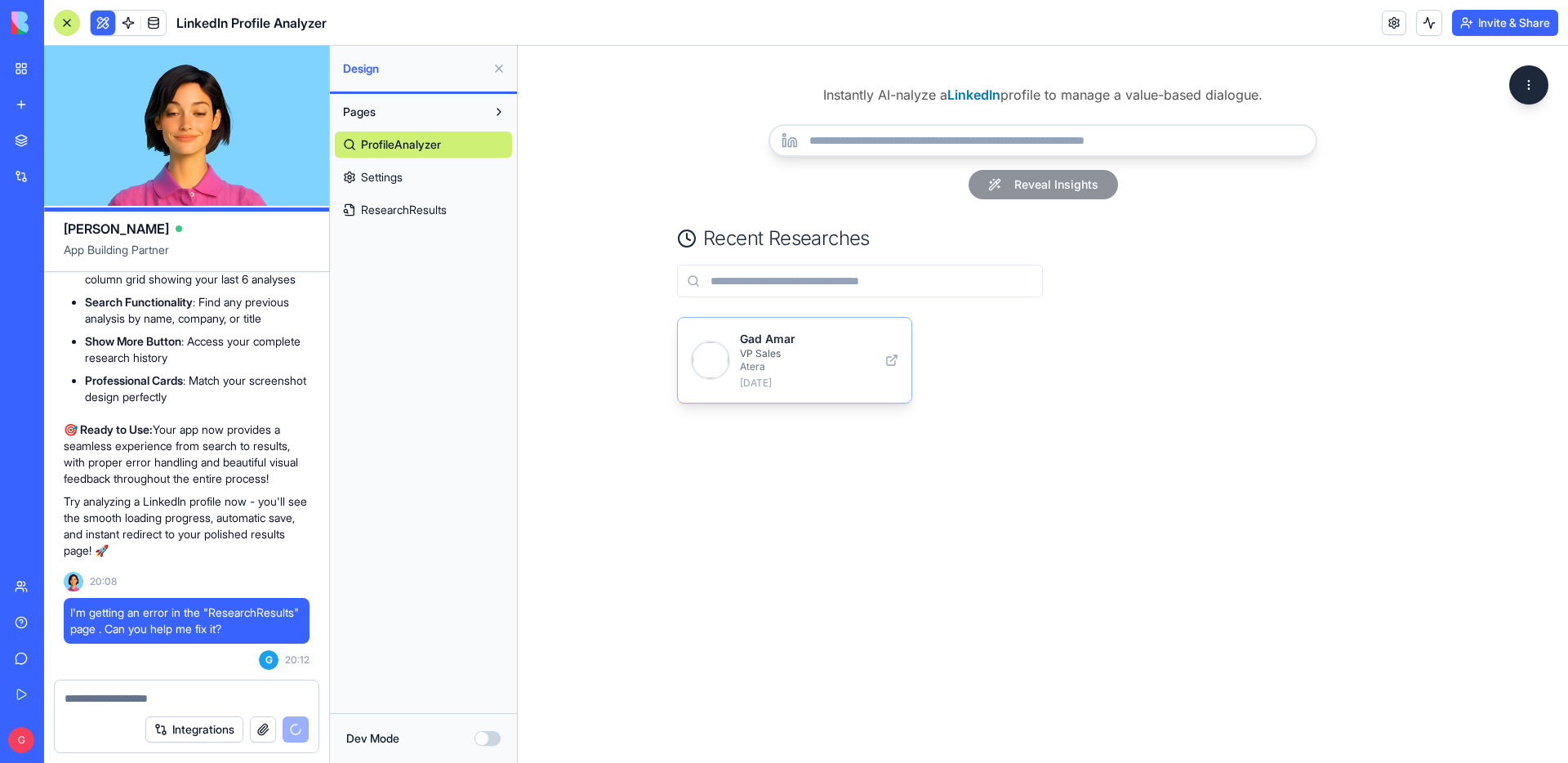
click at [780, 325] on div "Gad Amar VP Sales Atera [DATE]" at bounding box center [795, 360] width 234 height 85
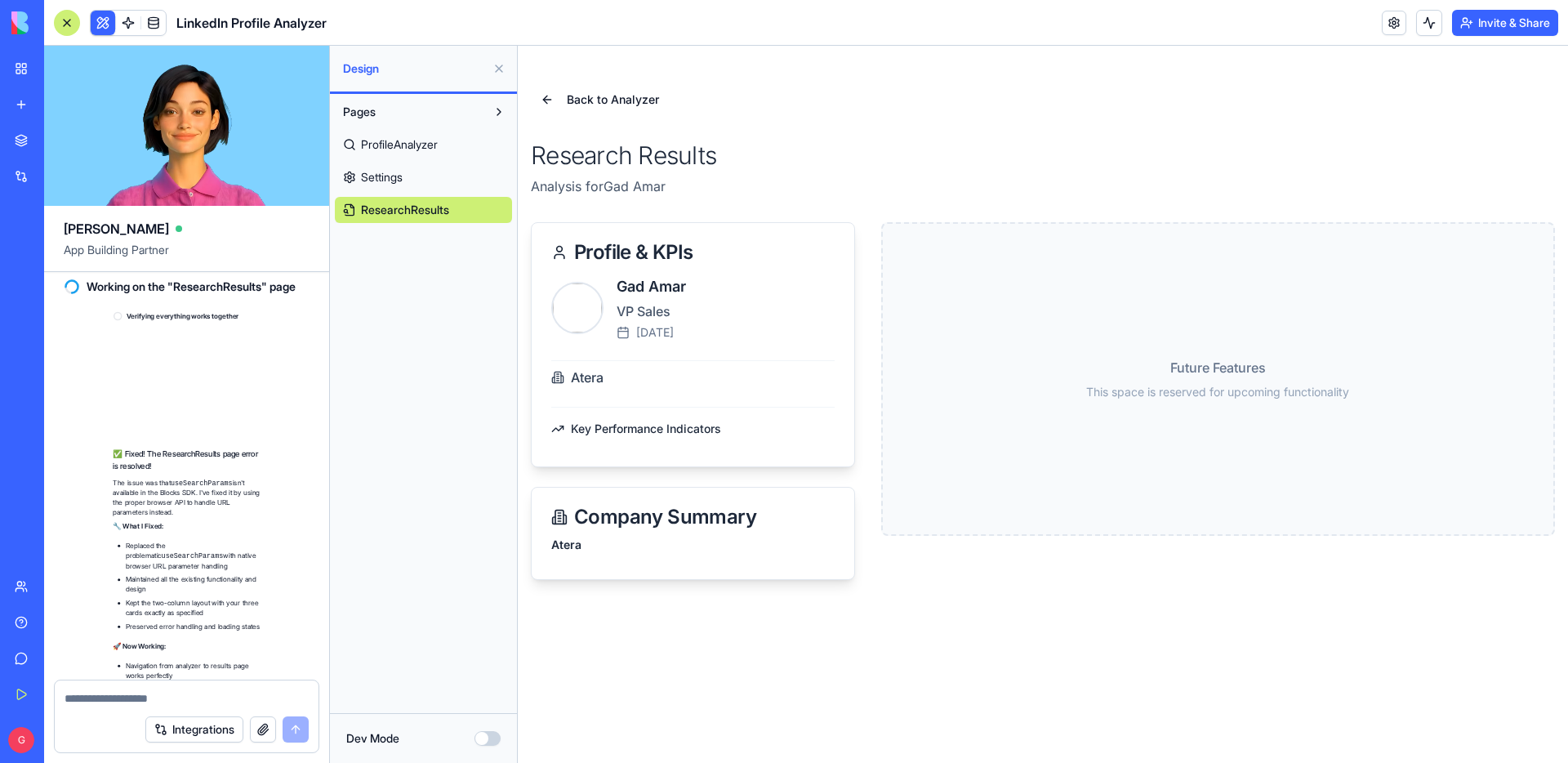
scroll to position [8563, 0]
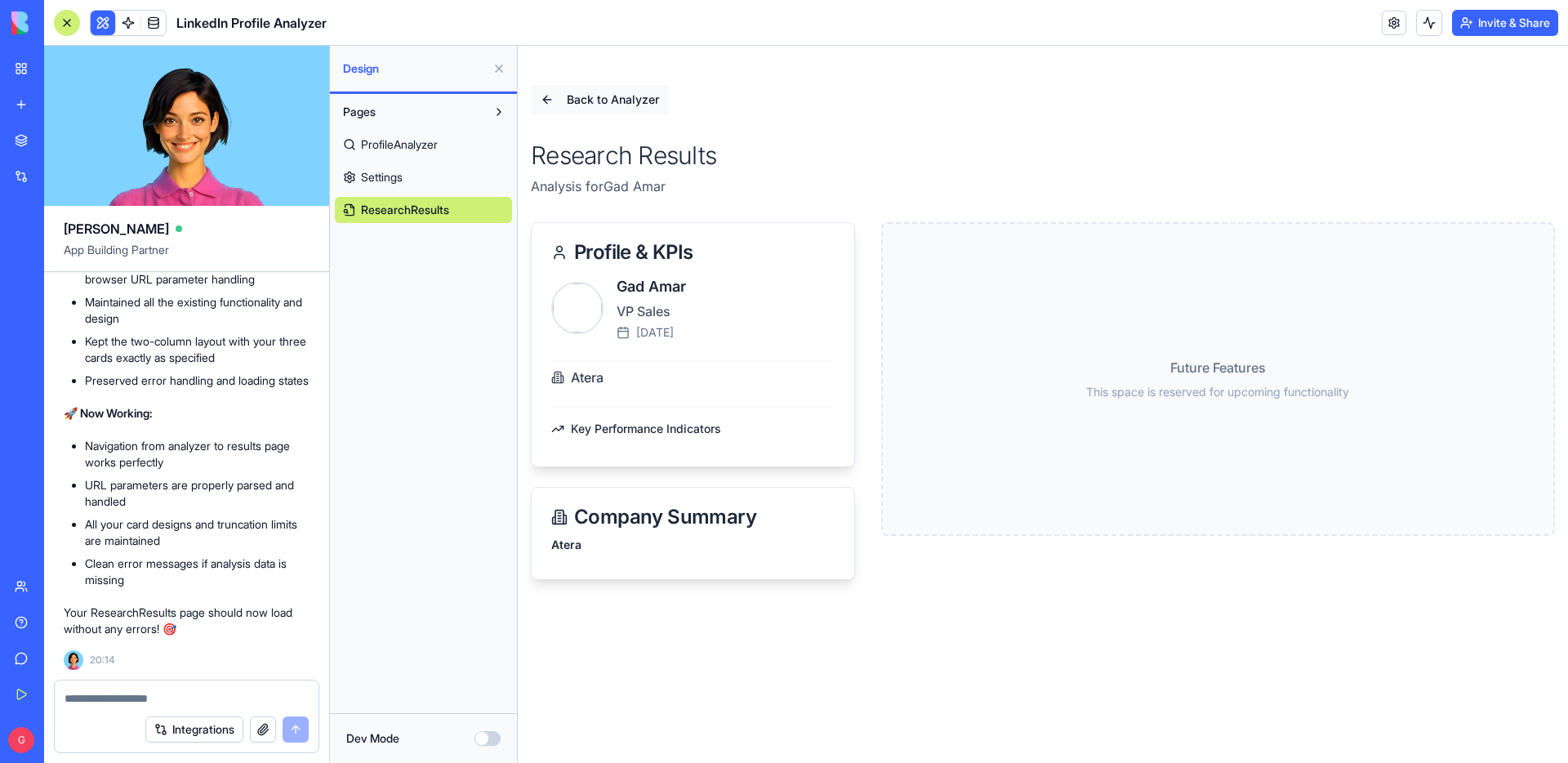
click at [610, 103] on span "Back to Analyzer" at bounding box center [613, 100] width 93 height 17
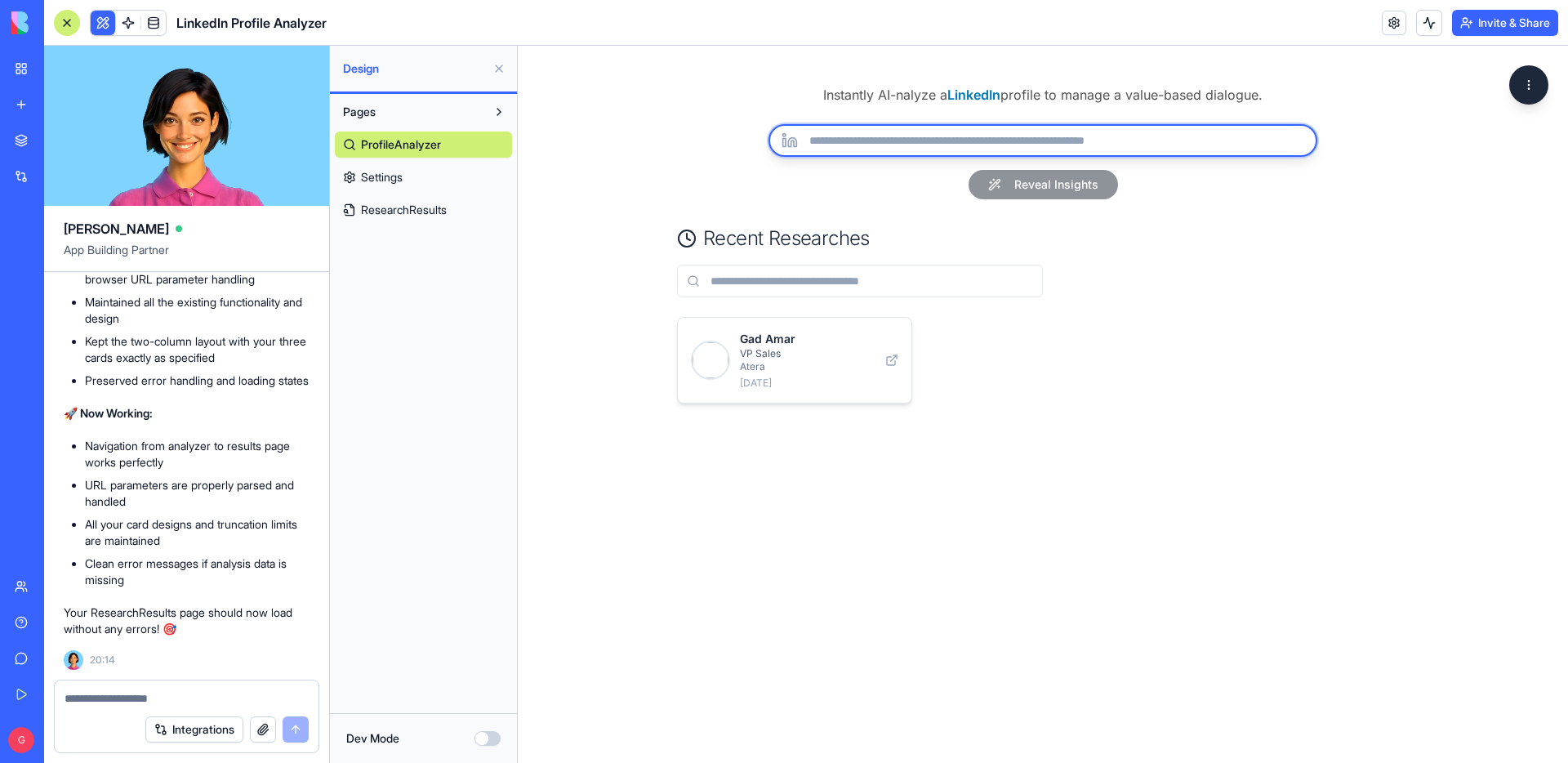
click at [1073, 145] on input "url" at bounding box center [1043, 140] width 549 height 33
paste input "**********"
type input "**********"
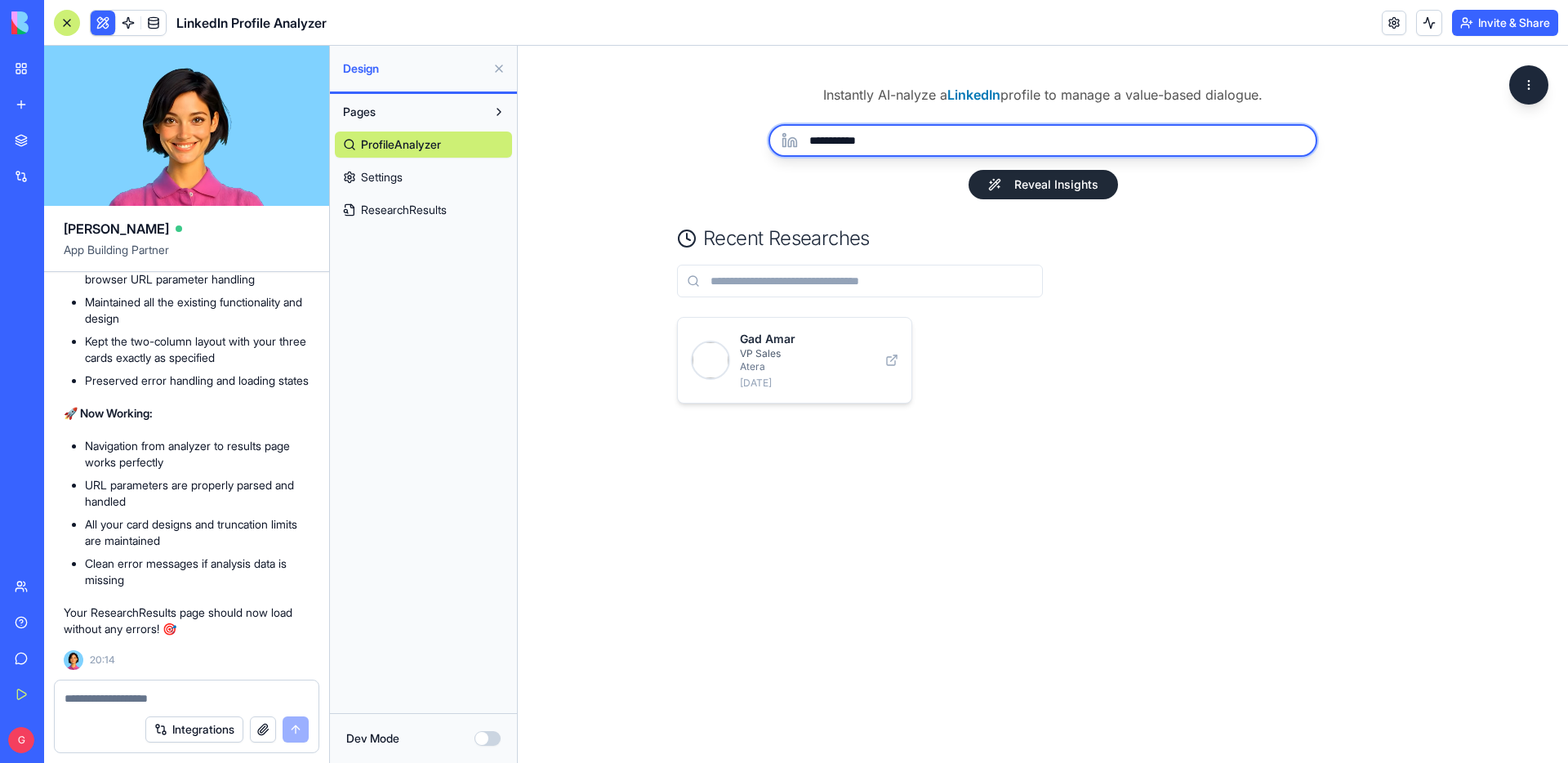
click at [1073, 145] on input "**********" at bounding box center [1043, 140] width 549 height 33
paste input "**********"
type input "**********"
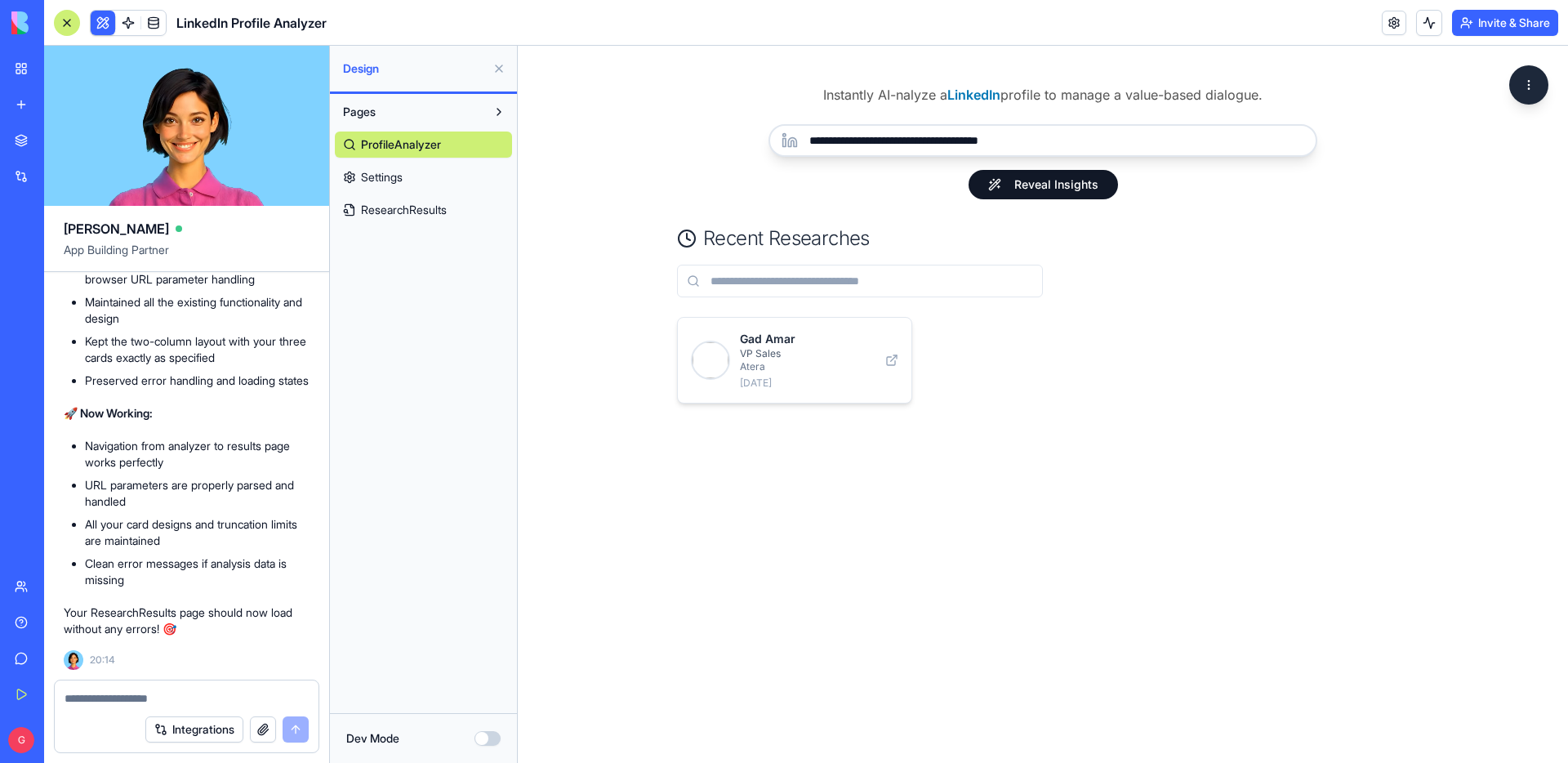
click at [1063, 188] on button "Reveal Insights" at bounding box center [1044, 184] width 150 height 29
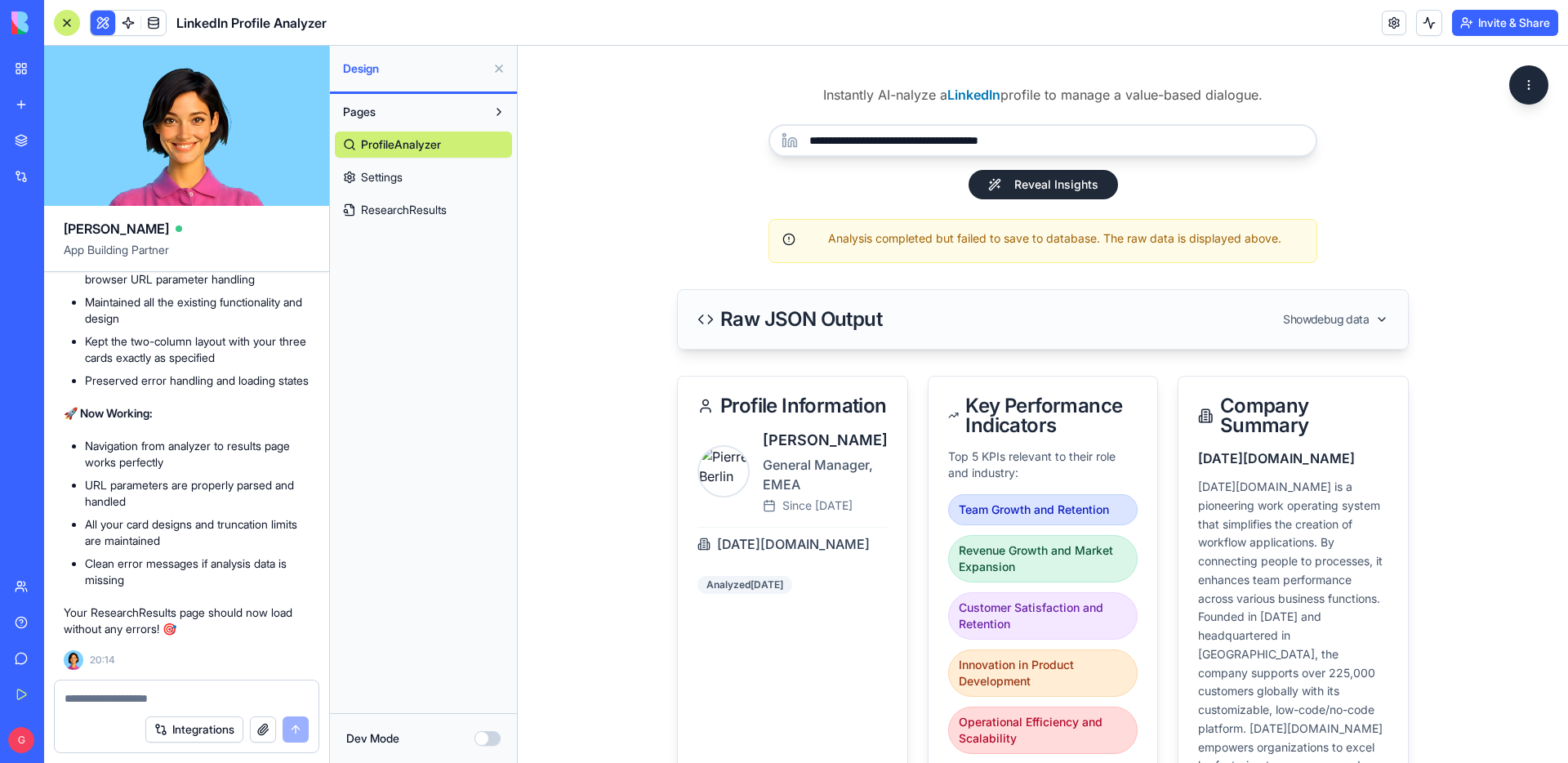
click at [420, 215] on span "ResearchResults" at bounding box center [403, 210] width 86 height 17
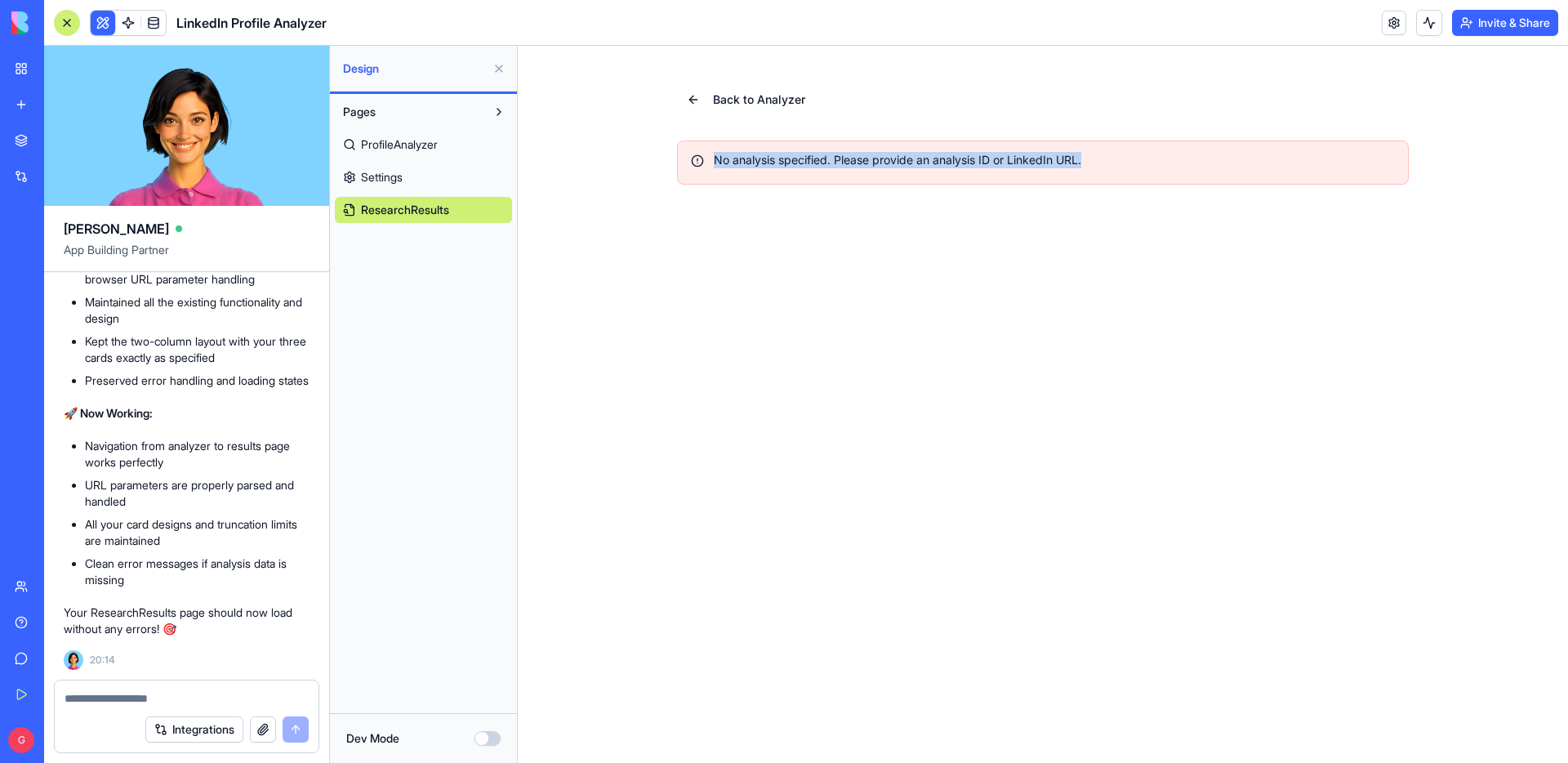
drag, startPoint x: 1091, startPoint y: 160, endPoint x: 747, endPoint y: 131, distance: 345.2
click at [747, 131] on div "Back to Analyzer No analysis specified. Please provide an analysis ID or Linked…" at bounding box center [1043, 134] width 732 height 100
click at [732, 97] on span "Back to Analyzer" at bounding box center [759, 100] width 93 height 17
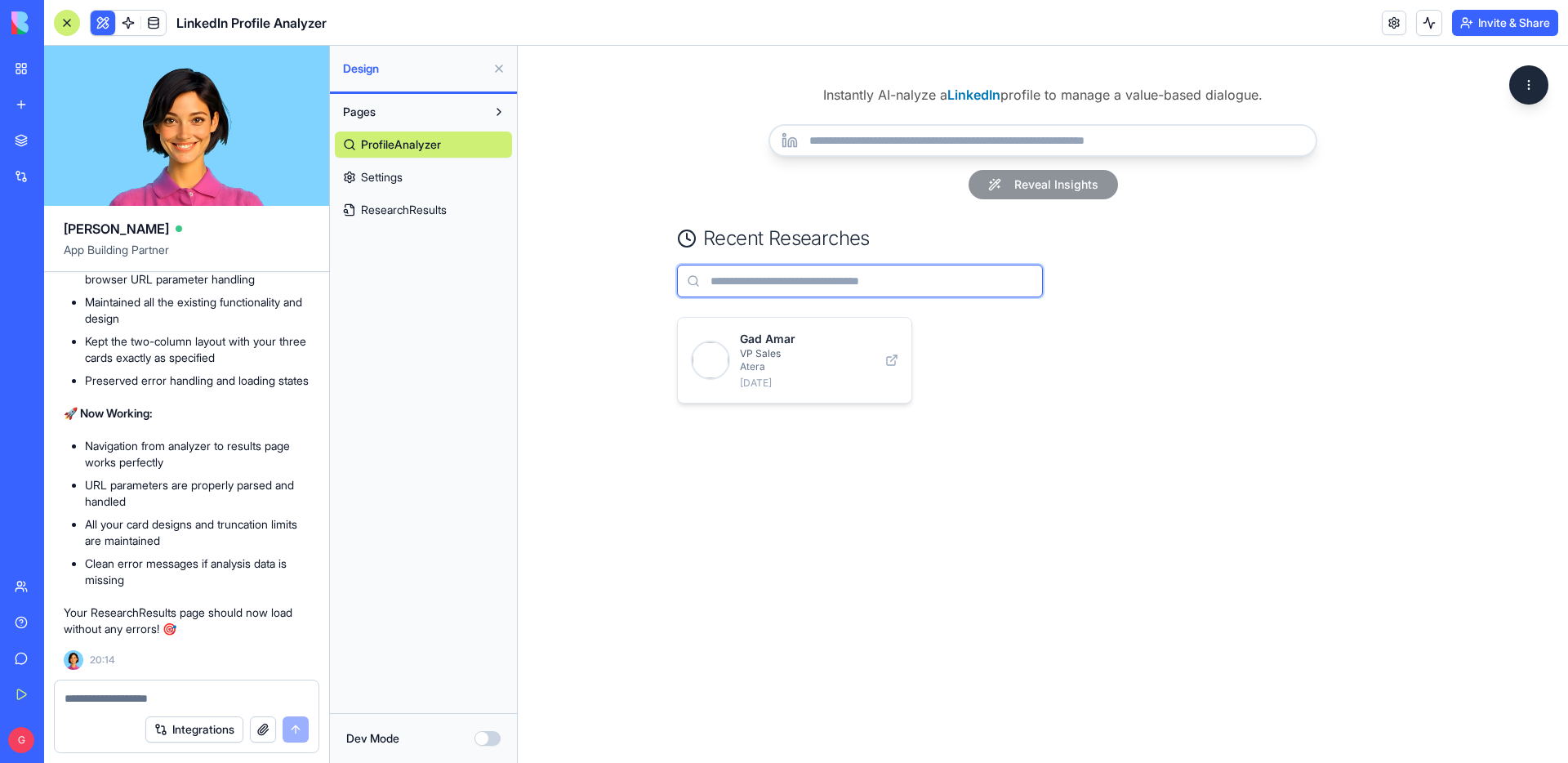
click at [886, 272] on input "text" at bounding box center [860, 281] width 366 height 33
type input "*"
click at [1004, 388] on div "Gad Amar VP Sales Atera [DATE]" at bounding box center [1043, 360] width 732 height 86
click at [436, 213] on span "ResearchResults" at bounding box center [403, 210] width 86 height 17
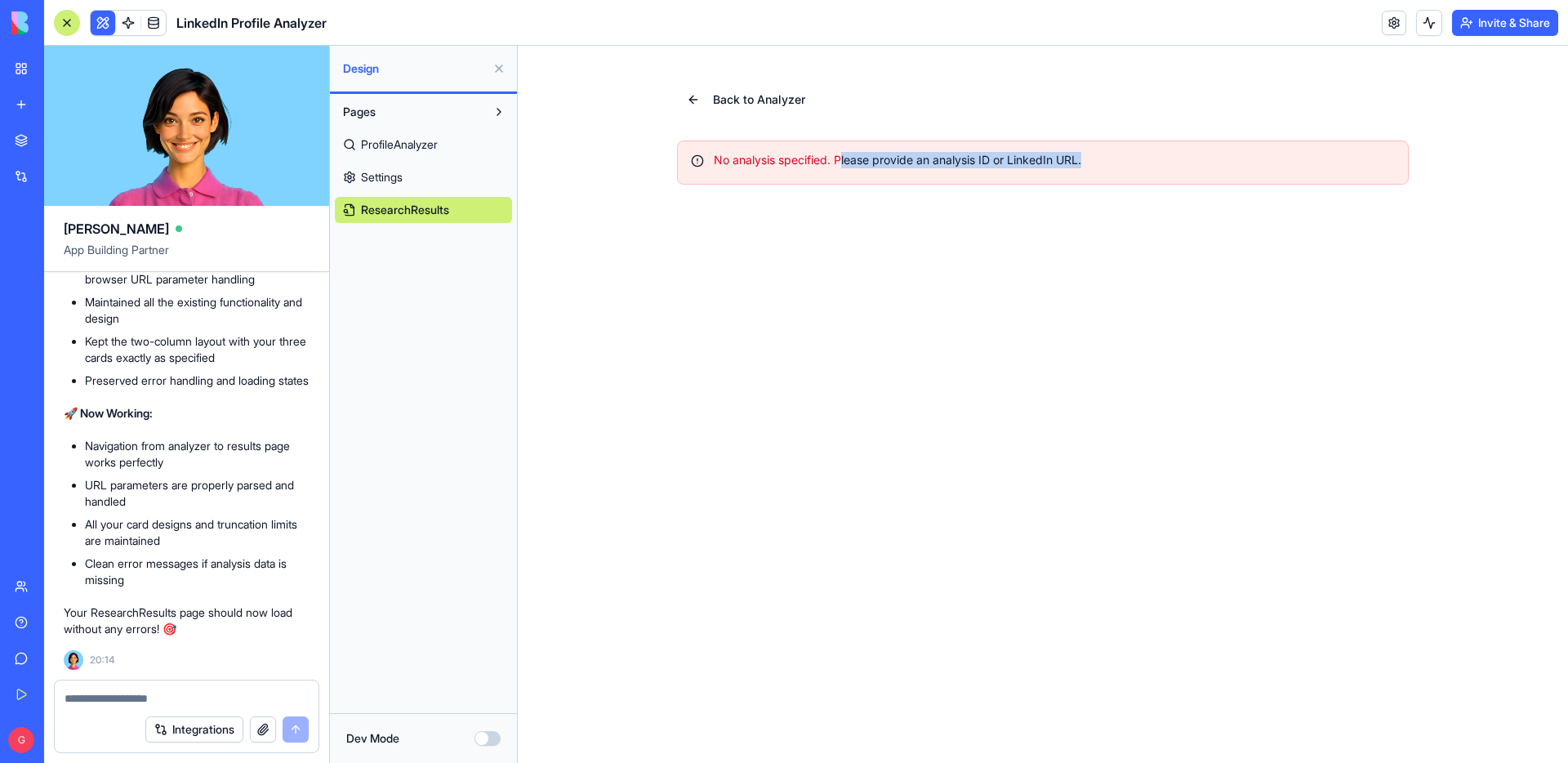
drag, startPoint x: 840, startPoint y: 161, endPoint x: 1144, endPoint y: 158, distance: 304.0
click at [1144, 158] on div "No analysis specified. Please provide an analysis ID or LinkedIn URL." at bounding box center [1043, 160] width 704 height 17
click at [151, 18] on span at bounding box center [153, 23] width 46 height 46
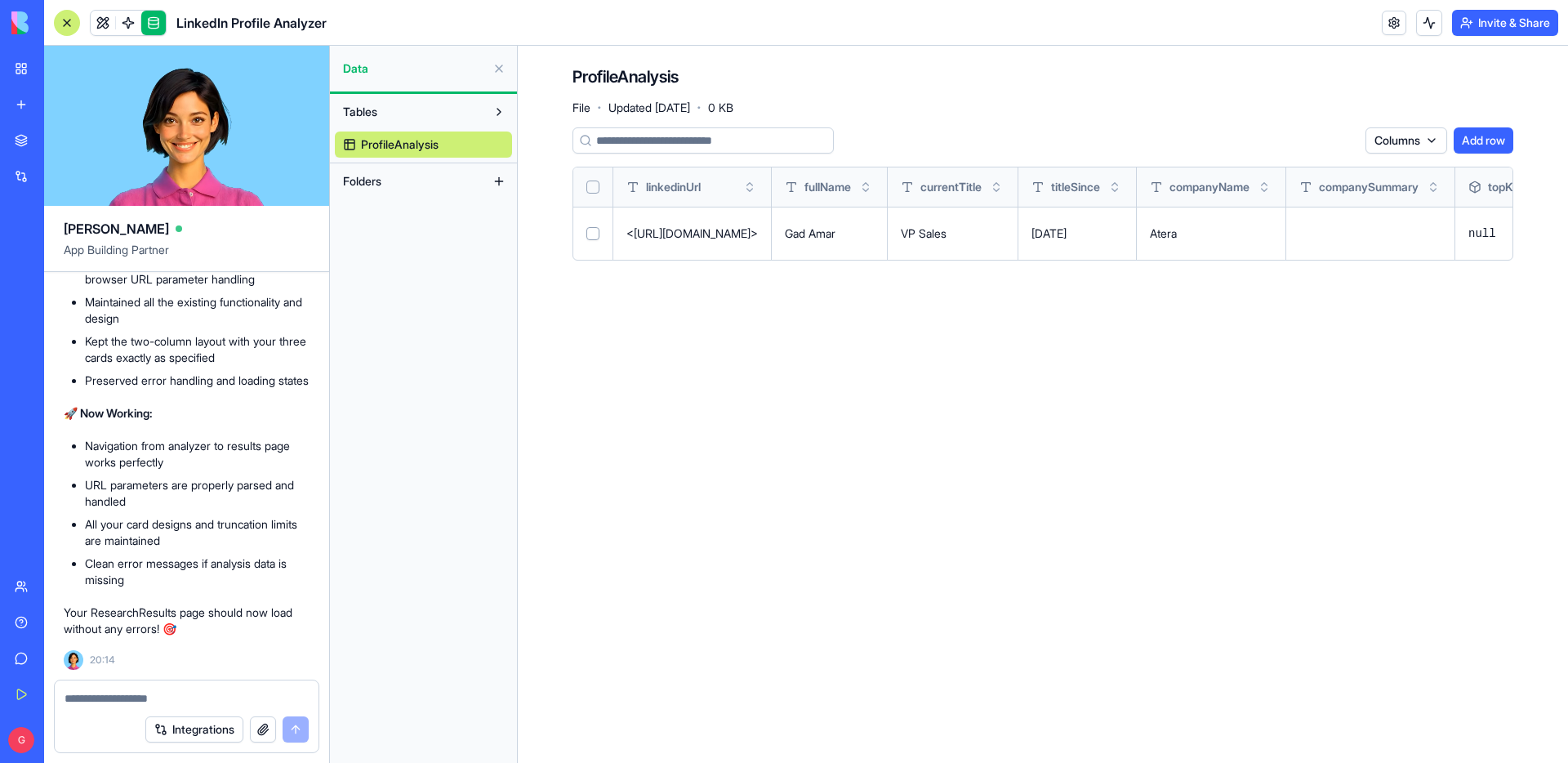
scroll to position [8563, 0]
click at [476, 183] on button "Folders" at bounding box center [410, 182] width 151 height 26
click at [497, 183] on button at bounding box center [499, 182] width 26 height 26
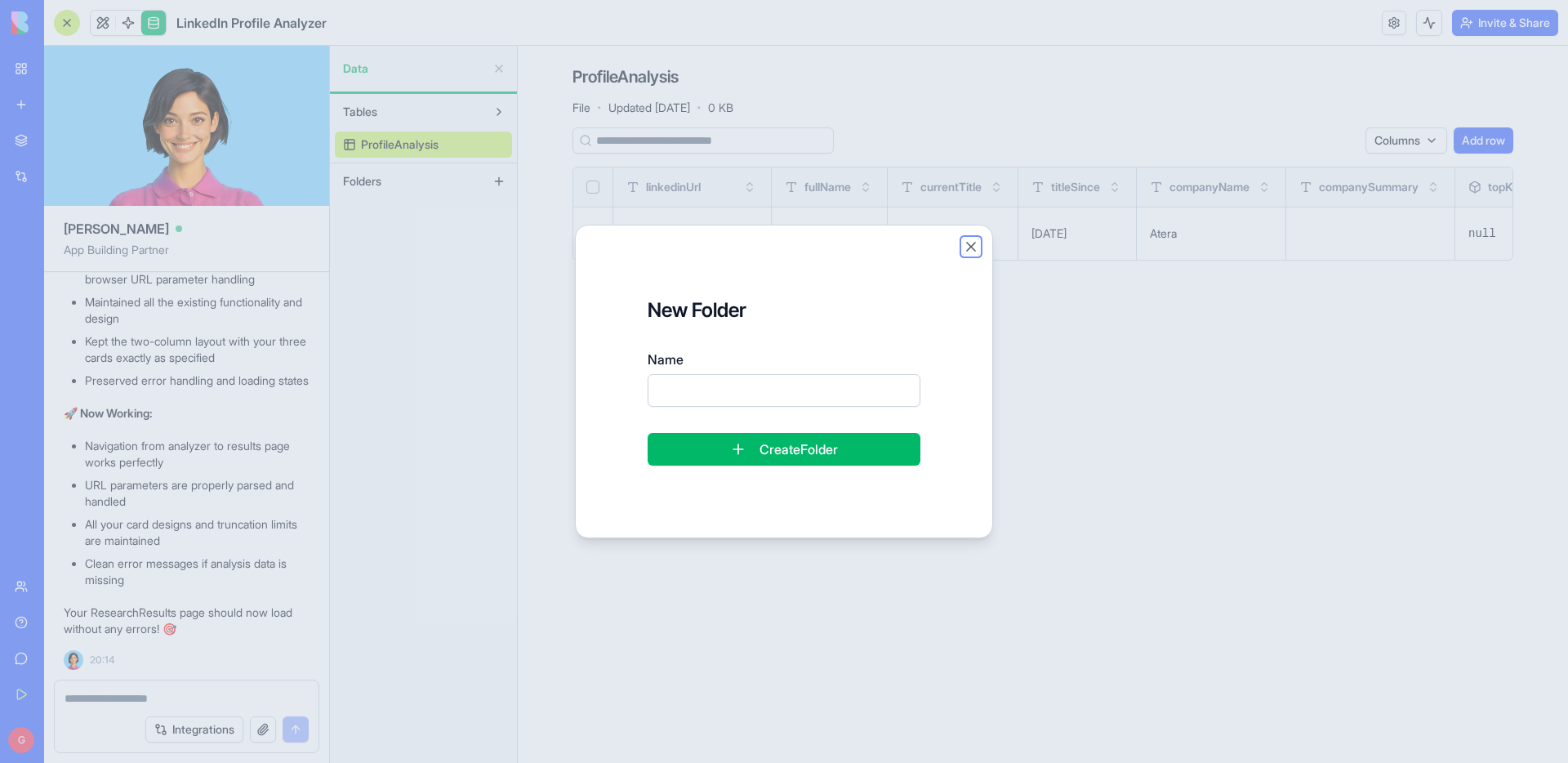
click at [967, 240] on button "Close" at bounding box center [971, 246] width 17 height 17
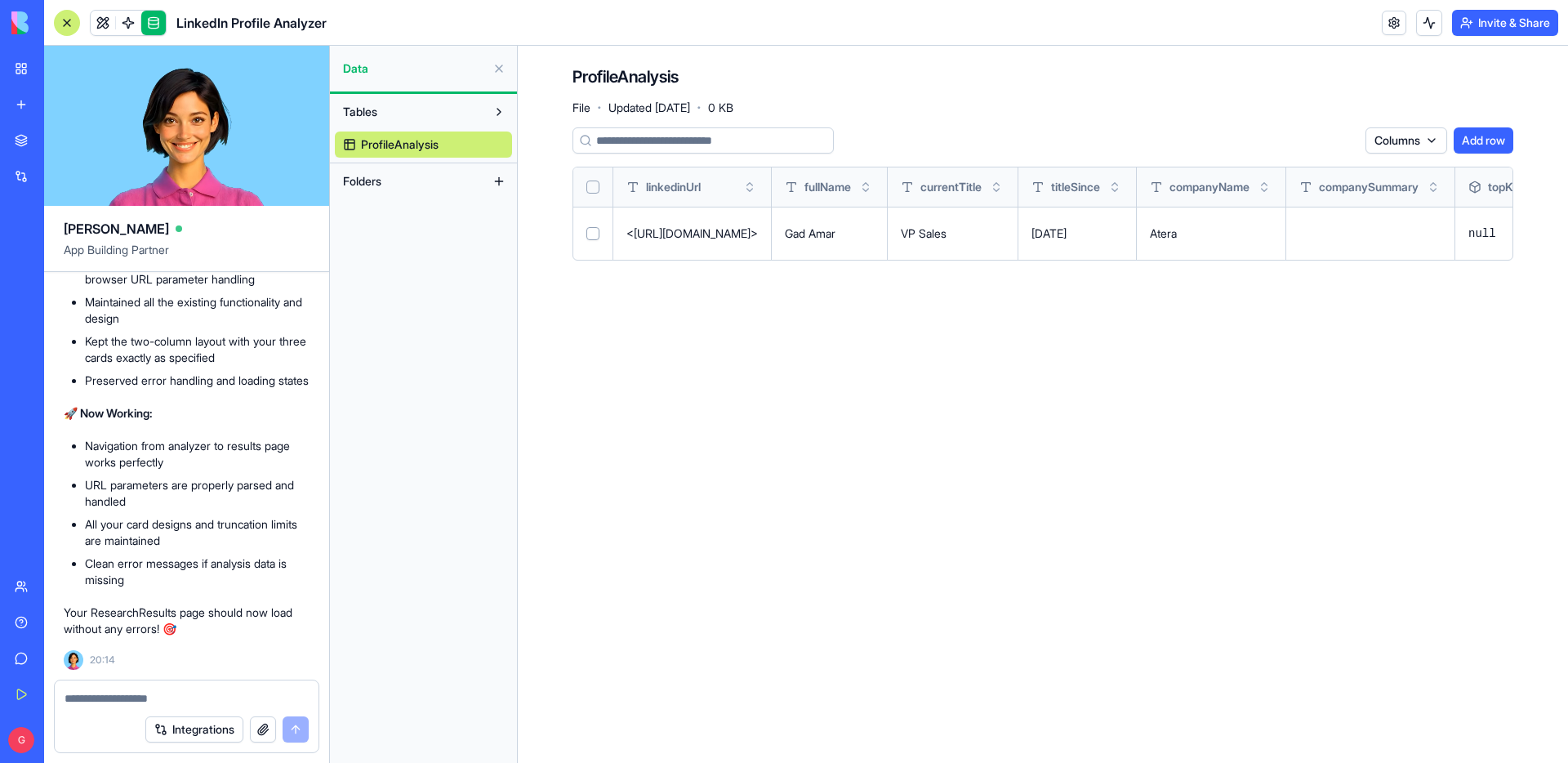
click at [452, 108] on button "Tables" at bounding box center [410, 112] width 151 height 26
click at [127, 9] on span at bounding box center [128, 23] width 46 height 46
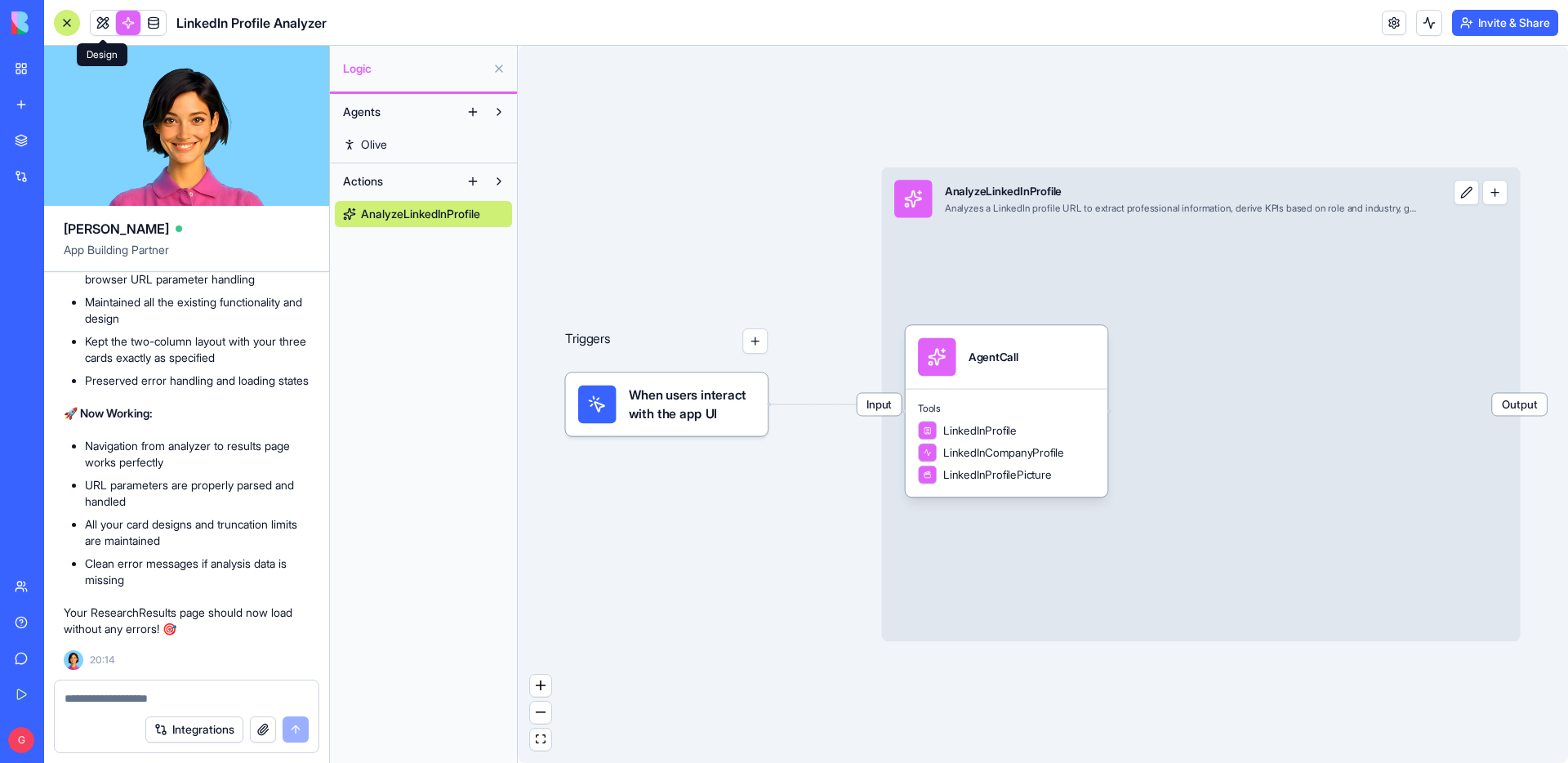
click at [96, 22] on link at bounding box center [103, 23] width 25 height 25
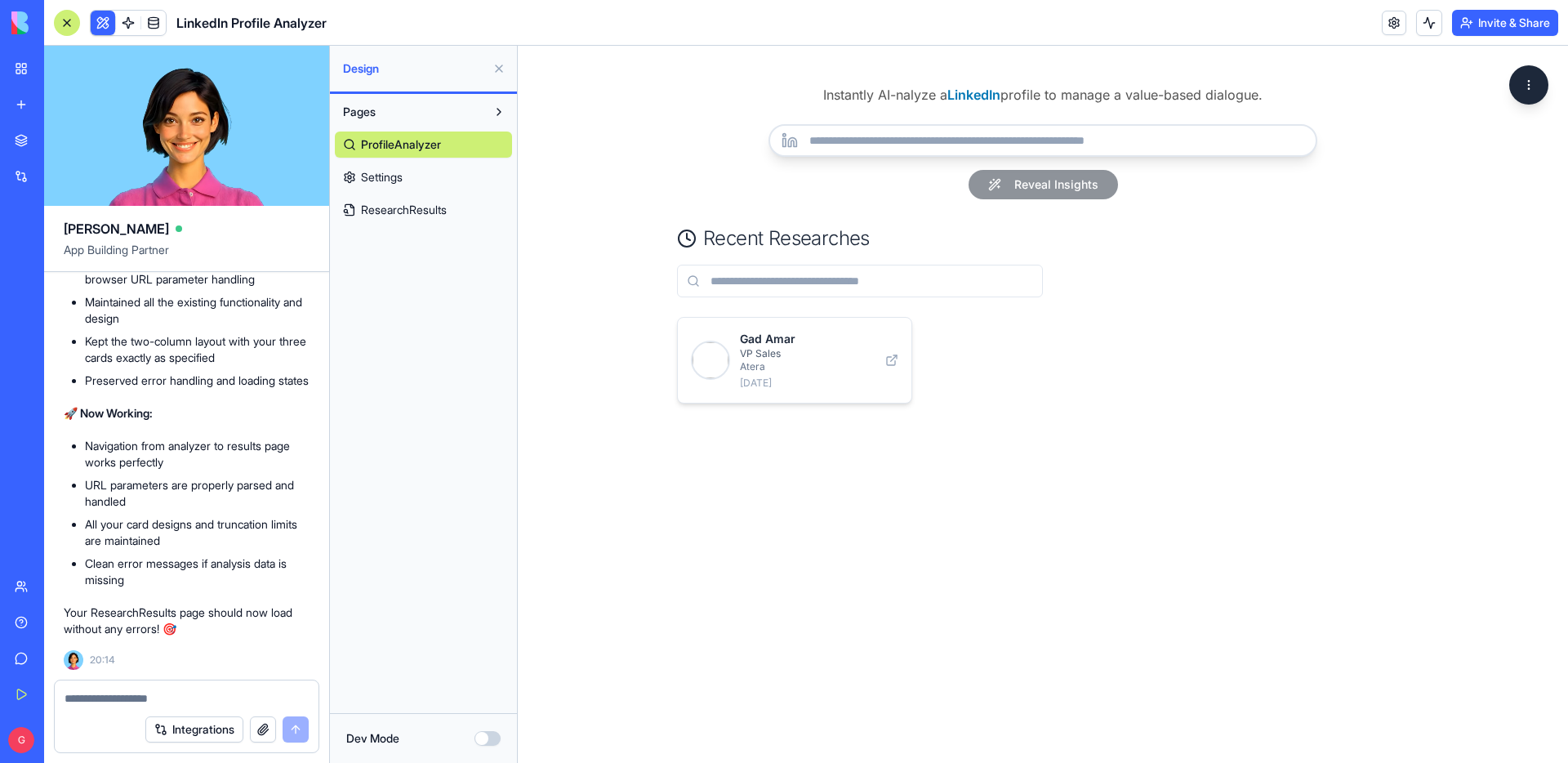
click at [498, 112] on button at bounding box center [499, 112] width 26 height 26
click at [393, 178] on span "Settings" at bounding box center [381, 177] width 41 height 17
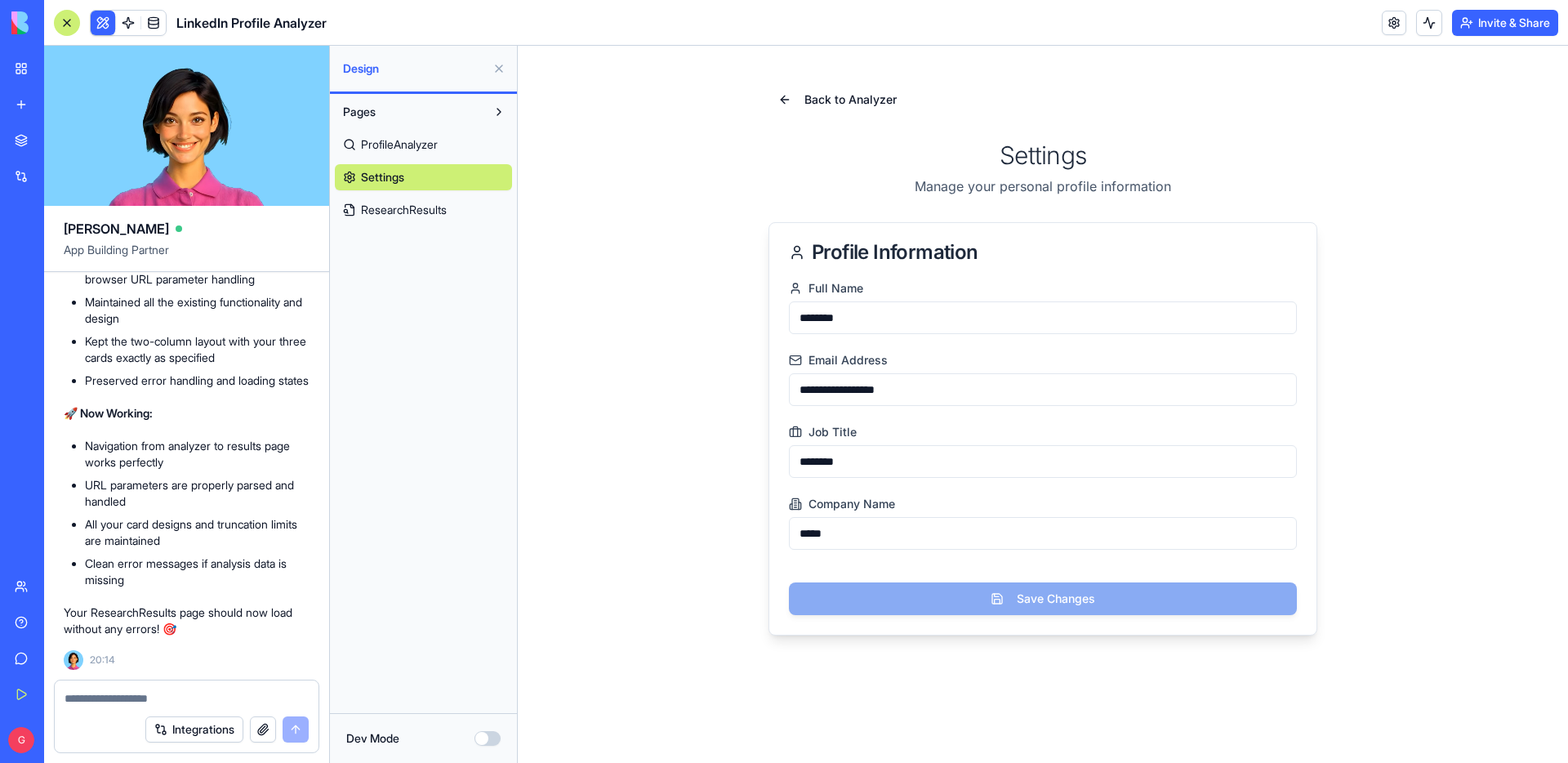
click at [399, 144] on span "ProfileAnalyzer" at bounding box center [399, 145] width 77 height 17
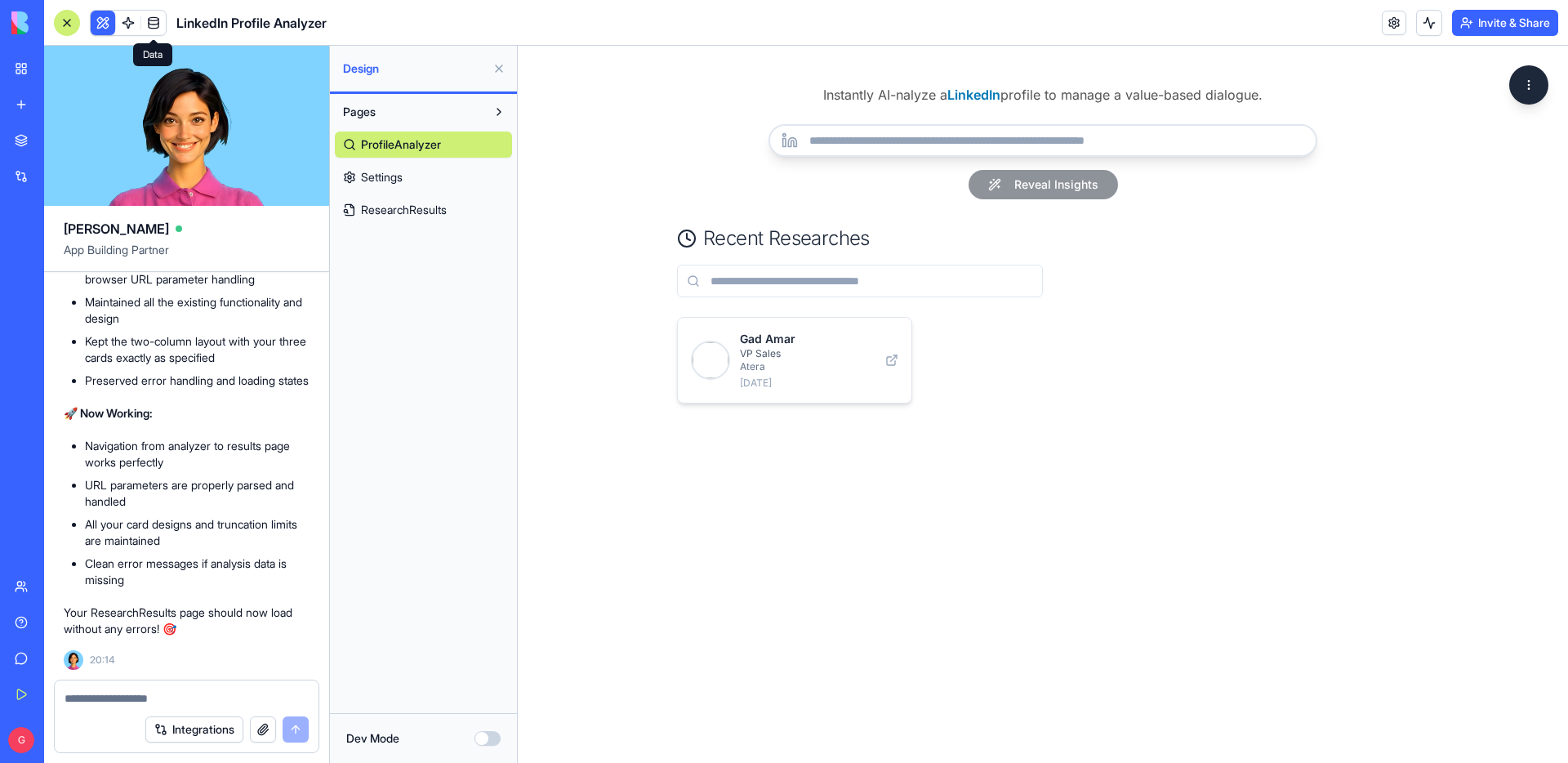
click at [152, 22] on link at bounding box center [153, 23] width 25 height 25
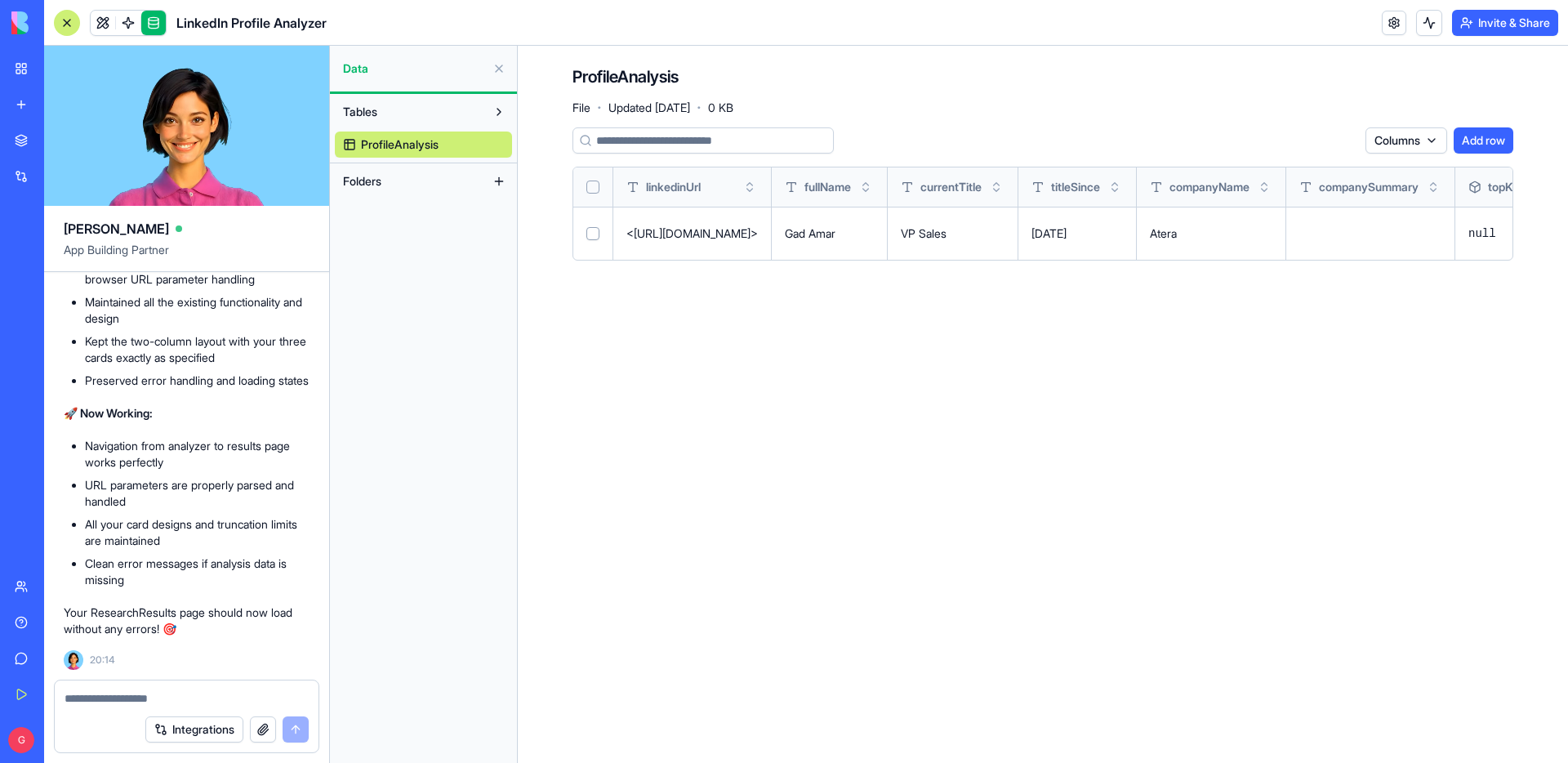
click at [402, 108] on button "Tables" at bounding box center [410, 112] width 151 height 26
click at [370, 174] on span "Folders" at bounding box center [362, 181] width 39 height 17
click at [501, 183] on button at bounding box center [499, 182] width 26 height 26
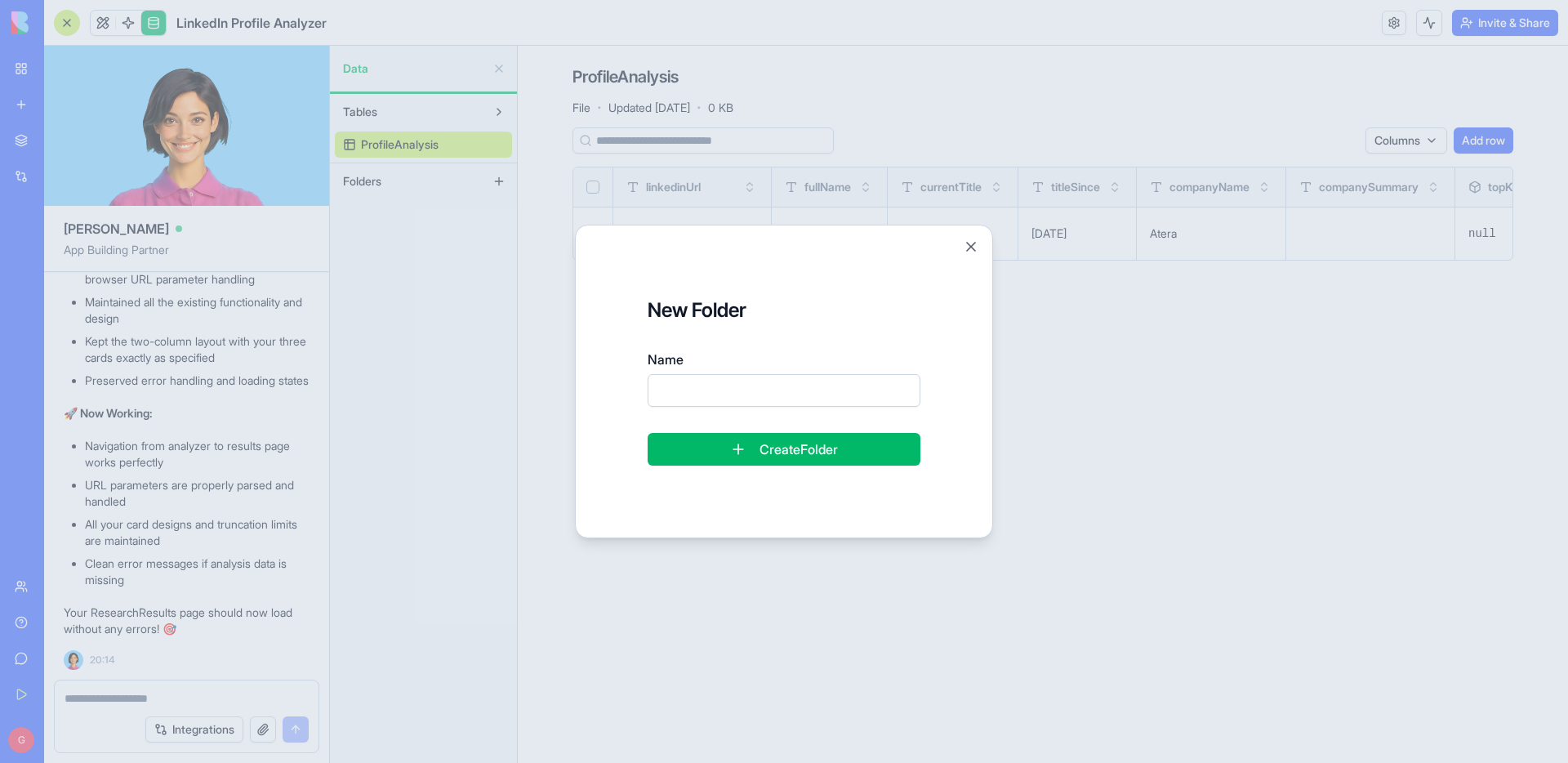
click at [740, 371] on div "Name" at bounding box center [784, 378] width 273 height 57
click at [740, 405] on input "Name" at bounding box center [784, 390] width 273 height 33
type input "******"
click at [648, 433] on button "Create Folder" at bounding box center [784, 449] width 273 height 33
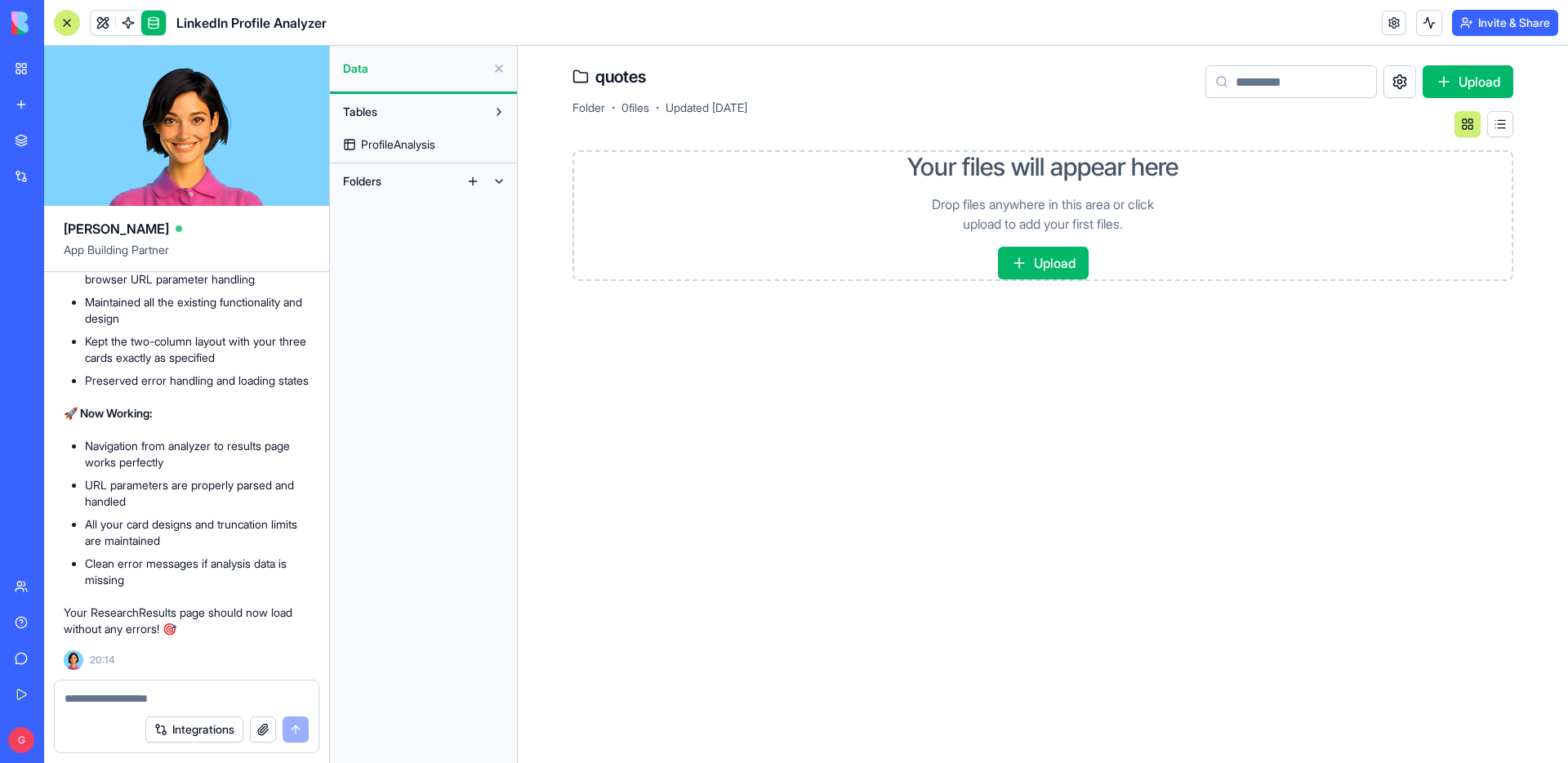
click at [1401, 73] on button at bounding box center [1400, 81] width 33 height 33
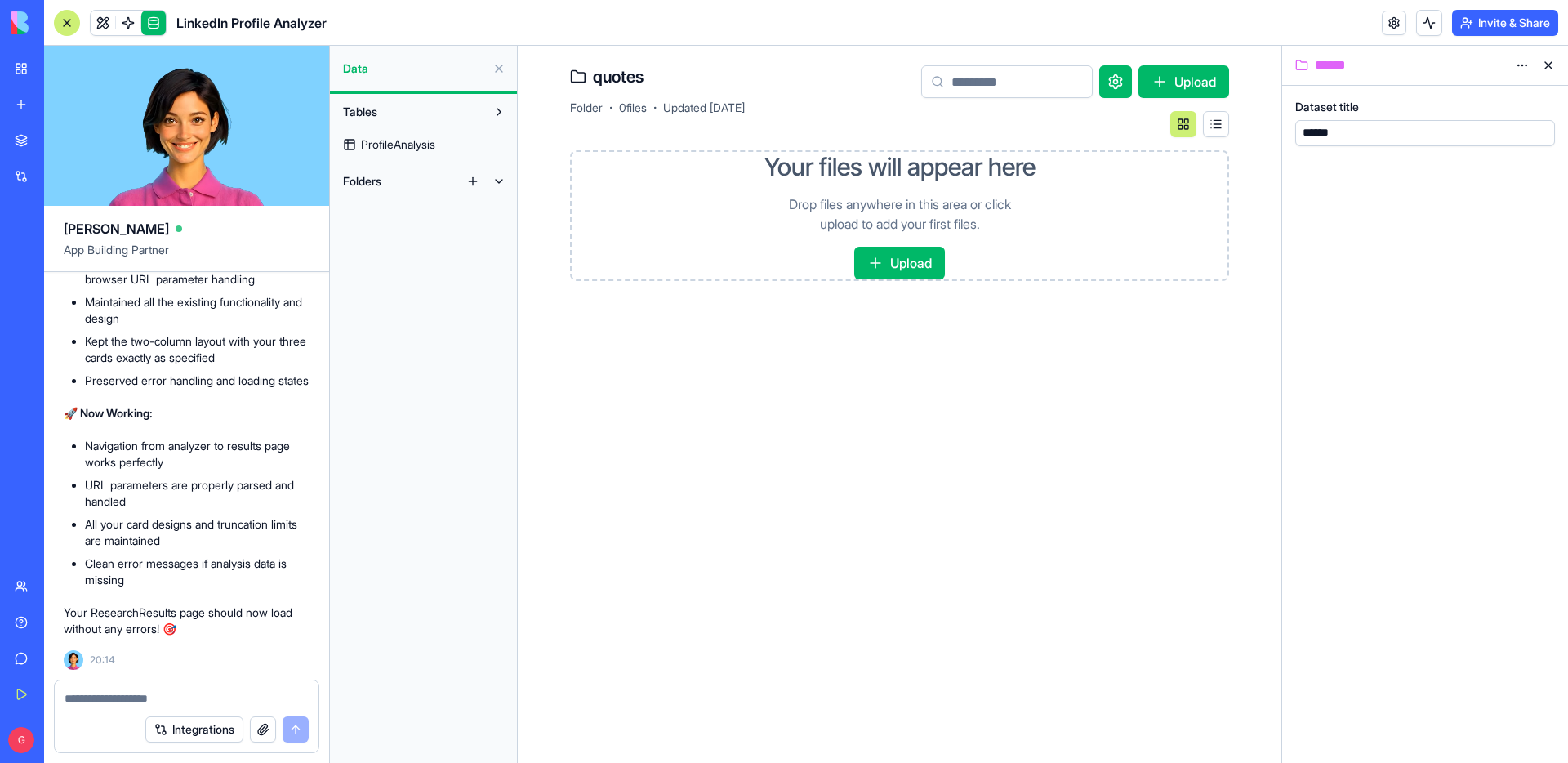
click at [1523, 64] on html "BETA My Workspace New app Marketplace Integrations Recent AI Ad Generator Task …" at bounding box center [784, 381] width 1568 height 763
click at [412, 141] on span "ProfileAnalysis" at bounding box center [398, 145] width 74 height 17
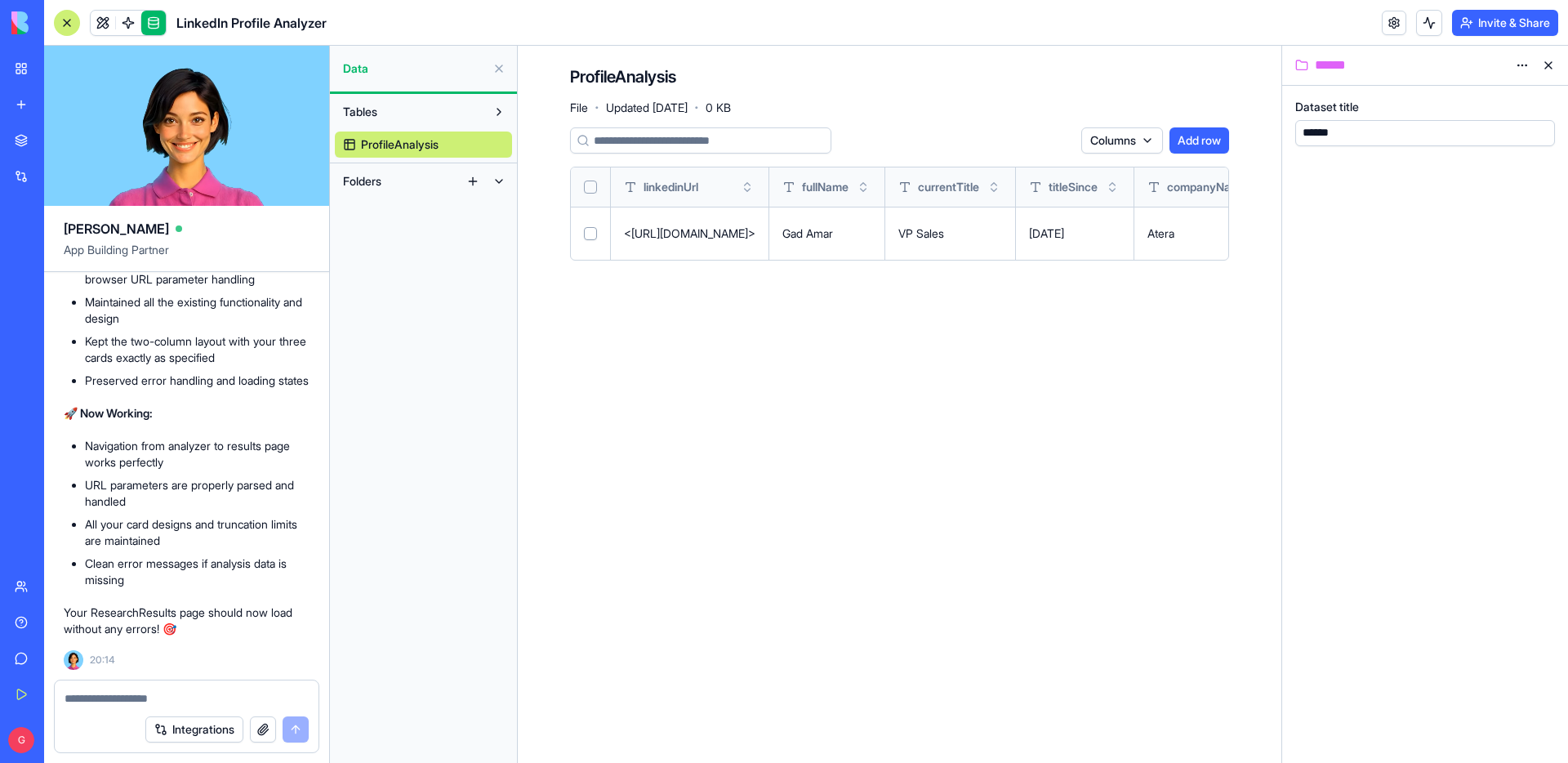
click at [373, 179] on span "Folders" at bounding box center [362, 181] width 39 height 17
click at [374, 209] on span "quotes" at bounding box center [378, 213] width 35 height 17
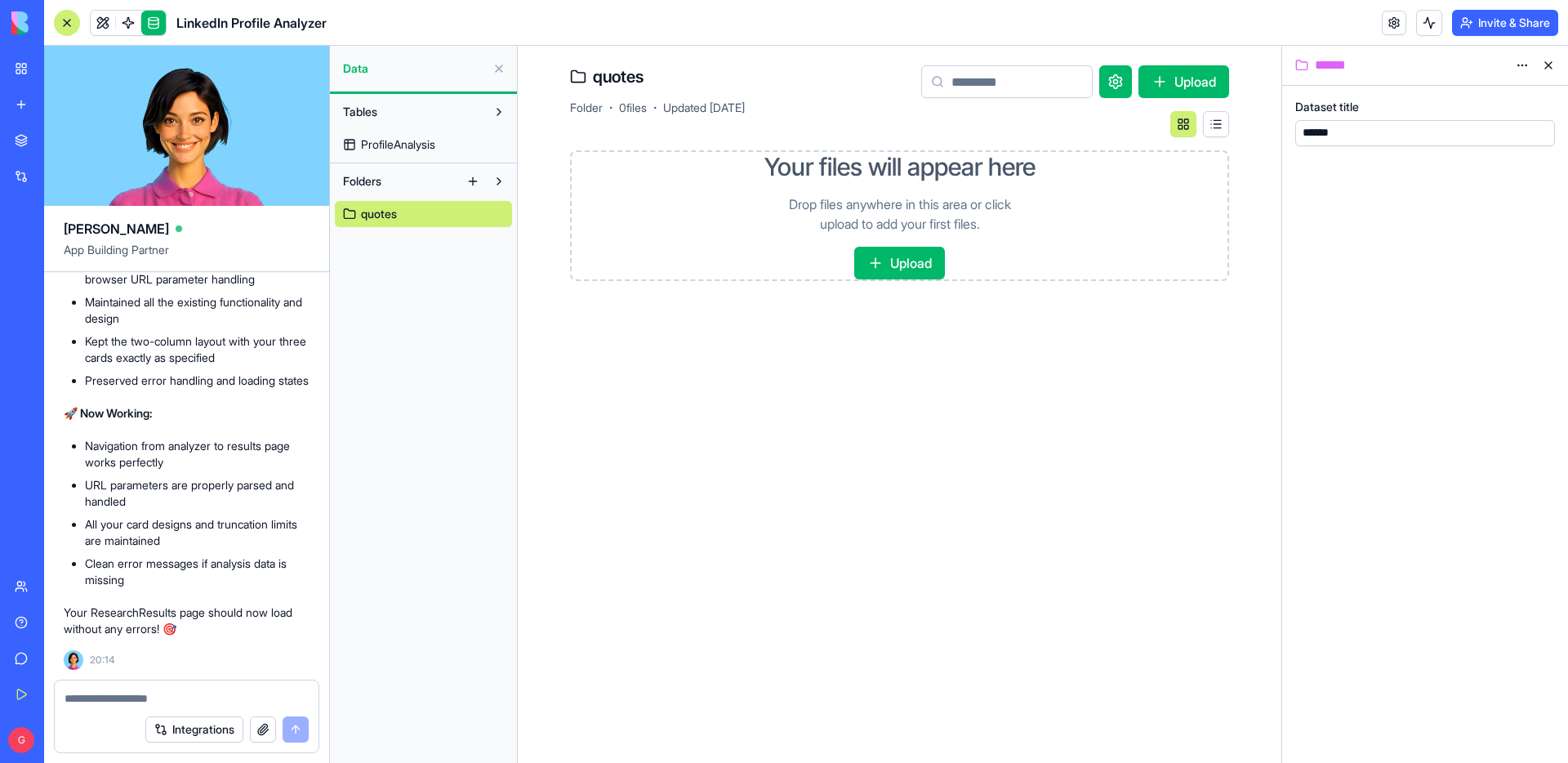
click at [909, 252] on button "Upload" at bounding box center [900, 263] width 91 height 33
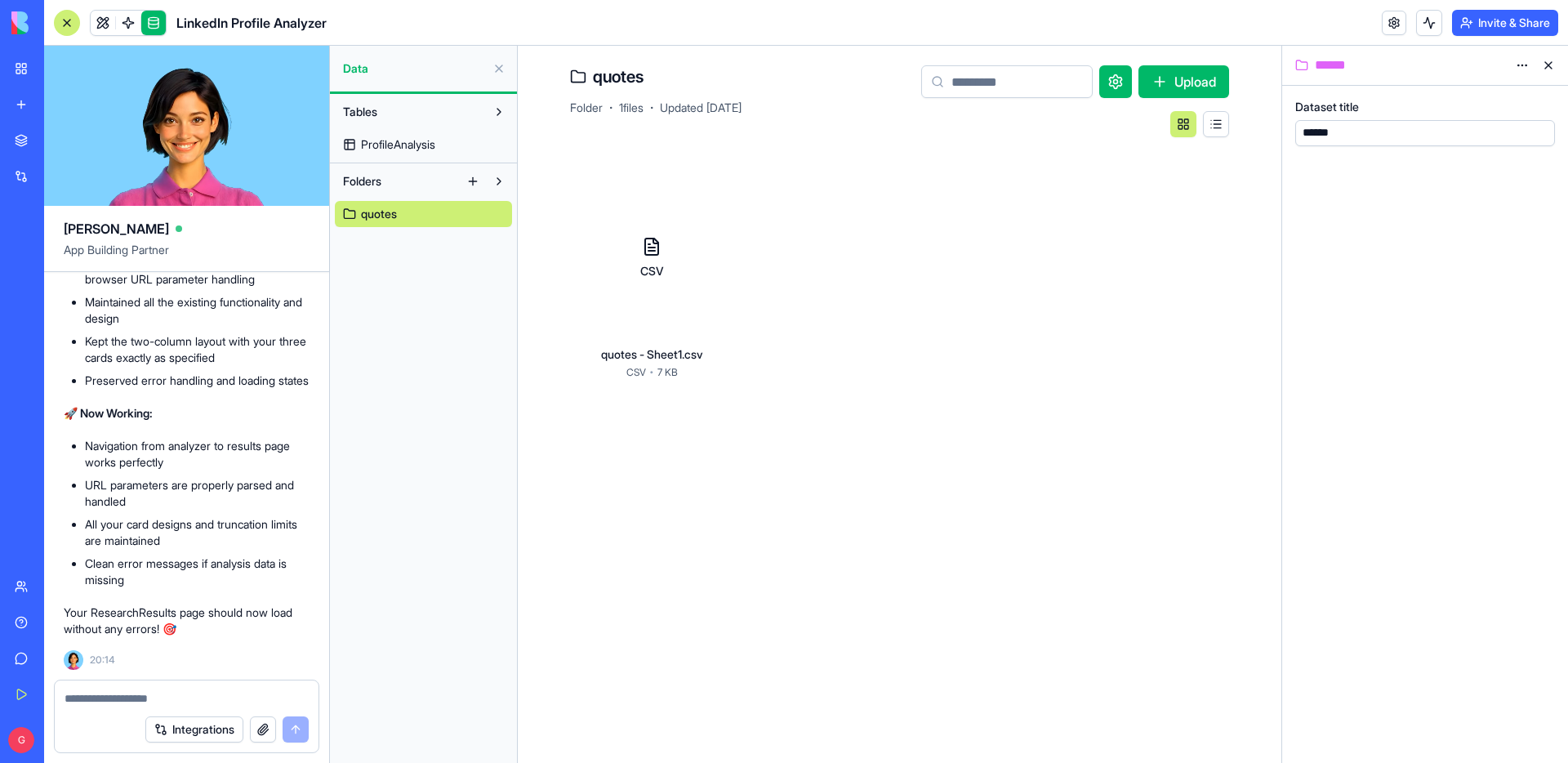
click at [712, 198] on html "BETA My Workspace New app Marketplace Integrations Recent AI Ad Generator Task …" at bounding box center [784, 381] width 1568 height 763
click at [423, 116] on button "Tables" at bounding box center [410, 112] width 151 height 26
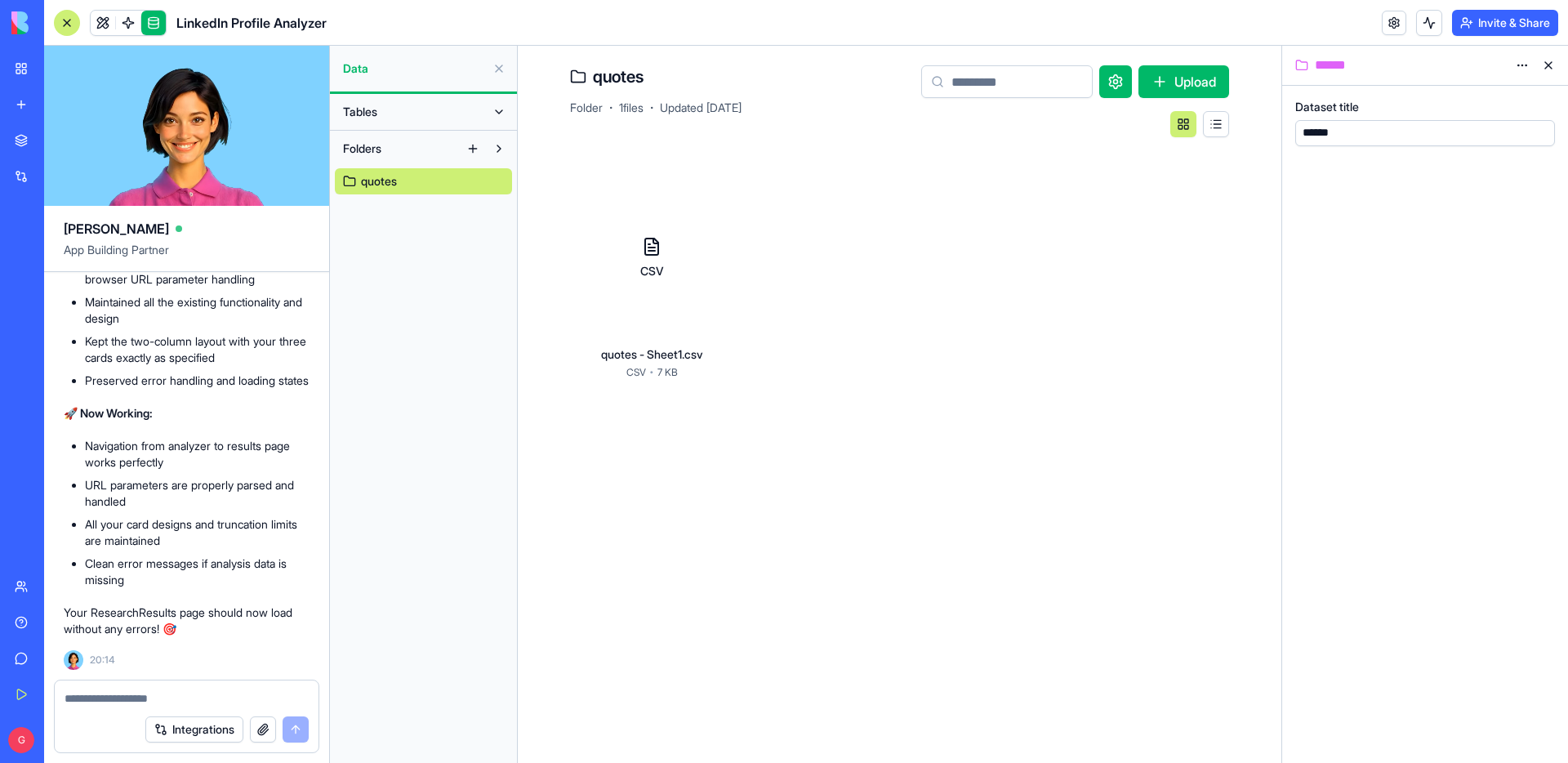
click at [501, 116] on button at bounding box center [499, 112] width 26 height 26
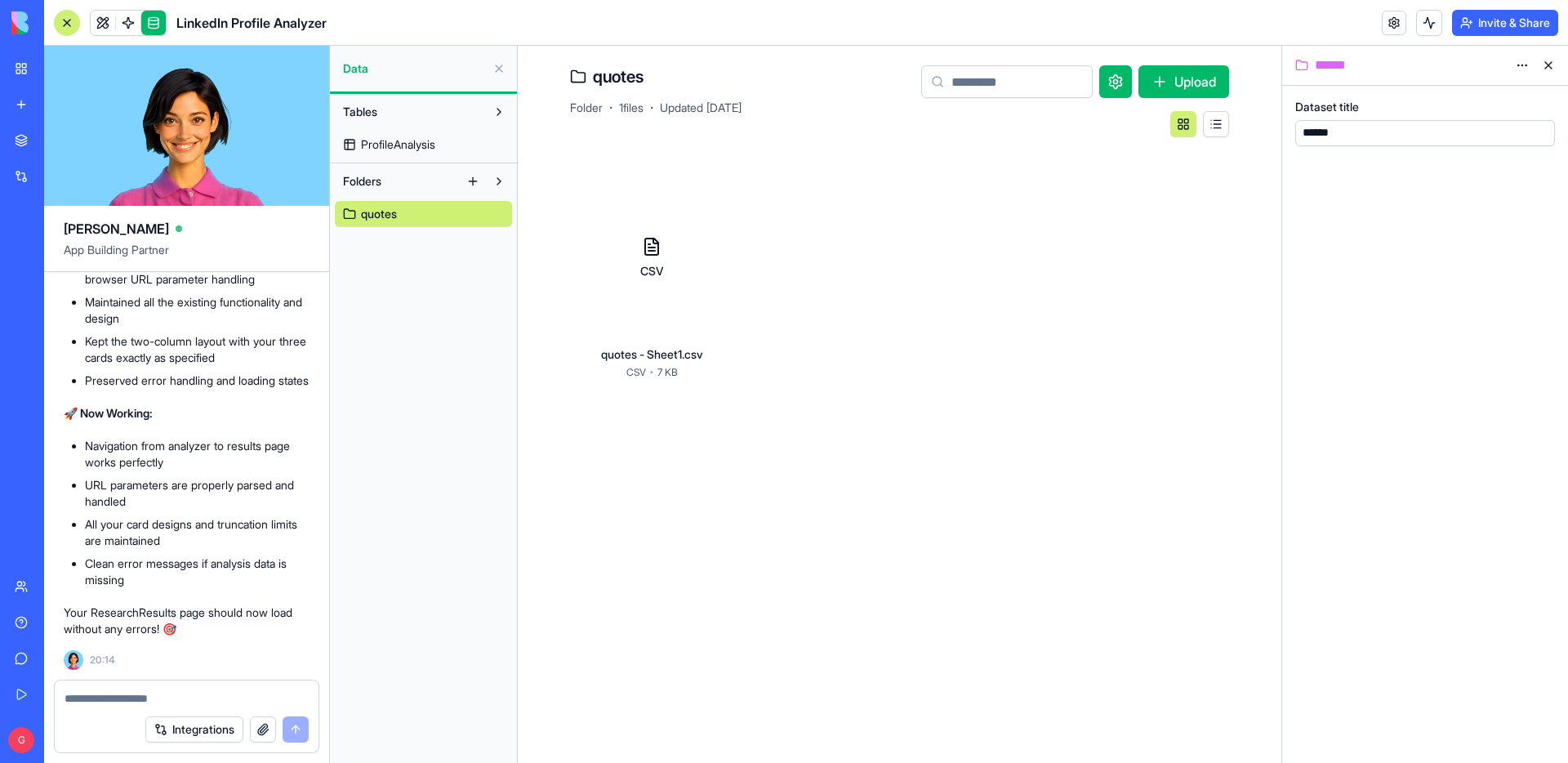
click at [385, 143] on span "ProfileAnalysis" at bounding box center [398, 145] width 74 height 17
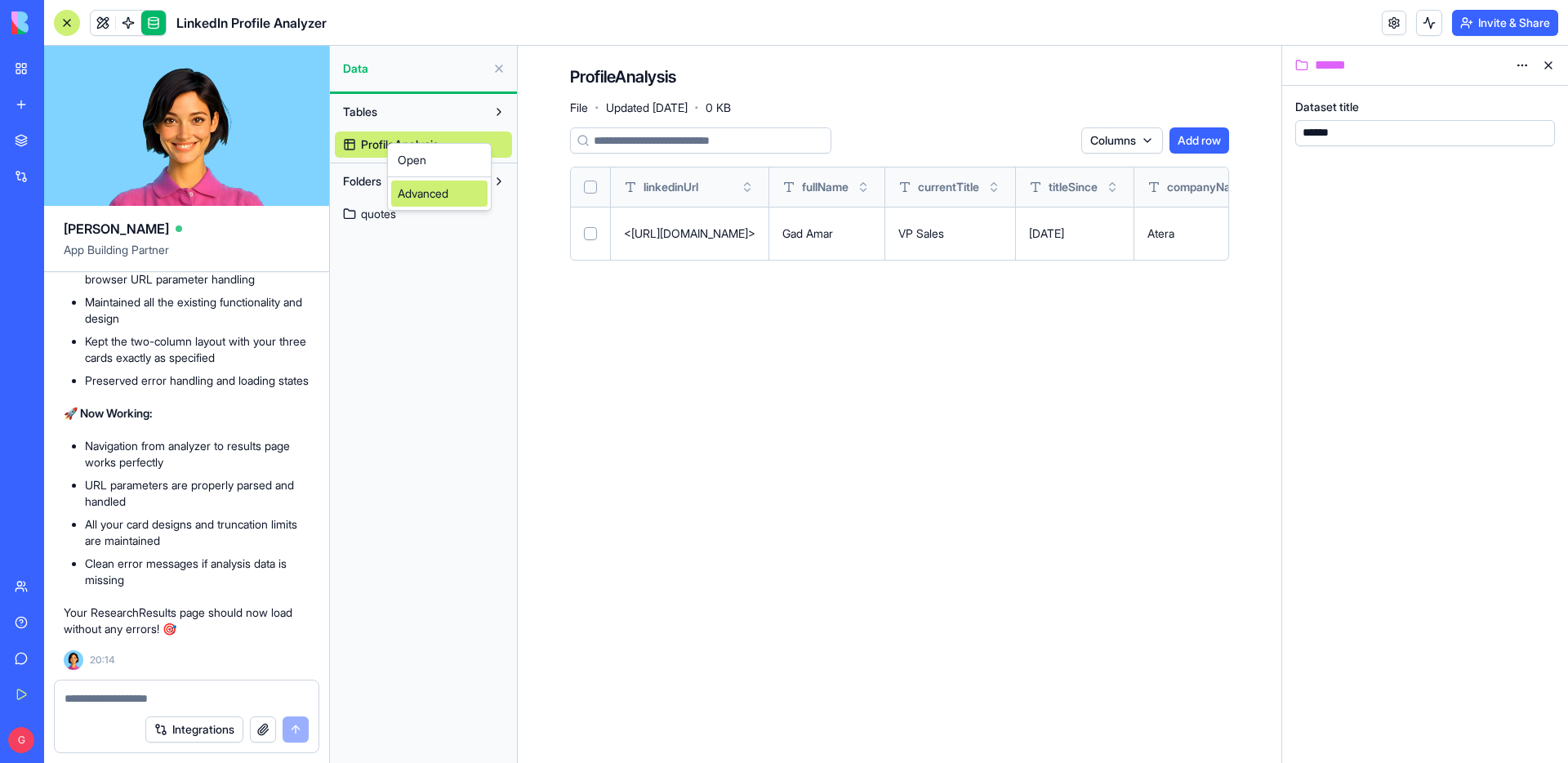
click at [431, 203] on div "Advanced" at bounding box center [439, 194] width 96 height 26
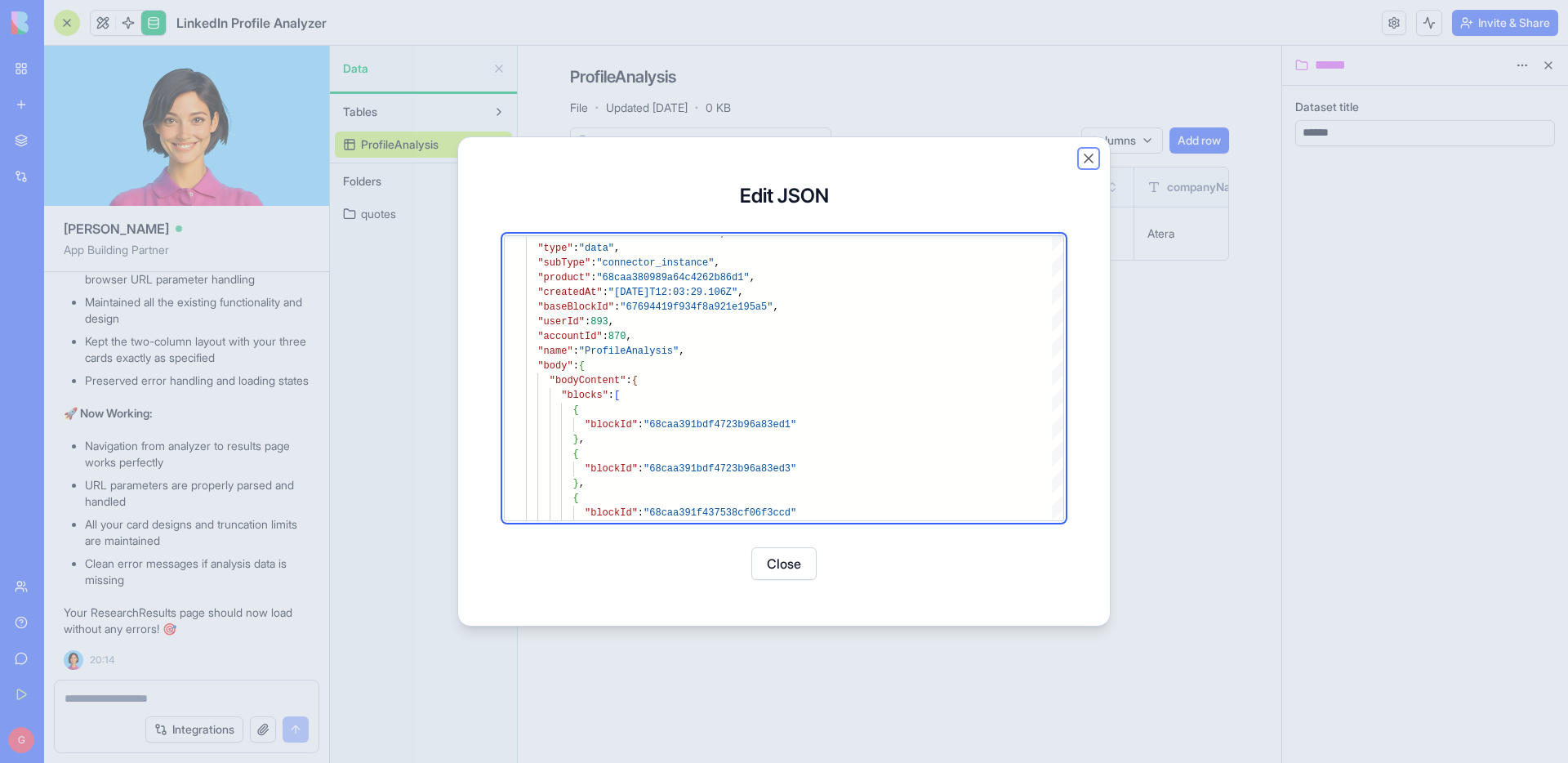
click at [1086, 154] on button "Close" at bounding box center [1088, 158] width 17 height 17
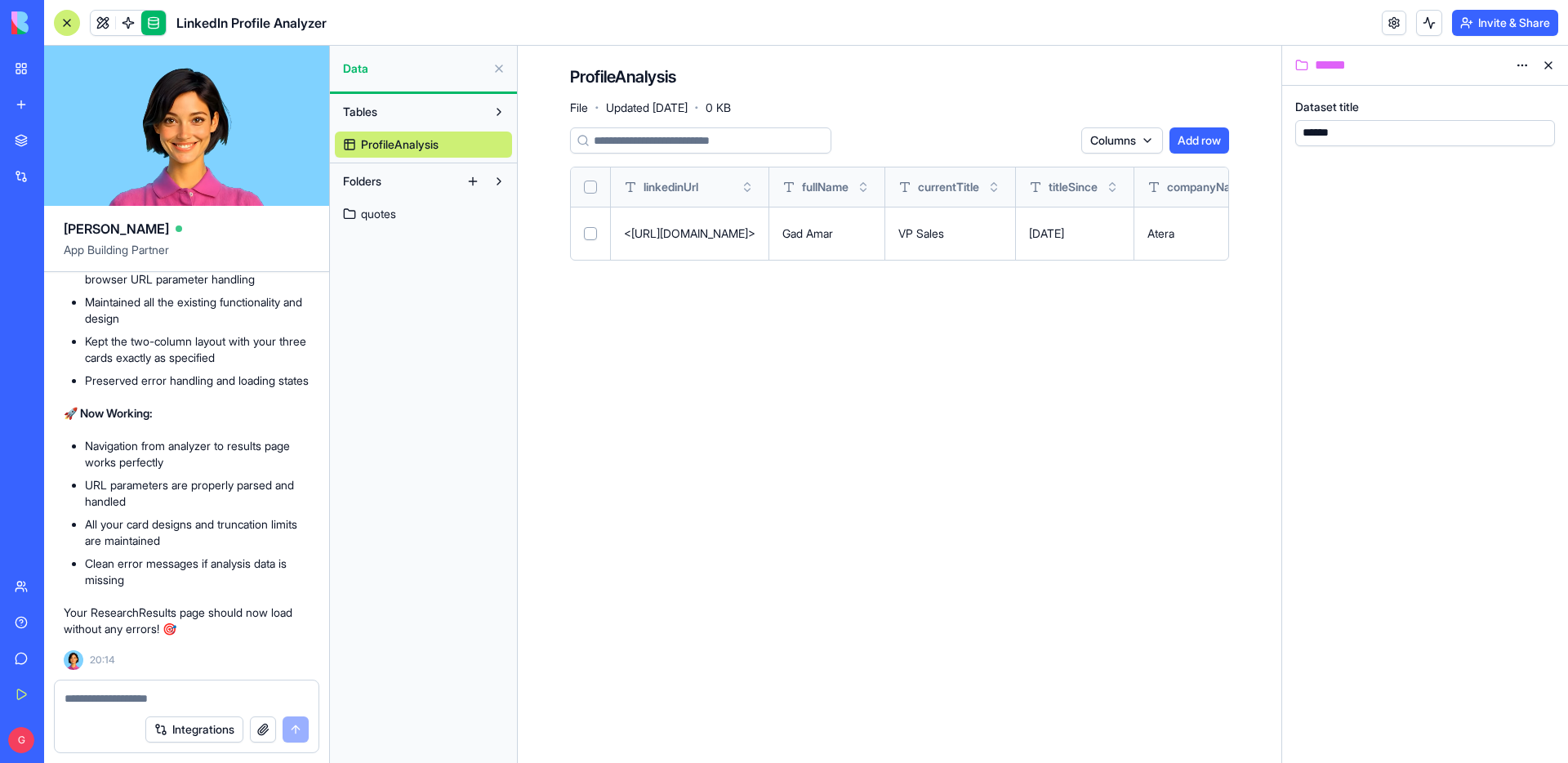
click at [1522, 62] on html "BETA My Workspace New app Marketplace Integrations Recent AI Ad Generator Task …" at bounding box center [784, 381] width 1568 height 763
click at [141, 692] on textarea at bounding box center [186, 699] width 244 height 17
click at [207, 697] on textarea "**********" at bounding box center [186, 699] width 244 height 17
click at [291, 707] on div "Integrations" at bounding box center [186, 729] width 264 height 46
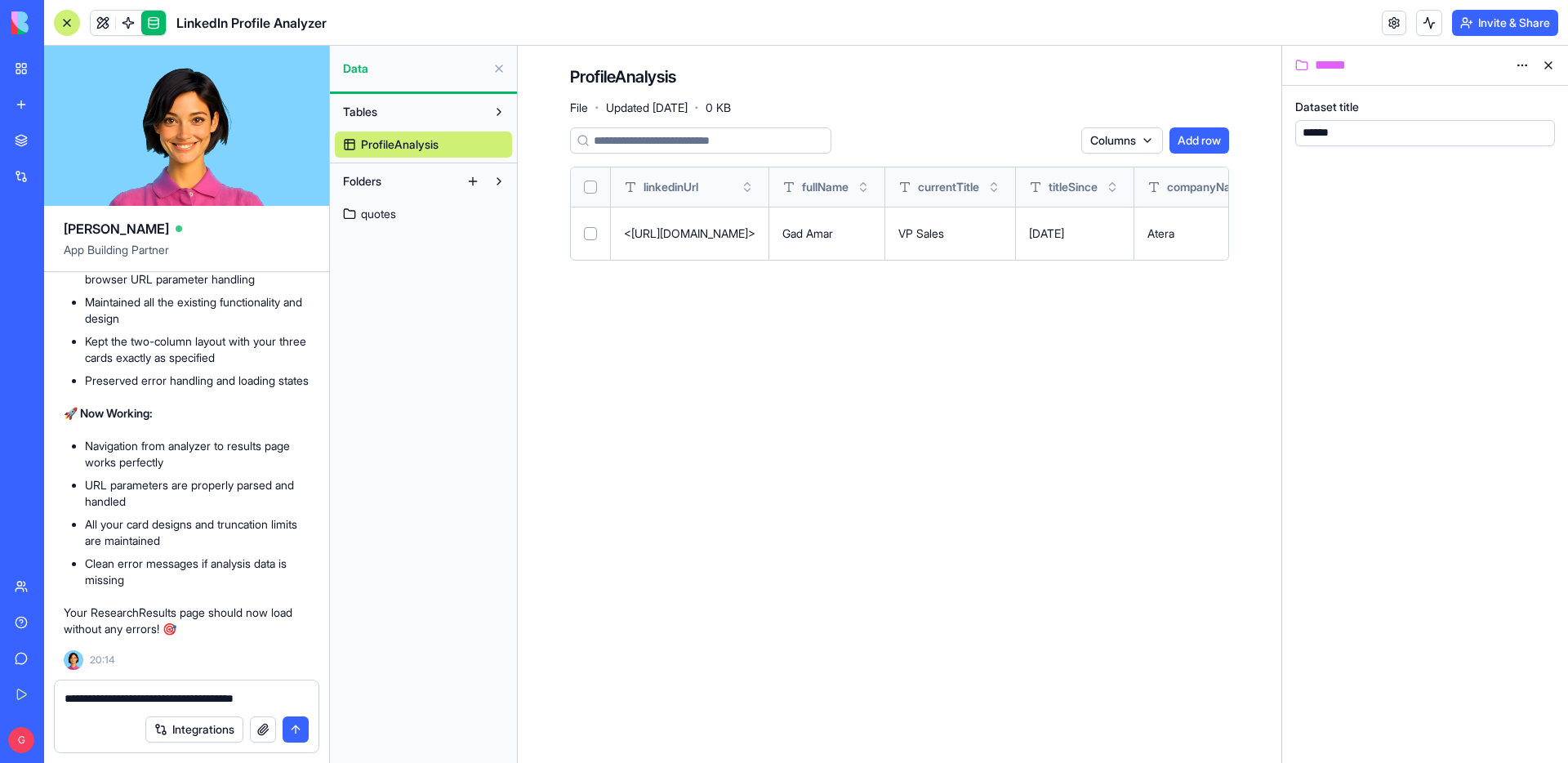
click at [291, 696] on textarea "**********" at bounding box center [186, 699] width 244 height 17
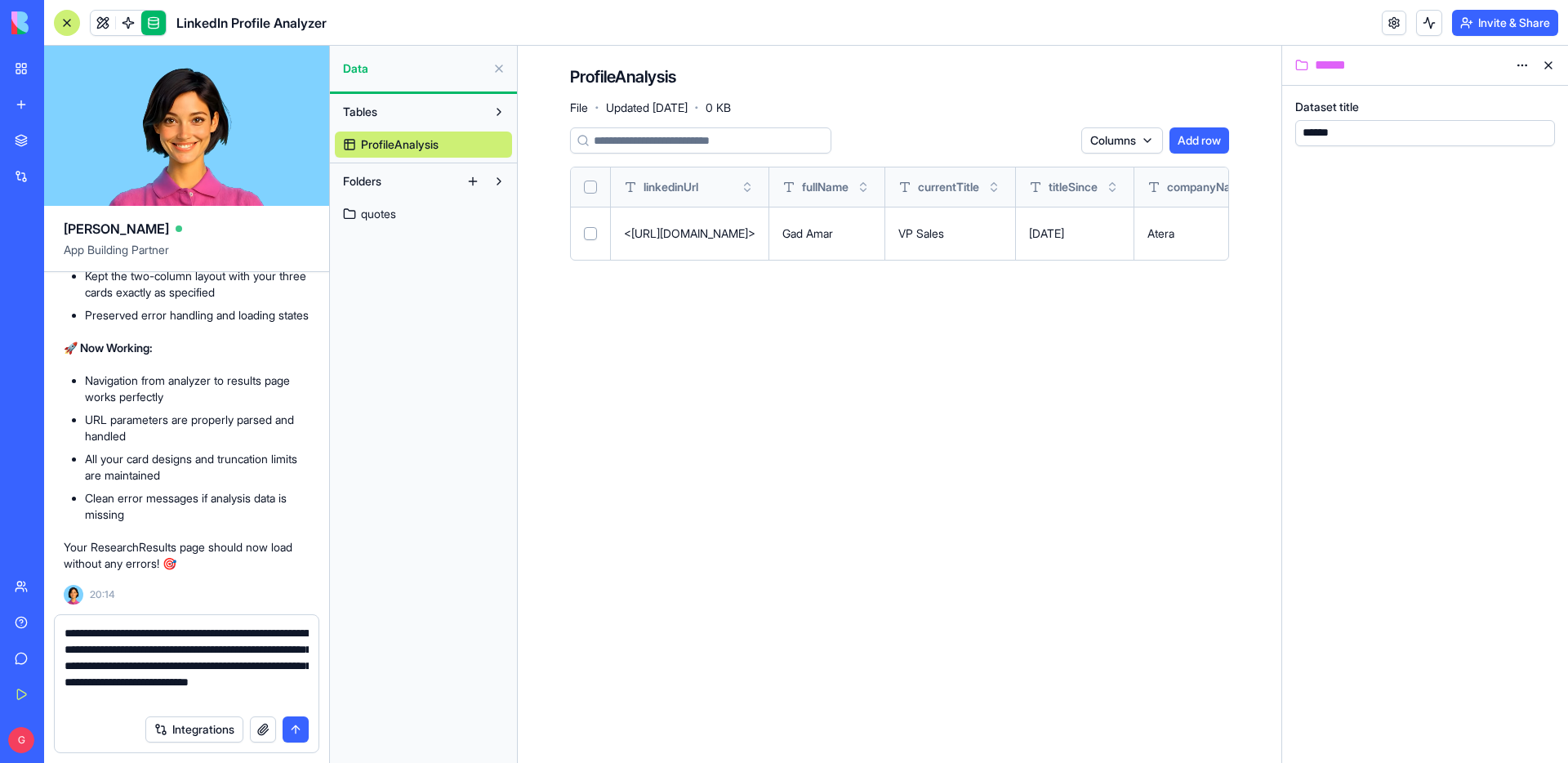
type textarea "**********"
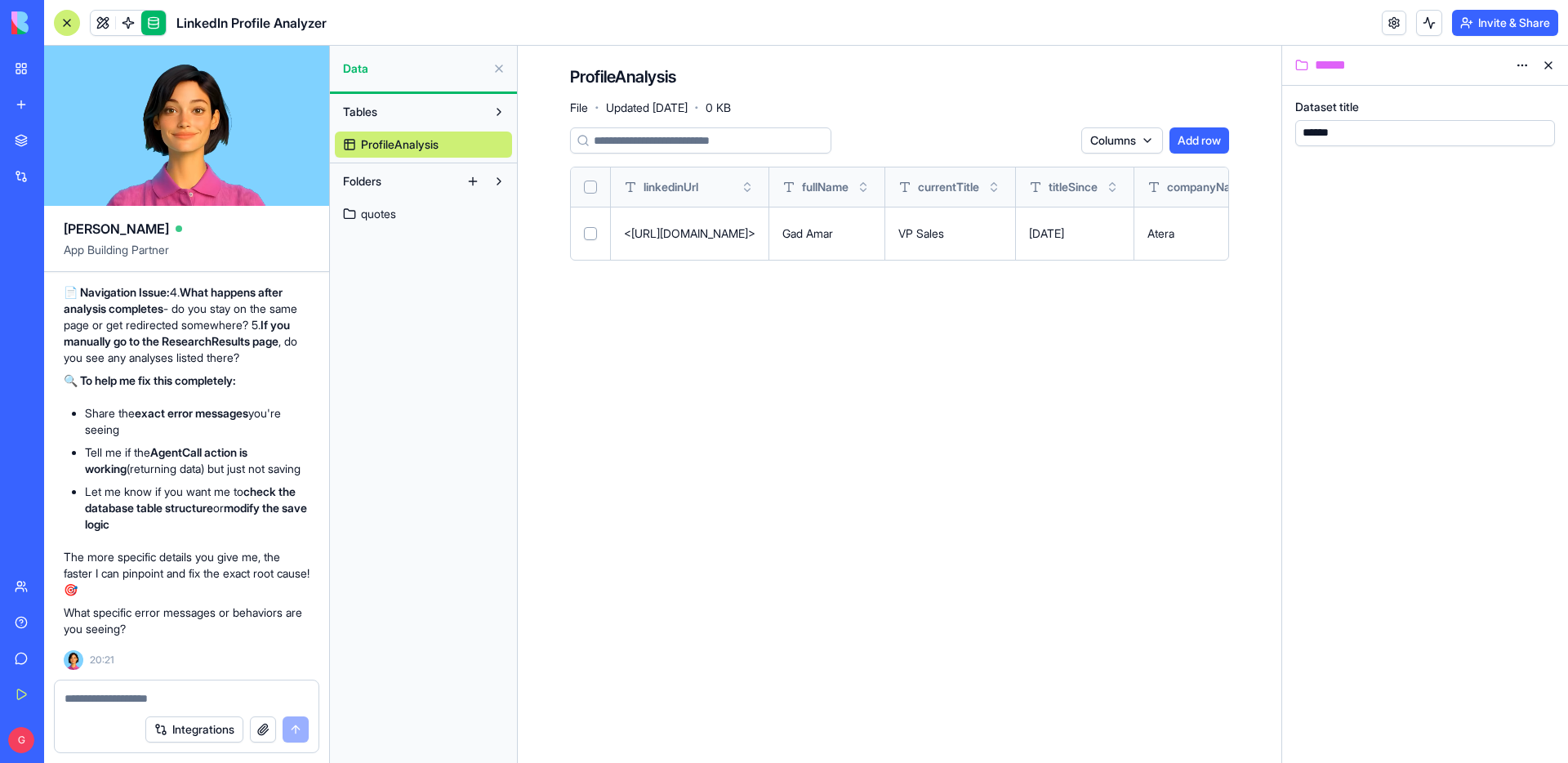
scroll to position [9098, 0]
click at [154, 699] on textarea at bounding box center [186, 699] width 244 height 17
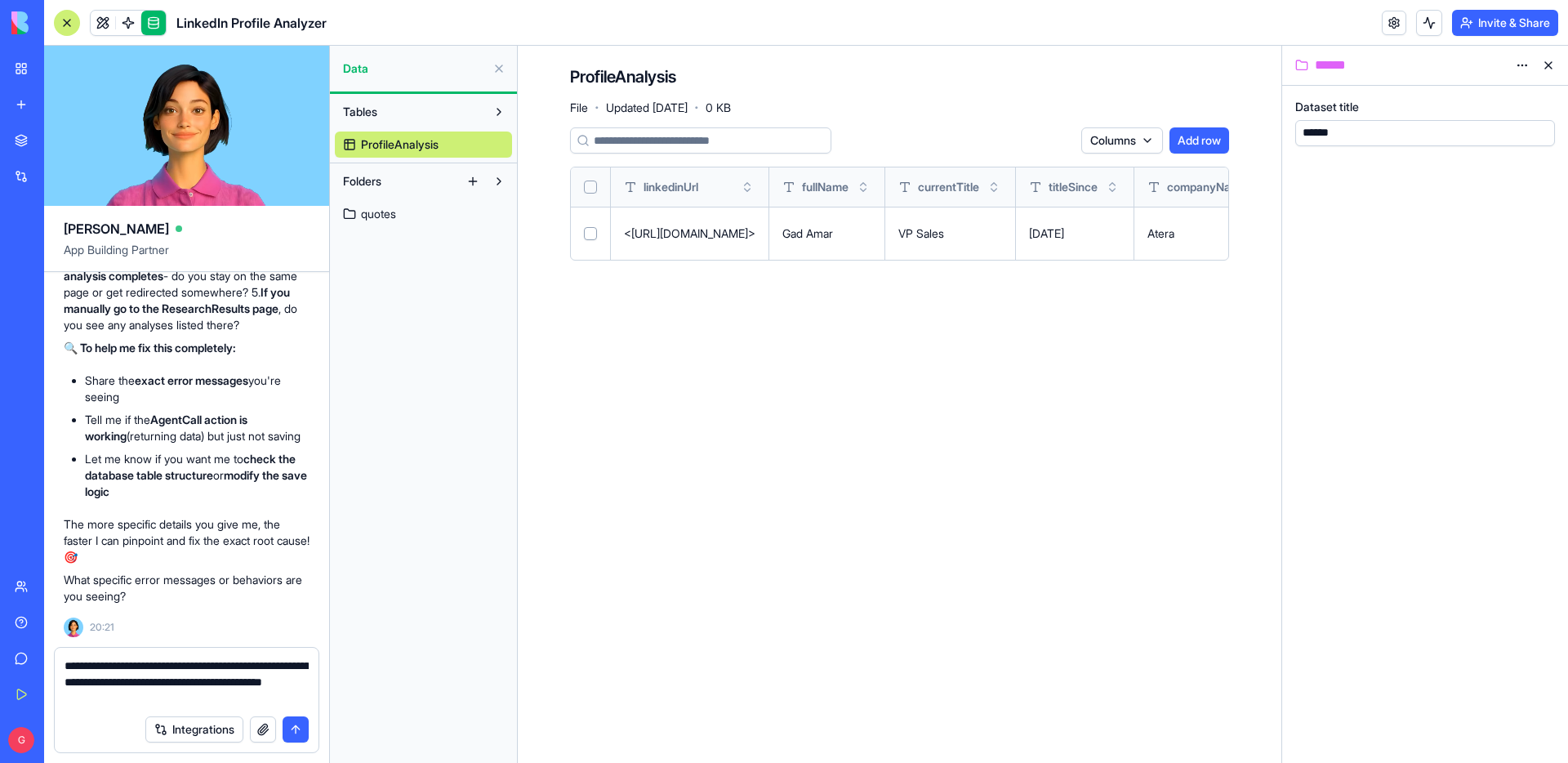
scroll to position [9128, 0]
click at [105, 23] on link at bounding box center [103, 23] width 25 height 25
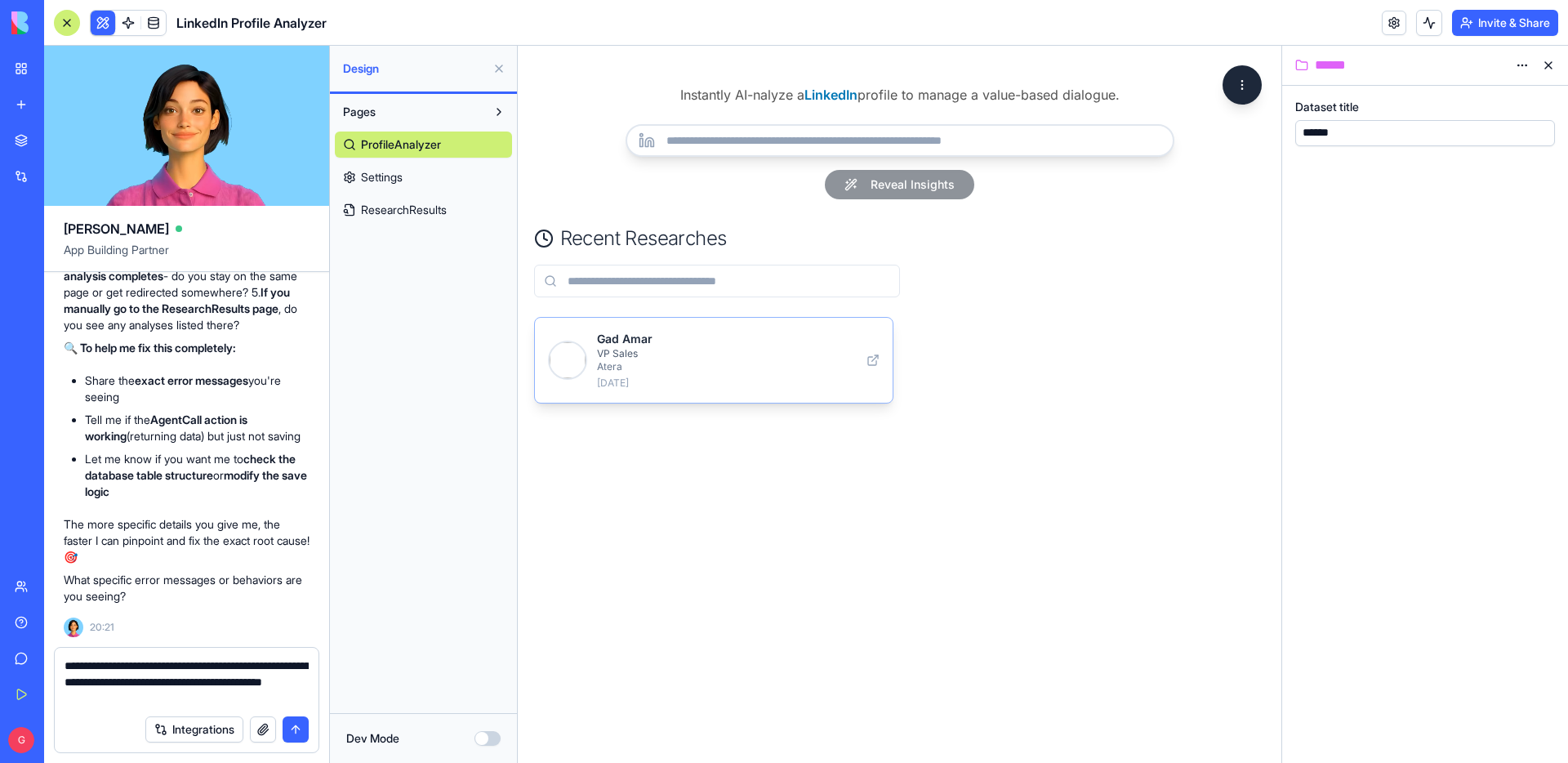
click at [741, 343] on p "Gad Amar" at bounding box center [727, 339] width 260 height 17
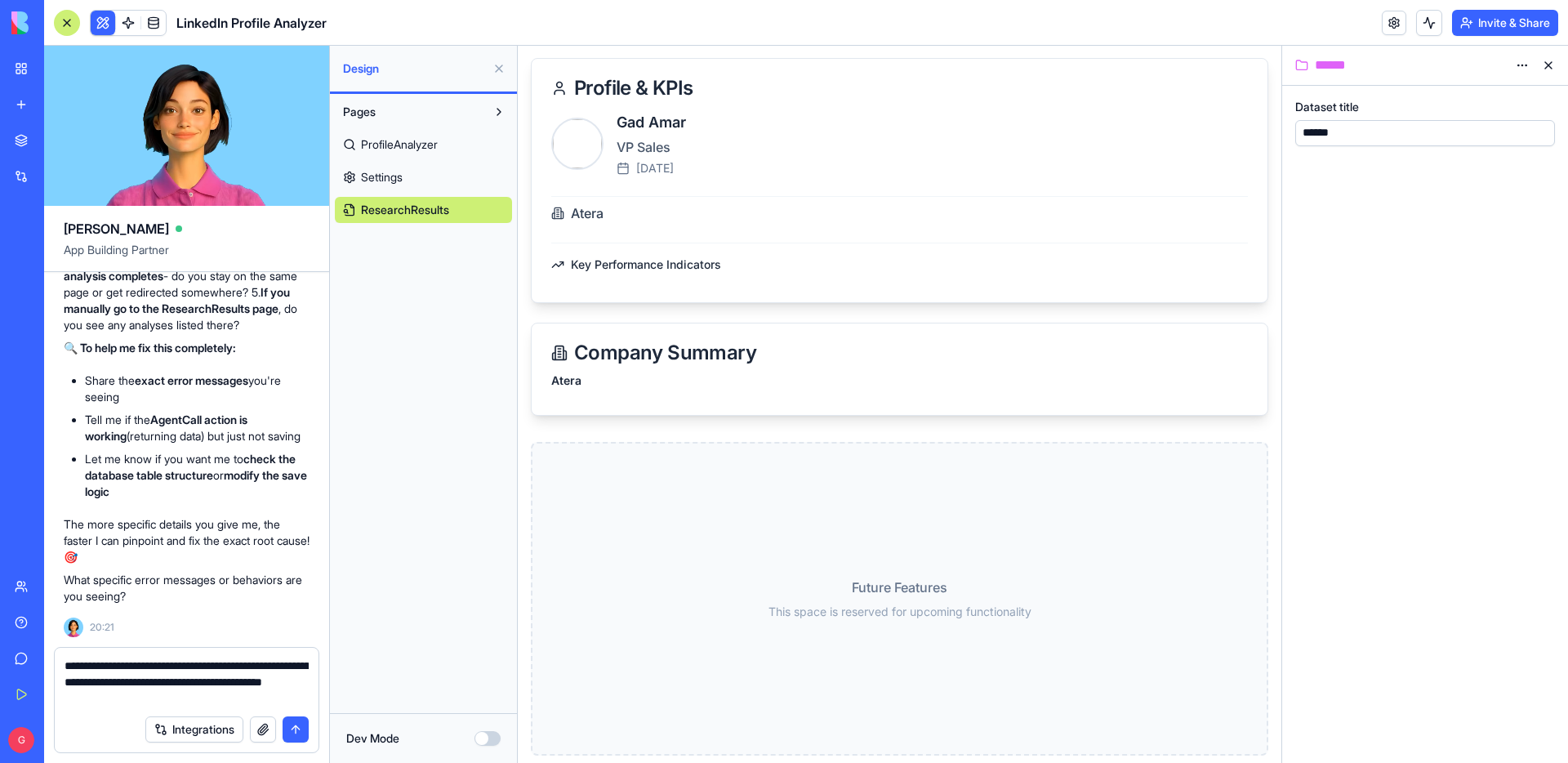
scroll to position [196, 0]
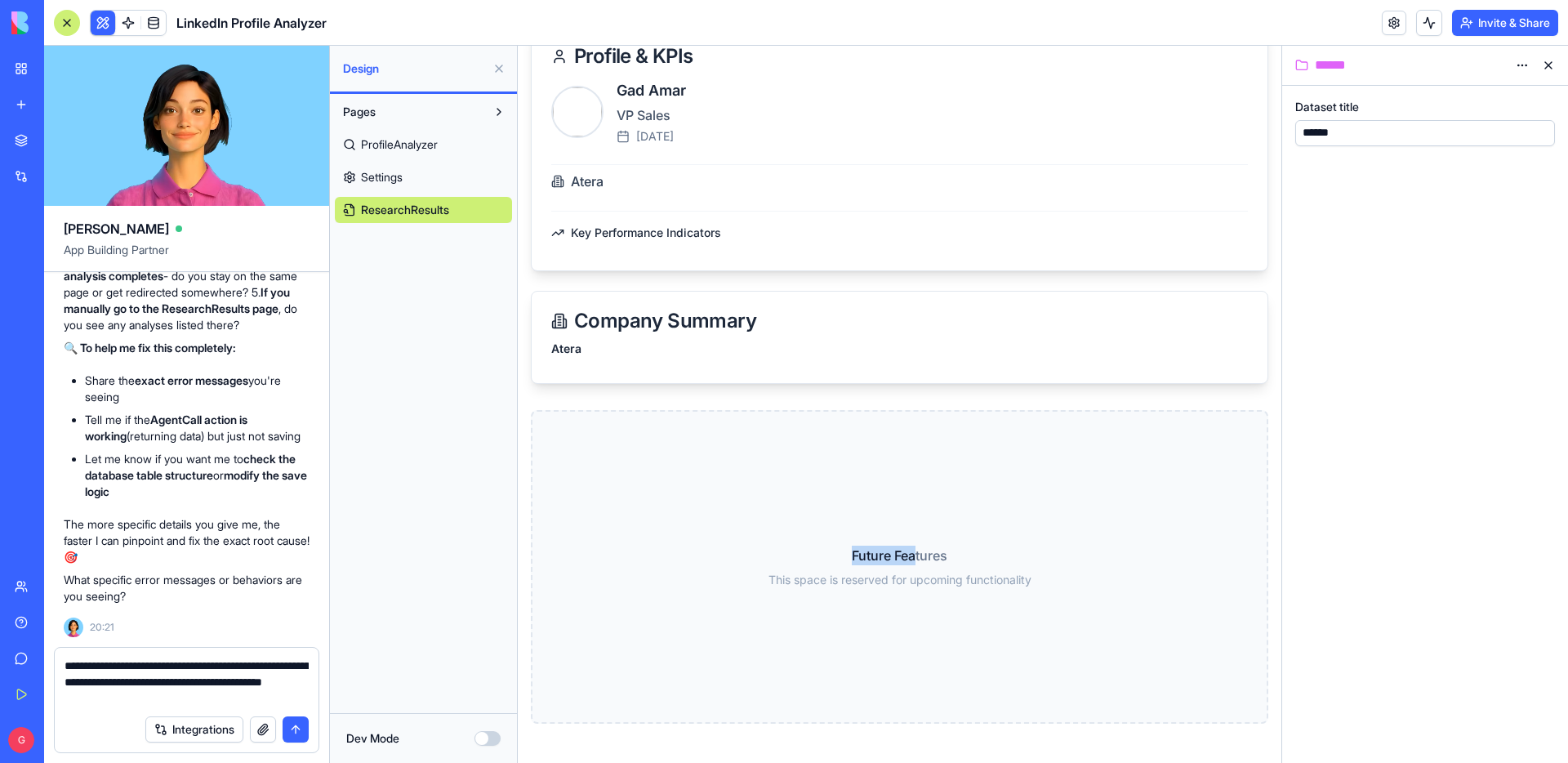
drag, startPoint x: 919, startPoint y: 557, endPoint x: 835, endPoint y: 557, distance: 84.0
click at [835, 557] on p "Future Features" at bounding box center [900, 556] width 263 height 19
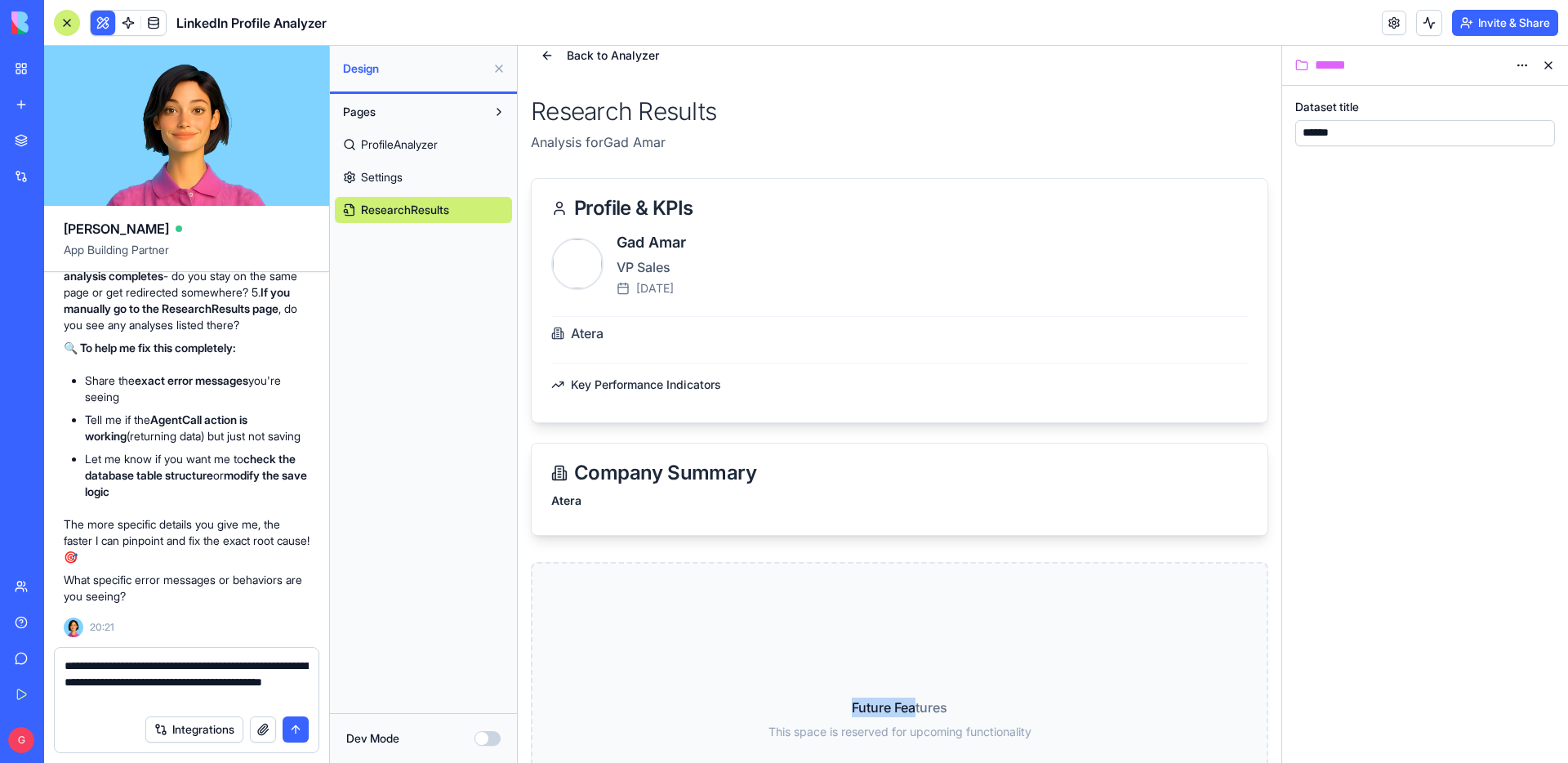
scroll to position [0, 0]
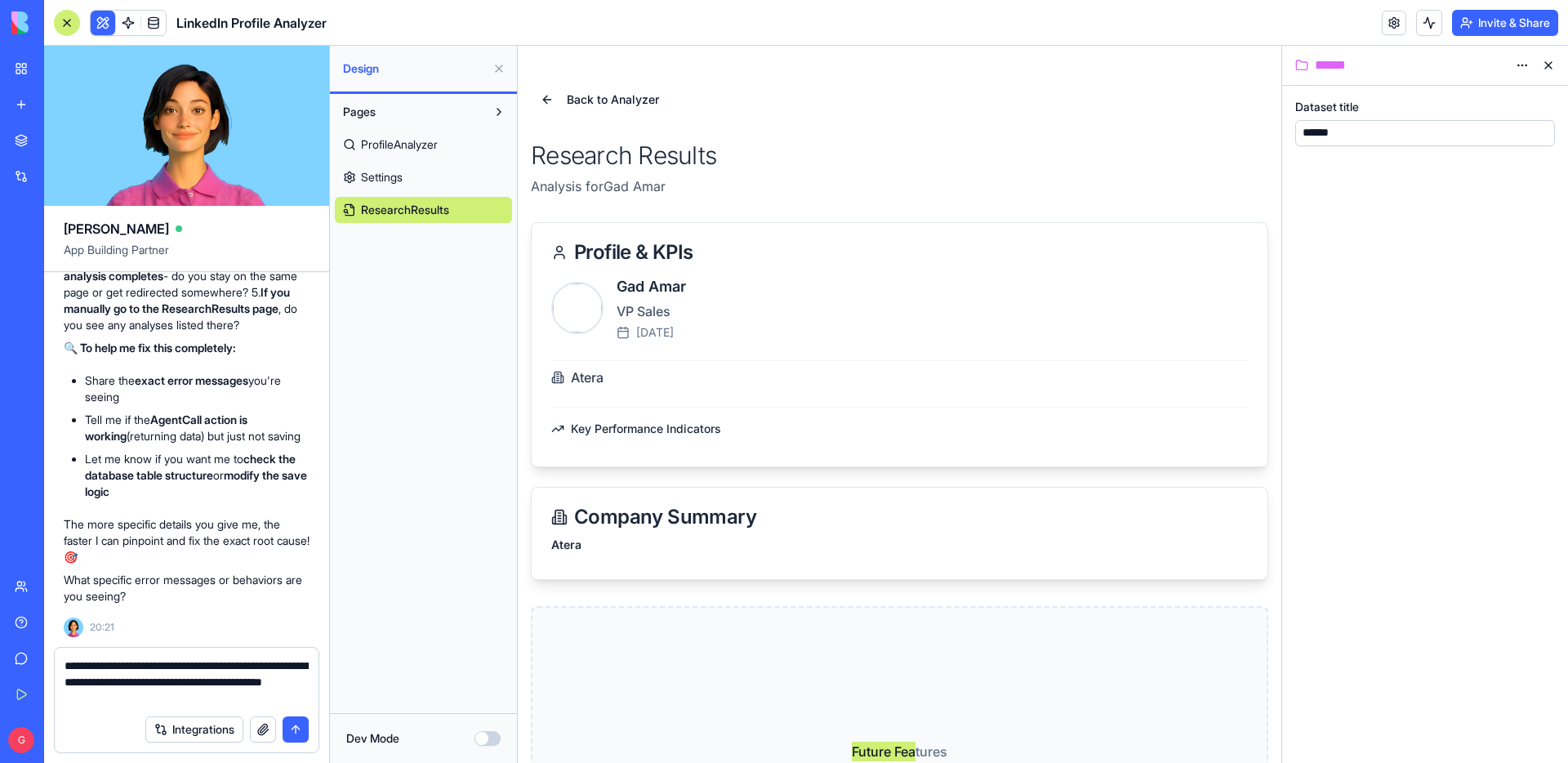
click at [1549, 63] on button at bounding box center [1549, 65] width 26 height 26
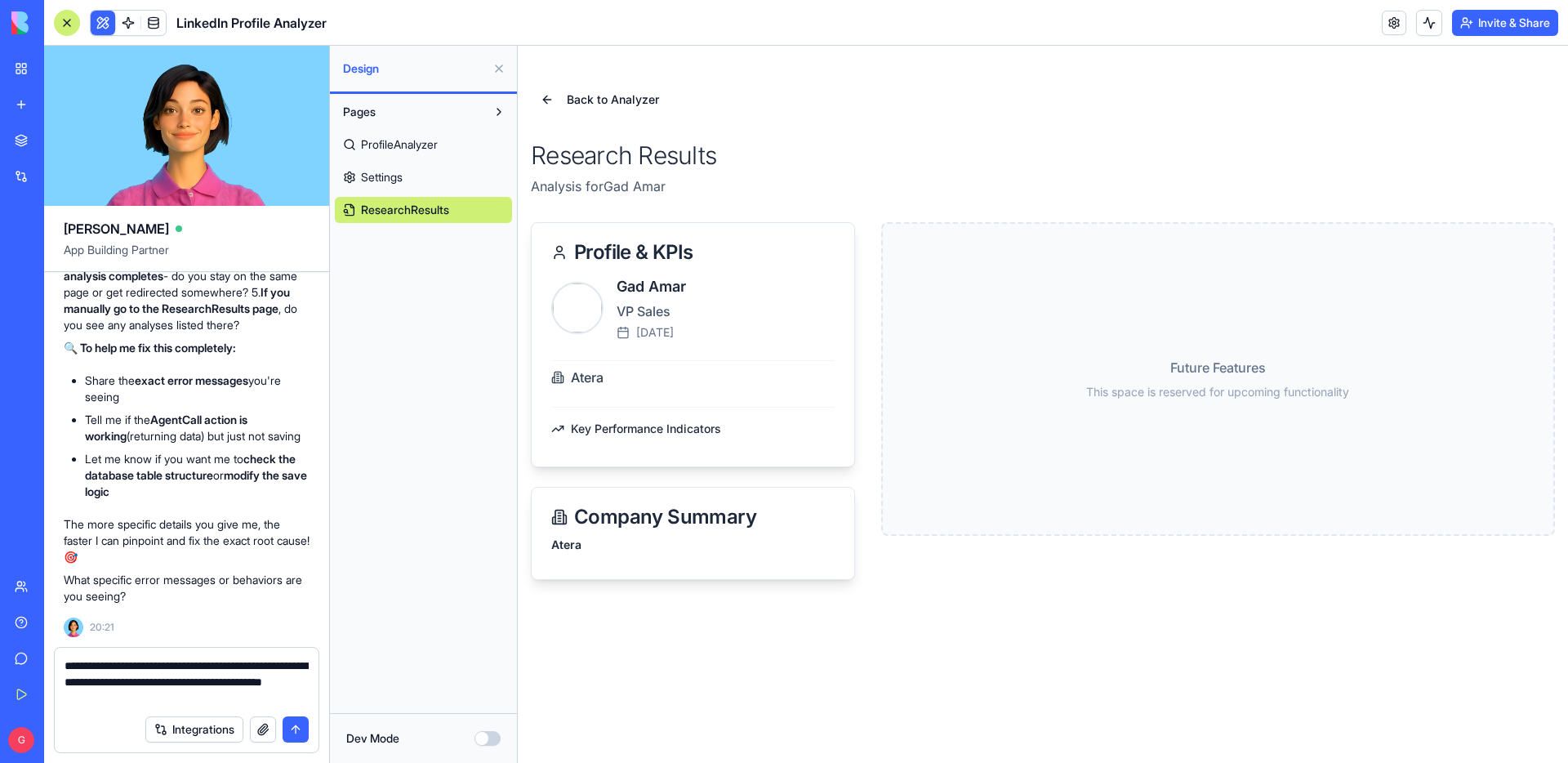
click at [1223, 431] on div "Future Features This space is reserved for upcoming functionality" at bounding box center [1218, 379] width 674 height 314
drag, startPoint x: 726, startPoint y: 431, endPoint x: 546, endPoint y: 429, distance: 180.0
click at [546, 429] on div "Gad Amar VP Sales [DATE] Atera Key Performance Indicators" at bounding box center [693, 370] width 323 height 191
click at [596, 544] on h4 "Atera" at bounding box center [692, 545] width 283 height 17
drag, startPoint x: 579, startPoint y: 546, endPoint x: 549, endPoint y: 543, distance: 30.1
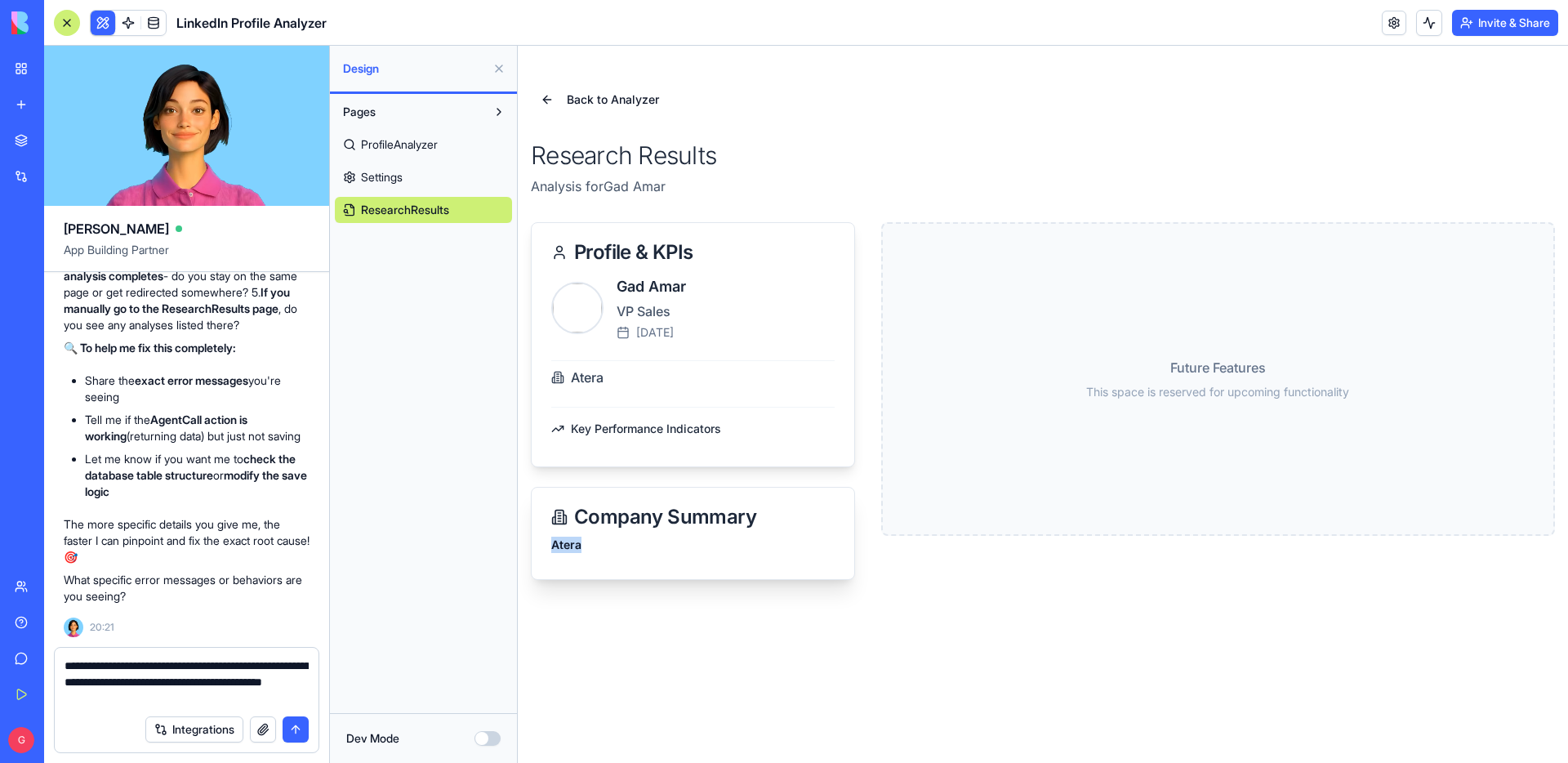
click at [549, 543] on div "Atera" at bounding box center [693, 558] width 323 height 42
click at [546, 102] on button "Back to Analyzer" at bounding box center [600, 99] width 138 height 29
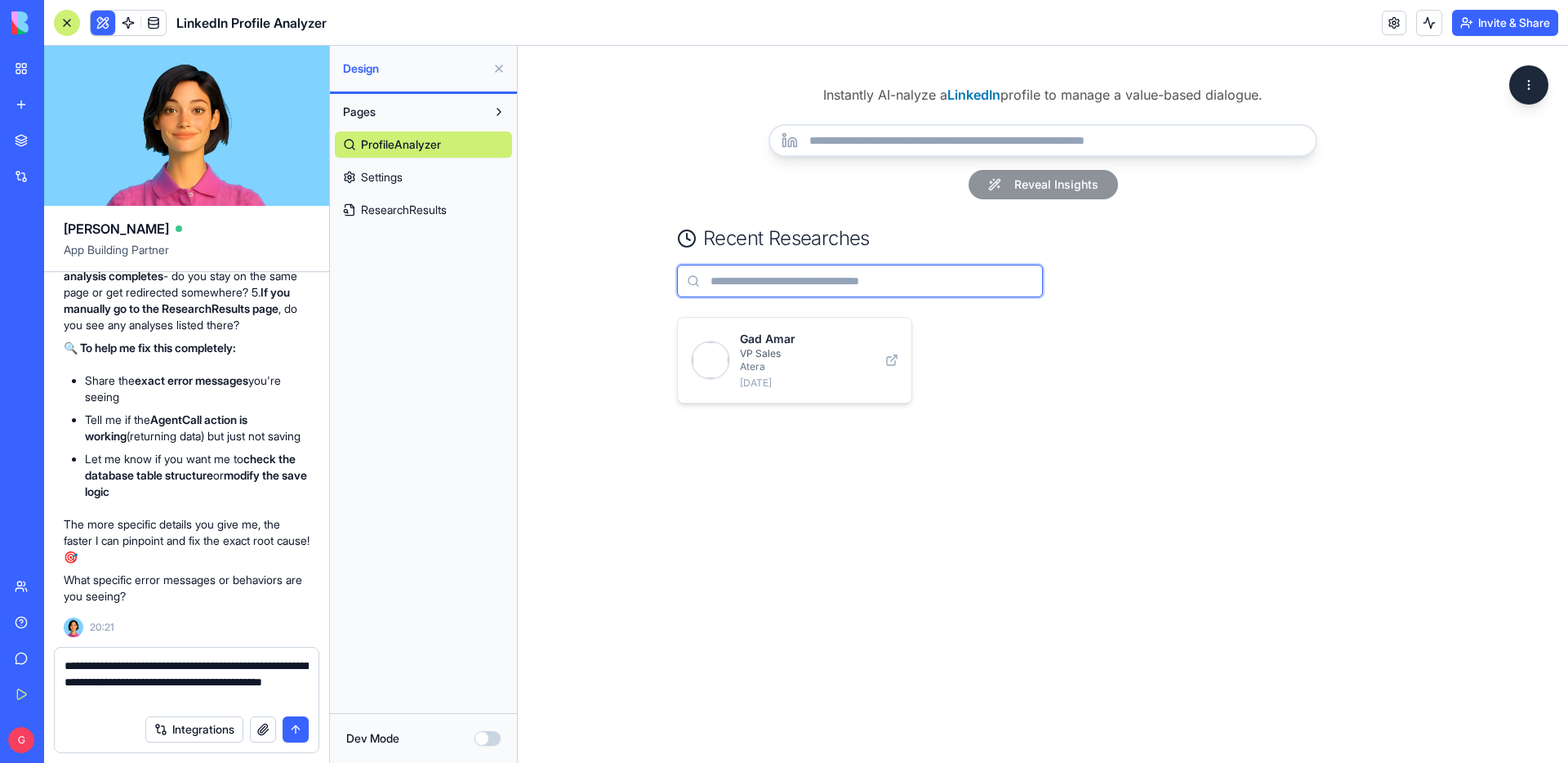
click at [865, 286] on input "text" at bounding box center [860, 281] width 366 height 33
click at [1059, 498] on div "Instantly AI-nalyze a LinkedIn profile to manage a value-based dialogue. Reveal…" at bounding box center [1042, 404] width 1050 height 717
click at [452, 212] on link "ResearchResults" at bounding box center [423, 210] width 177 height 26
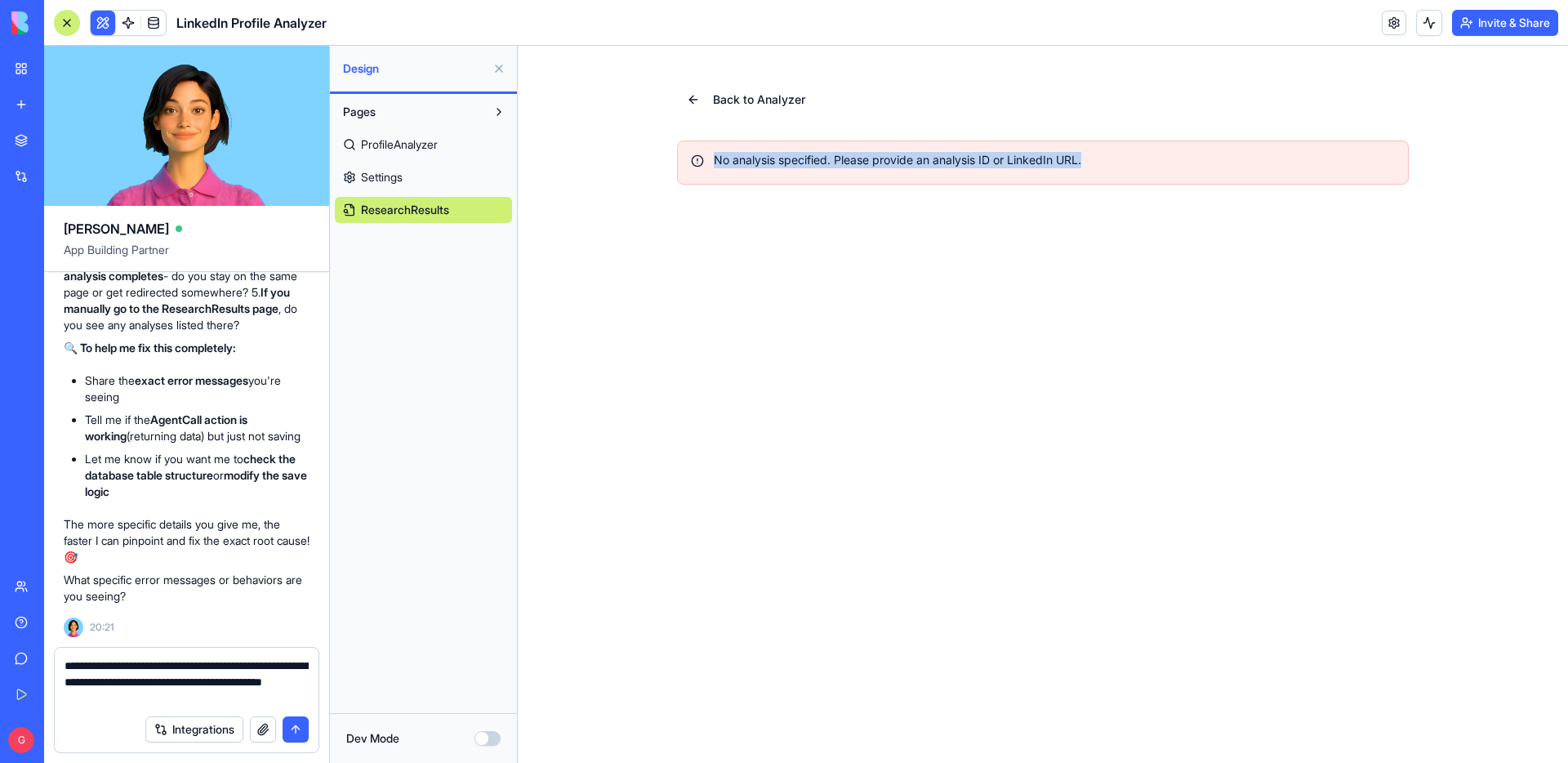
drag, startPoint x: 1093, startPoint y: 159, endPoint x: 706, endPoint y: 154, distance: 387.0
click at [706, 154] on div "No analysis specified. Please provide an analysis ID or LinkedIn URL." at bounding box center [1043, 160] width 704 height 17
copy div "No analysis specified. Please provide an analysis ID or LinkedIn URL."
click at [228, 704] on textarea "**********" at bounding box center [186, 683] width 244 height 49
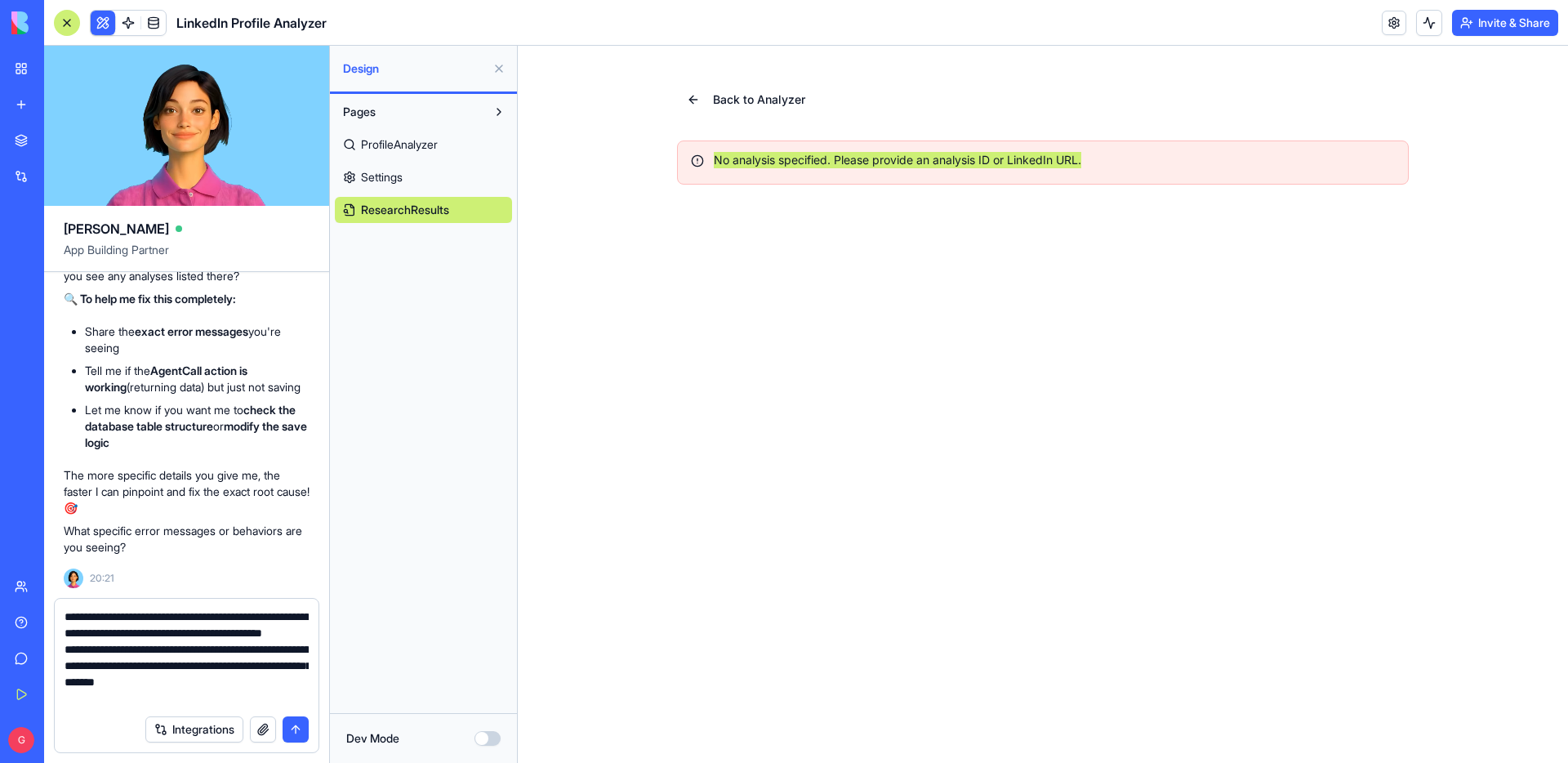
scroll to position [9222, 0]
type textarea "**********"
click at [297, 728] on button "submit" at bounding box center [295, 729] width 26 height 26
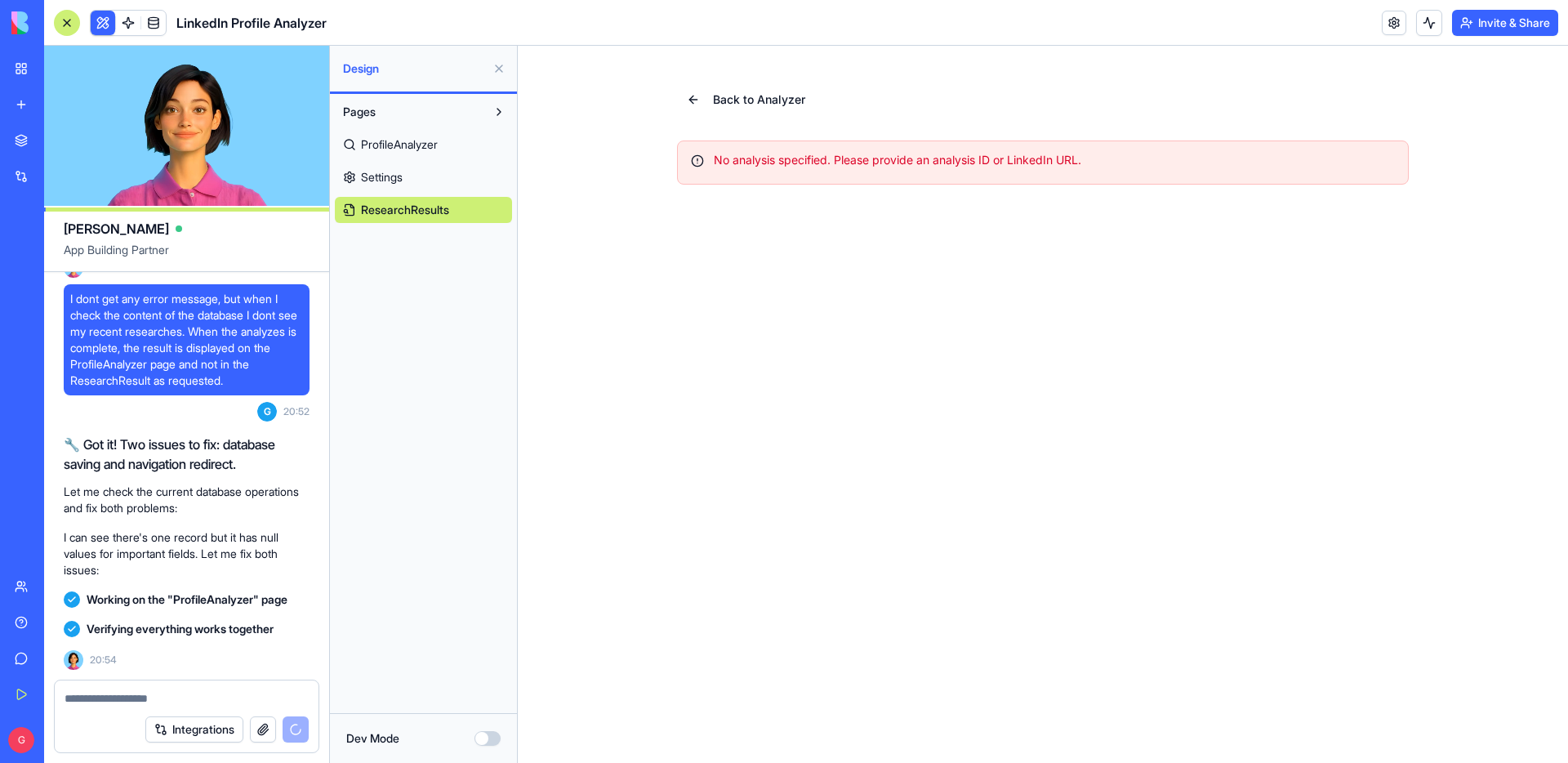
scroll to position [10328, 0]
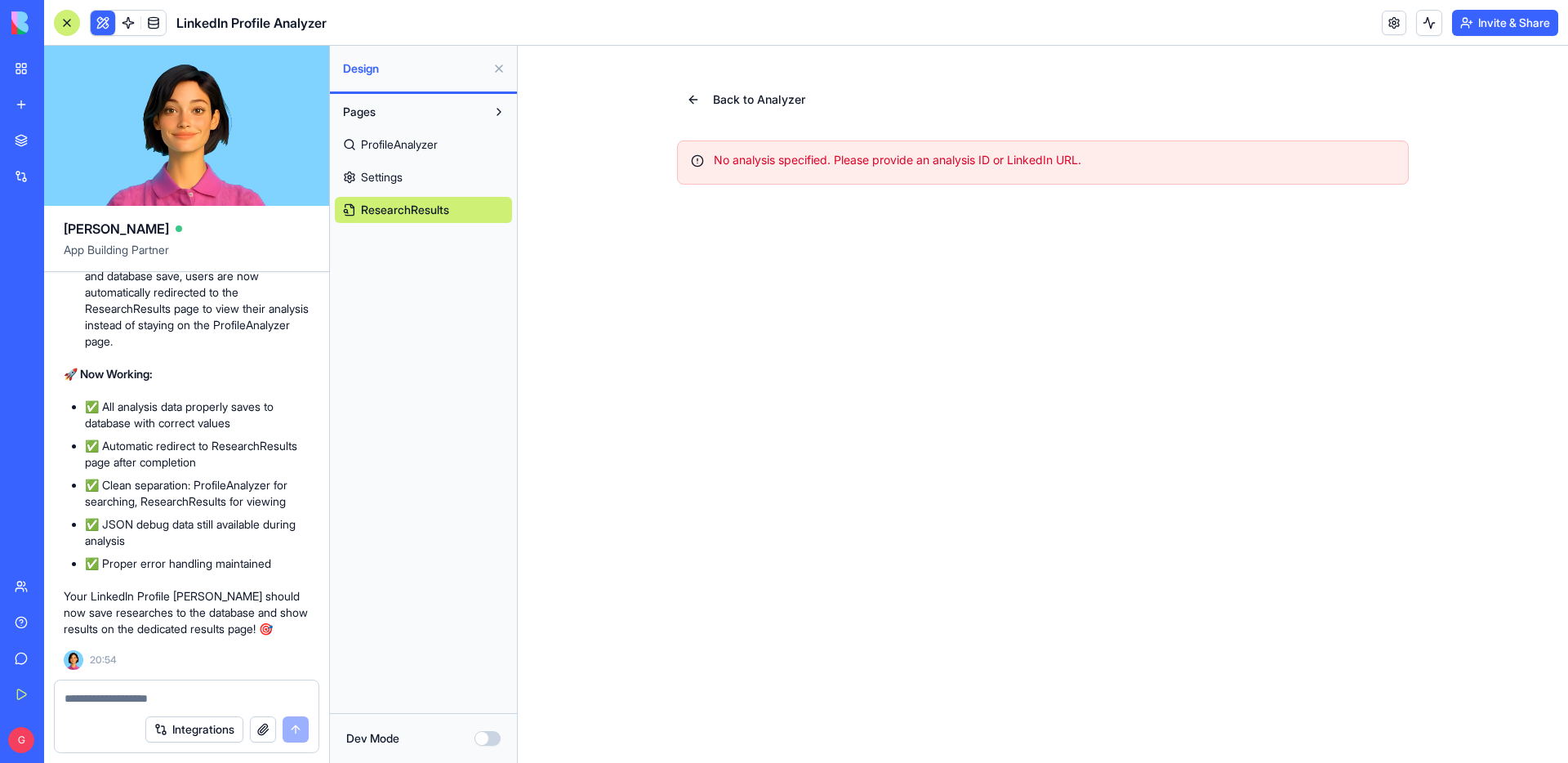
click at [729, 16] on header "LinkedIn Profile Analyzer Invite & Share" at bounding box center [806, 23] width 1524 height 46
click at [437, 142] on span "ProfileAnalyzer" at bounding box center [399, 145] width 77 height 17
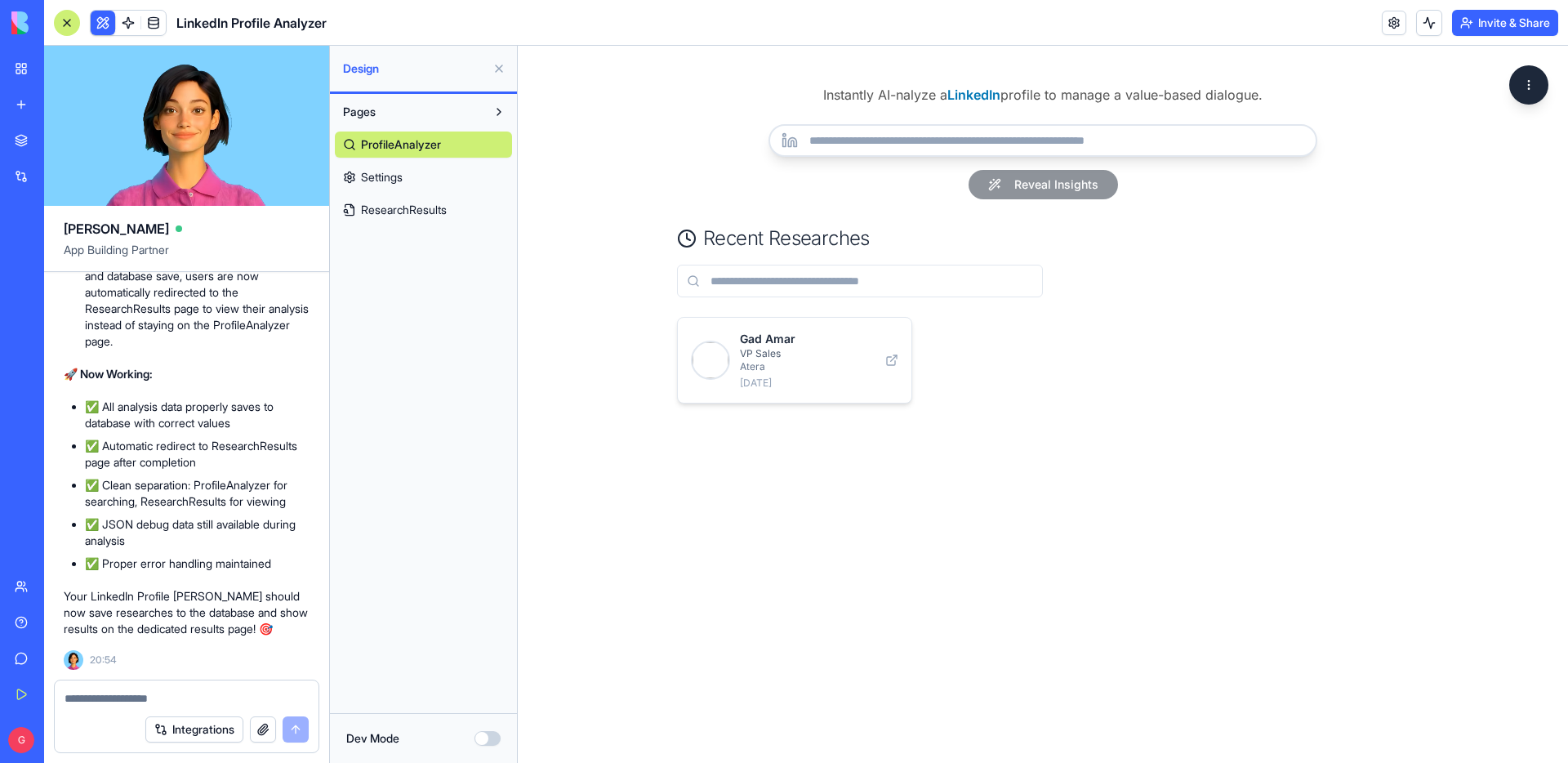
click at [988, 143] on input "url" at bounding box center [1043, 140] width 549 height 33
type input "**********"
click at [1062, 189] on button "Reveal Insights" at bounding box center [1044, 184] width 150 height 29
